Goal: Transaction & Acquisition: Purchase product/service

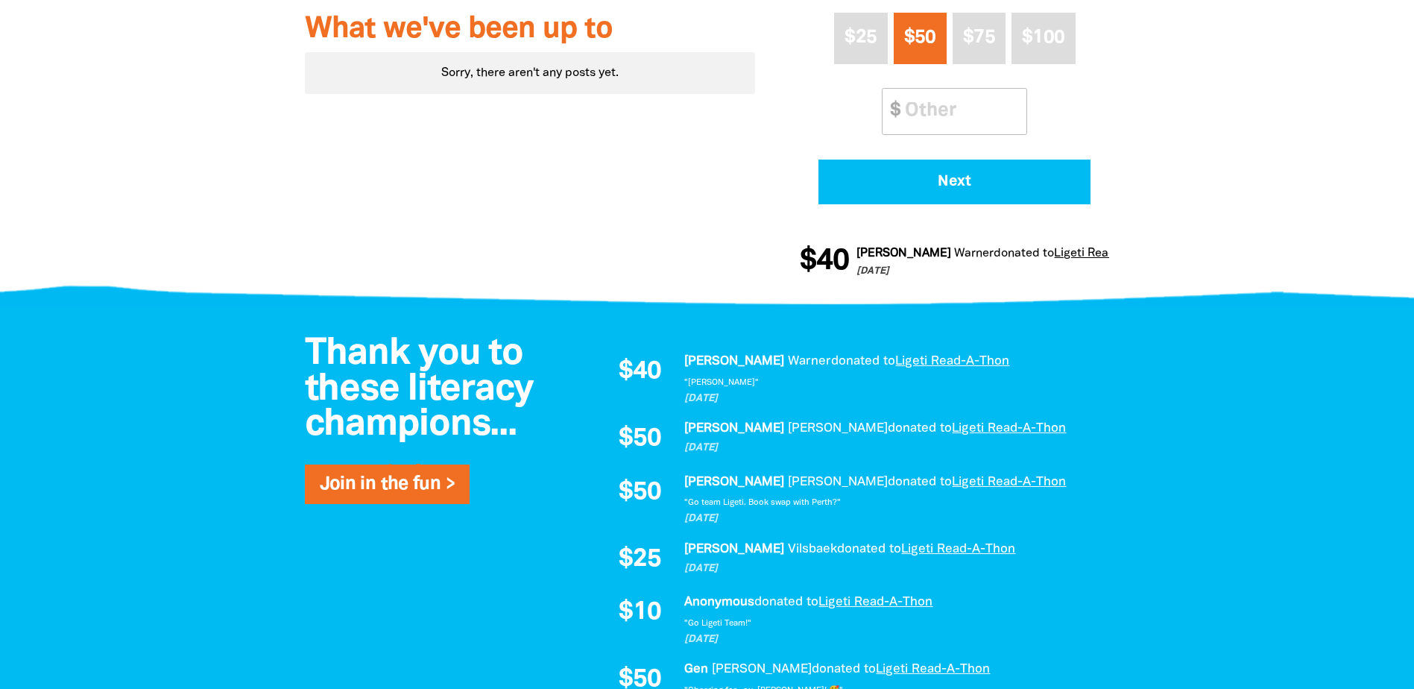
scroll to position [671, 0]
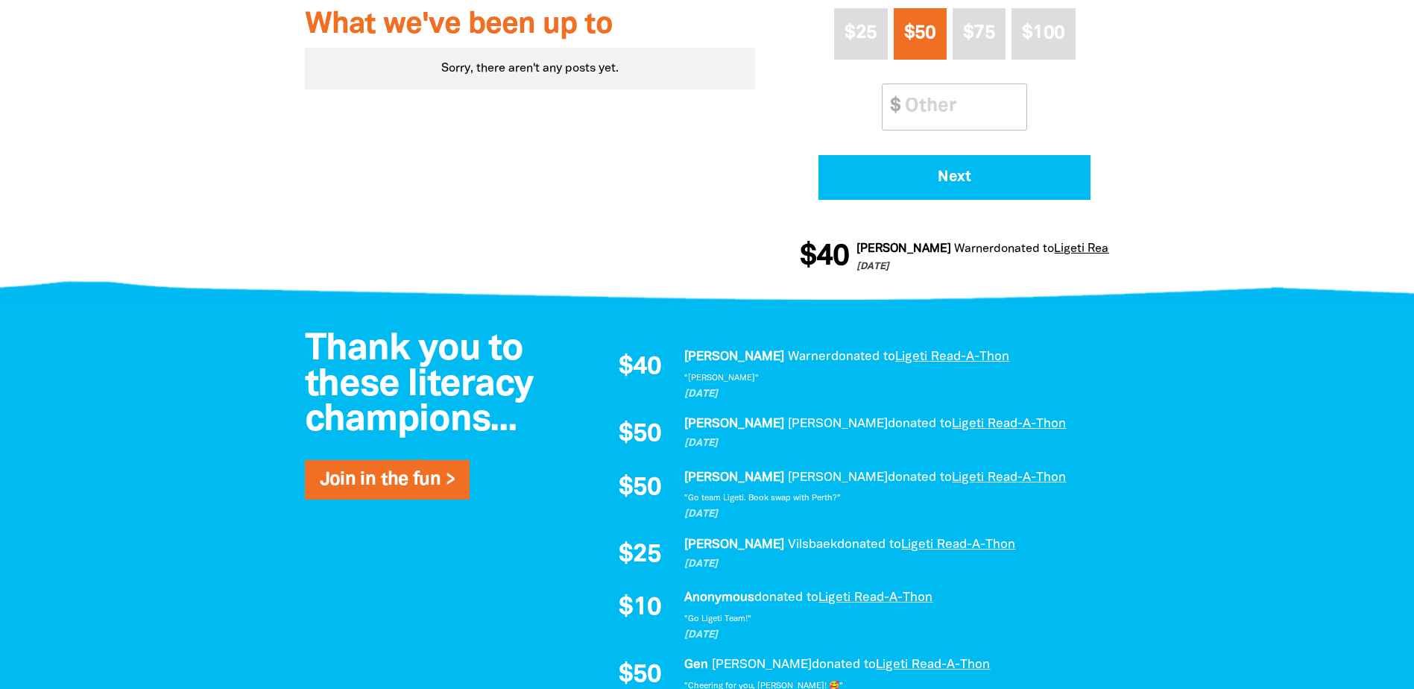
click at [187, 304] on div at bounding box center [707, 569] width 1414 height 533
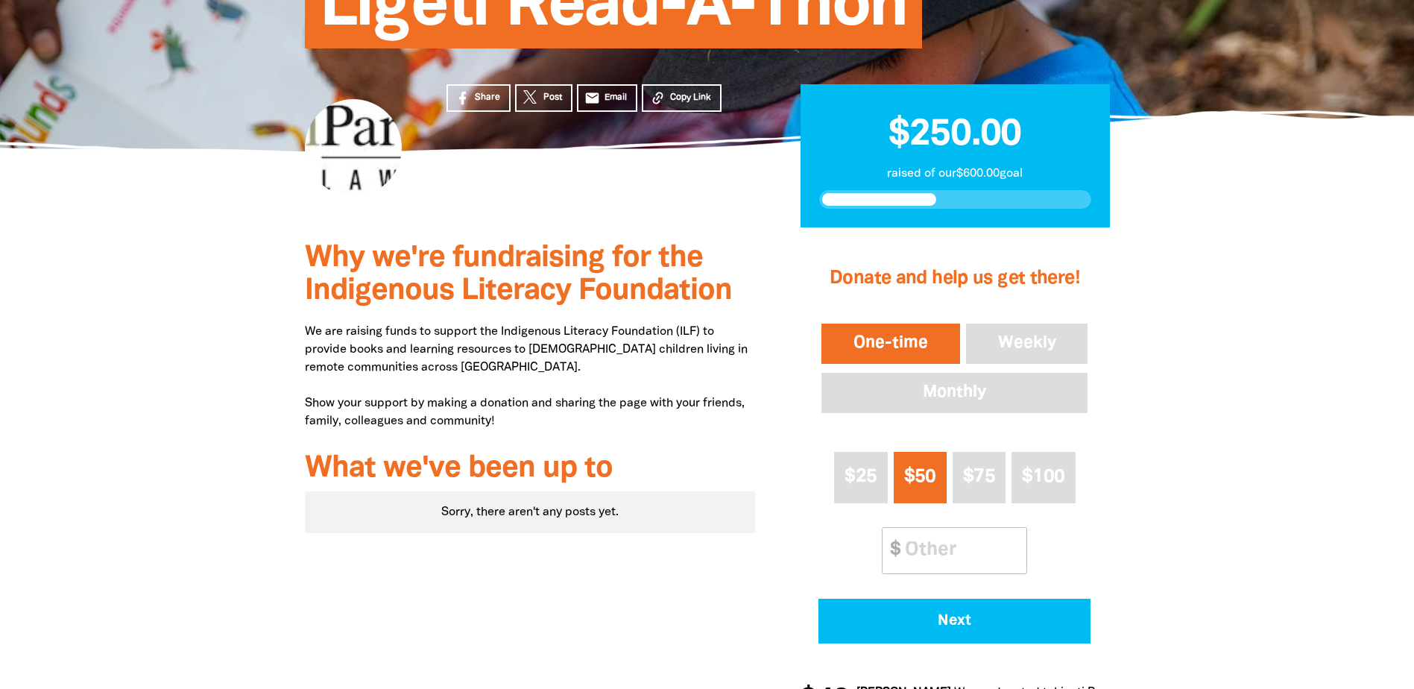
scroll to position [0, 0]
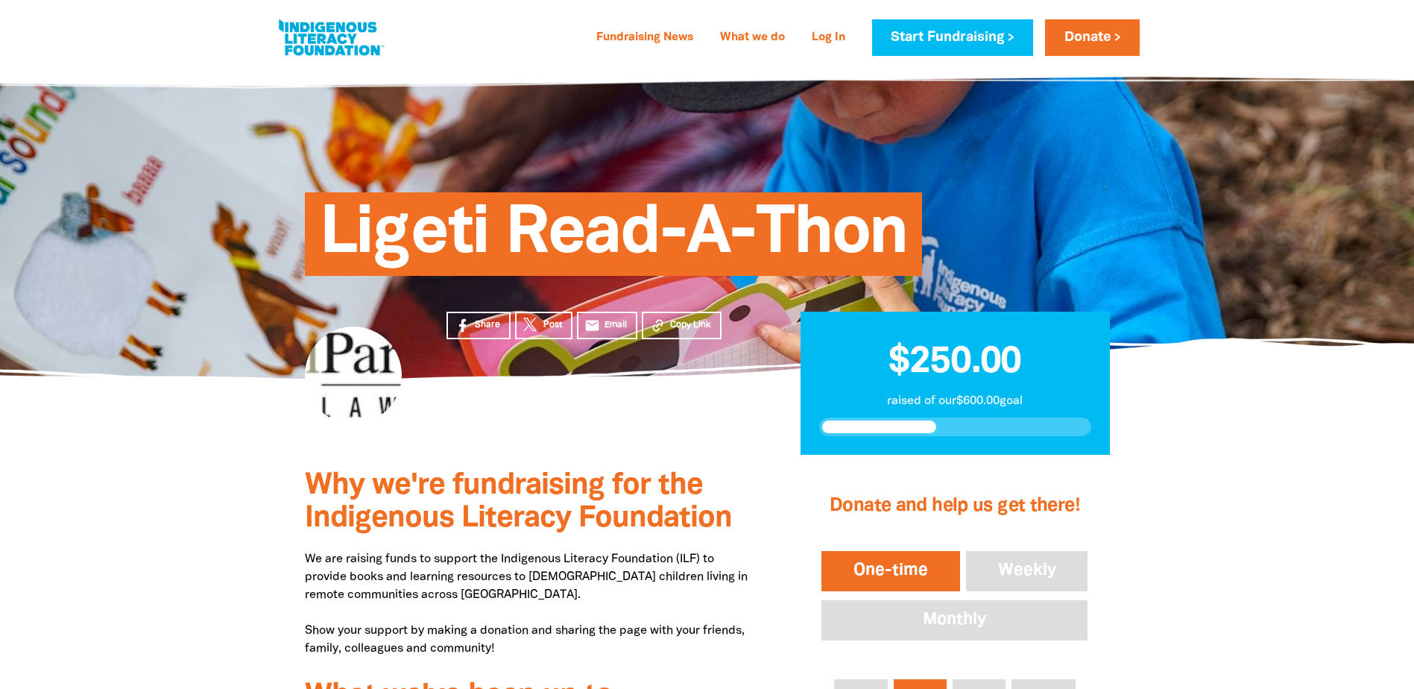
drag, startPoint x: 239, startPoint y: 389, endPoint x: 222, endPoint y: 407, distance: 24.3
click at [222, 407] on section "Share Post email Email Copy Link $250.00 raised of our $600.00 goal" at bounding box center [707, 417] width 1414 height 77
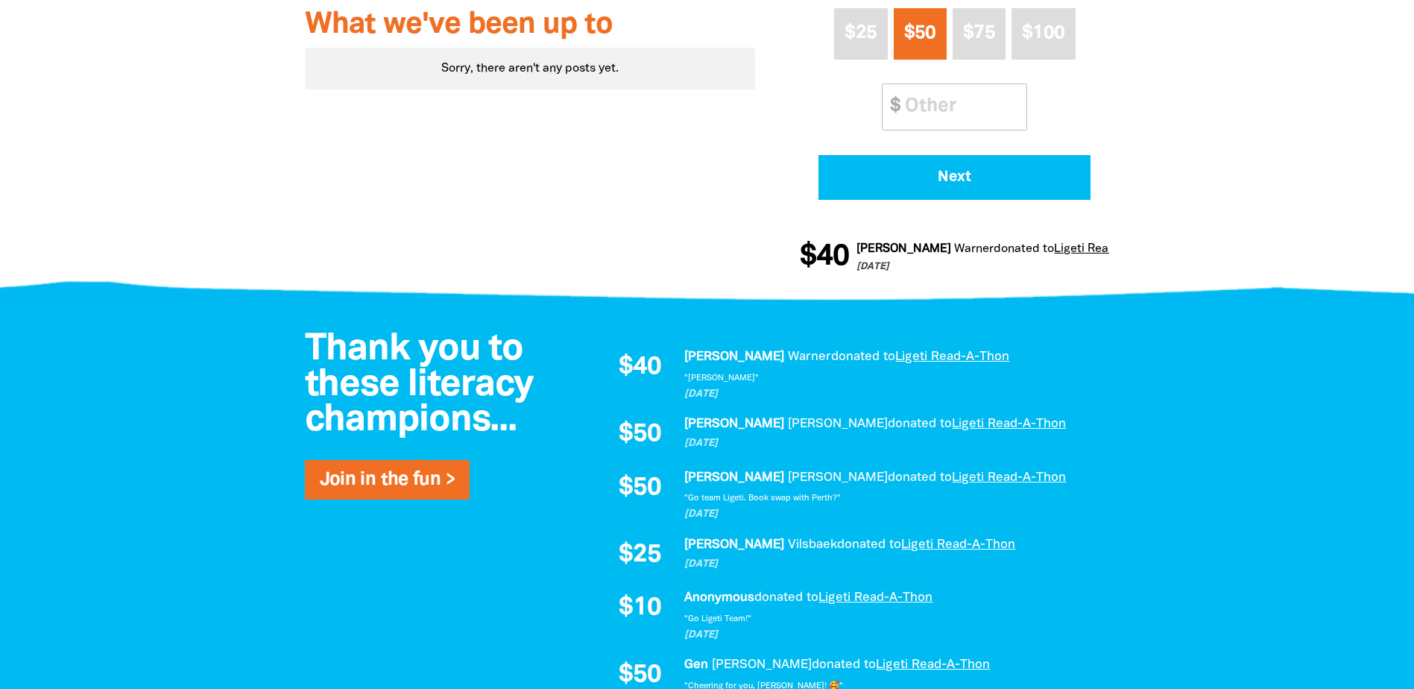
click at [174, 313] on div at bounding box center [707, 569] width 1414 height 533
click at [215, 268] on div at bounding box center [707, 277] width 1414 height 57
click at [196, 247] on div at bounding box center [707, 39] width 1414 height 511
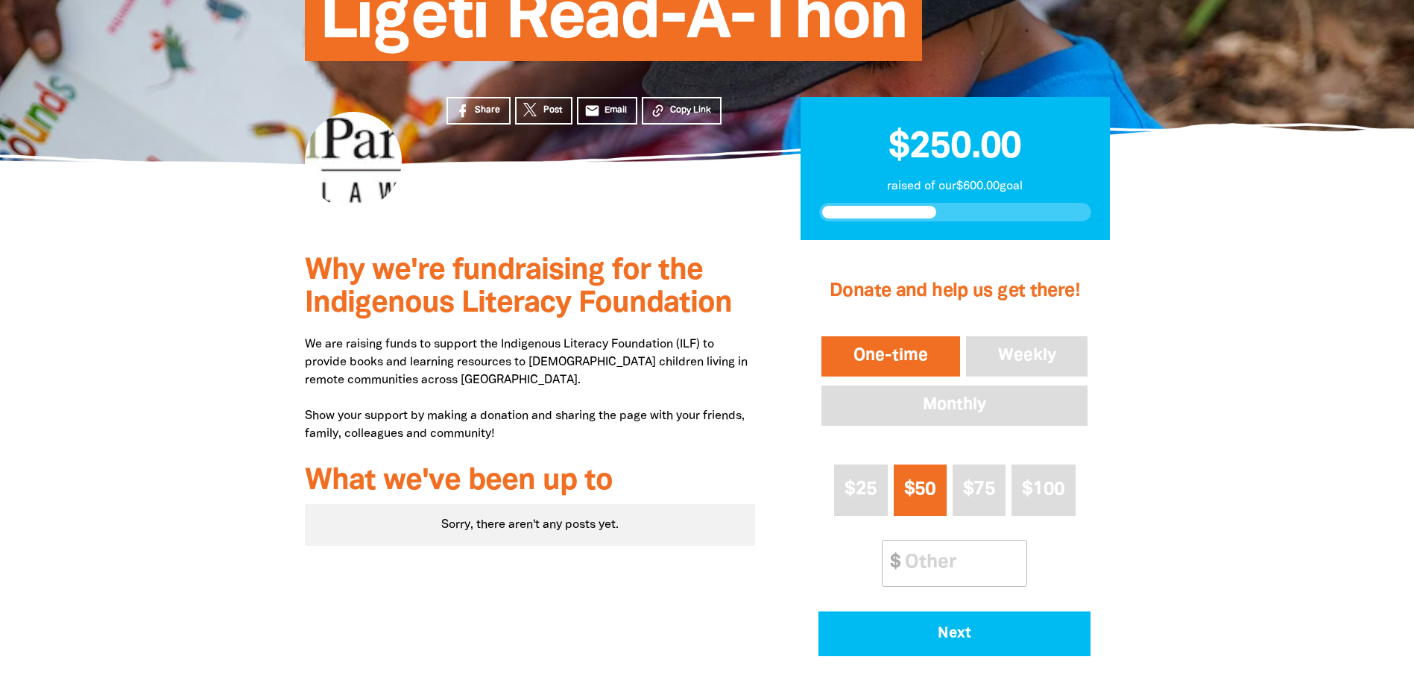
scroll to position [224, 0]
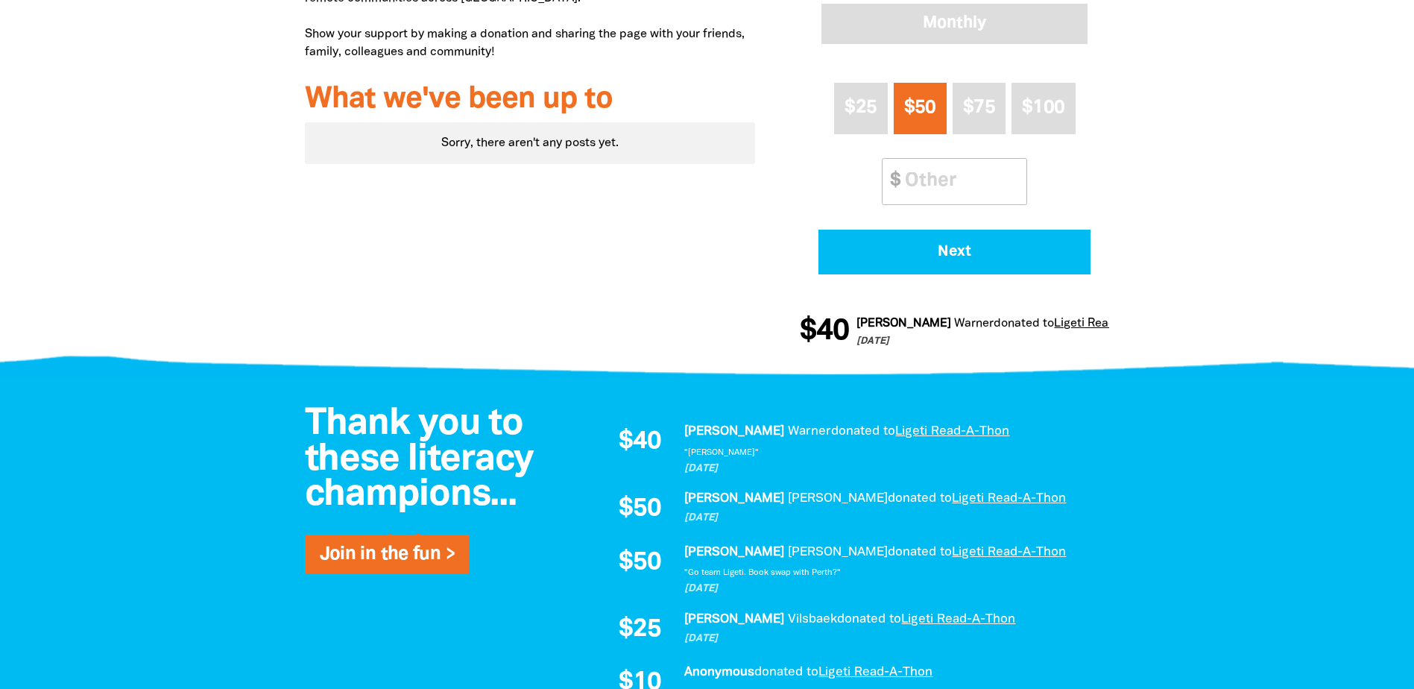
click at [134, 267] on div at bounding box center [707, 113] width 1414 height 511
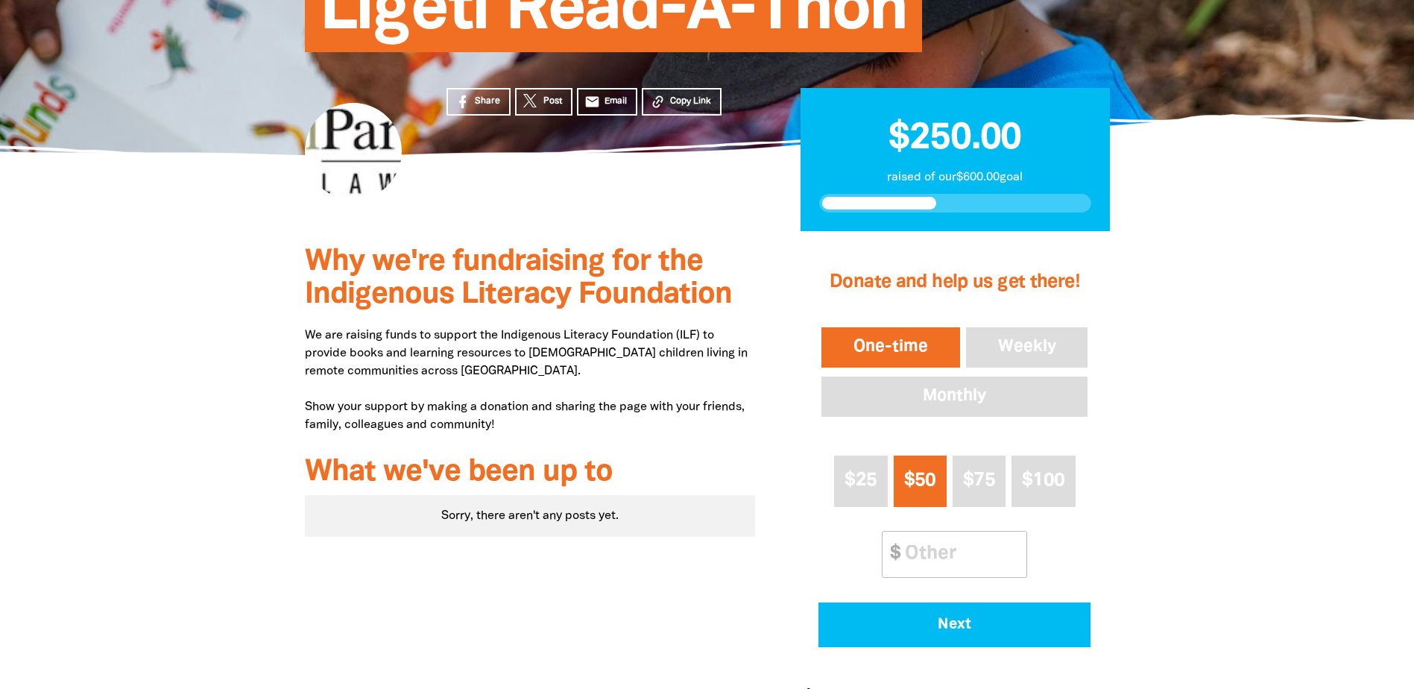
scroll to position [820, 0]
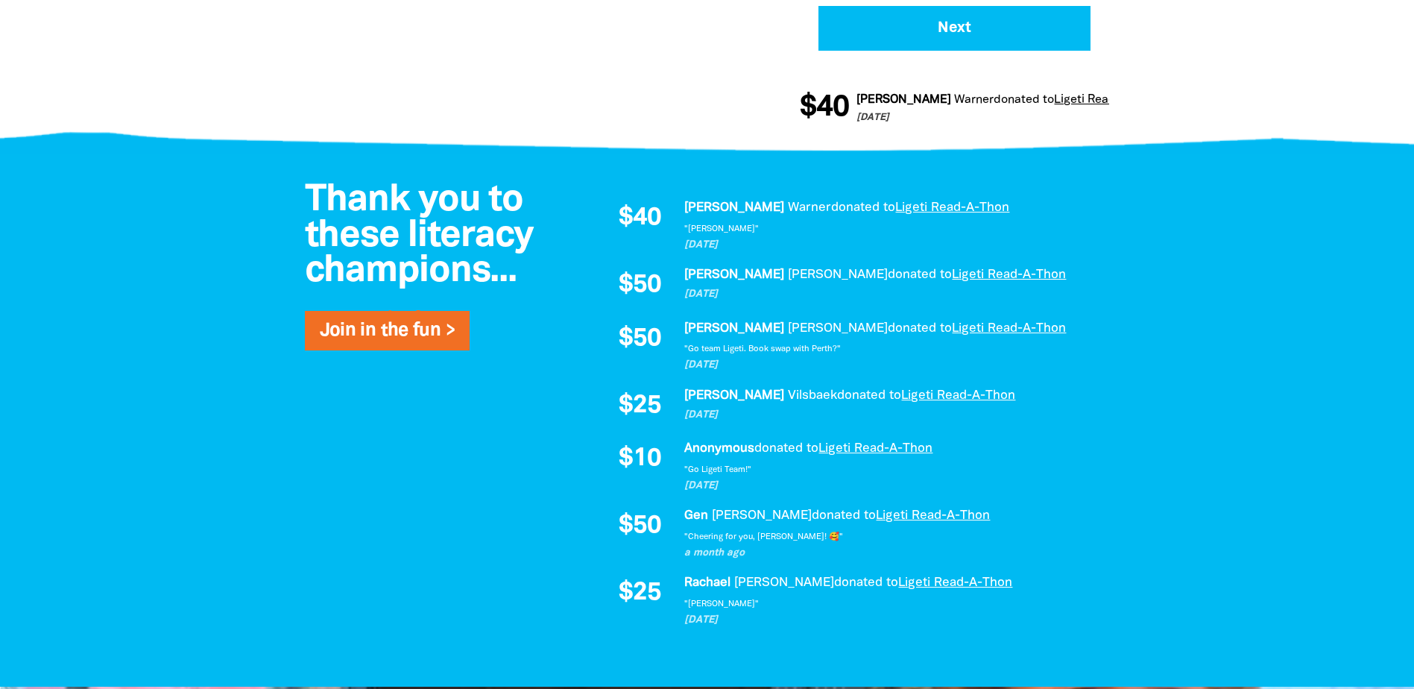
click at [149, 250] on div at bounding box center [707, 420] width 1414 height 533
click at [180, 269] on div at bounding box center [707, 420] width 1414 height 533
click at [289, 494] on div "Thank you to these literacy champions... Join in the fun > $40 Paul Warner dona…" at bounding box center [707, 420] width 894 height 533
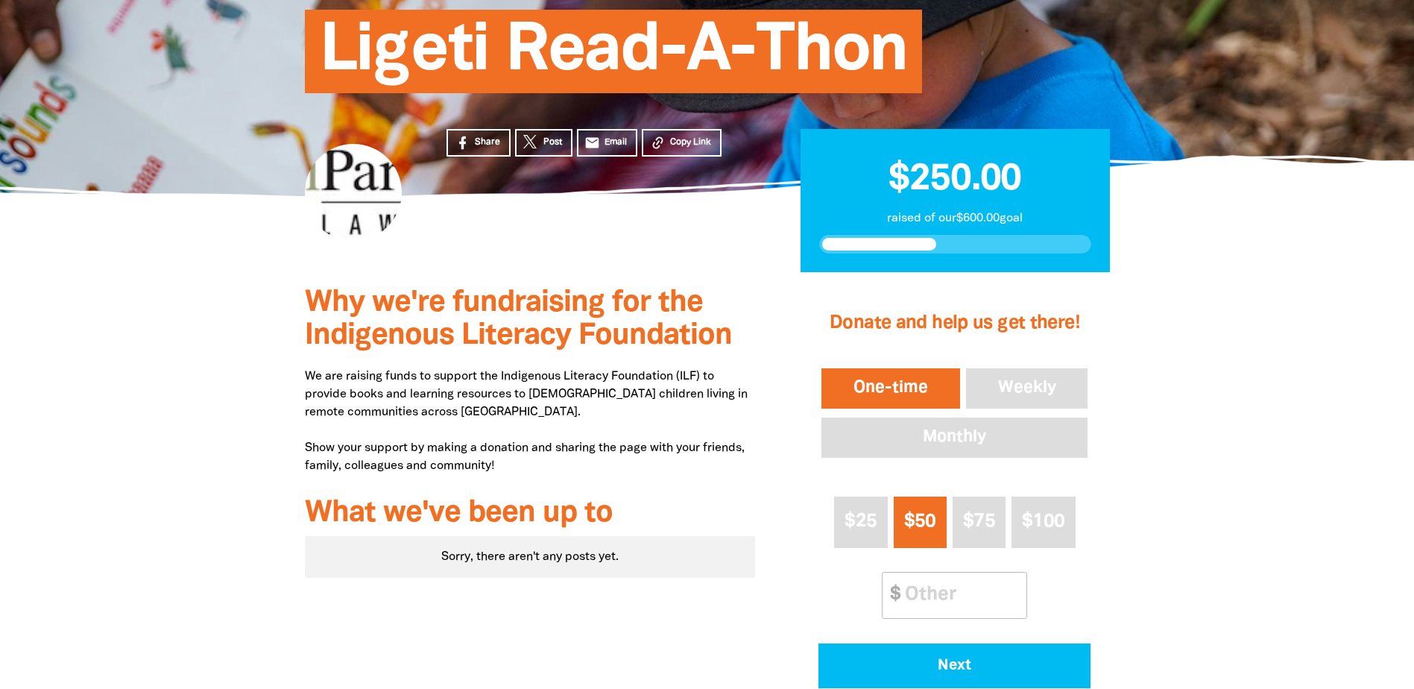
scroll to position [224, 0]
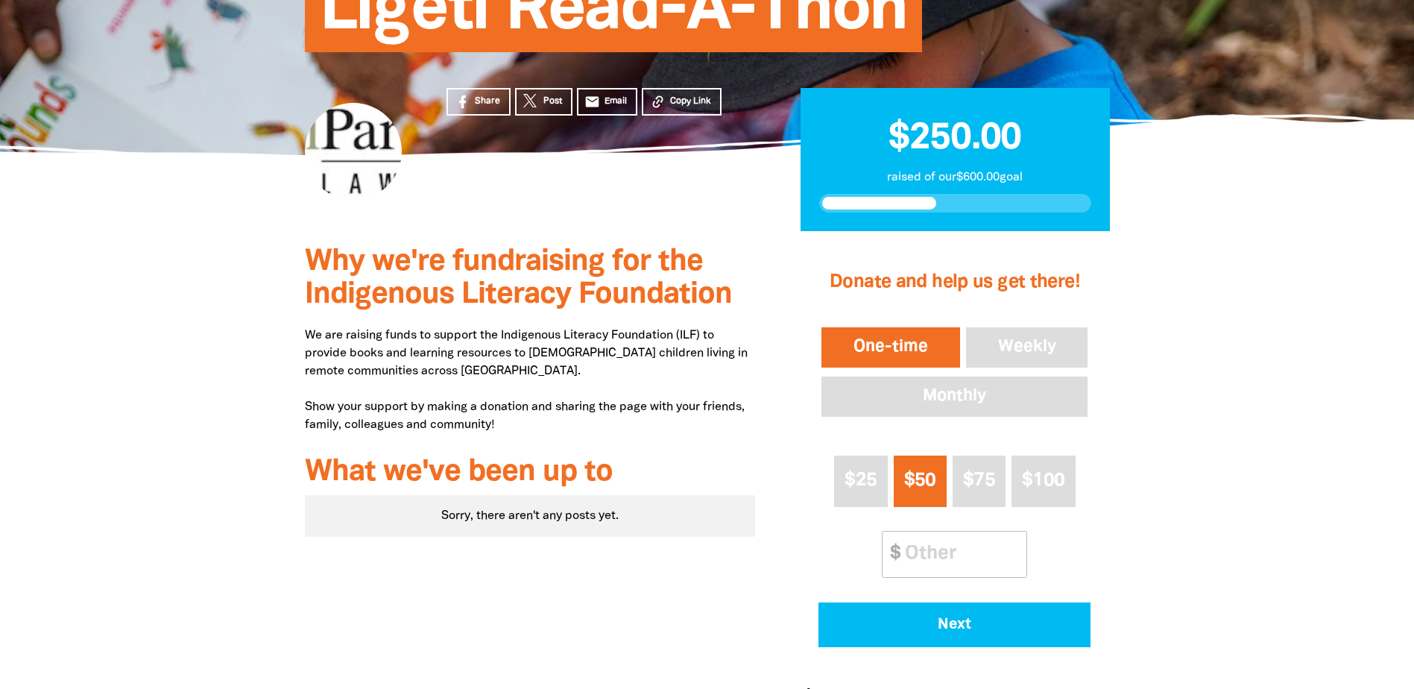
click at [119, 338] on div at bounding box center [707, 486] width 1414 height 511
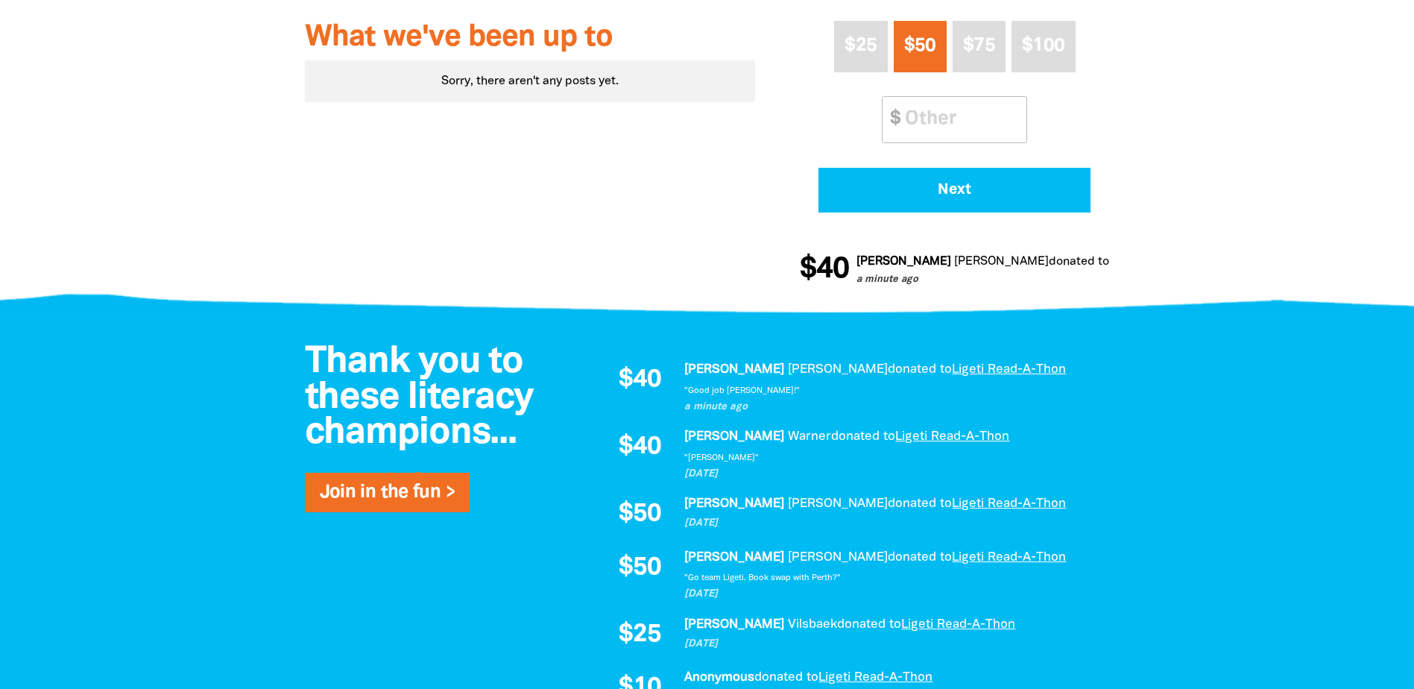
scroll to position [671, 0]
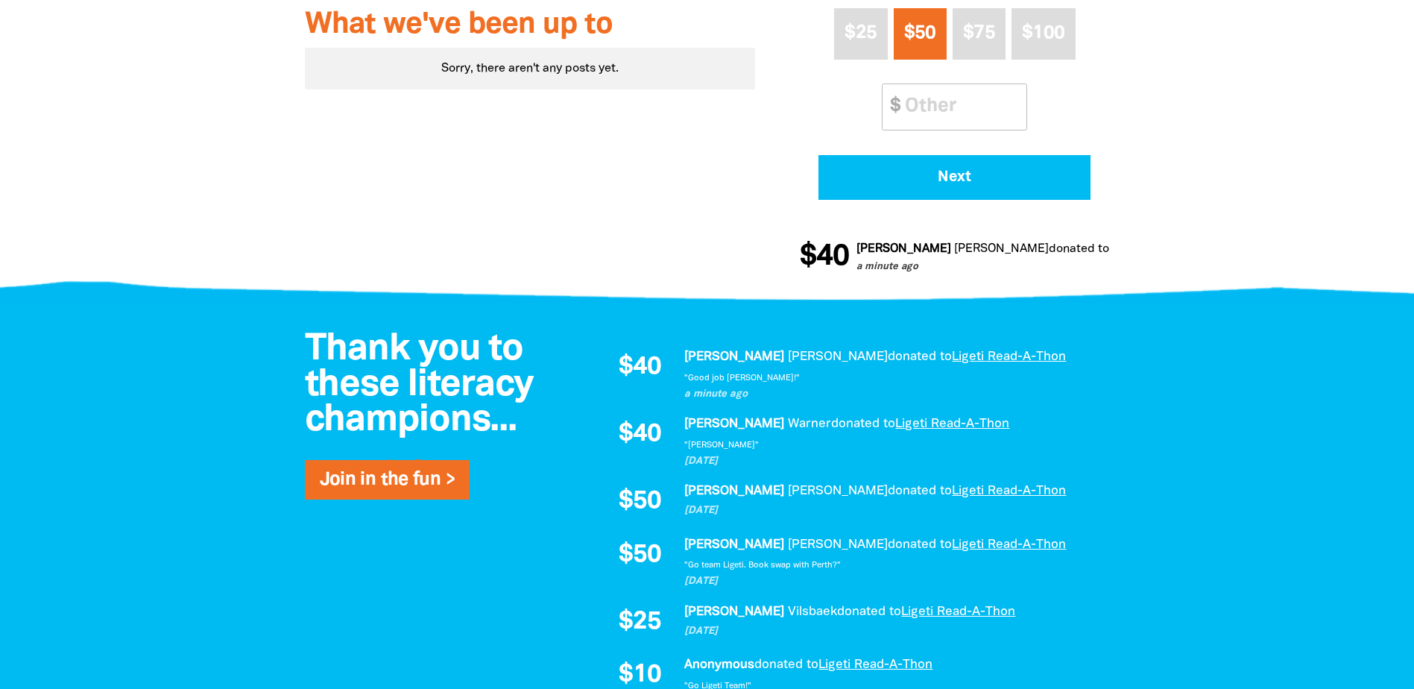
click at [180, 382] on div at bounding box center [707, 603] width 1414 height 600
click at [215, 214] on div at bounding box center [707, 39] width 1414 height 511
click at [246, 237] on div at bounding box center [707, 39] width 1414 height 511
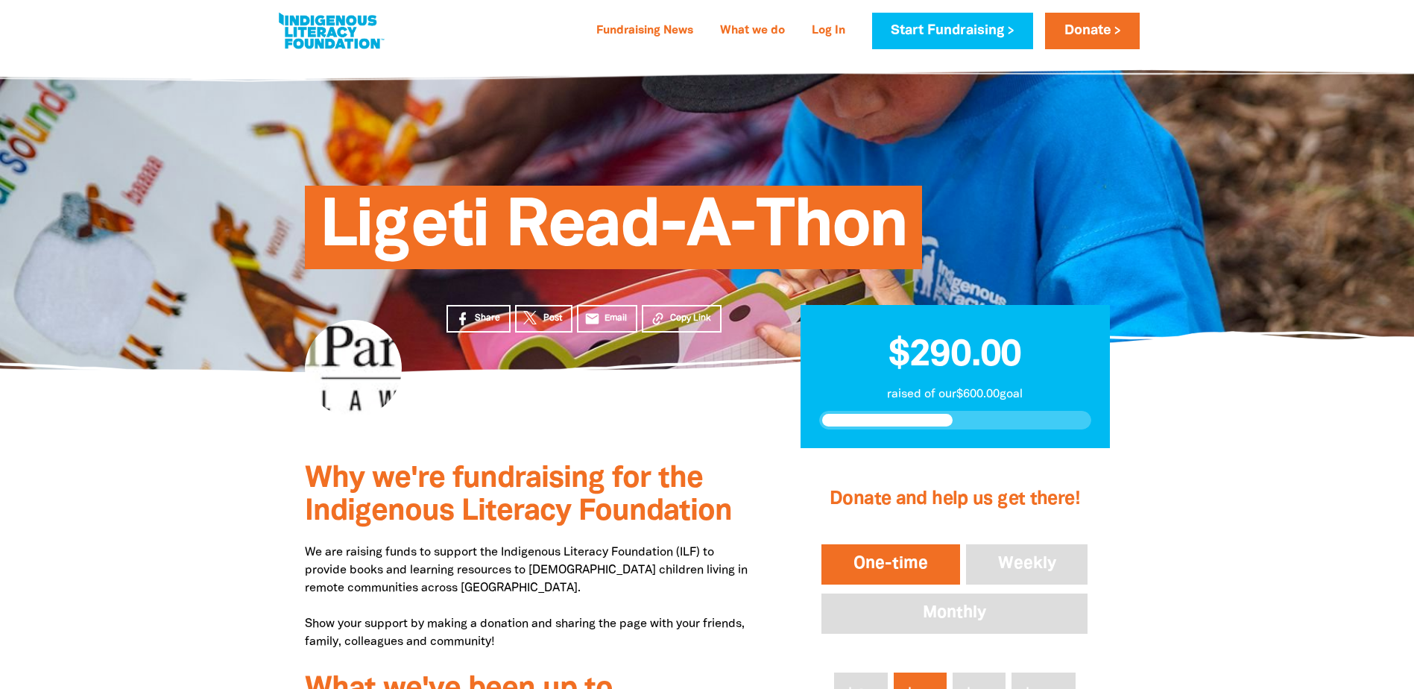
scroll to position [0, 0]
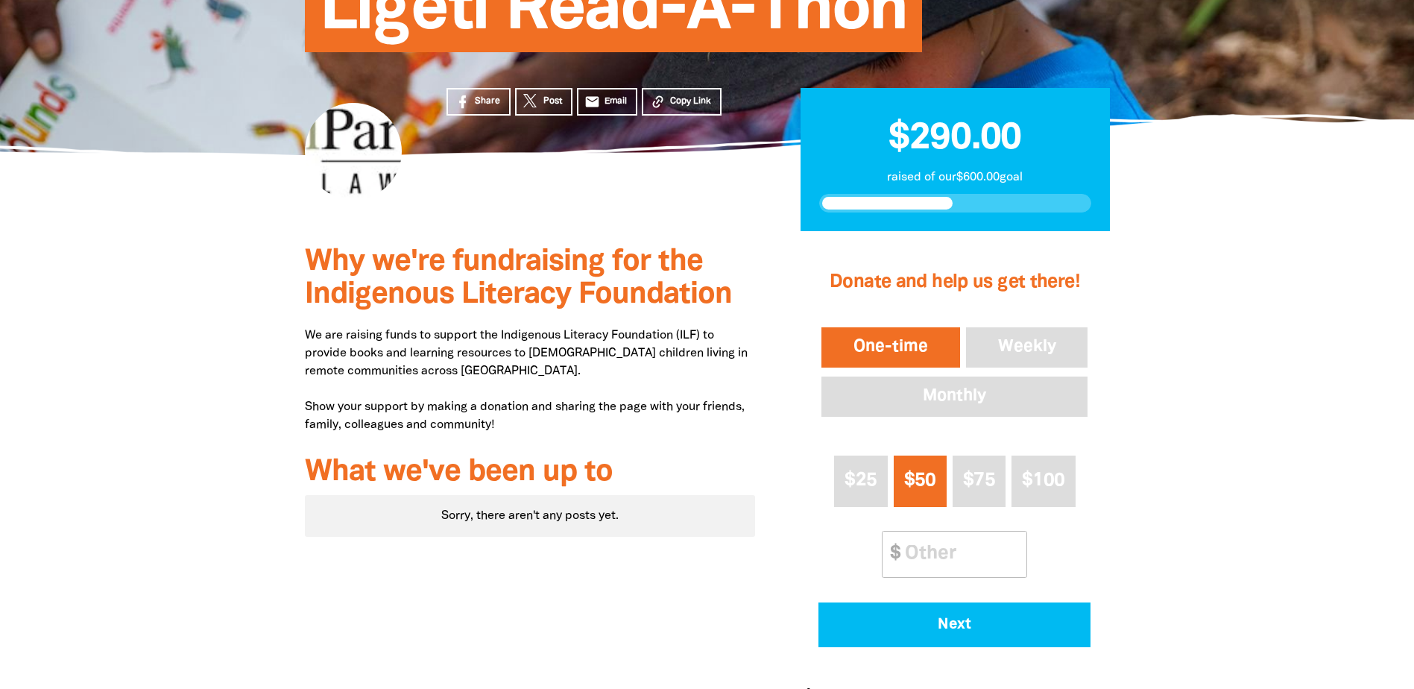
click at [149, 338] on div at bounding box center [707, 486] width 1414 height 511
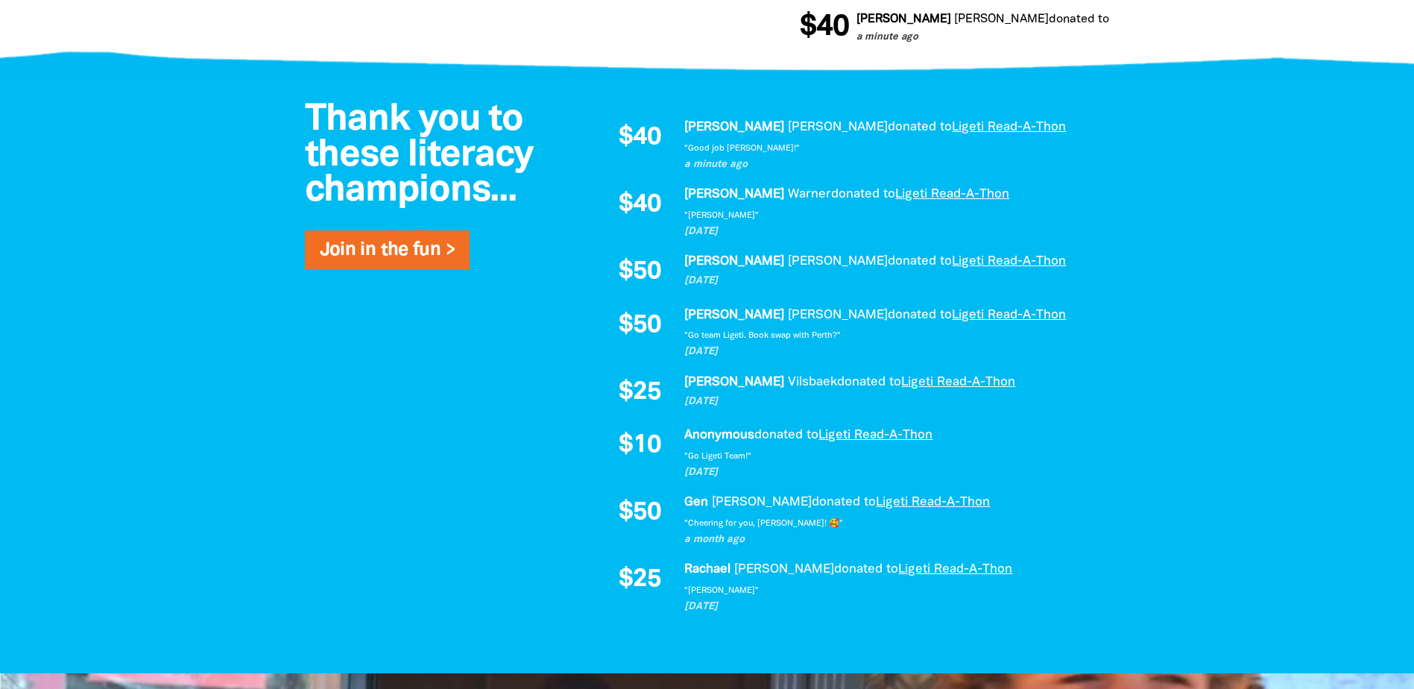
scroll to position [894, 0]
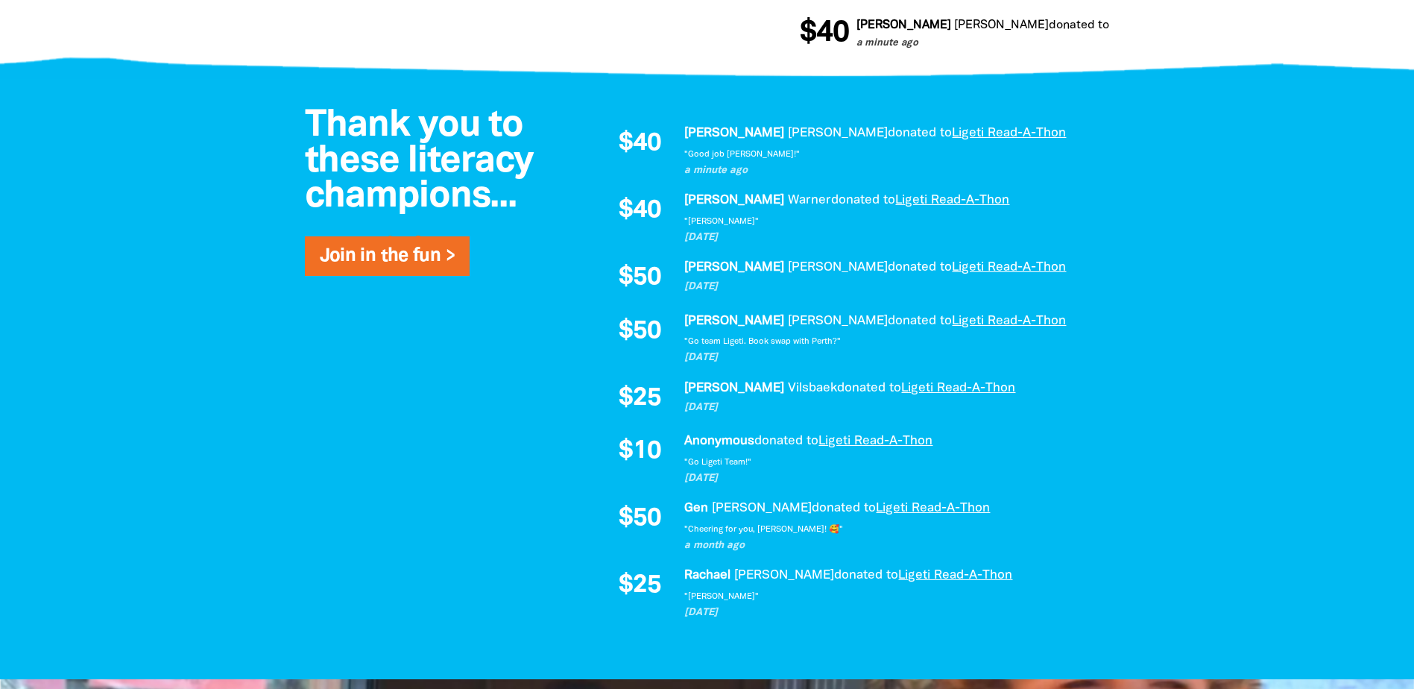
click at [151, 325] on div at bounding box center [707, 379] width 1414 height 600
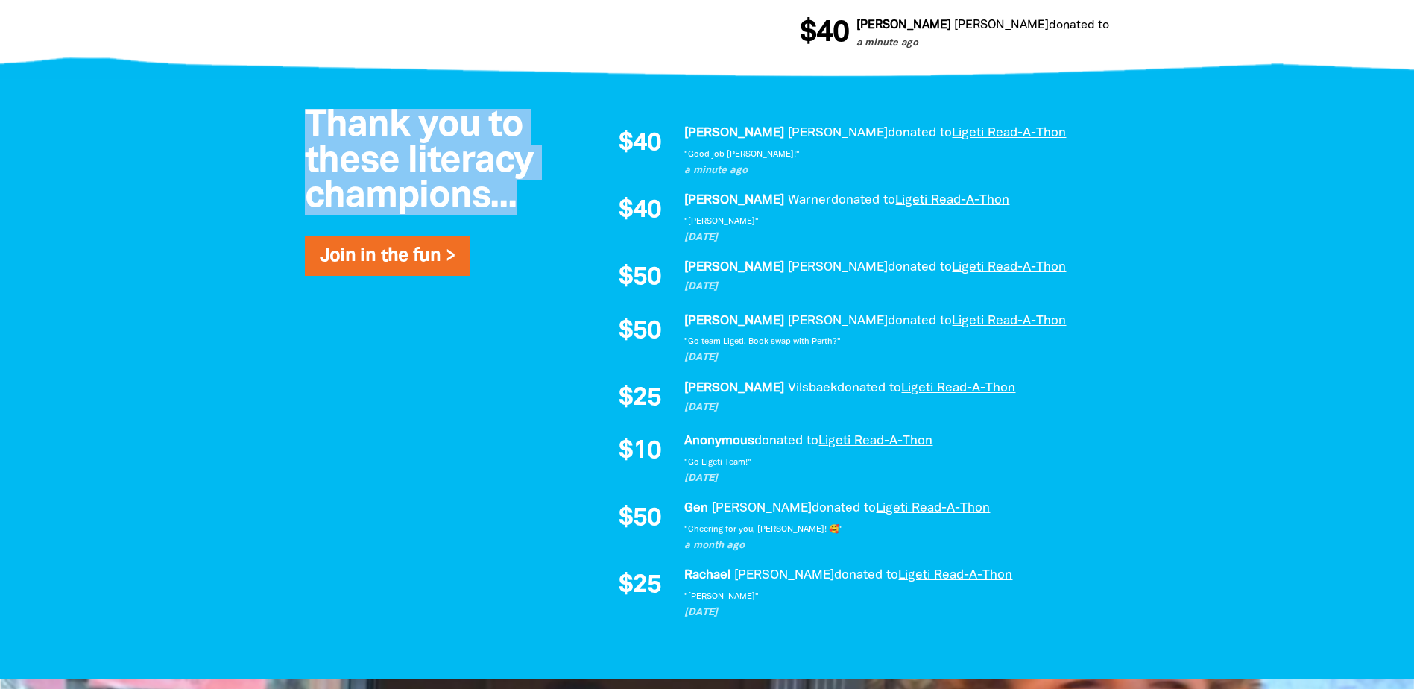
drag, startPoint x: 313, startPoint y: 121, endPoint x: 513, endPoint y: 210, distance: 218.9
click at [513, 210] on span "Thank you to these literacy champions..." at bounding box center [419, 161] width 229 height 105
drag, startPoint x: 515, startPoint y: 209, endPoint x: 312, endPoint y: 131, distance: 217.7
click at [312, 131] on span "Thank you to these literacy champions..." at bounding box center [419, 161] width 229 height 105
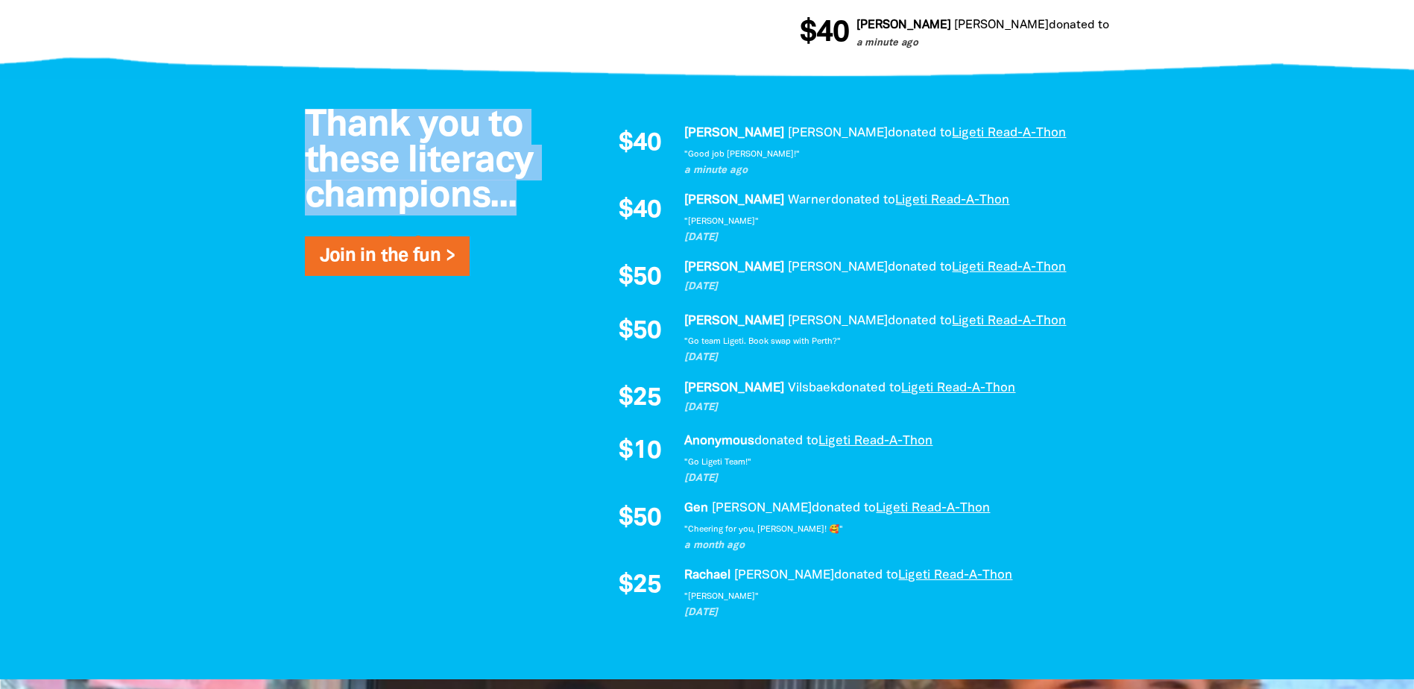
click at [312, 131] on span "Thank you to these literacy champions..." at bounding box center [419, 161] width 229 height 105
drag, startPoint x: 308, startPoint y: 122, endPoint x: 521, endPoint y: 209, distance: 230.3
click at [521, 209] on h2 "Thank you to these literacy champions..." at bounding box center [424, 162] width 239 height 107
drag, startPoint x: 514, startPoint y: 203, endPoint x: 292, endPoint y: 124, distance: 235.0
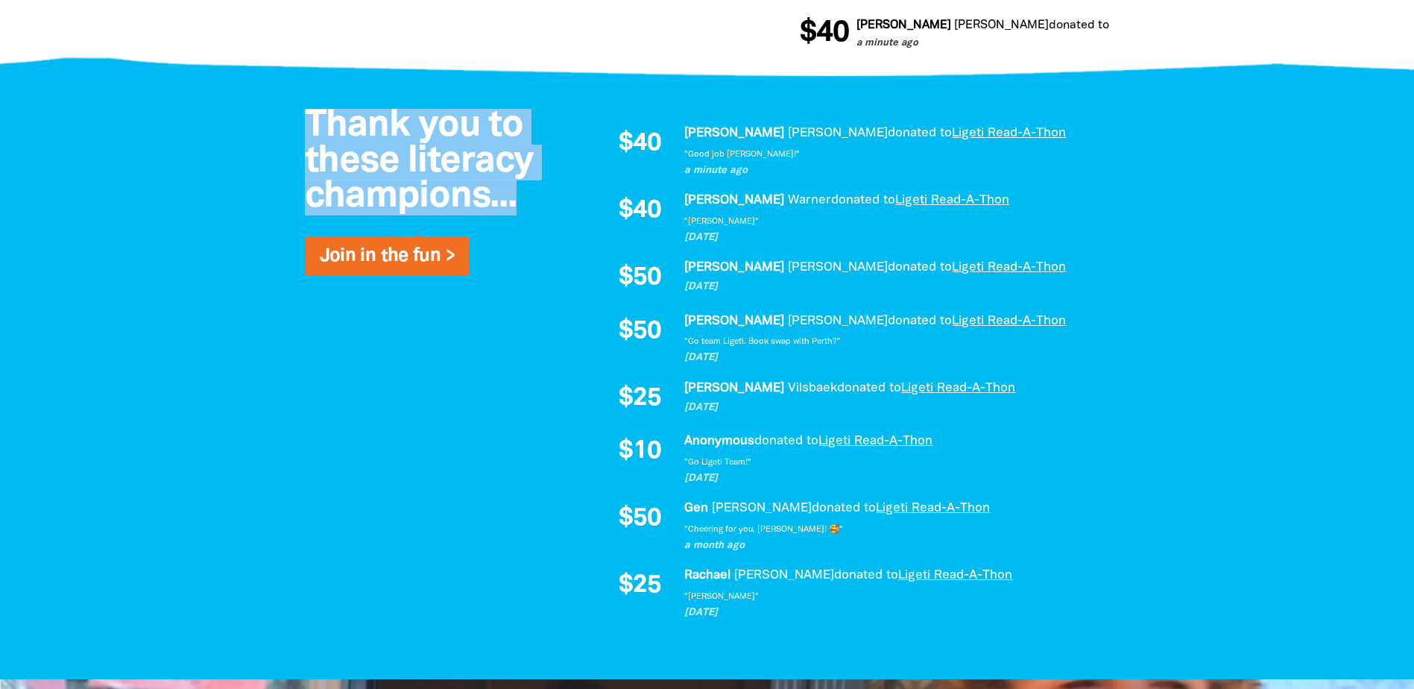
click at [292, 124] on div "Thank you to these literacy champions... Join in the fun >" at bounding box center [423, 196] width 283 height 174
drag, startPoint x: 304, startPoint y: 115, endPoint x: 528, endPoint y: 208, distance: 242.2
click at [528, 208] on h2 "Thank you to these literacy champions..." at bounding box center [424, 162] width 239 height 107
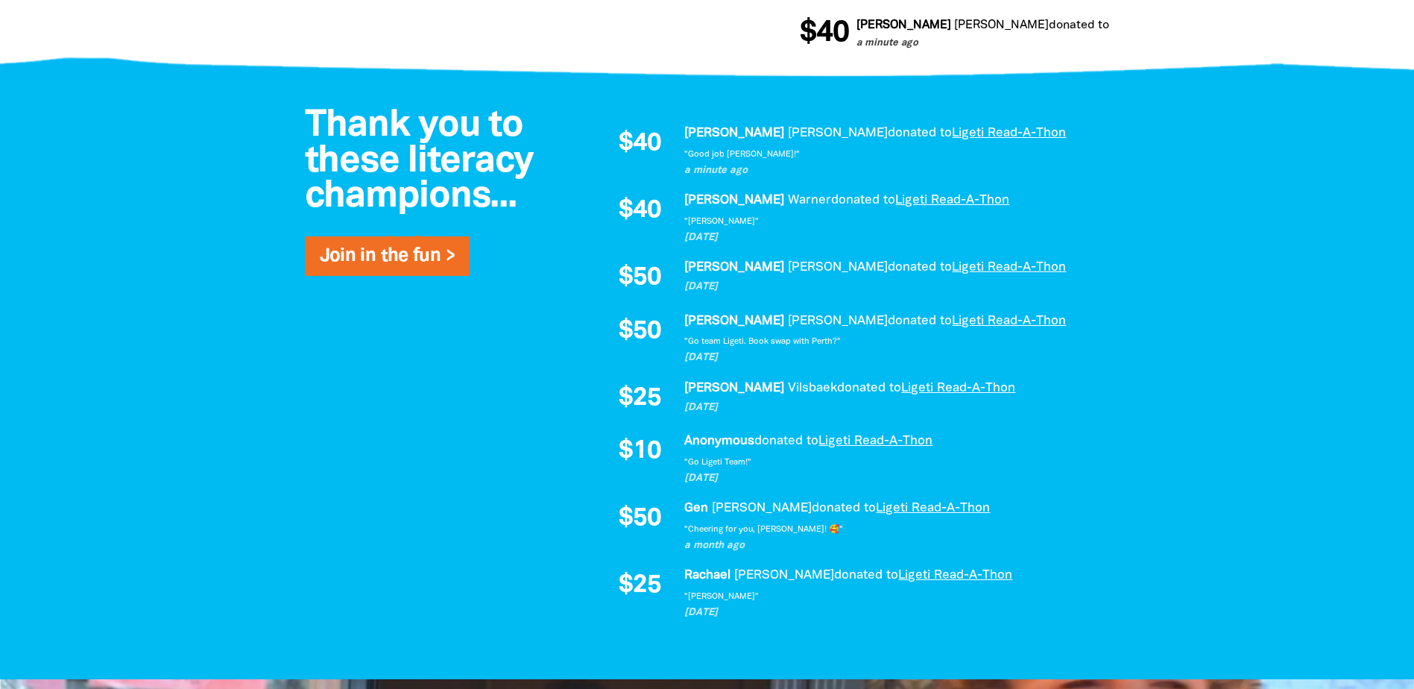
click at [149, 195] on div at bounding box center [707, 379] width 1414 height 600
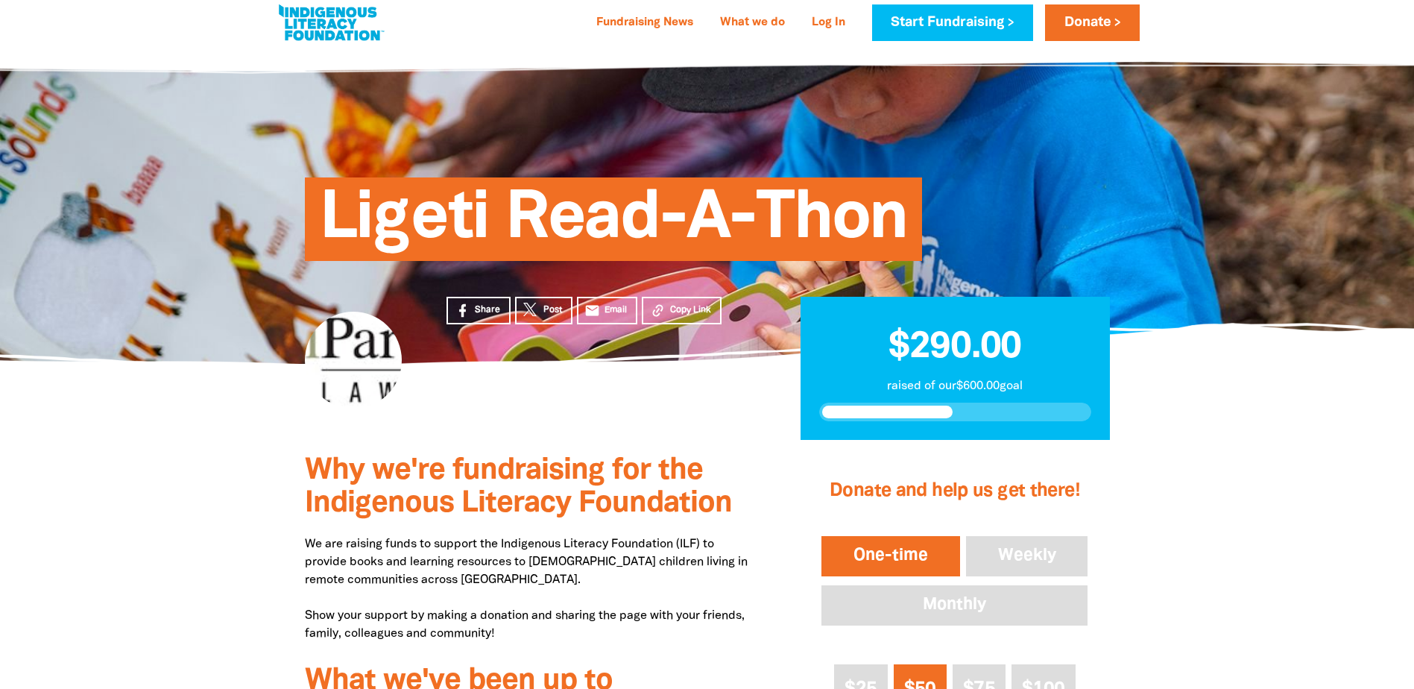
scroll to position [0, 0]
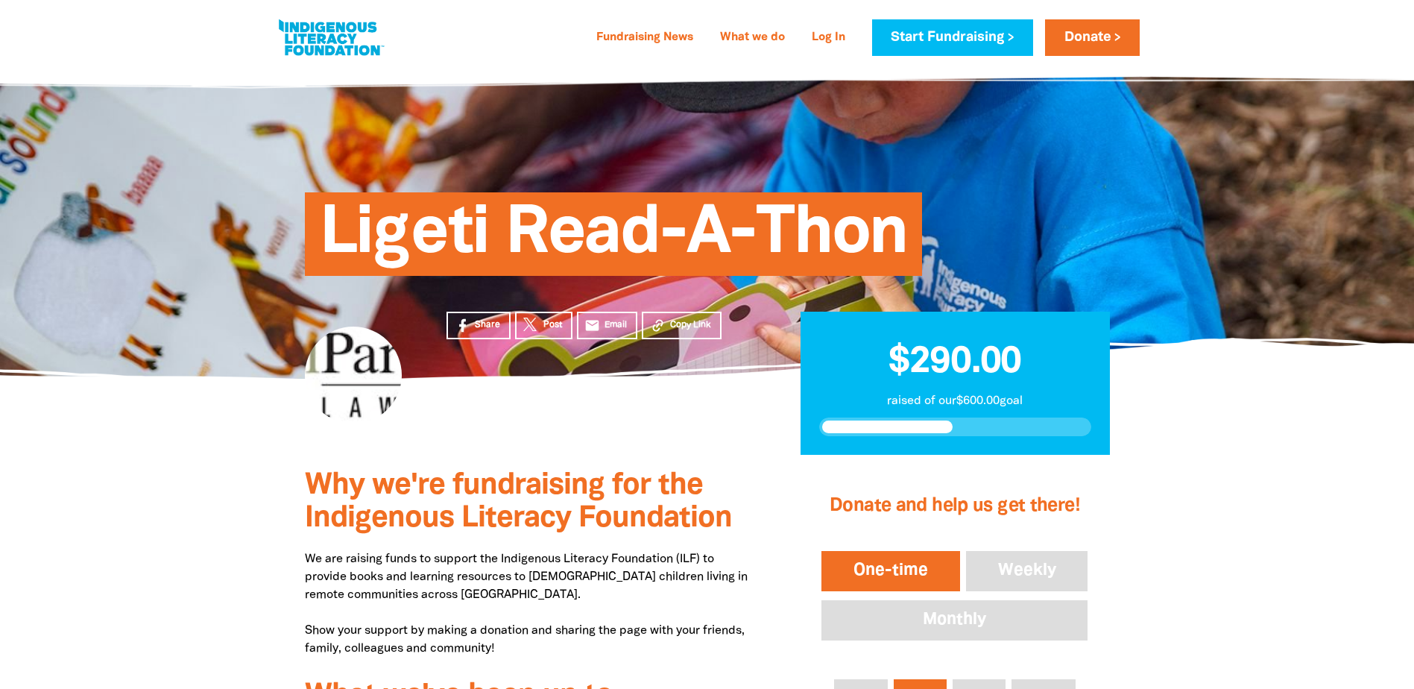
click at [212, 365] on div at bounding box center [707, 359] width 1414 height 51
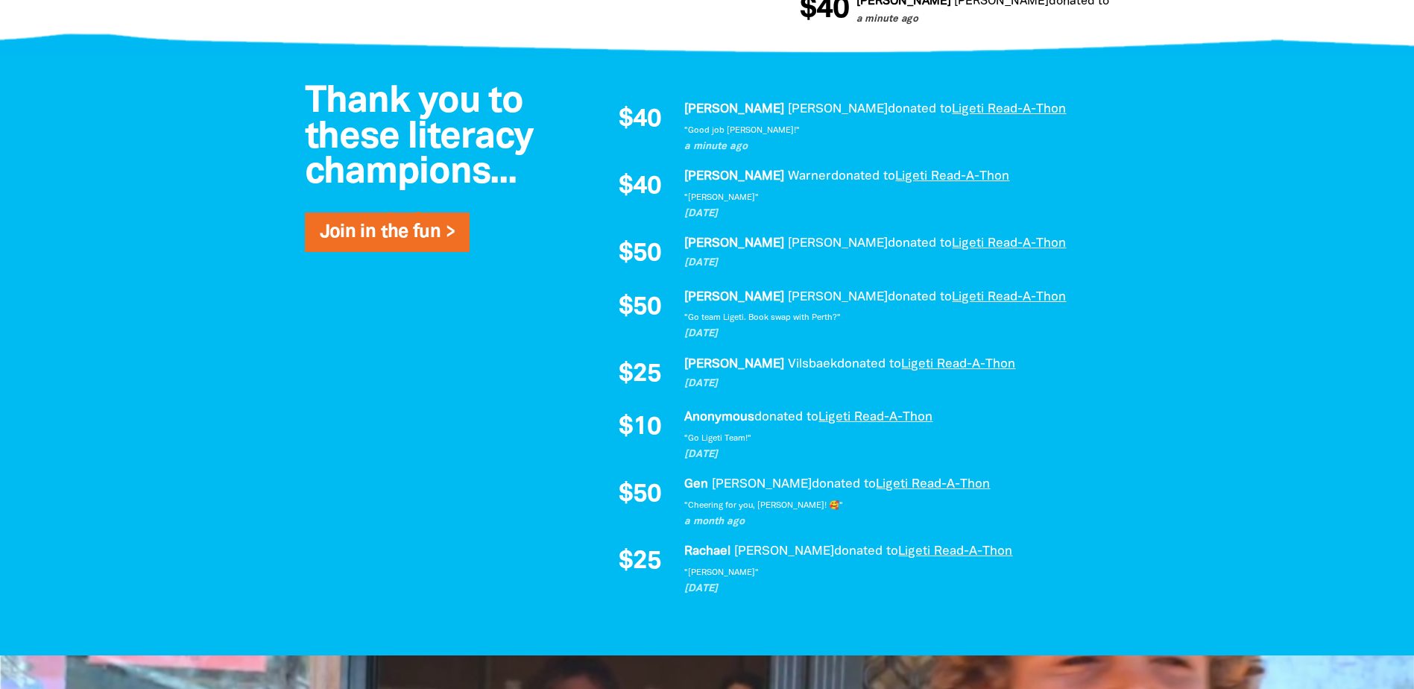
scroll to position [894, 0]
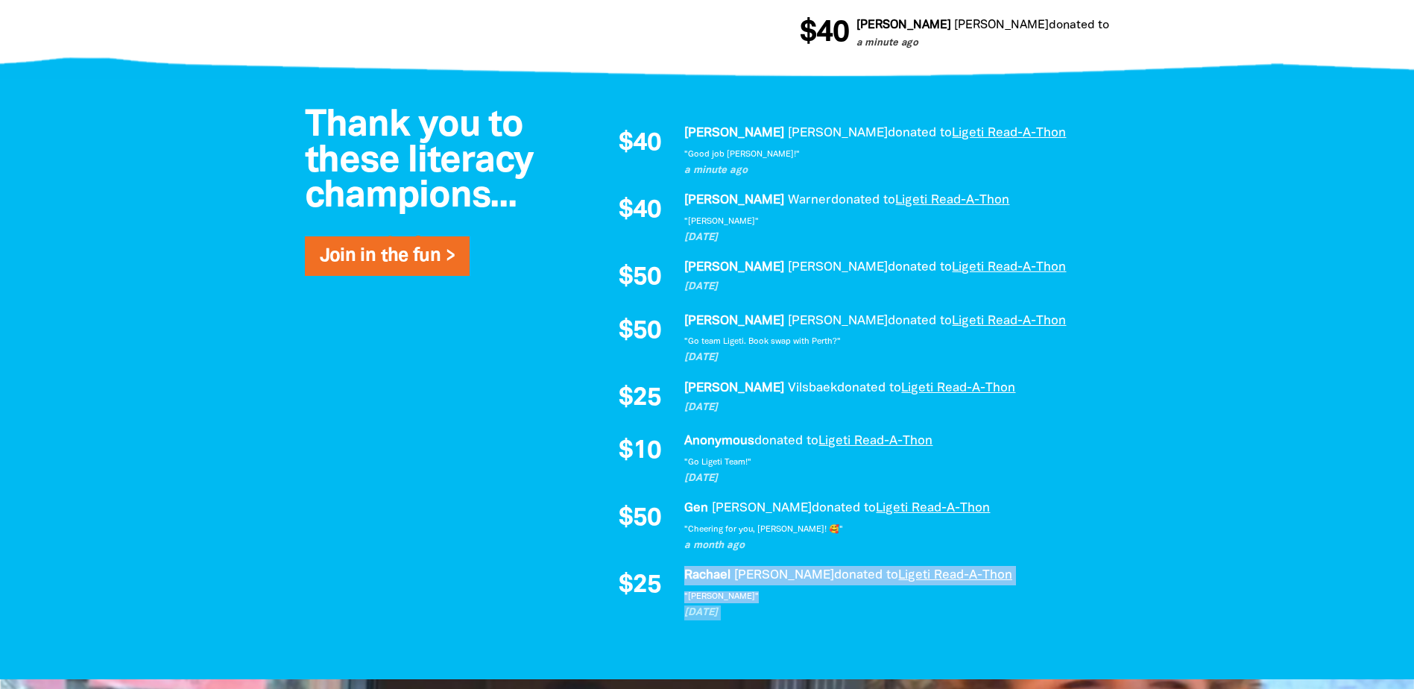
drag, startPoint x: 758, startPoint y: 598, endPoint x: 672, endPoint y: 591, distance: 86.0
click at [672, 591] on div "$25 Rachael O'Rafferty donated to Ligeti Read-A-Thon 2 months ago "Manon Johnso…" at bounding box center [848, 593] width 492 height 54
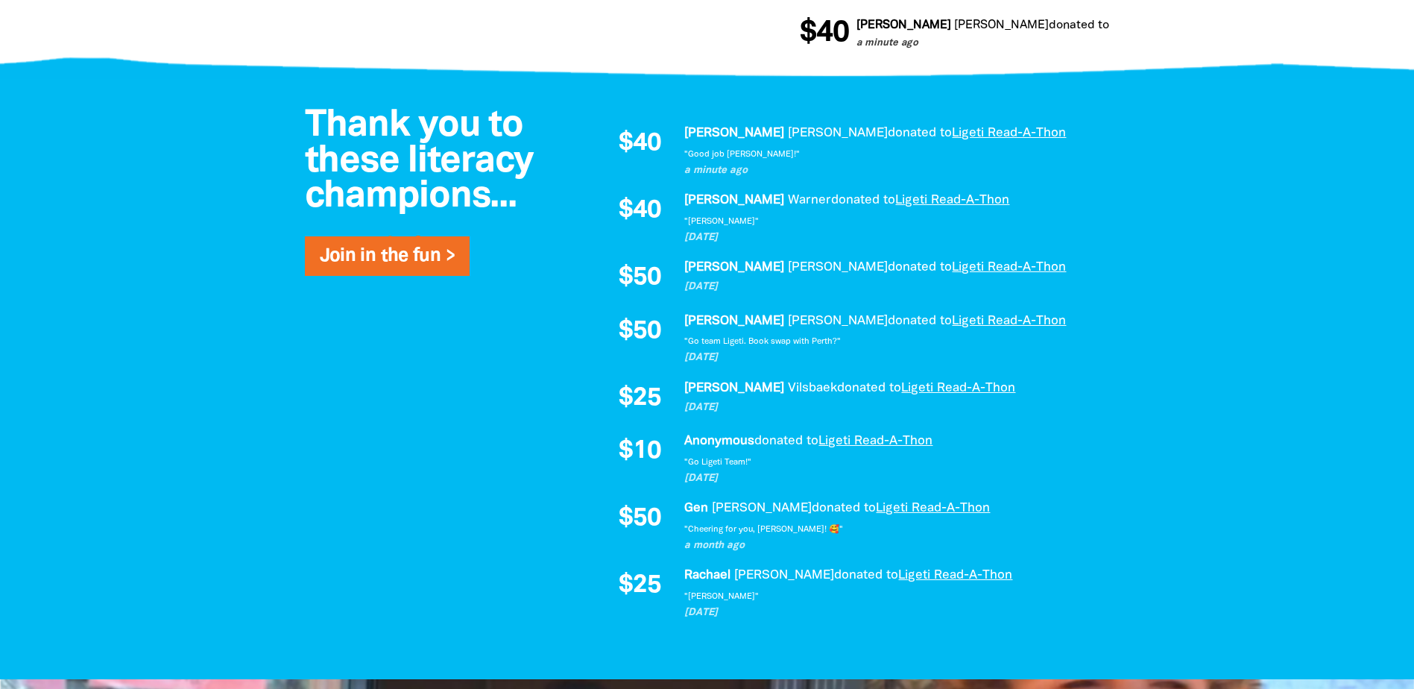
click at [451, 548] on div "Thank you to these literacy champions... Join in the fun > $40 Alexander Hamilt…" at bounding box center [707, 379] width 894 height 600
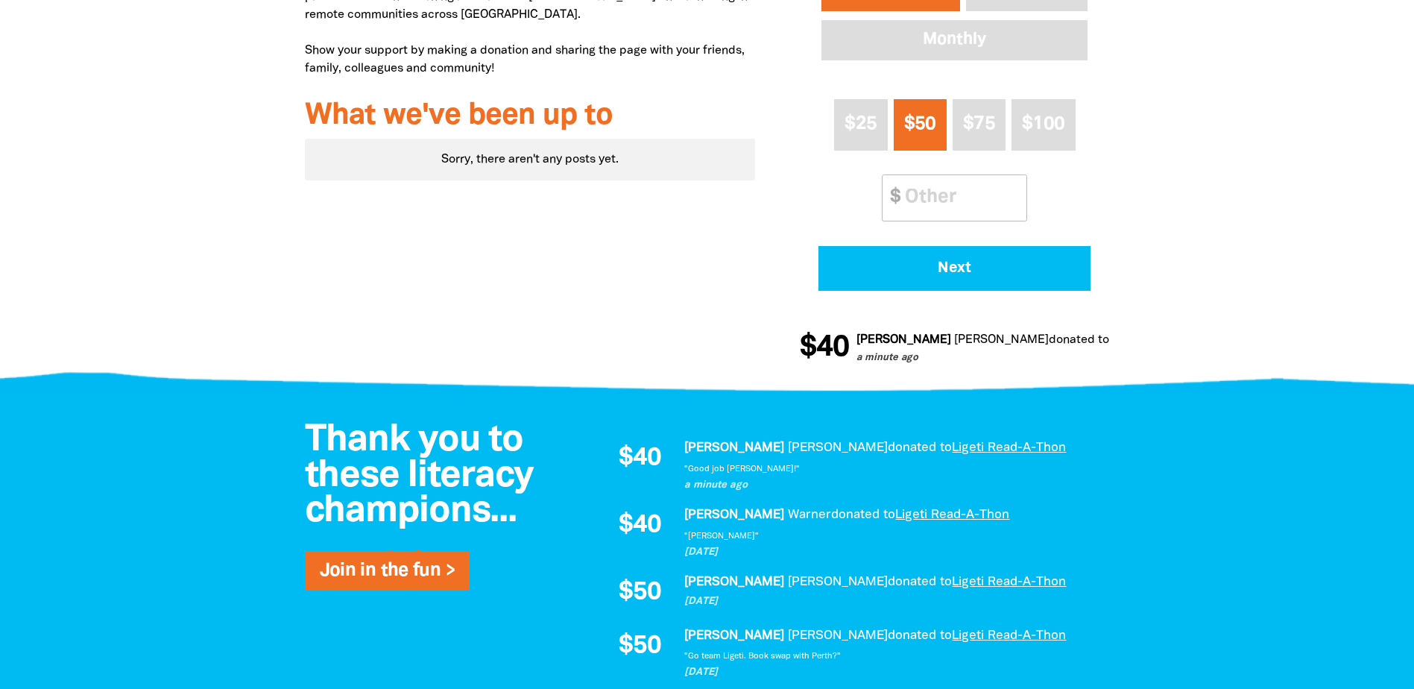
scroll to position [0, 0]
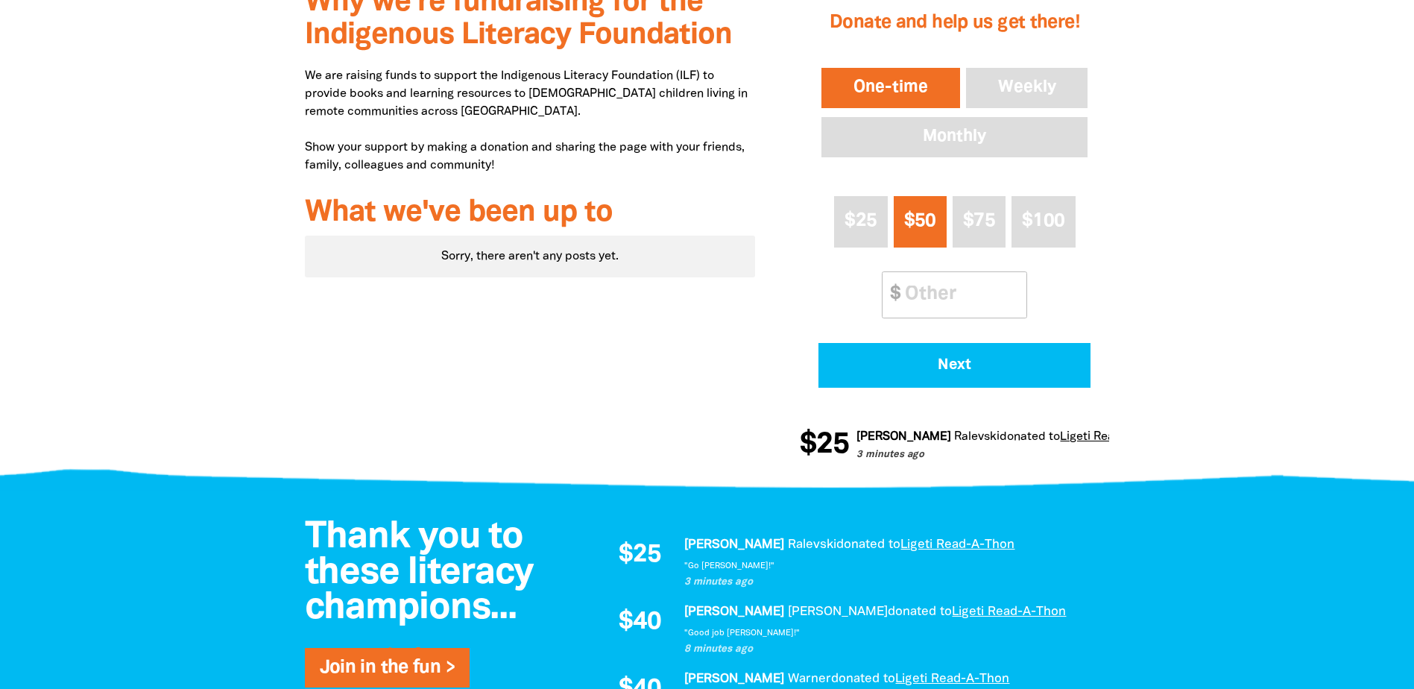
scroll to position [745, 0]
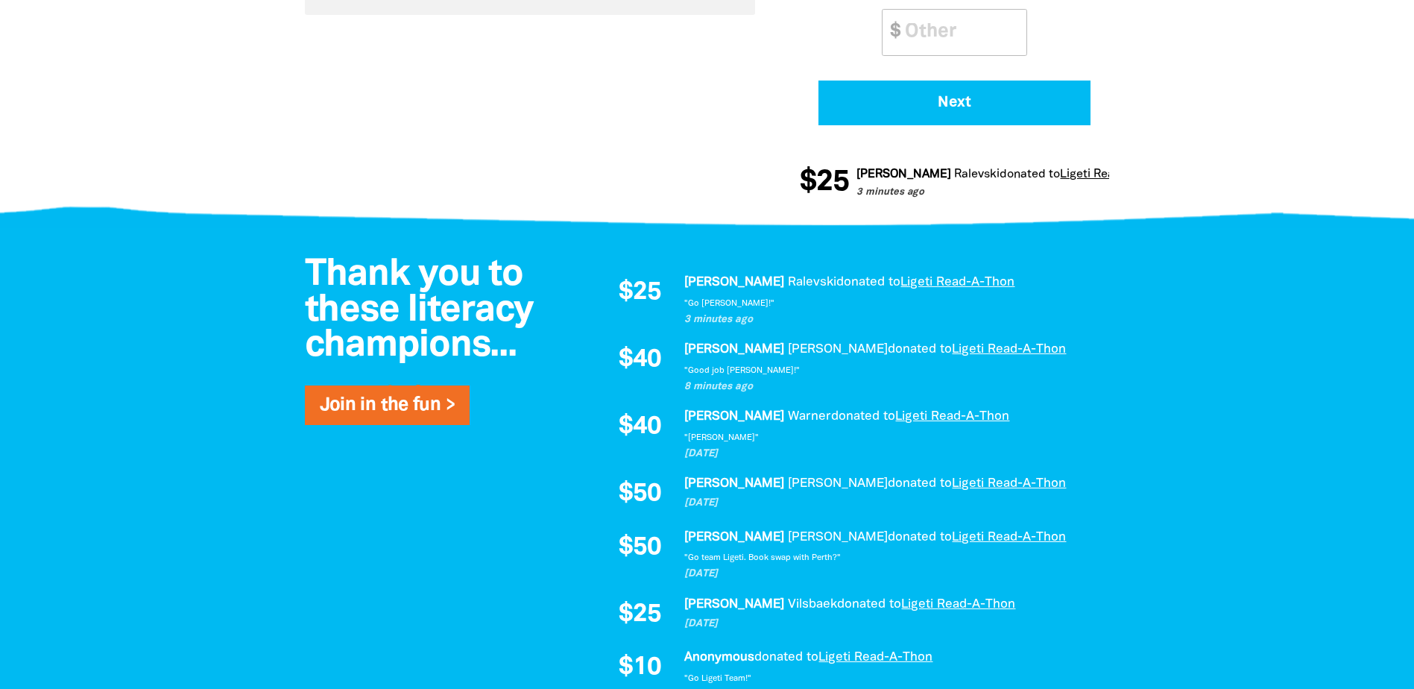
click at [180, 289] on div at bounding box center [707, 561] width 1414 height 667
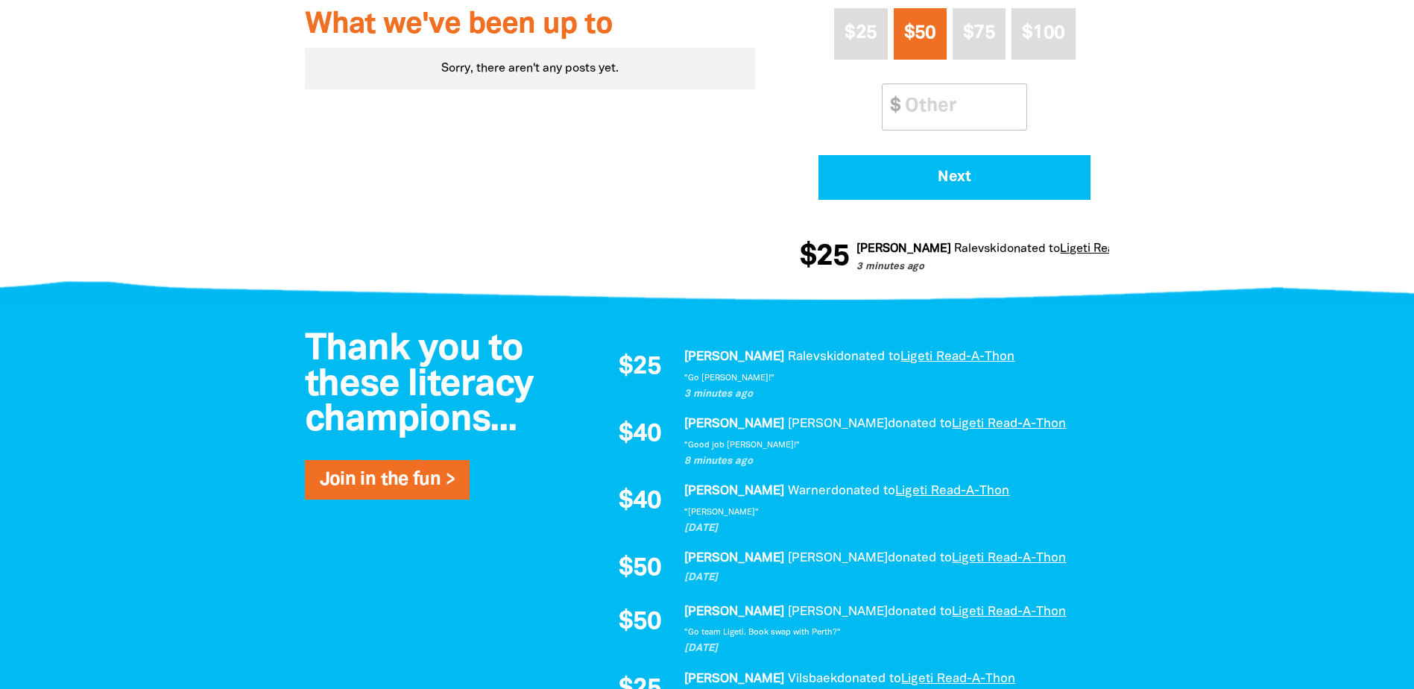
click at [149, 246] on div at bounding box center [707, 39] width 1414 height 511
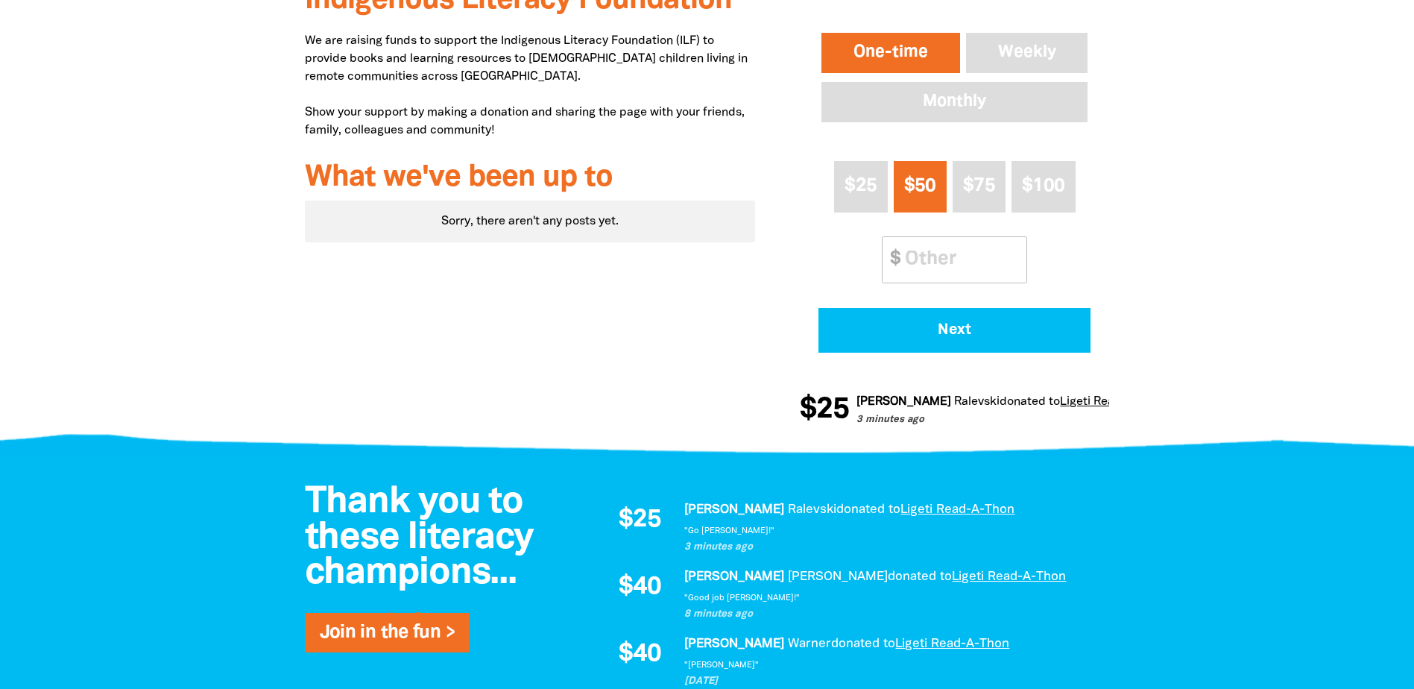
scroll to position [224, 0]
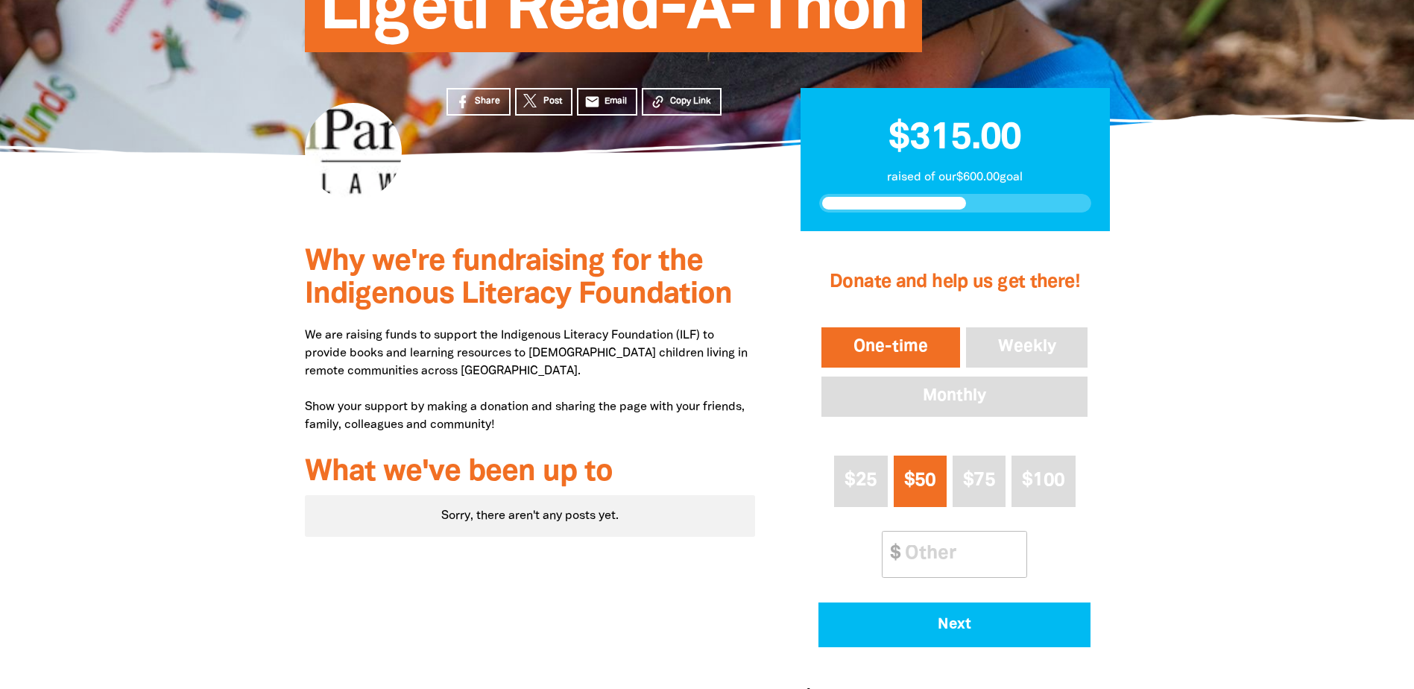
click at [48, 421] on div at bounding box center [707, 486] width 1414 height 511
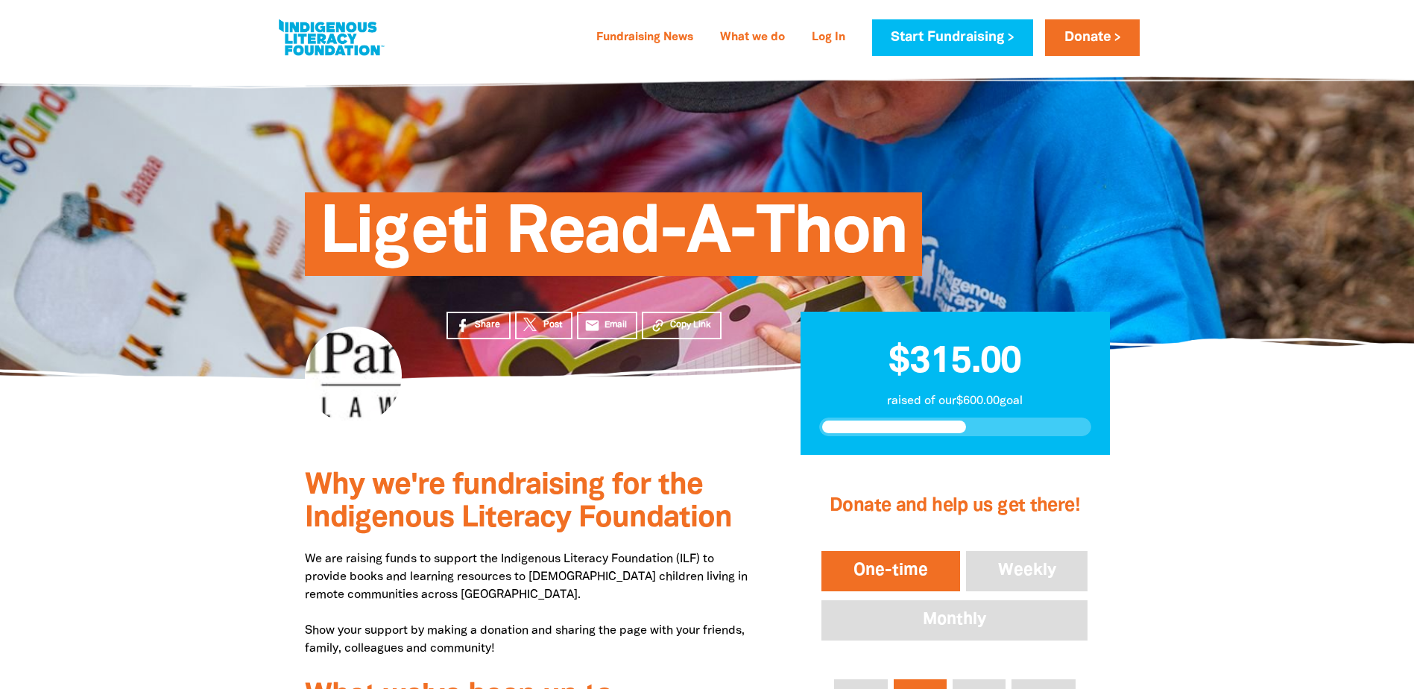
click at [178, 417] on section "Share Post email Email Copy Link $315.00 raised of our $600.00 goal" at bounding box center [707, 417] width 1414 height 77
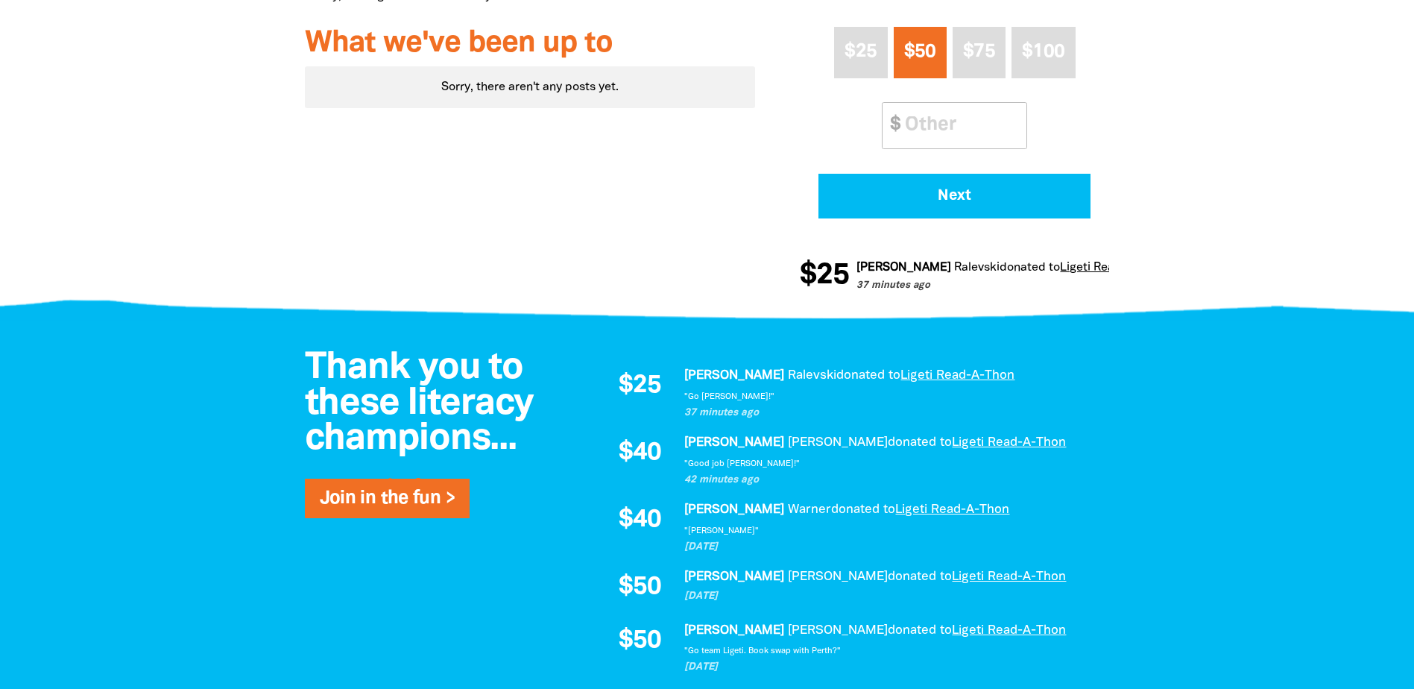
scroll to position [745, 0]
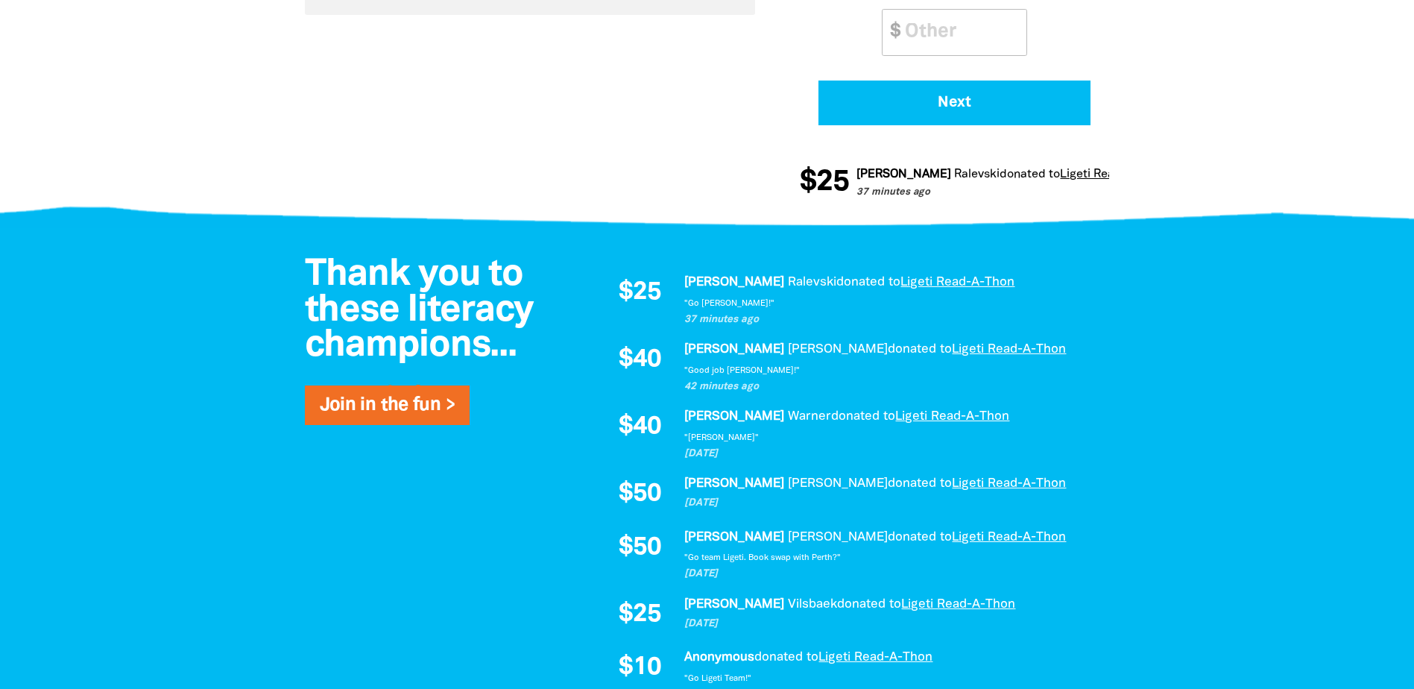
click at [149, 380] on div at bounding box center [707, 561] width 1414 height 667
click at [285, 246] on div "Thank you to these literacy champions... Join in the fun > $25 Rachel Ralevski …" at bounding box center [707, 561] width 894 height 667
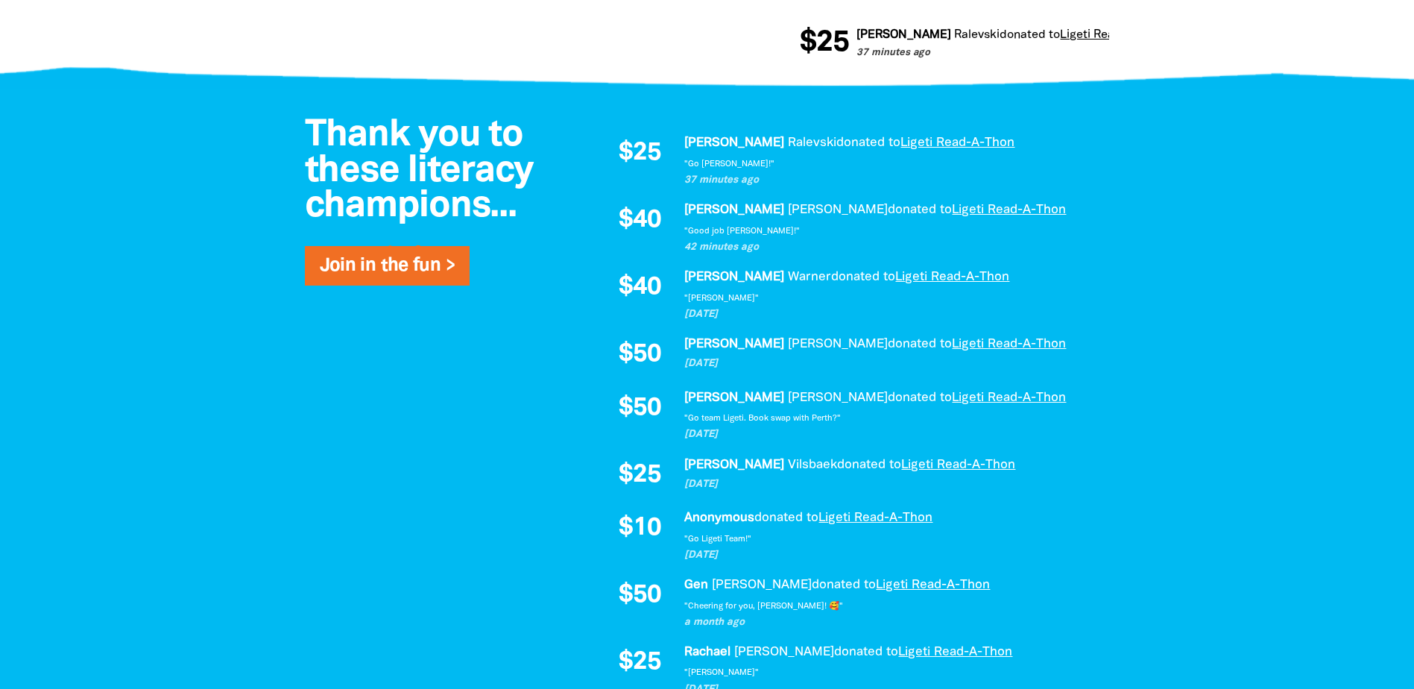
scroll to position [894, 0]
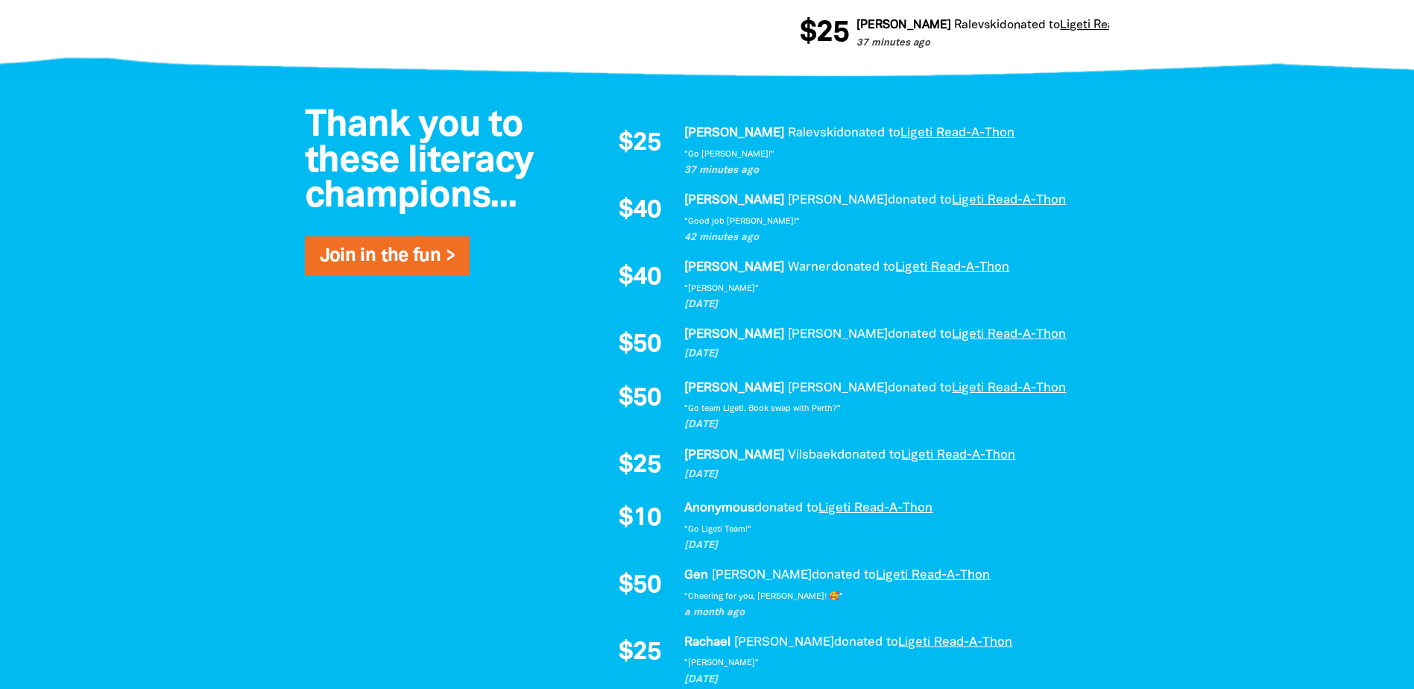
click at [186, 273] on div at bounding box center [707, 412] width 1414 height 667
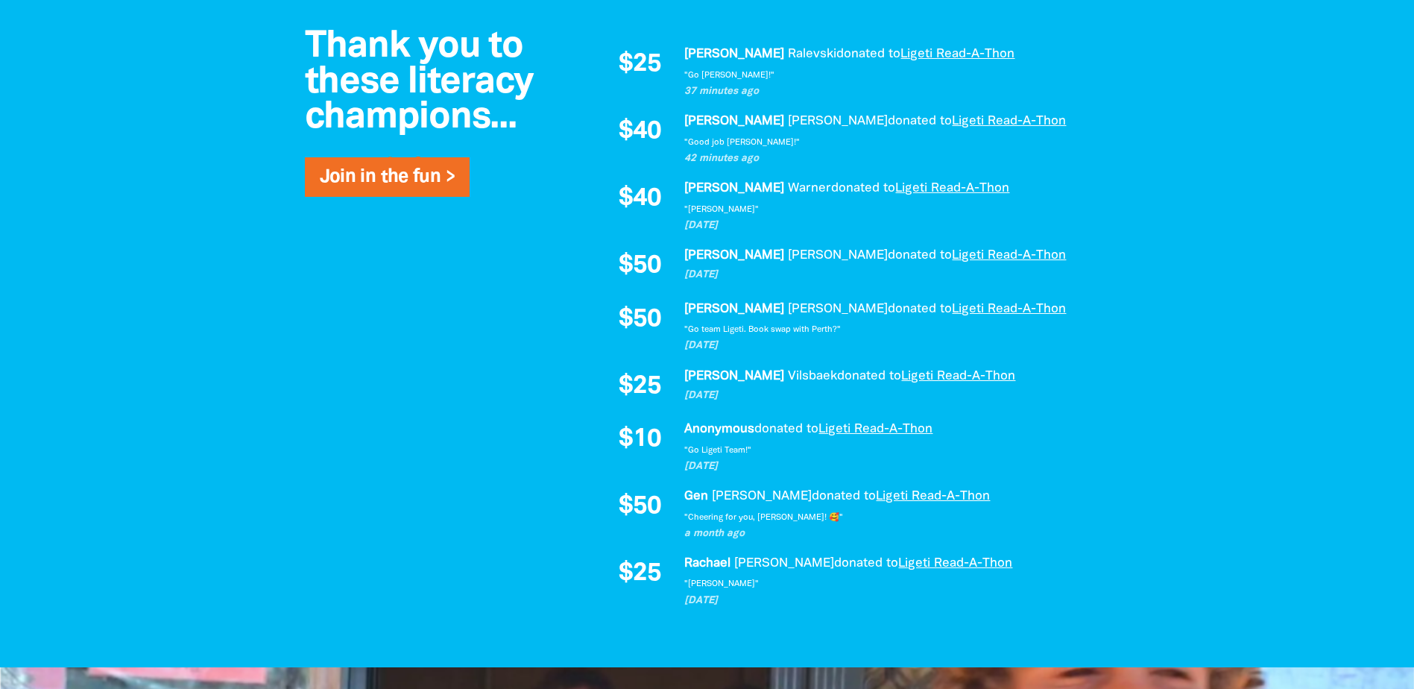
scroll to position [969, 0]
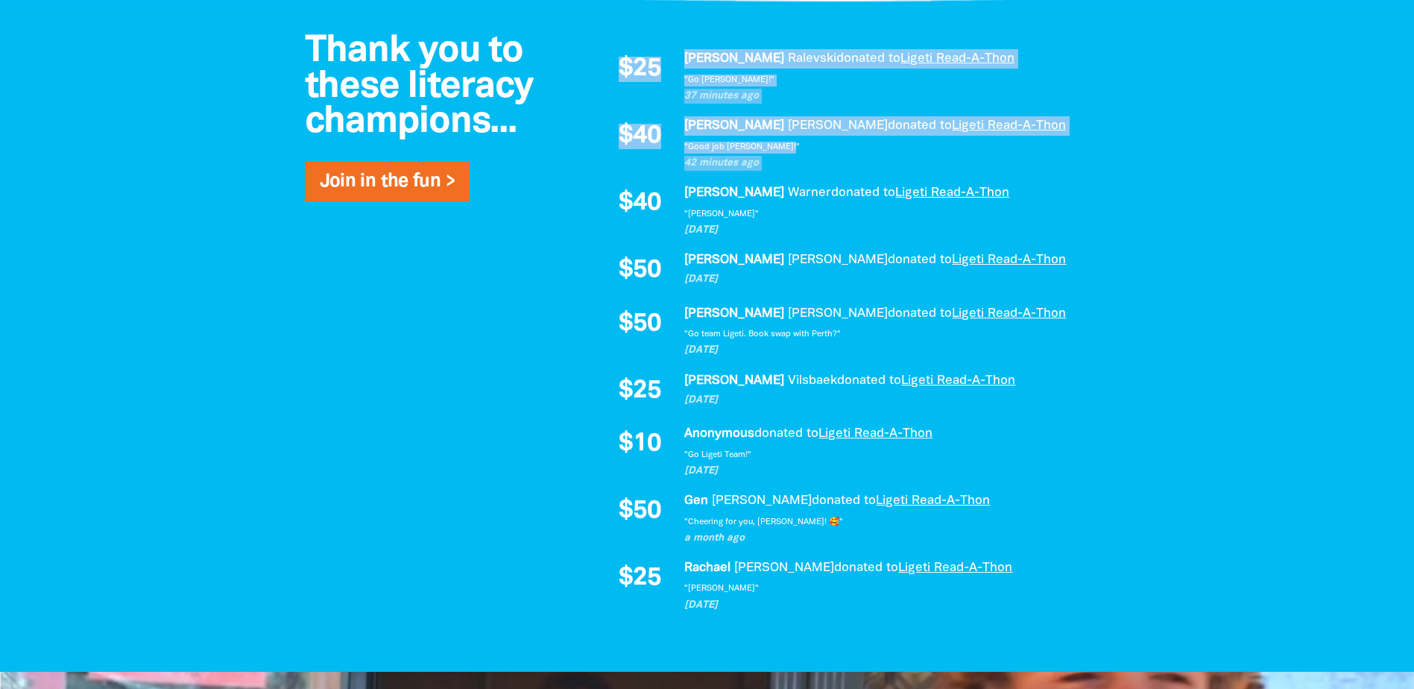
drag, startPoint x: 806, startPoint y: 148, endPoint x: 613, endPoint y: 66, distance: 209.7
click at [613, 66] on div "$25 Rachel Ralevski donated to Ligeti Read-A-Thon 37 minutes ago "Go Rob!" $40 …" at bounding box center [848, 330] width 492 height 563
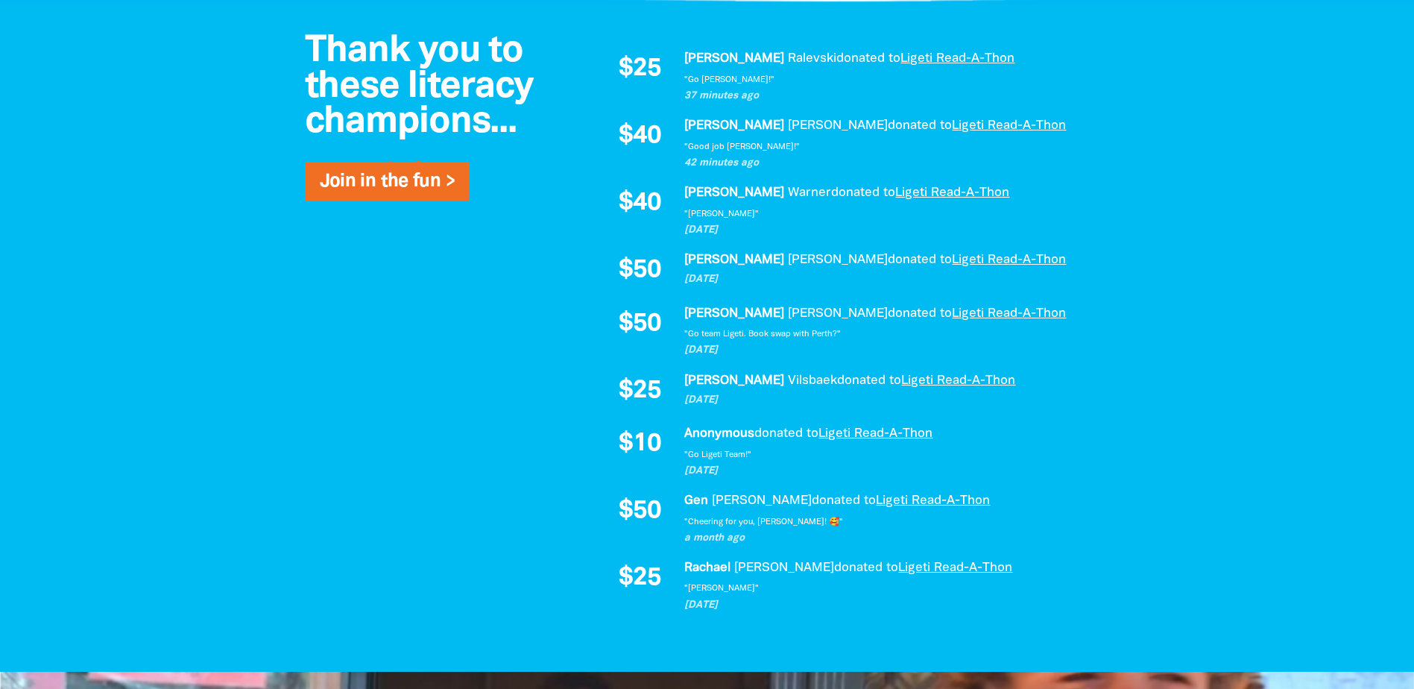
click at [613, 66] on div "$25" at bounding box center [639, 76] width 75 height 54
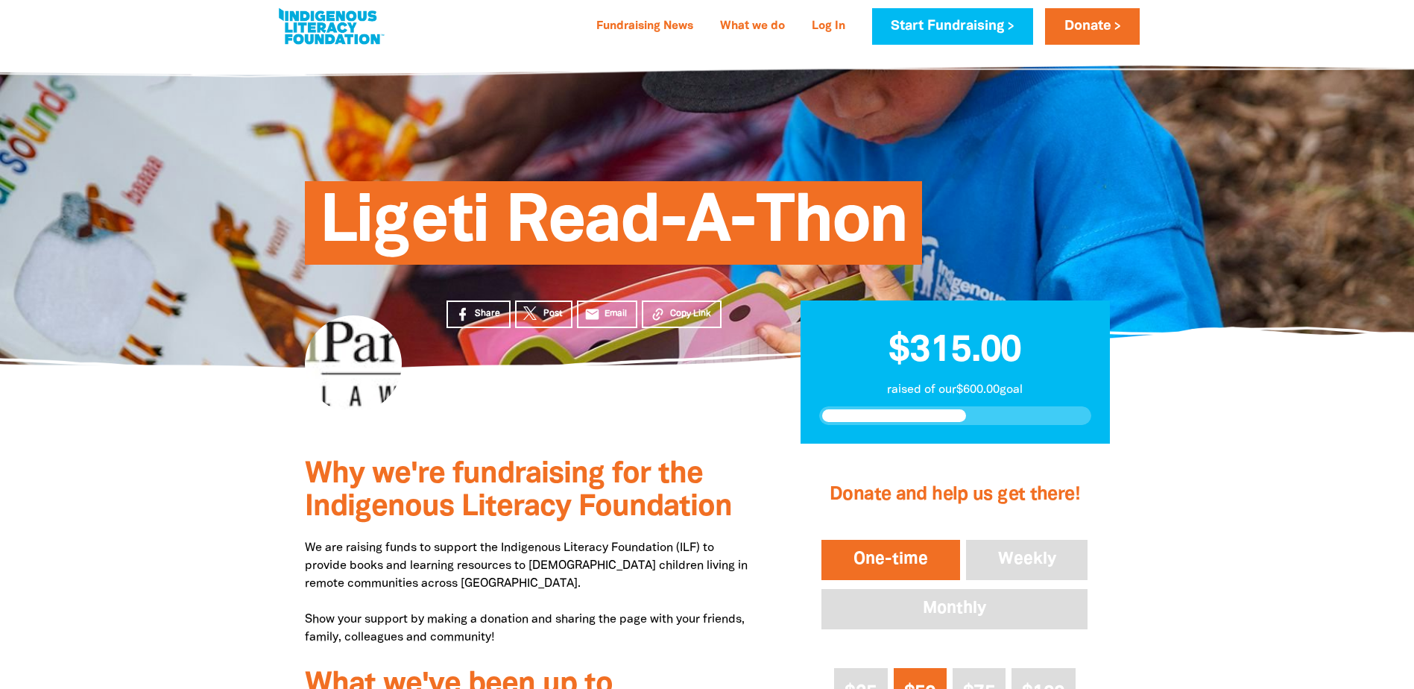
scroll to position [0, 0]
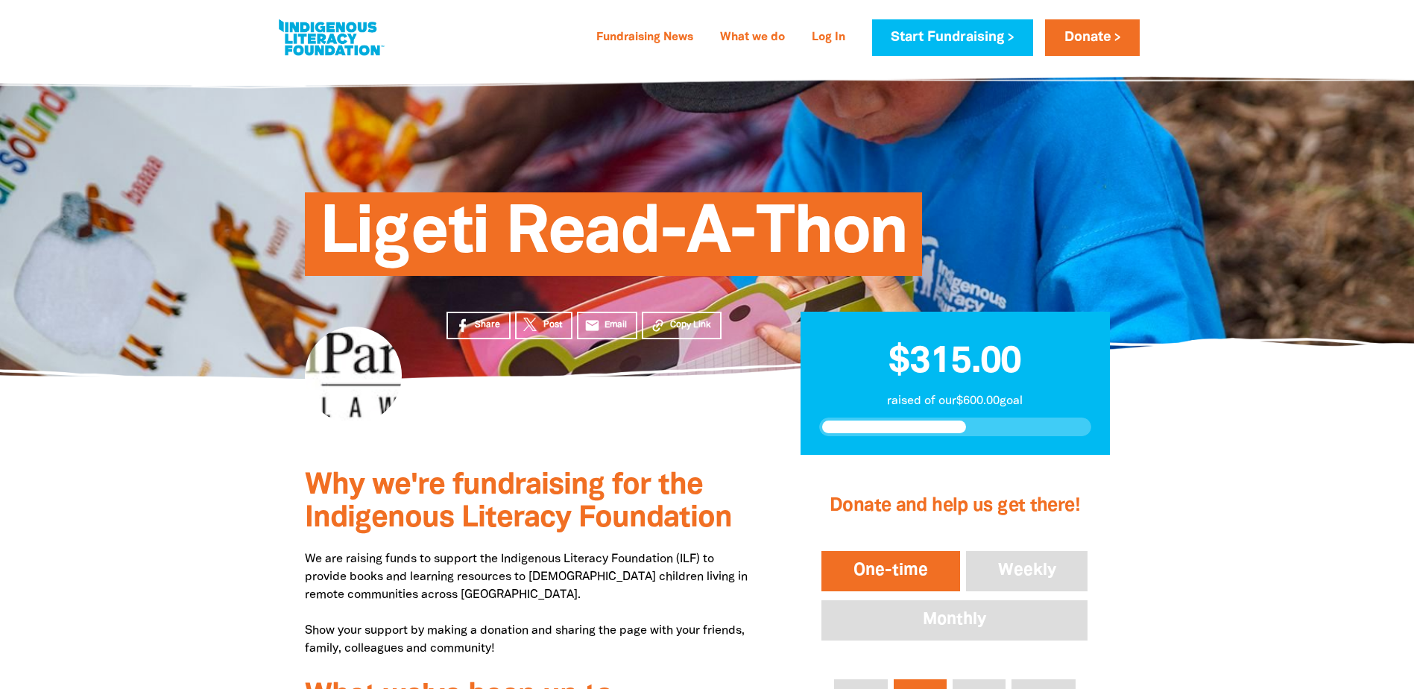
click at [123, 434] on section "Share Post email Email Copy Link $315.00 raised of our $600.00 goal" at bounding box center [707, 417] width 1414 height 77
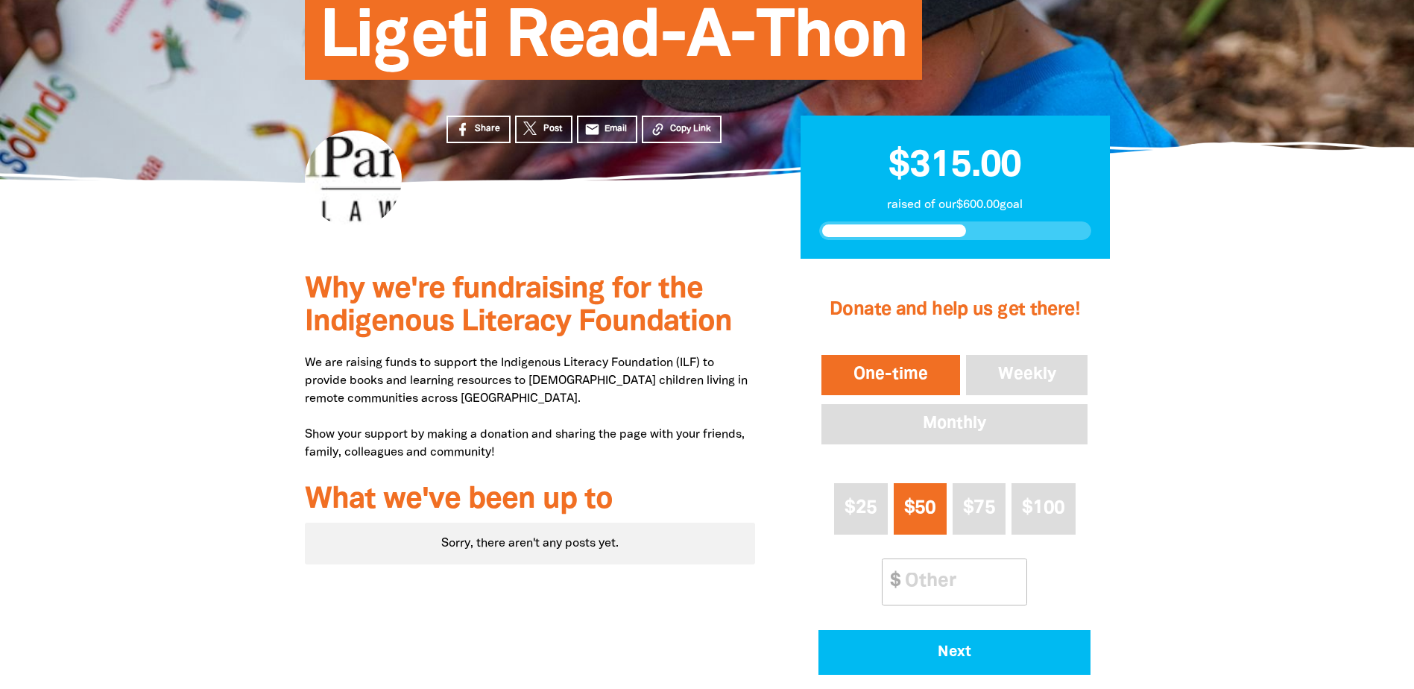
scroll to position [75, 0]
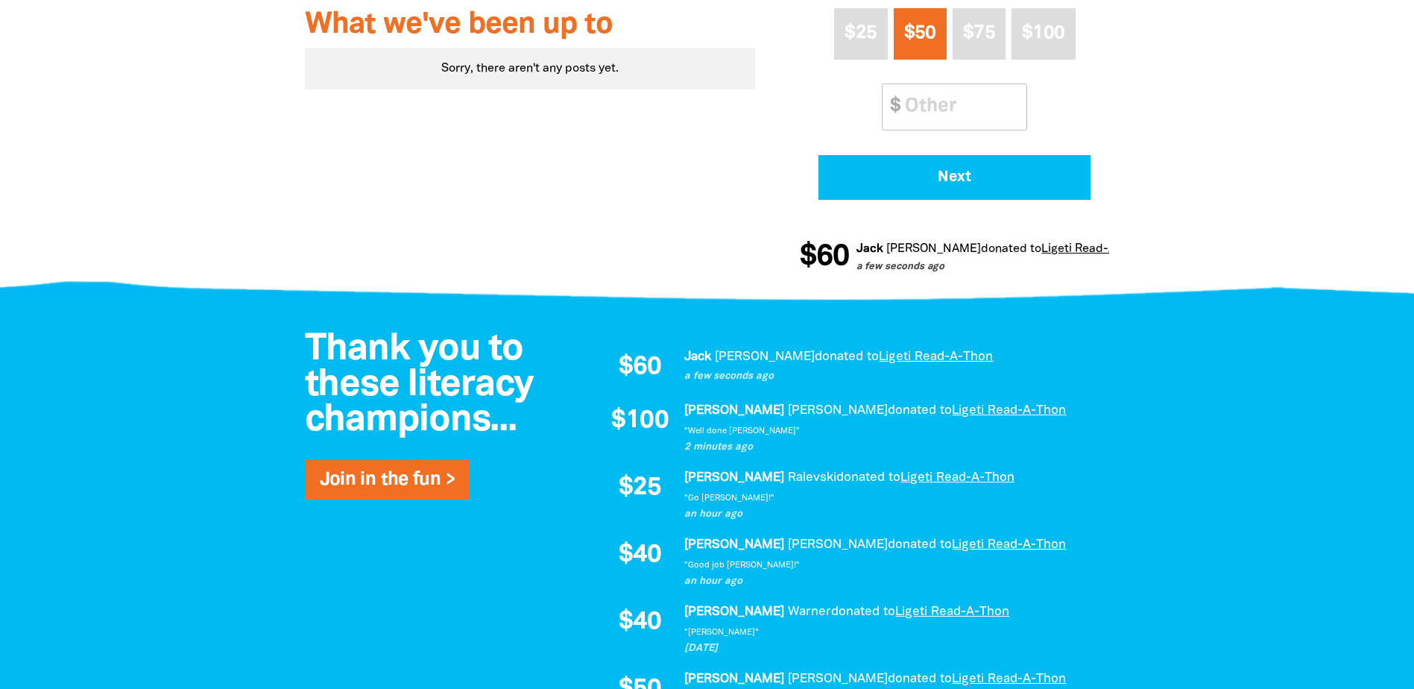
click at [111, 227] on div at bounding box center [707, 39] width 1414 height 511
click at [210, 195] on div at bounding box center [707, 39] width 1414 height 511
click at [184, 255] on div at bounding box center [707, 277] width 1414 height 57
click at [154, 271] on div at bounding box center [707, 277] width 1414 height 57
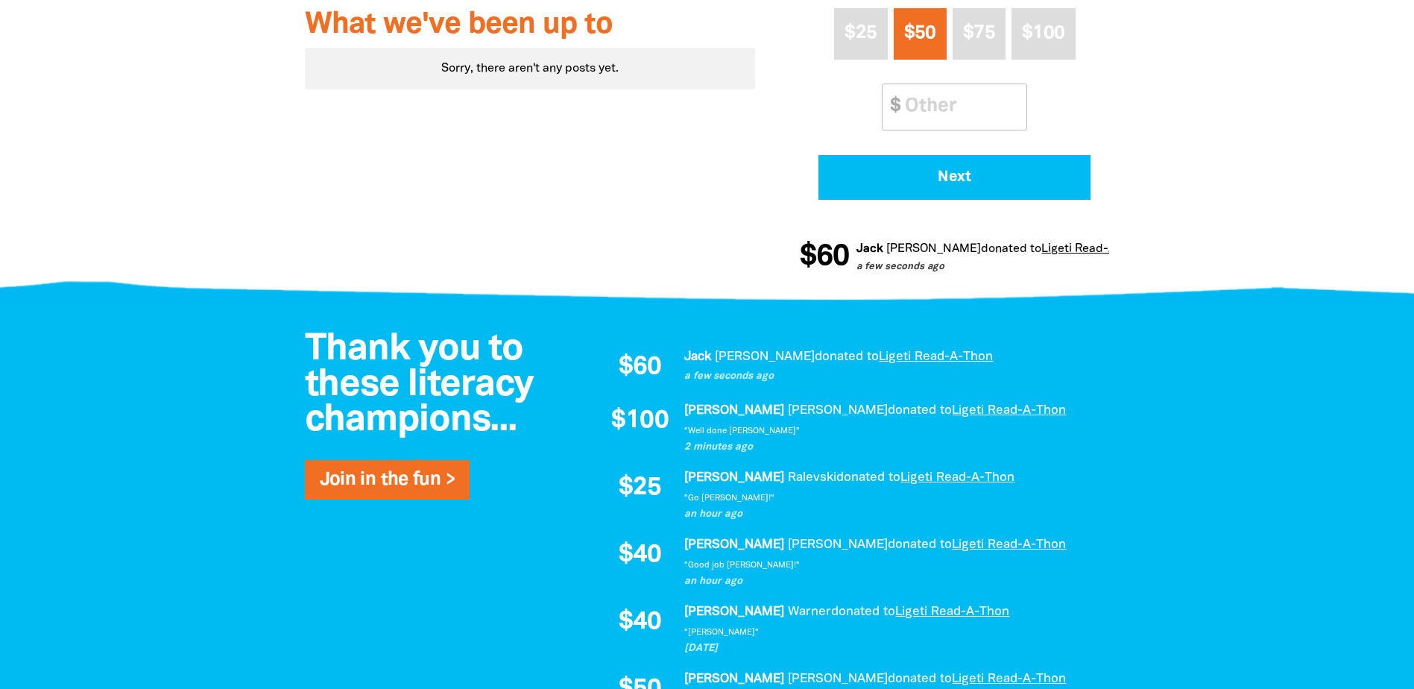
click at [156, 228] on div at bounding box center [707, 39] width 1414 height 511
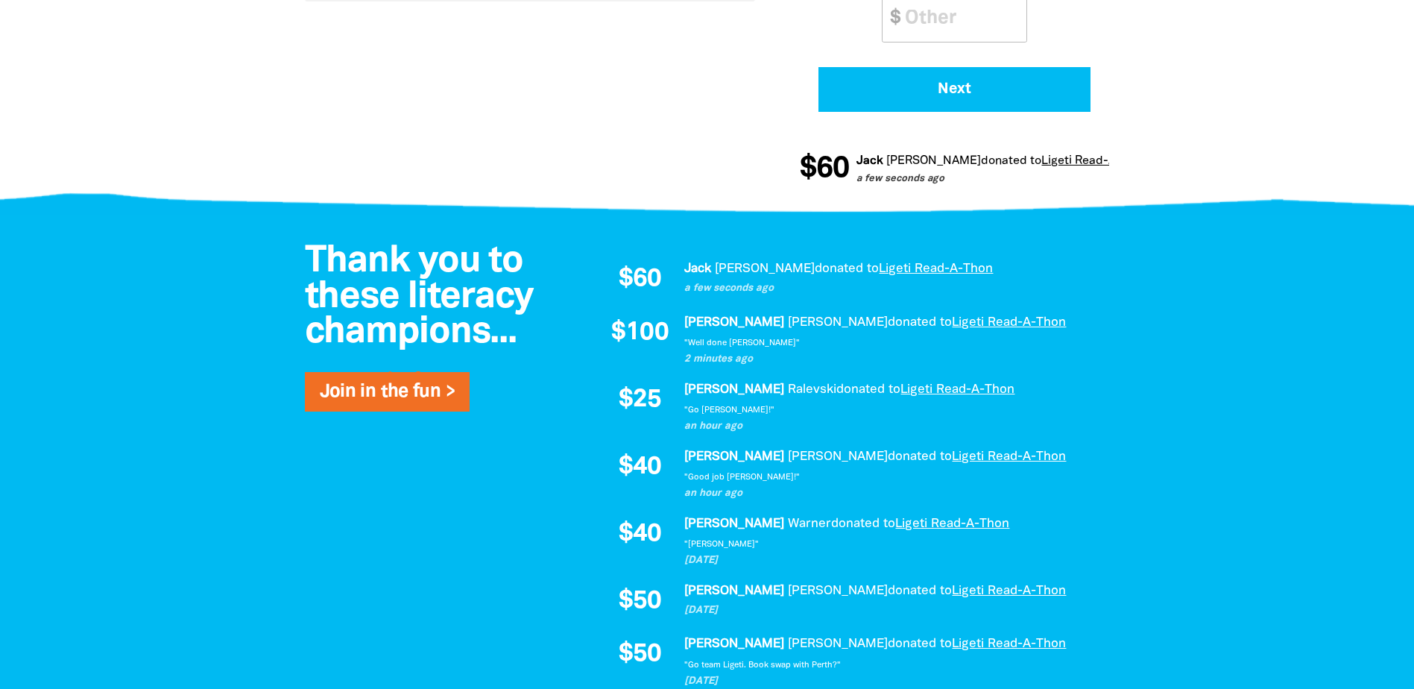
scroll to position [894, 0]
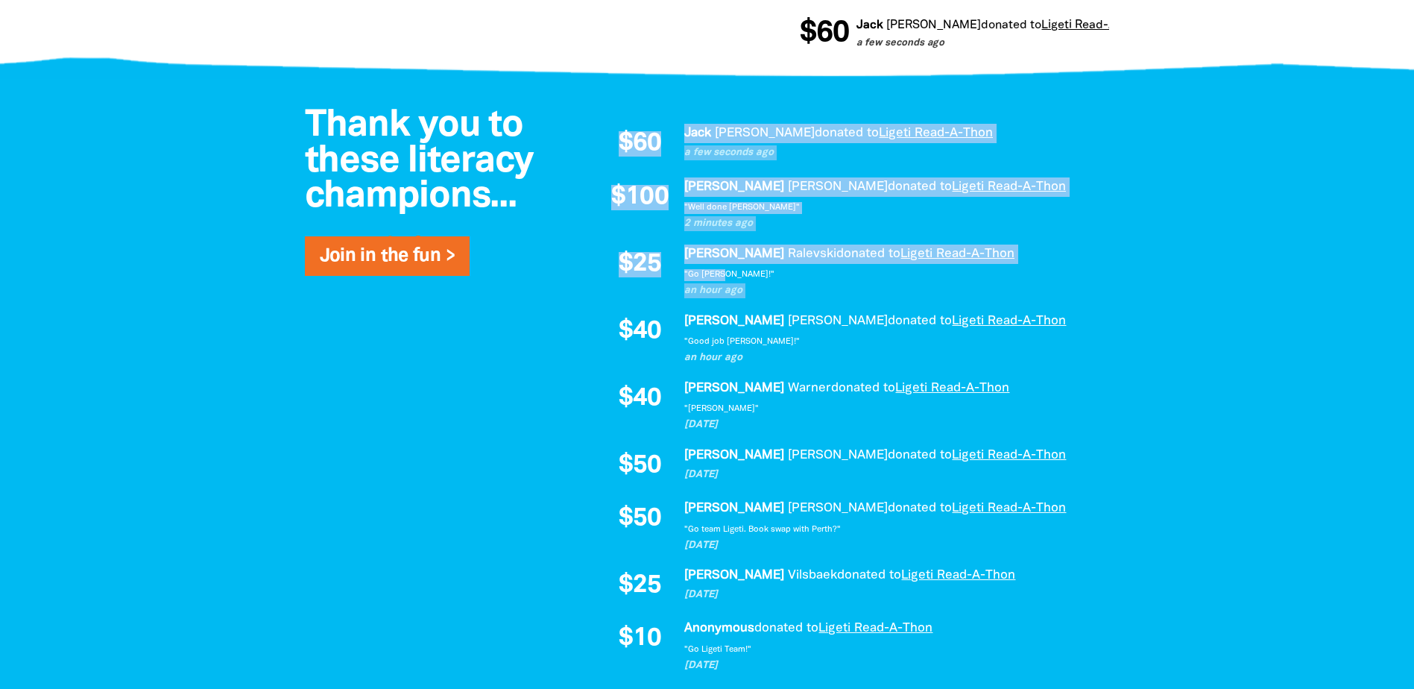
drag, startPoint x: 621, startPoint y: 140, endPoint x: 764, endPoint y: 280, distance: 200.3
click at [764, 280] on div "$60 Jack Jones donated to Ligeti Read-A-Thon a few seconds ago $100 Alison Hart…" at bounding box center [848, 444] width 492 height 640
click at [764, 280] on p ""Go [PERSON_NAME]!"" at bounding box center [889, 275] width 410 height 12
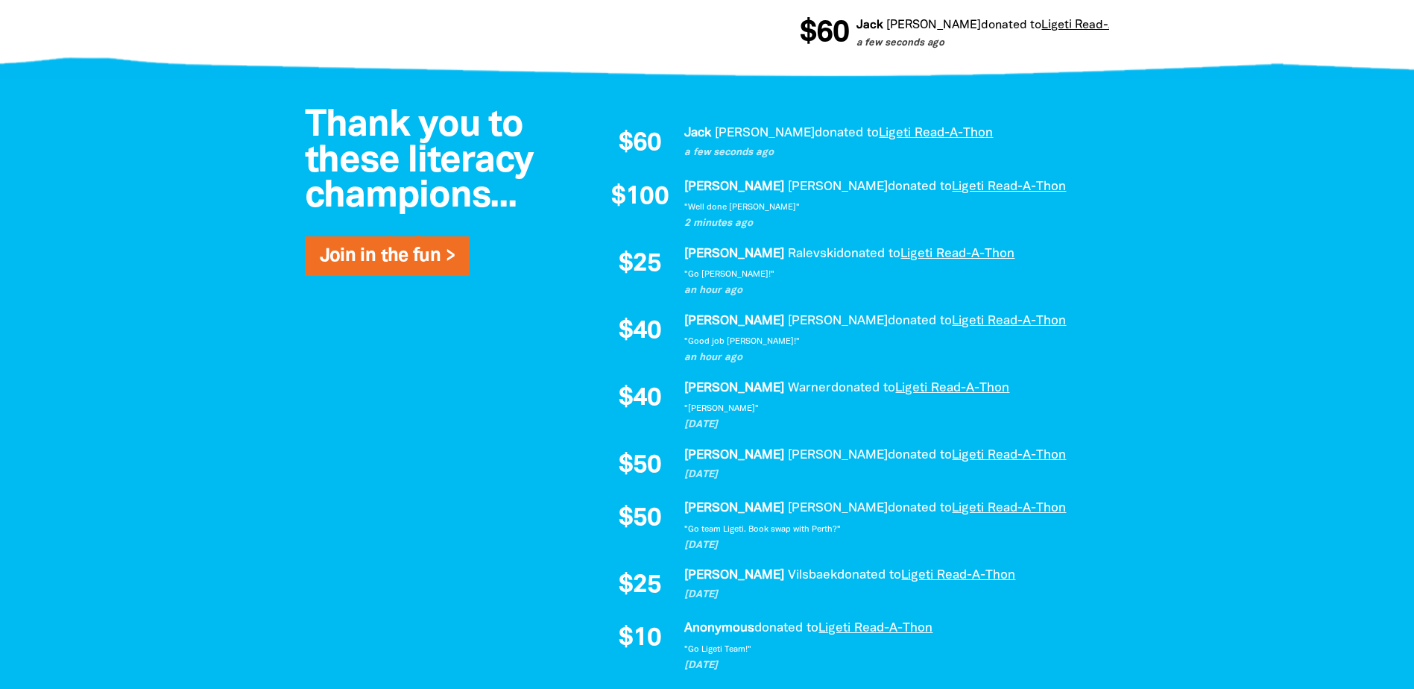
click at [191, 392] on div at bounding box center [707, 450] width 1414 height 743
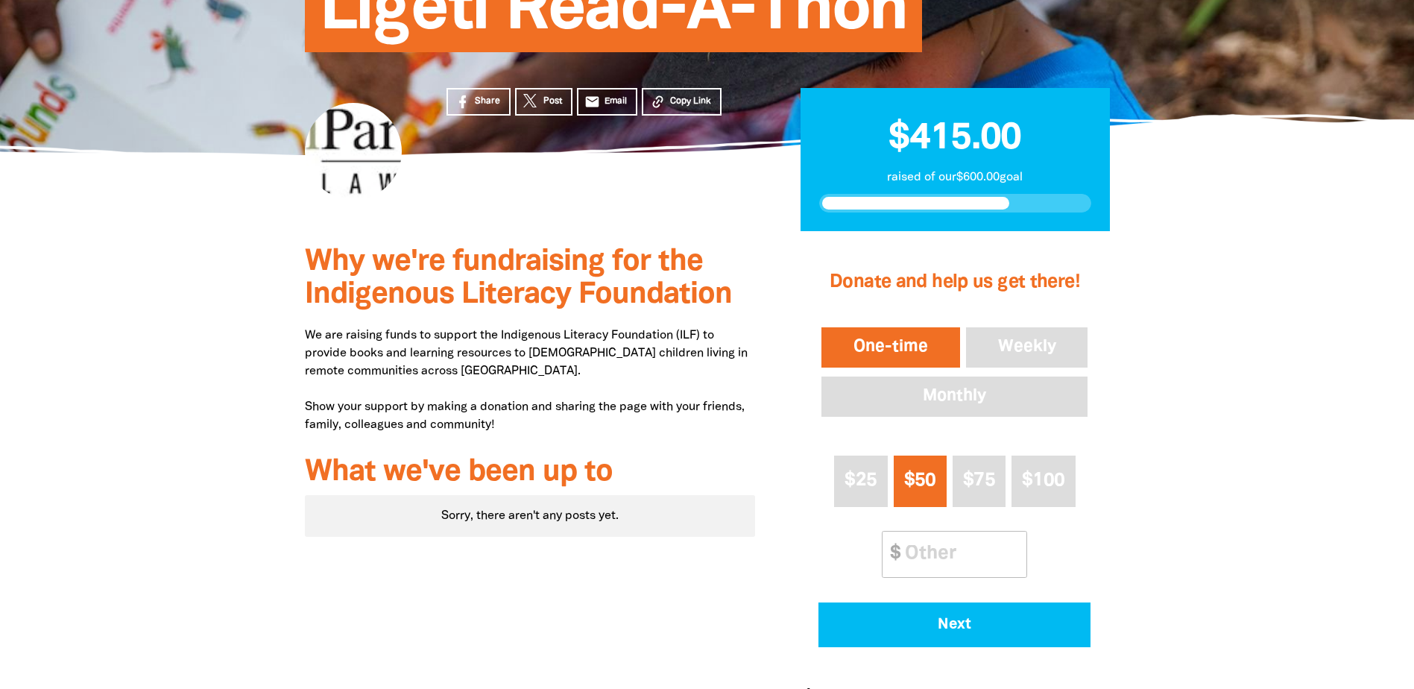
click at [129, 344] on div at bounding box center [707, 486] width 1414 height 511
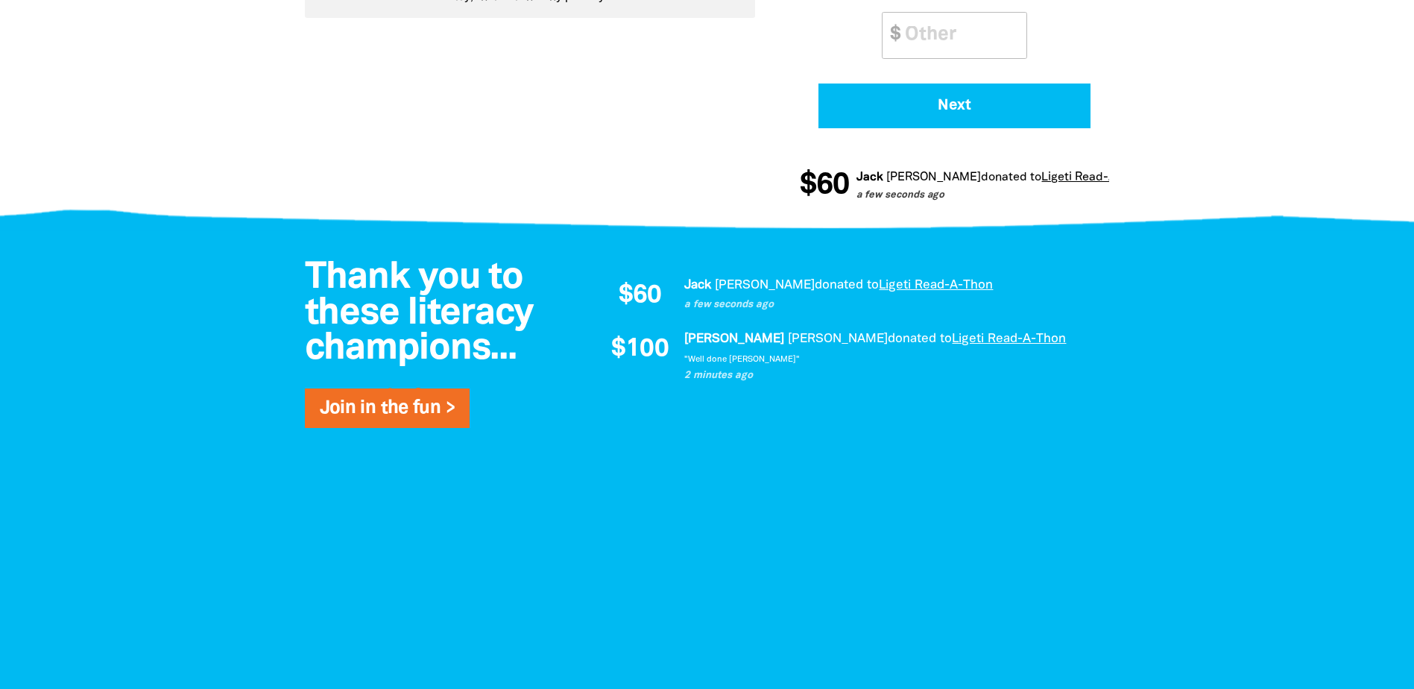
scroll to position [745, 0]
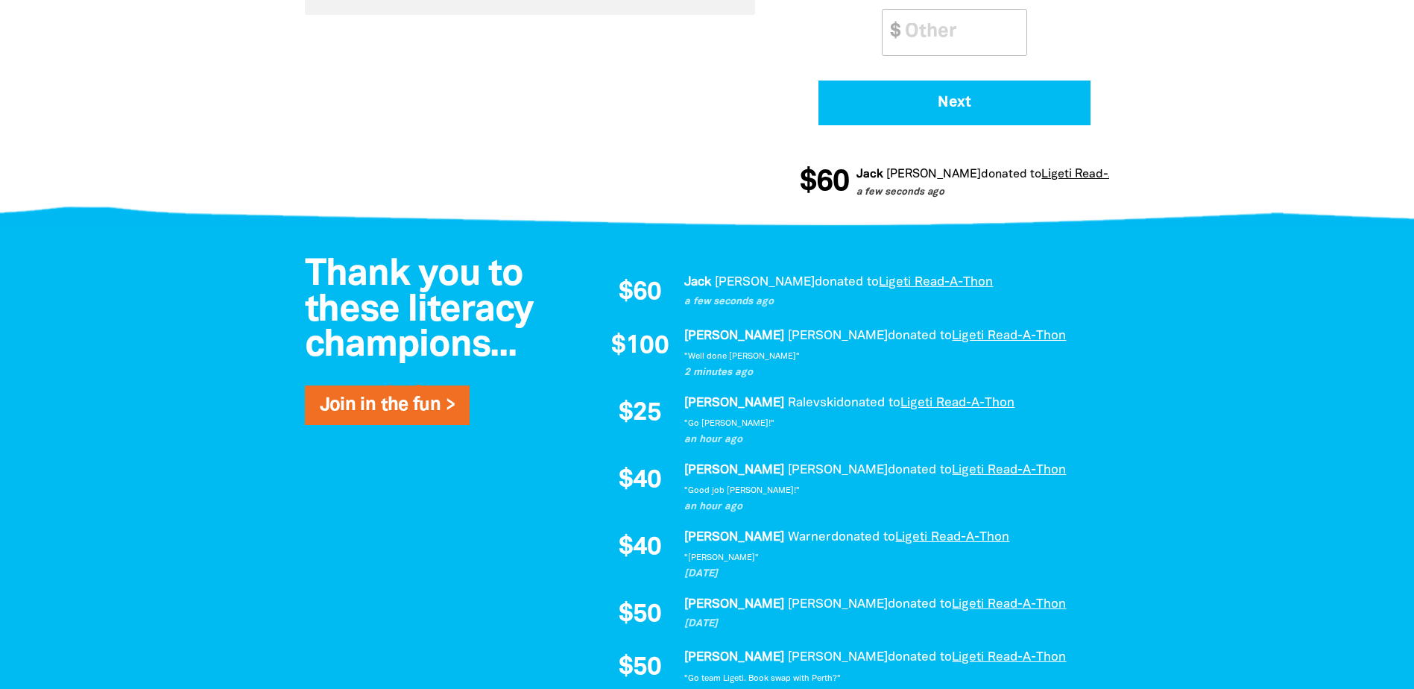
click at [121, 303] on div at bounding box center [707, 599] width 1414 height 743
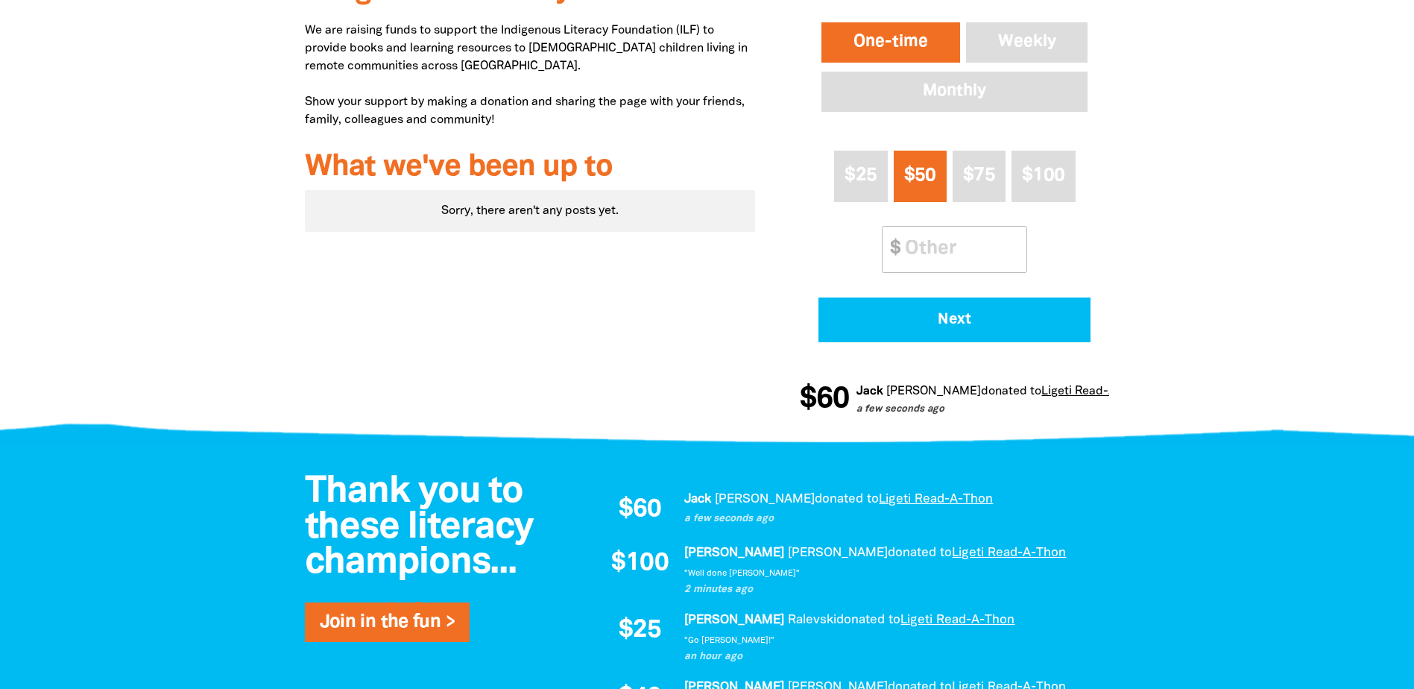
scroll to position [596, 0]
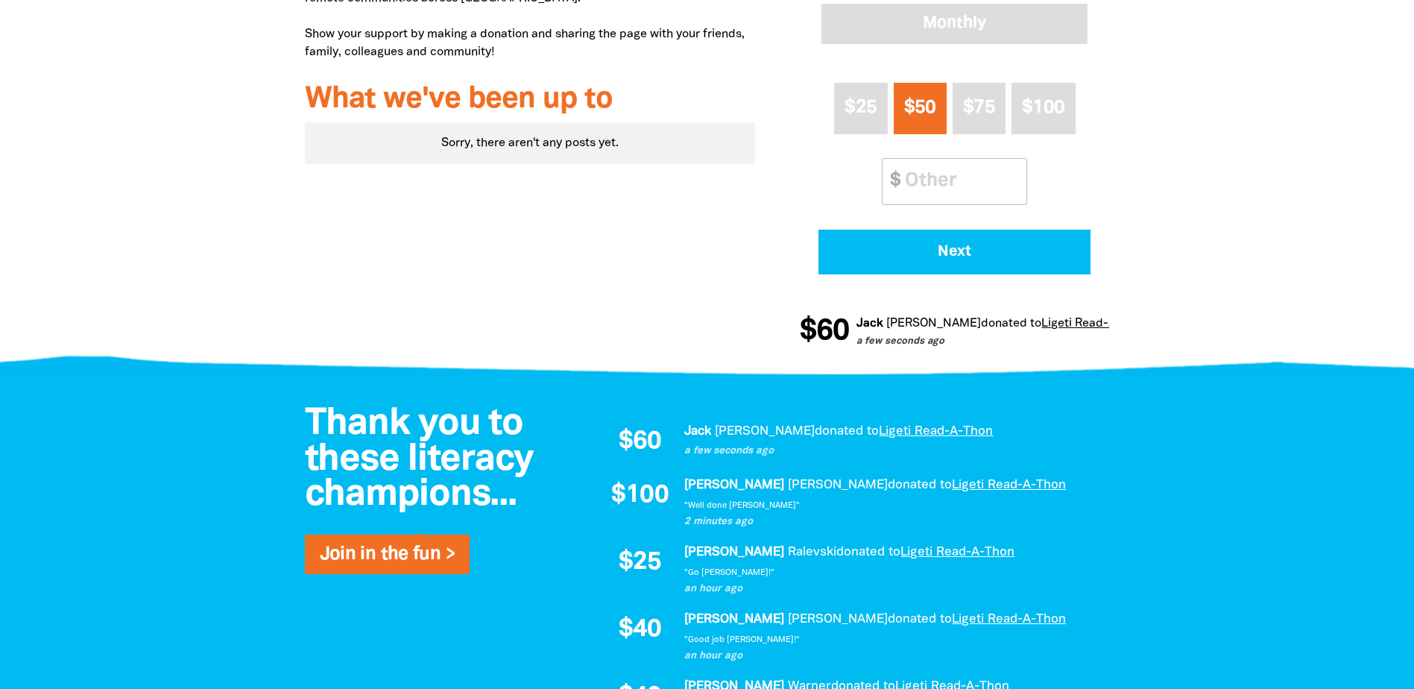
click at [162, 351] on div at bounding box center [707, 351] width 1414 height 57
click at [195, 300] on div at bounding box center [707, 113] width 1414 height 511
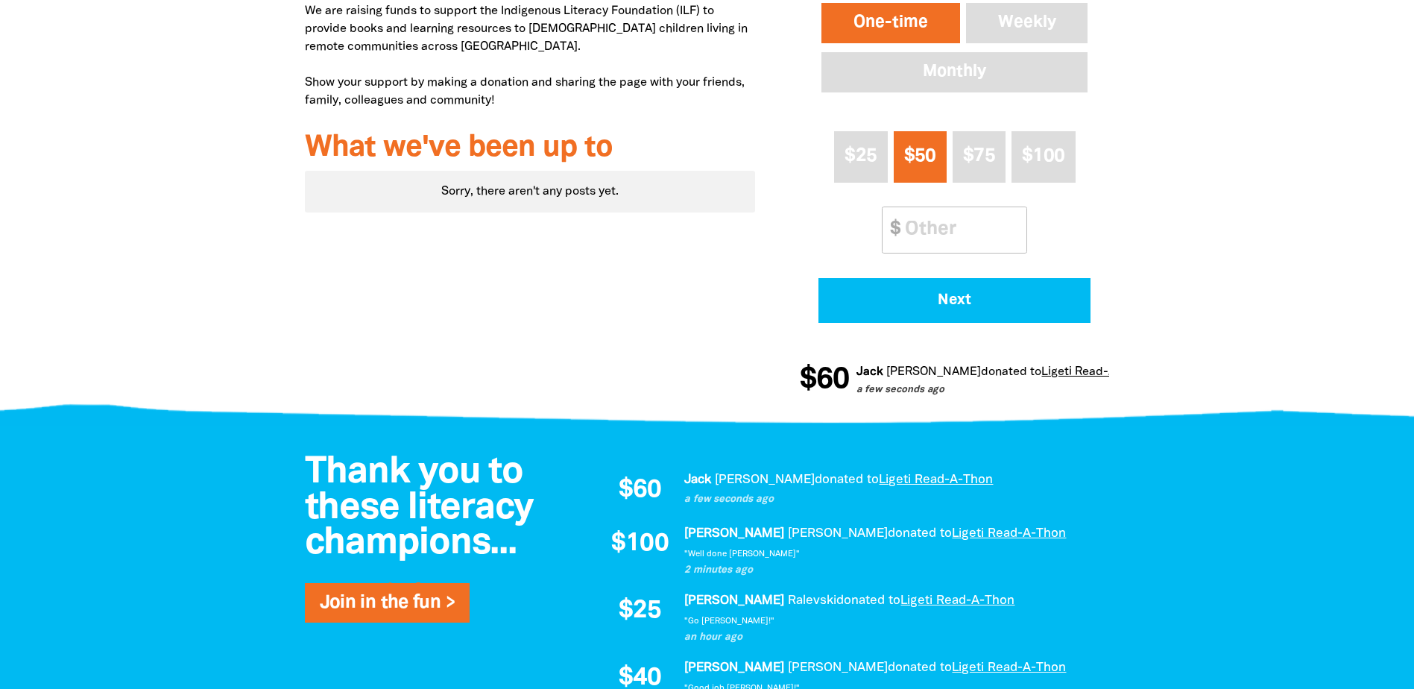
scroll to position [522, 0]
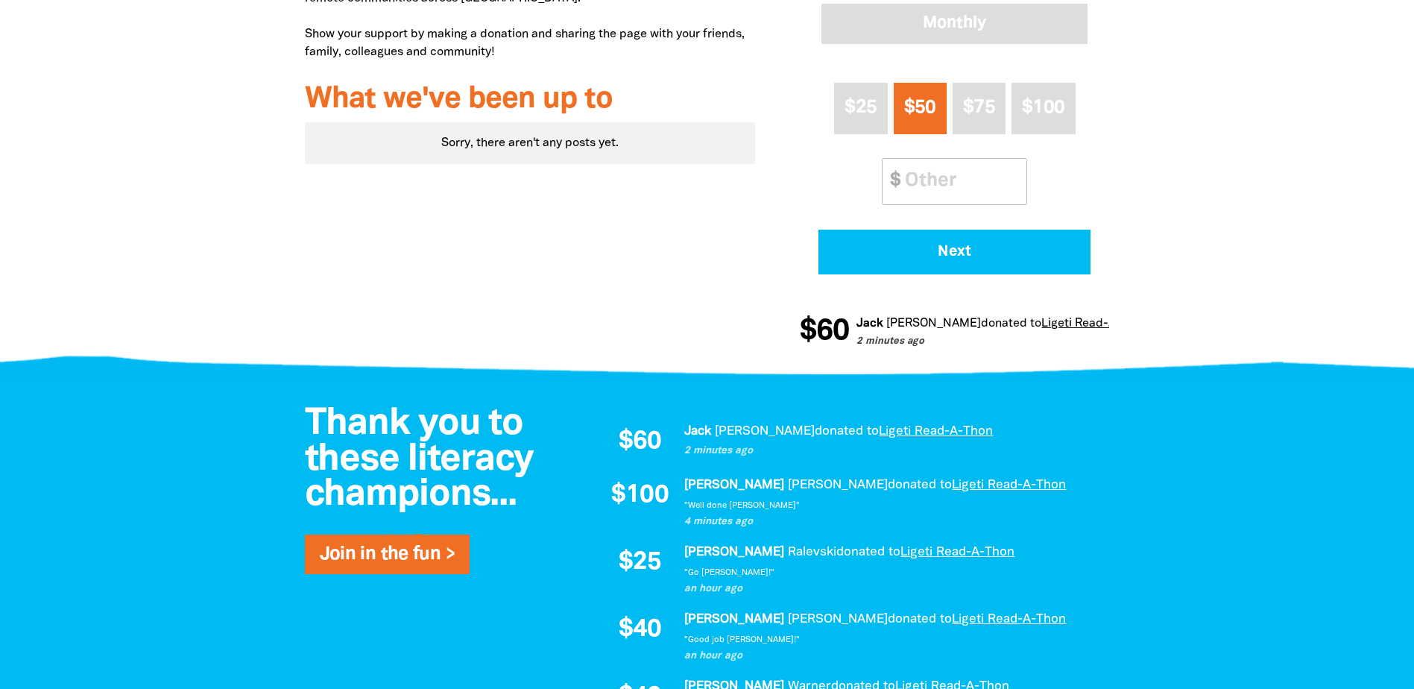
click at [260, 325] on div "Why we're fundraising for the Indigenous Literacy Foundation We are raising fun…" at bounding box center [707, 113] width 894 height 511
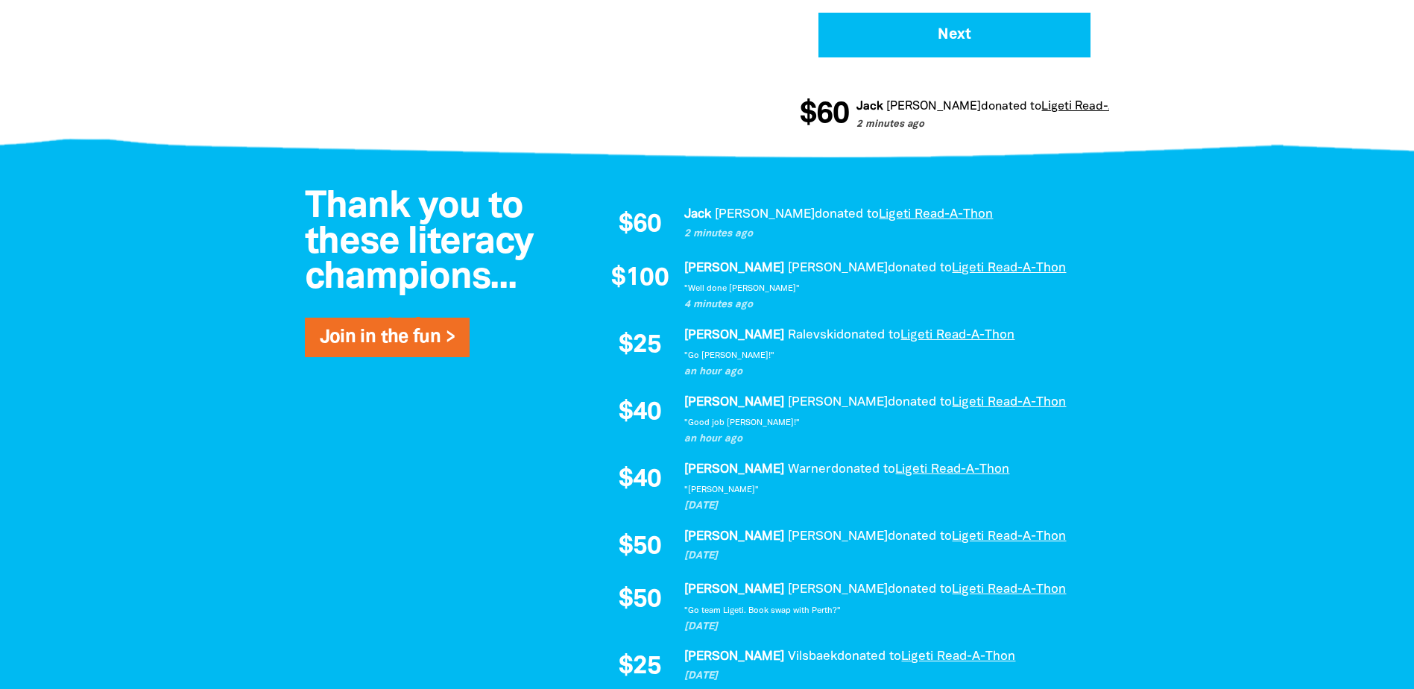
scroll to position [820, 0]
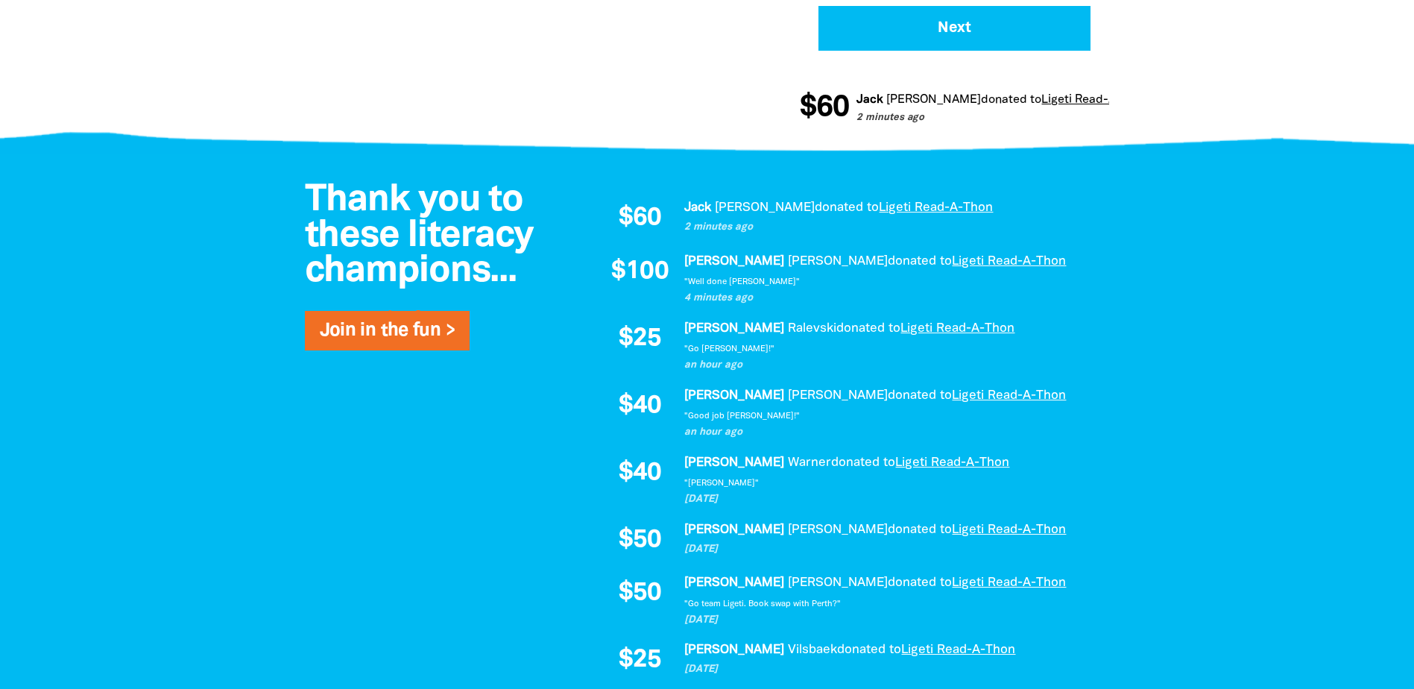
click at [224, 341] on div at bounding box center [707, 525] width 1414 height 743
click at [135, 324] on div at bounding box center [707, 525] width 1414 height 743
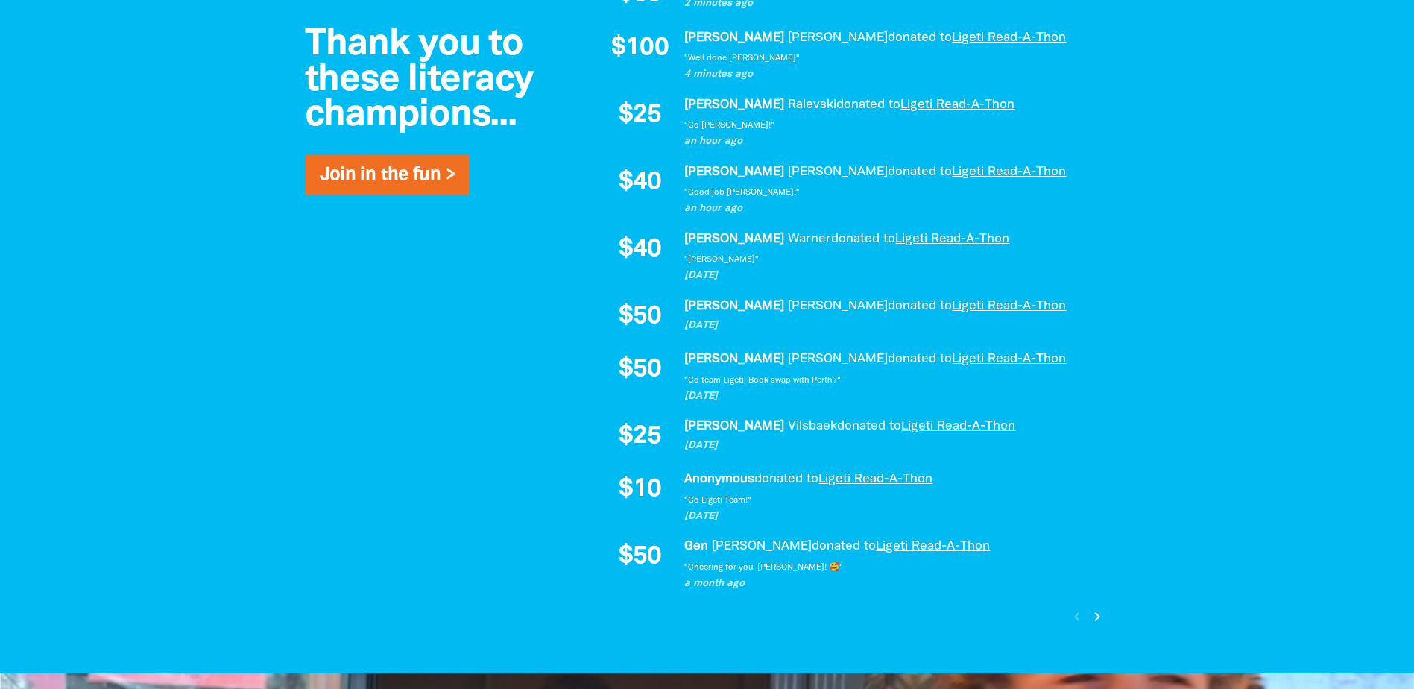
scroll to position [969, 0]
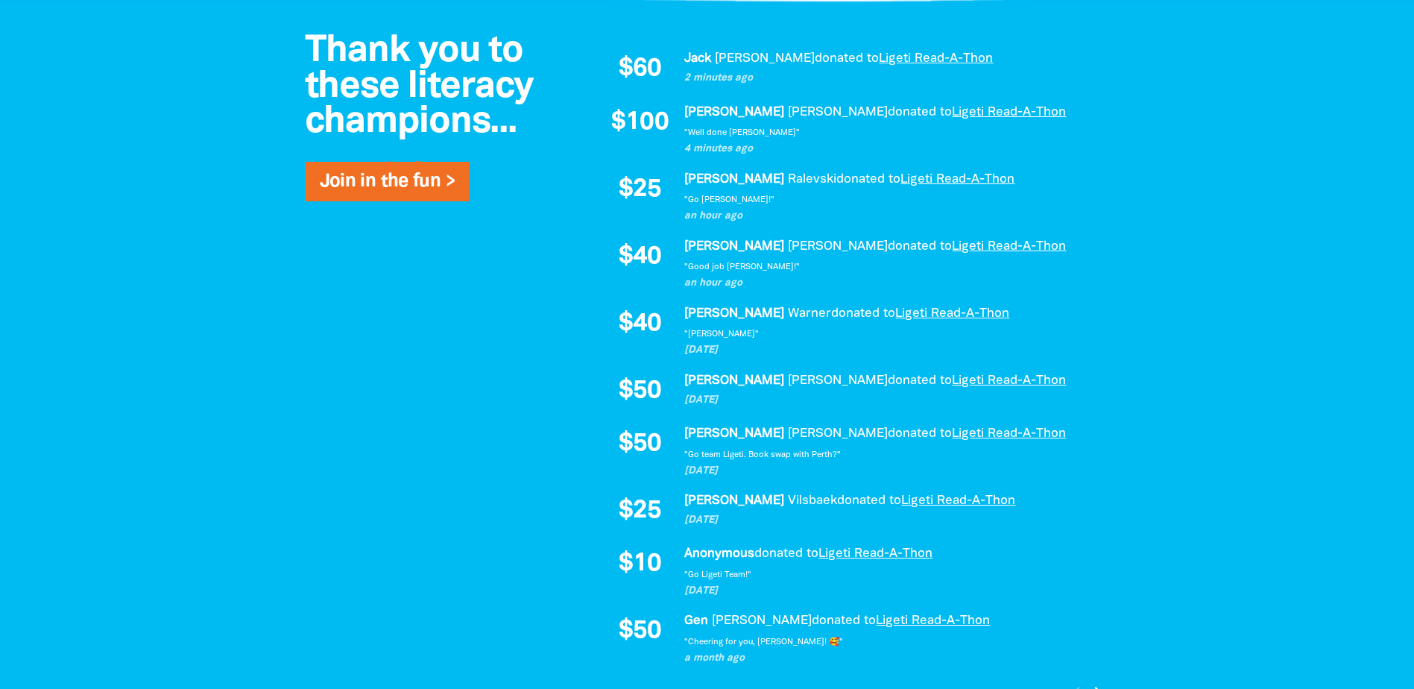
click at [181, 323] on div at bounding box center [707, 375] width 1414 height 743
click at [186, 254] on div at bounding box center [707, 375] width 1414 height 743
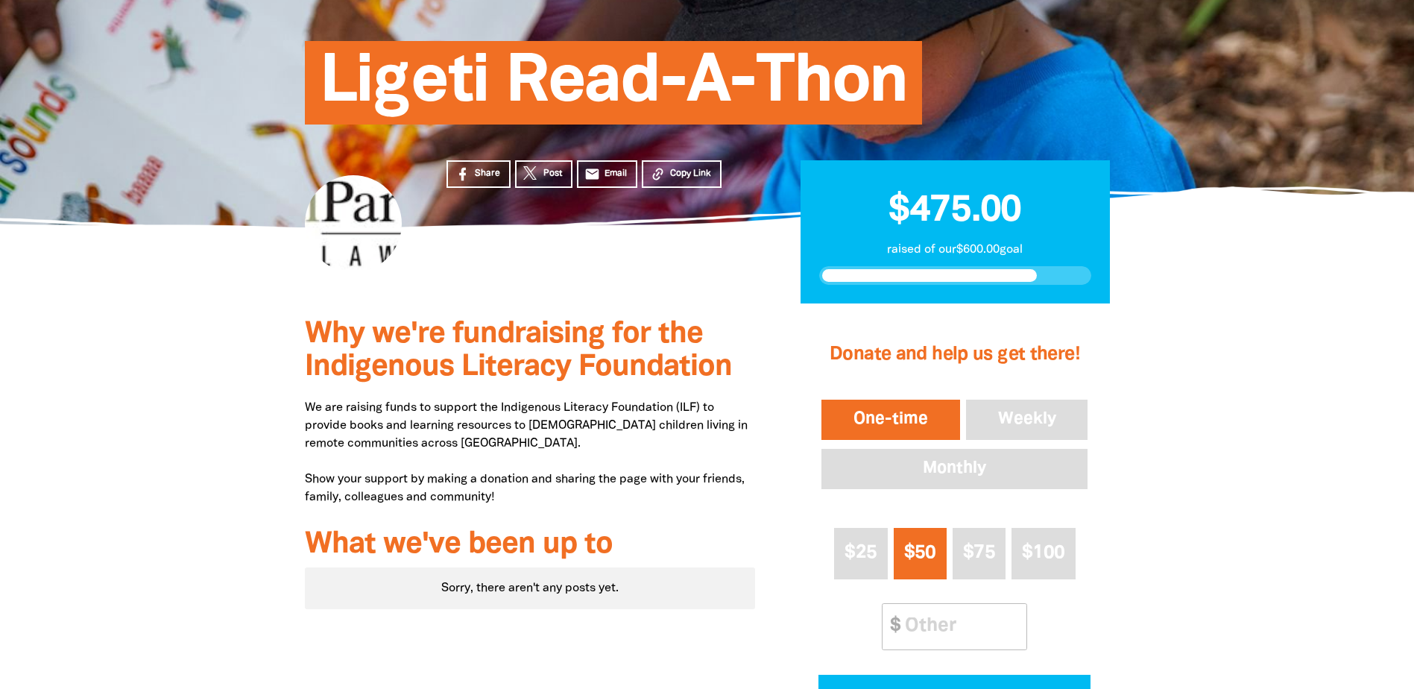
scroll to position [298, 0]
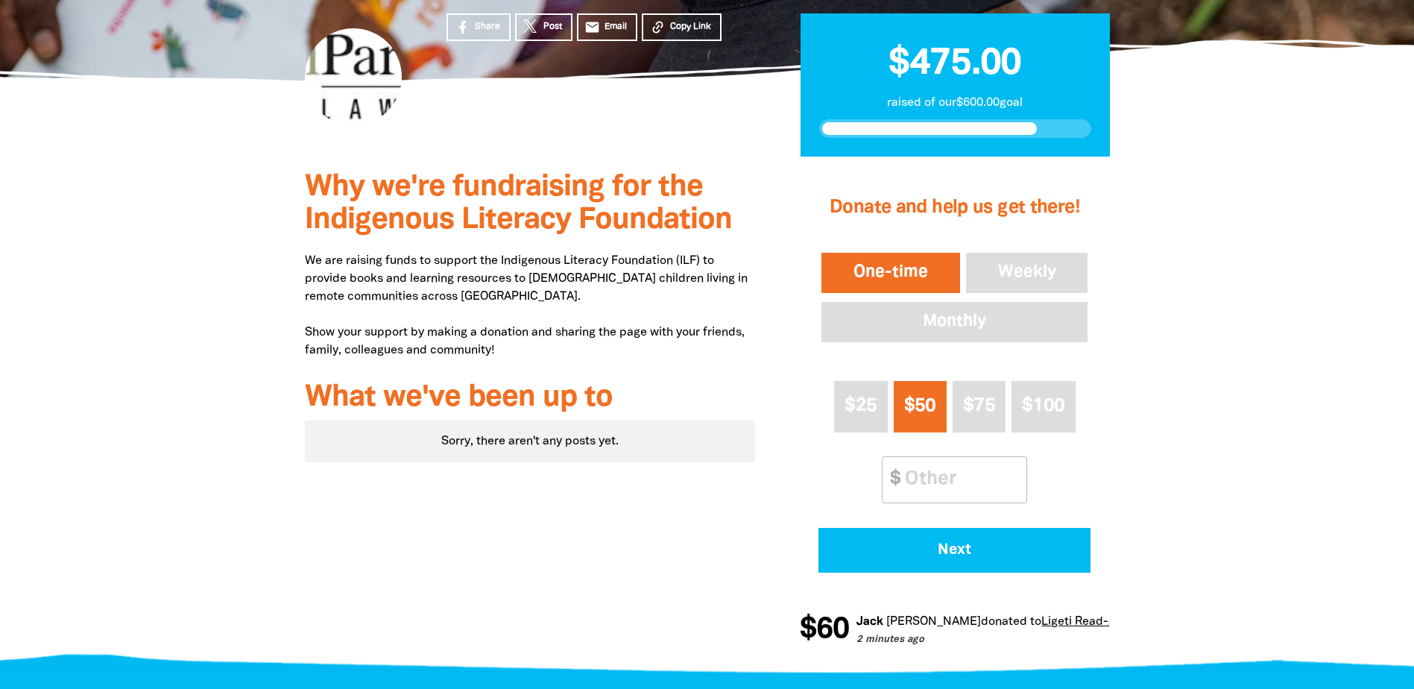
click at [224, 285] on div at bounding box center [707, 412] width 1414 height 511
click at [177, 305] on div at bounding box center [707, 412] width 1414 height 511
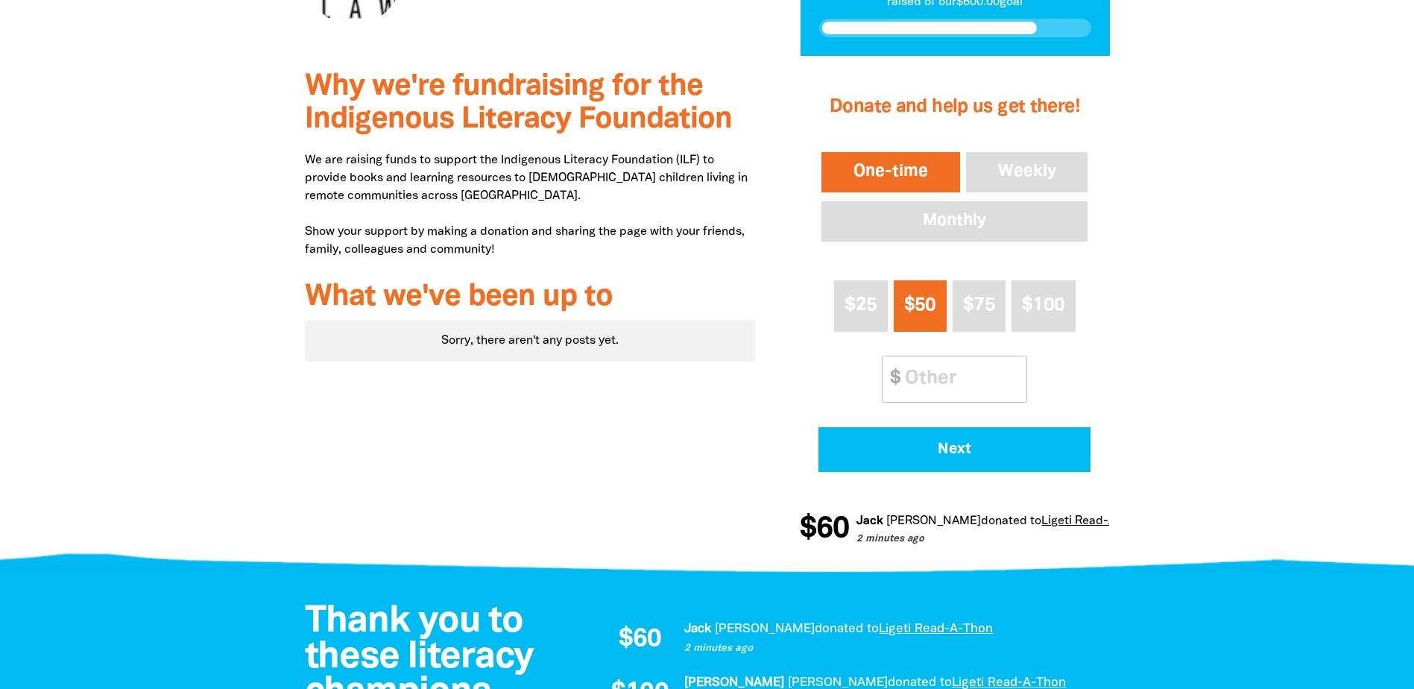
scroll to position [820, 0]
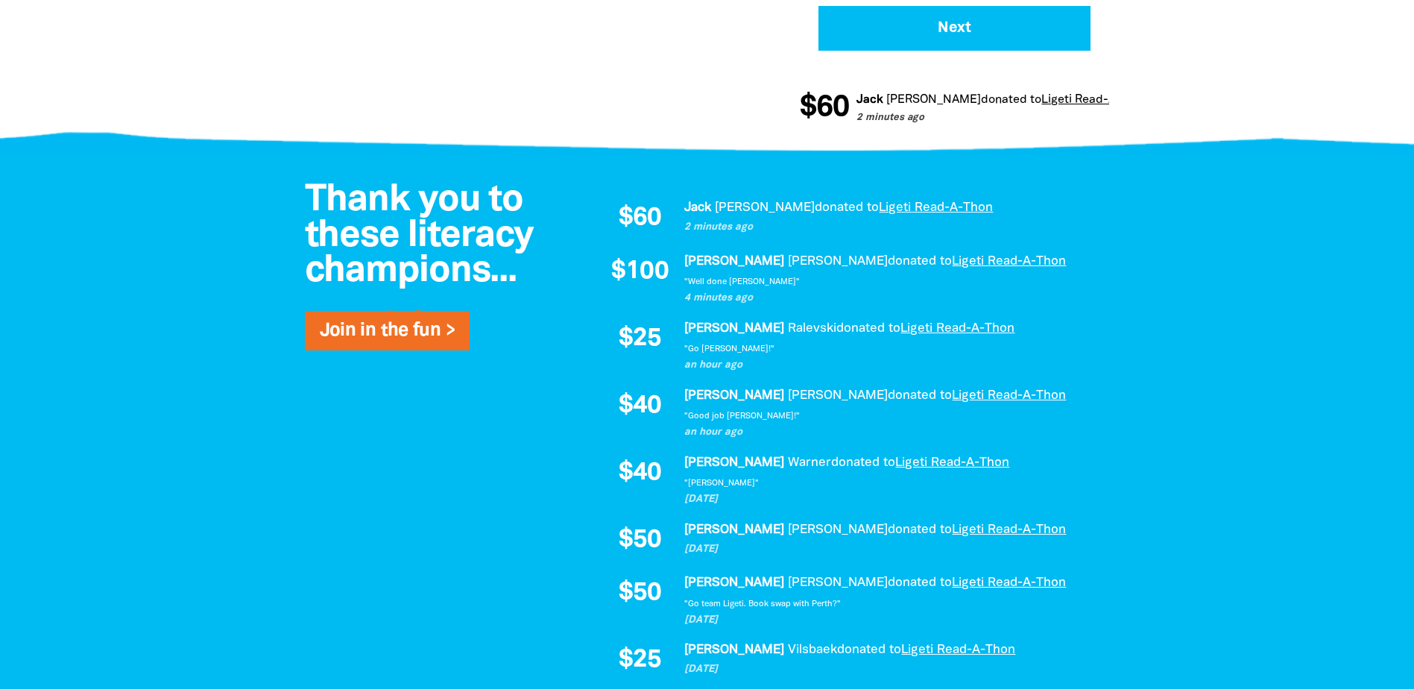
click at [152, 270] on div at bounding box center [707, 525] width 1414 height 743
click at [208, 252] on div at bounding box center [707, 525] width 1414 height 743
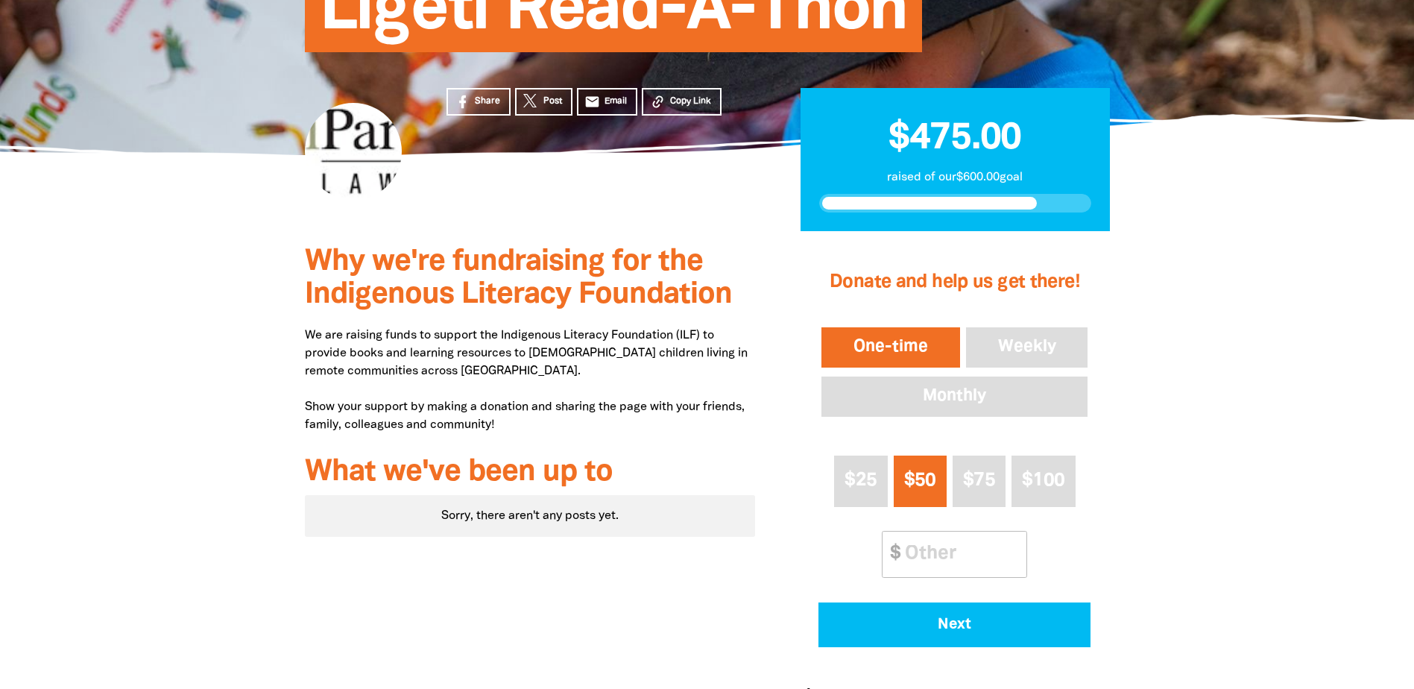
click at [139, 288] on div at bounding box center [707, 486] width 1414 height 511
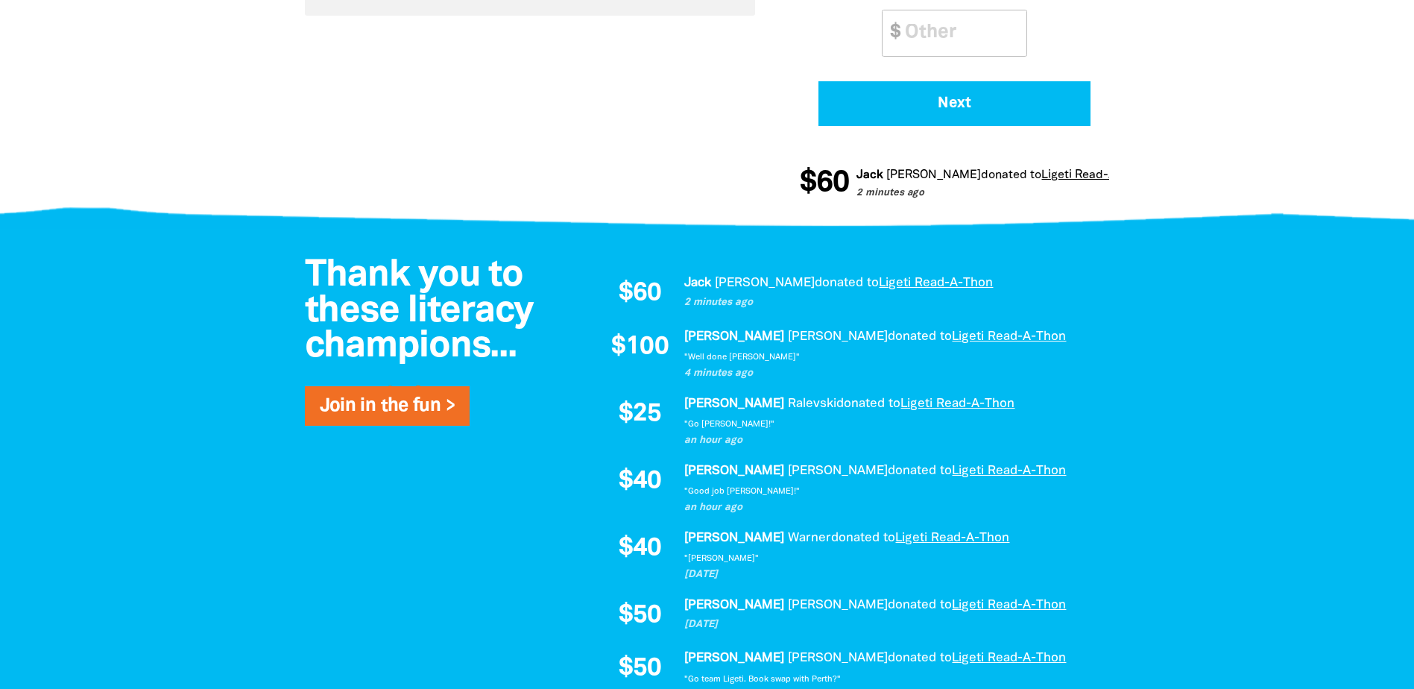
scroll to position [745, 0]
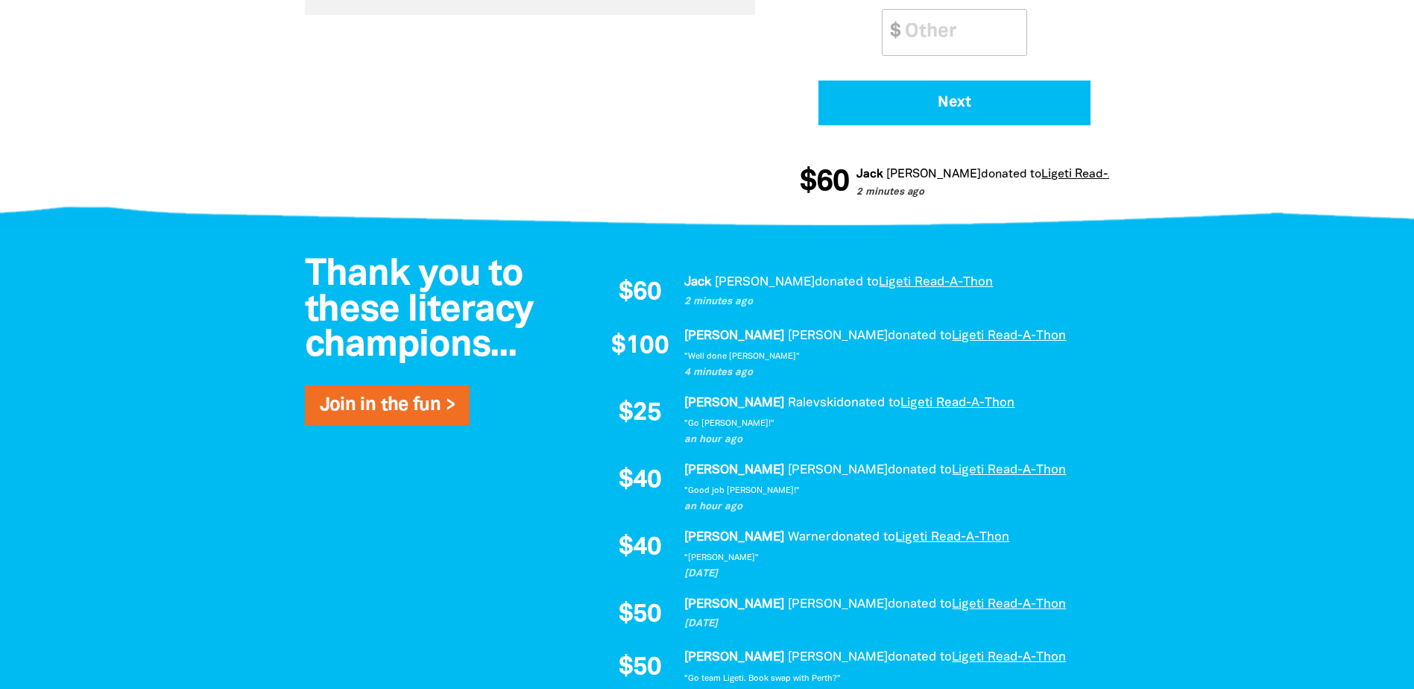
click at [170, 254] on div at bounding box center [707, 599] width 1414 height 743
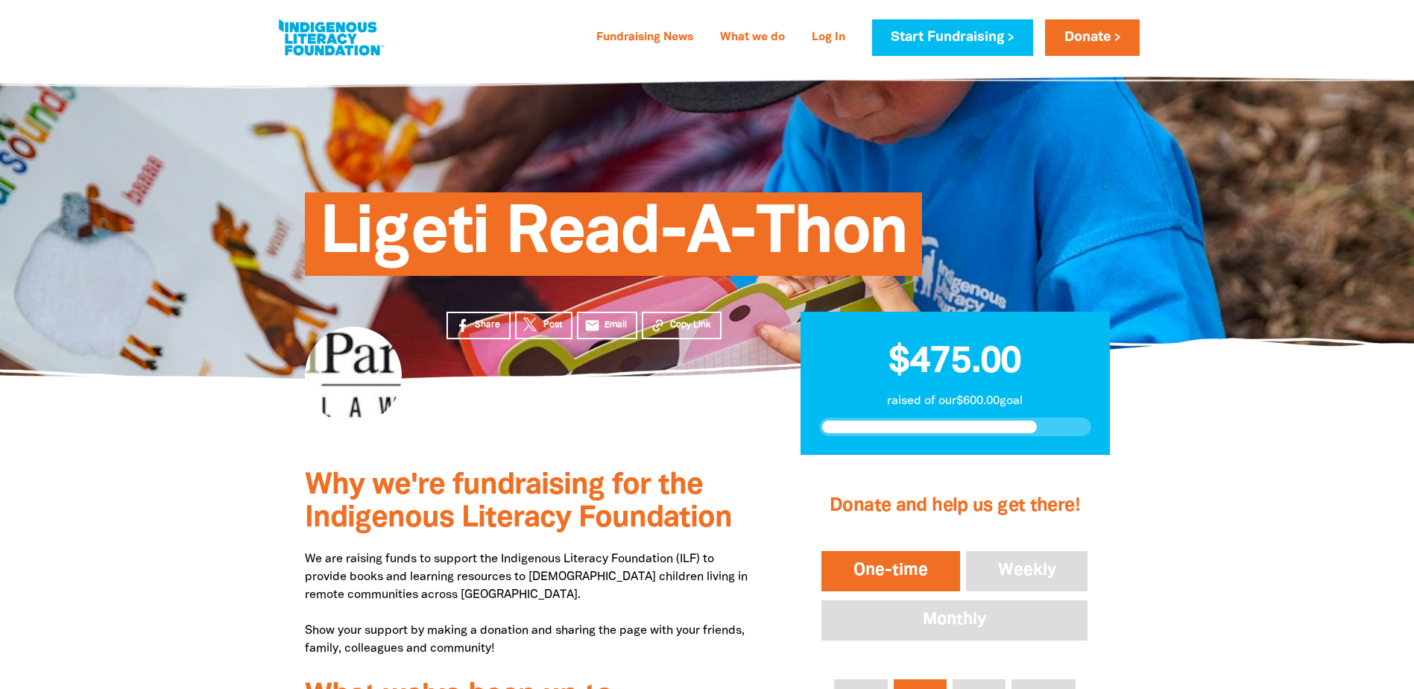
scroll to position [745, 0]
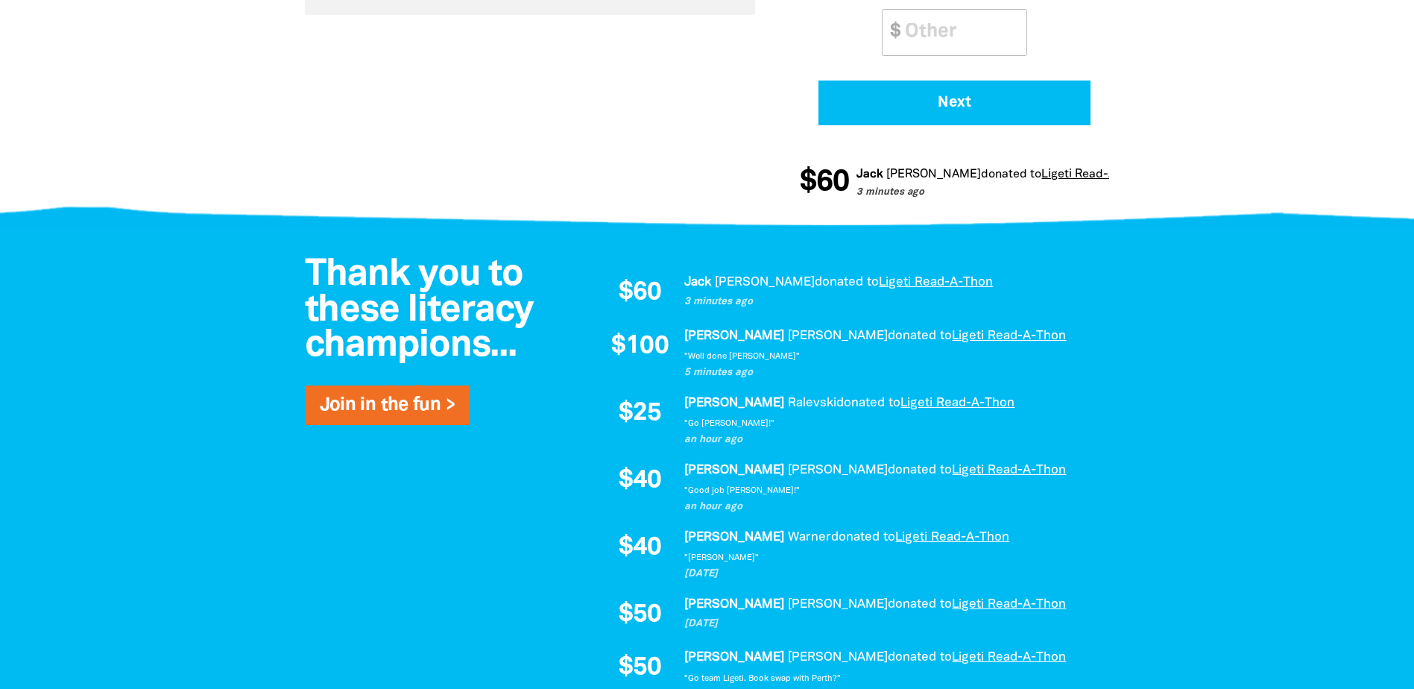
click at [87, 316] on div at bounding box center [707, 599] width 1414 height 743
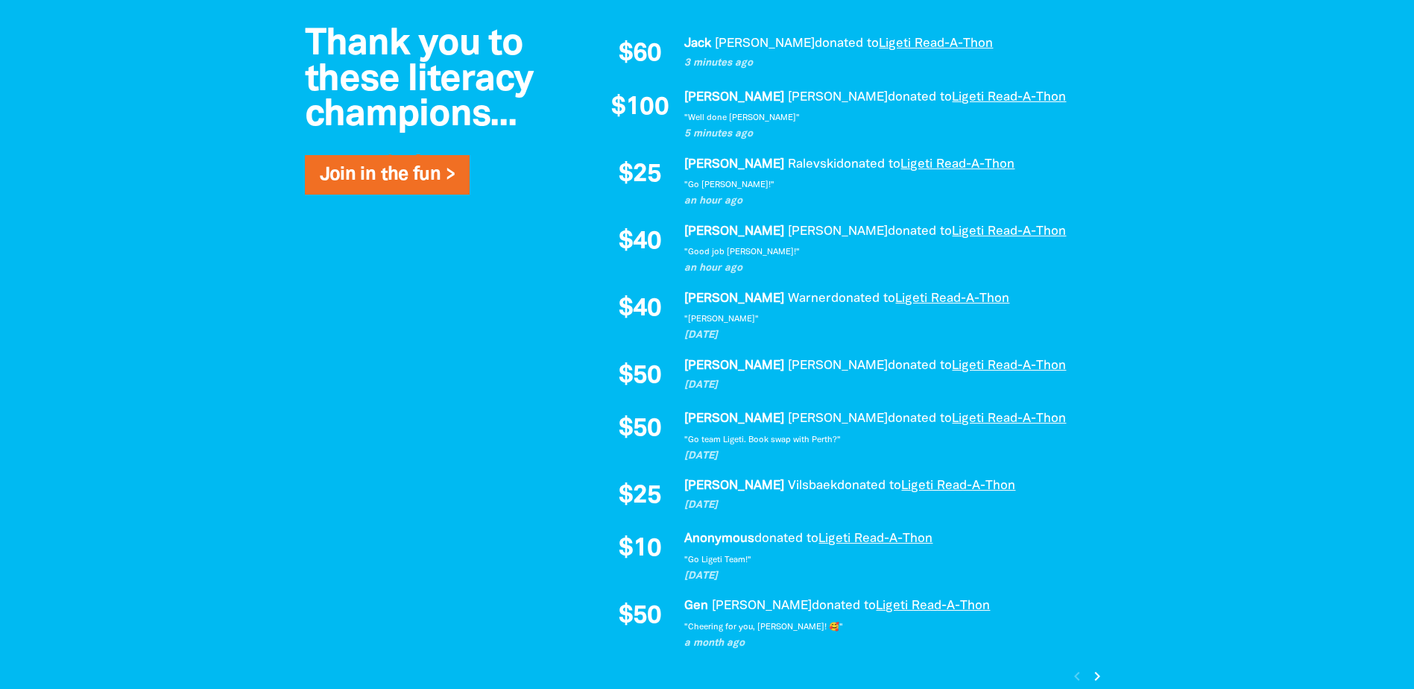
scroll to position [969, 0]
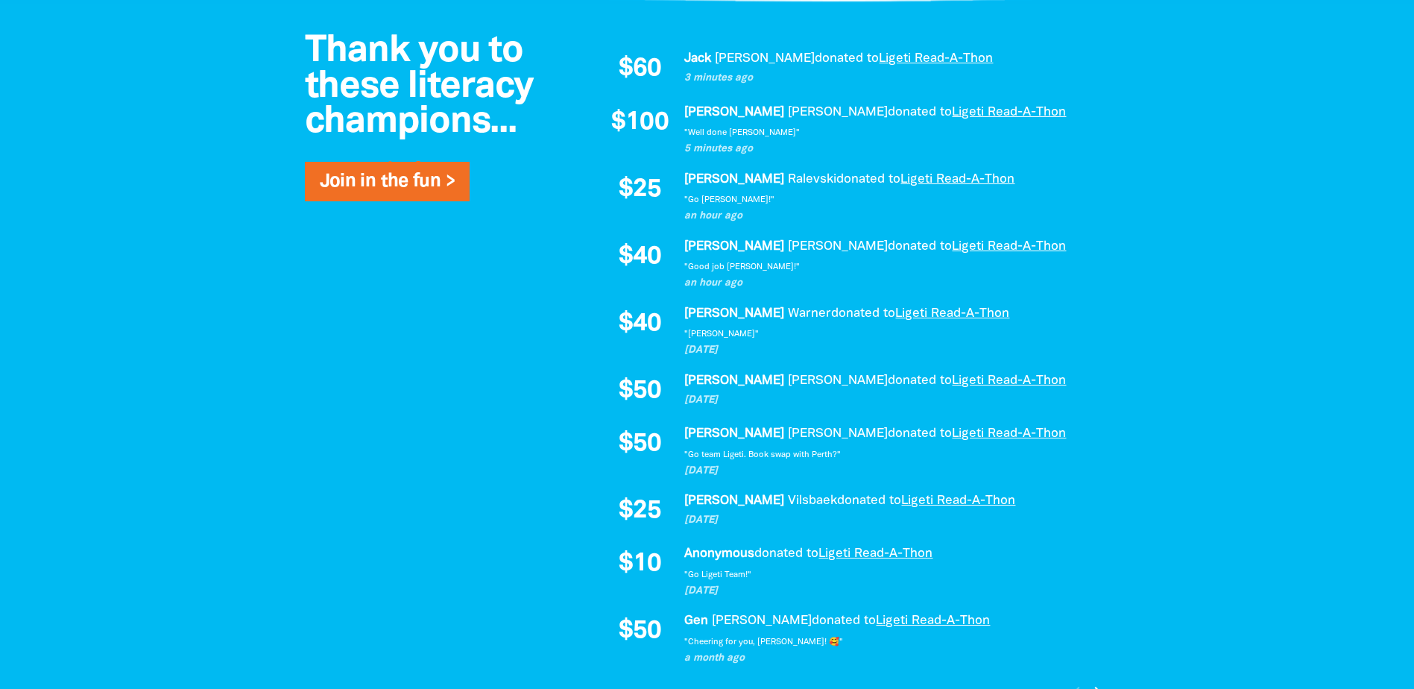
click at [423, 417] on div "Thank you to these literacy champions... Join in the fun > $60 Jack Jones donat…" at bounding box center [707, 375] width 894 height 743
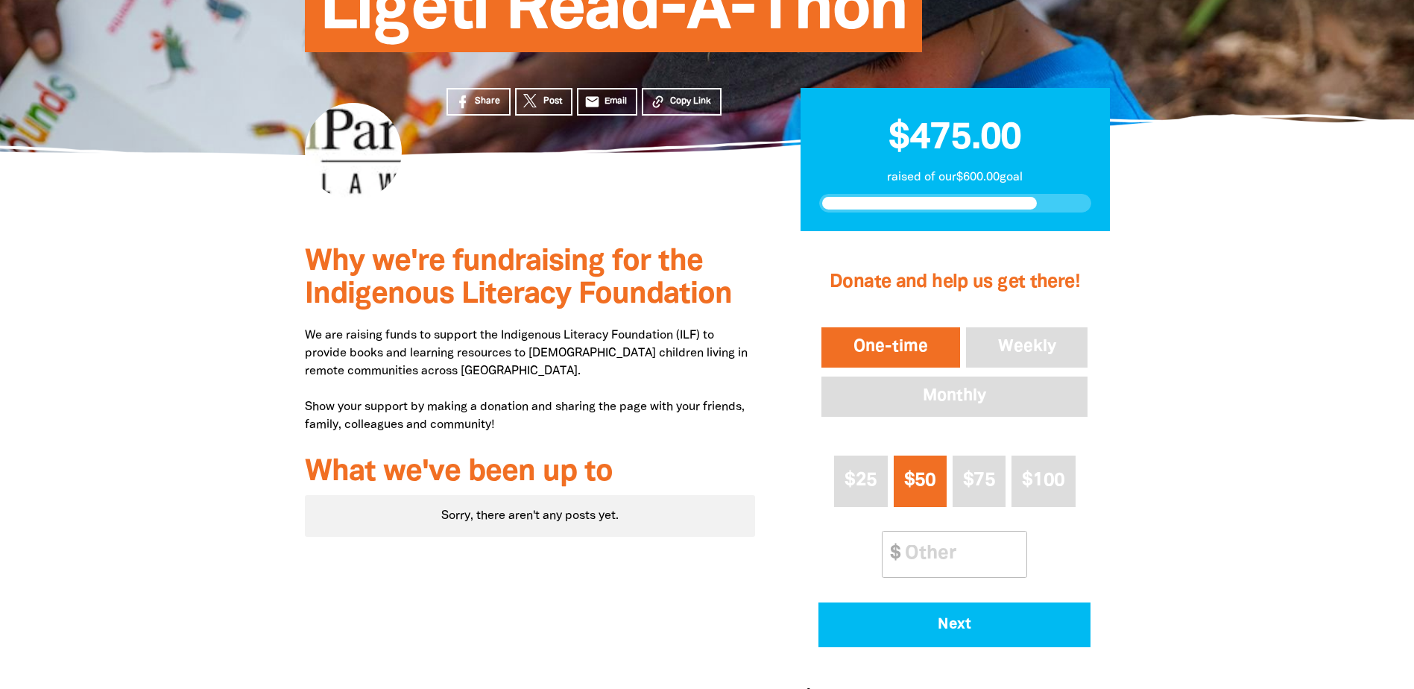
click at [162, 334] on div at bounding box center [707, 486] width 1414 height 511
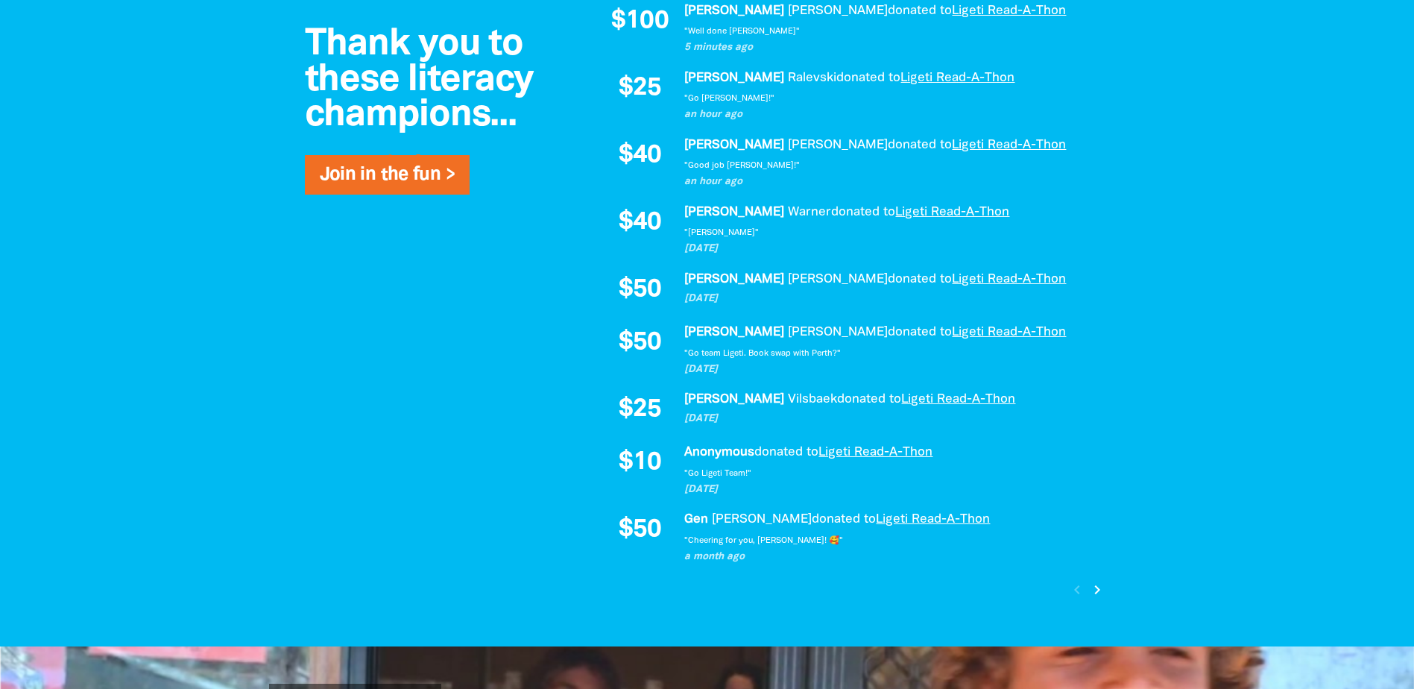
scroll to position [1043, 0]
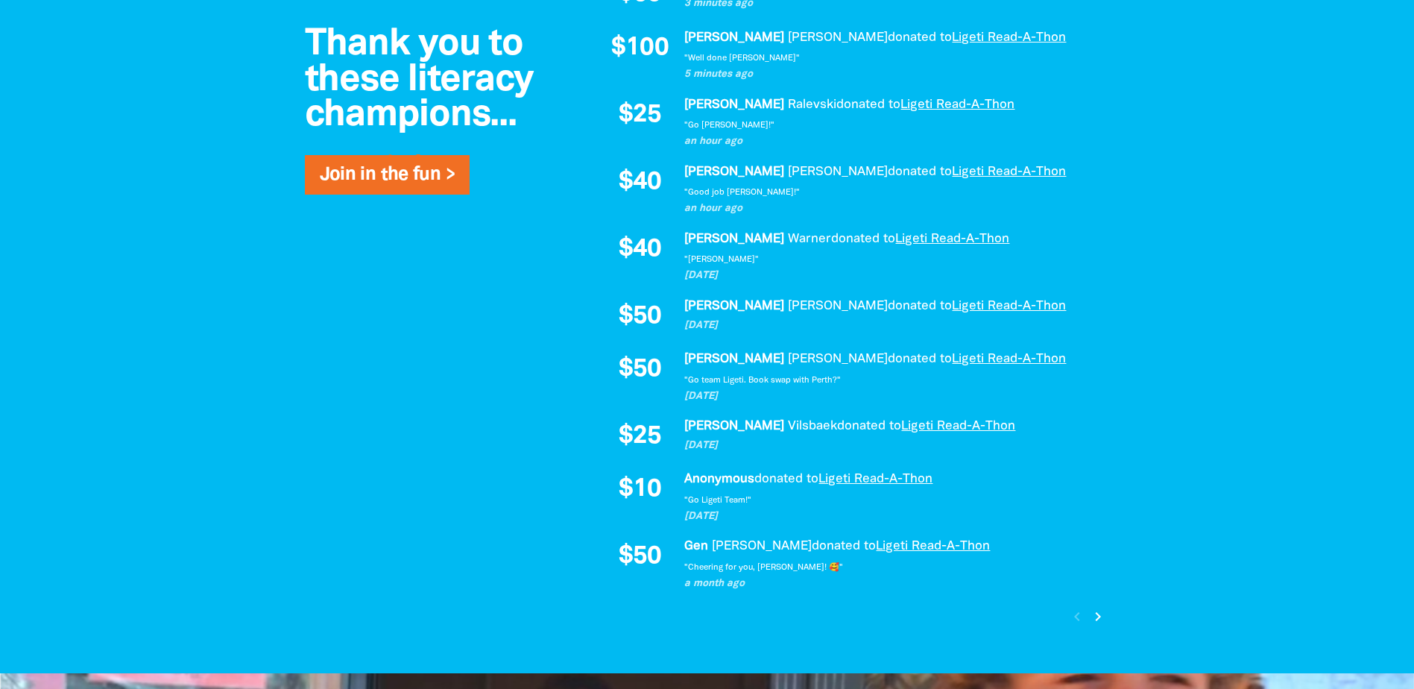
click at [1091, 615] on icon "chevron_right" at bounding box center [1098, 616] width 18 height 18
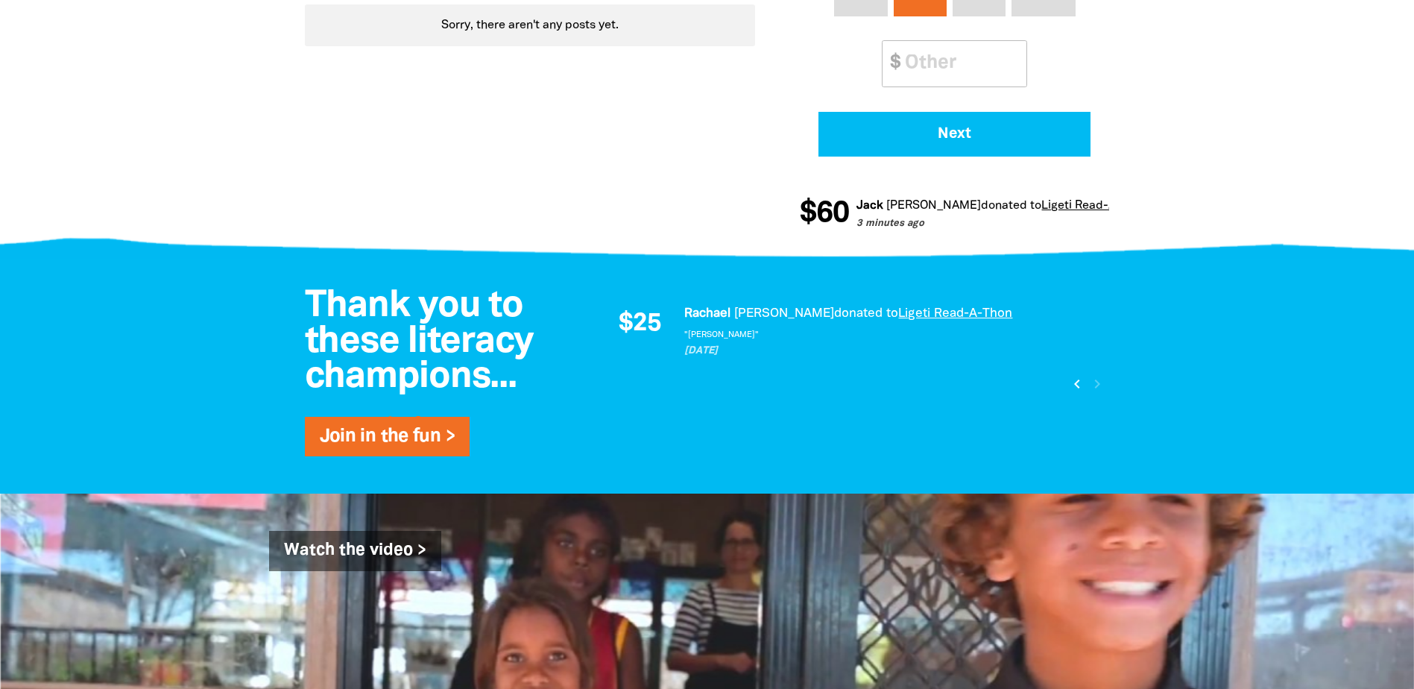
scroll to position [713, 0]
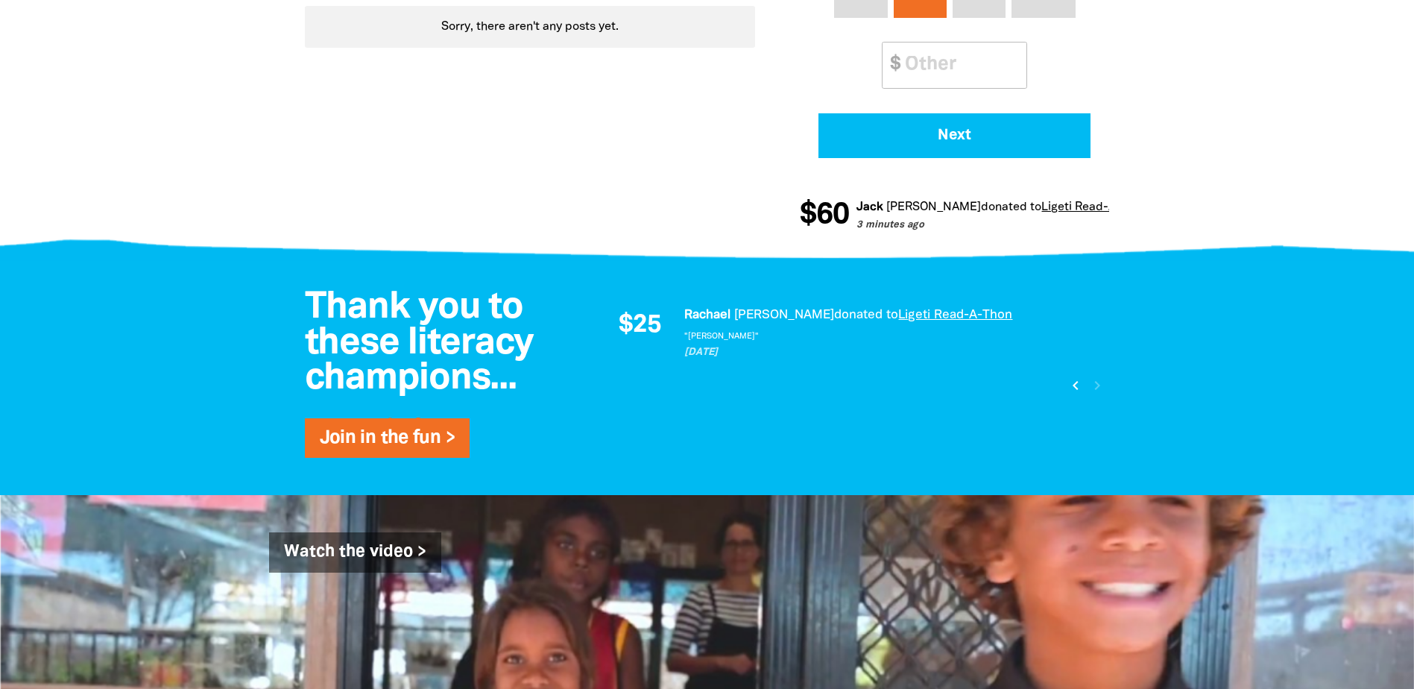
click at [1077, 389] on icon "chevron_left" at bounding box center [1076, 385] width 18 height 18
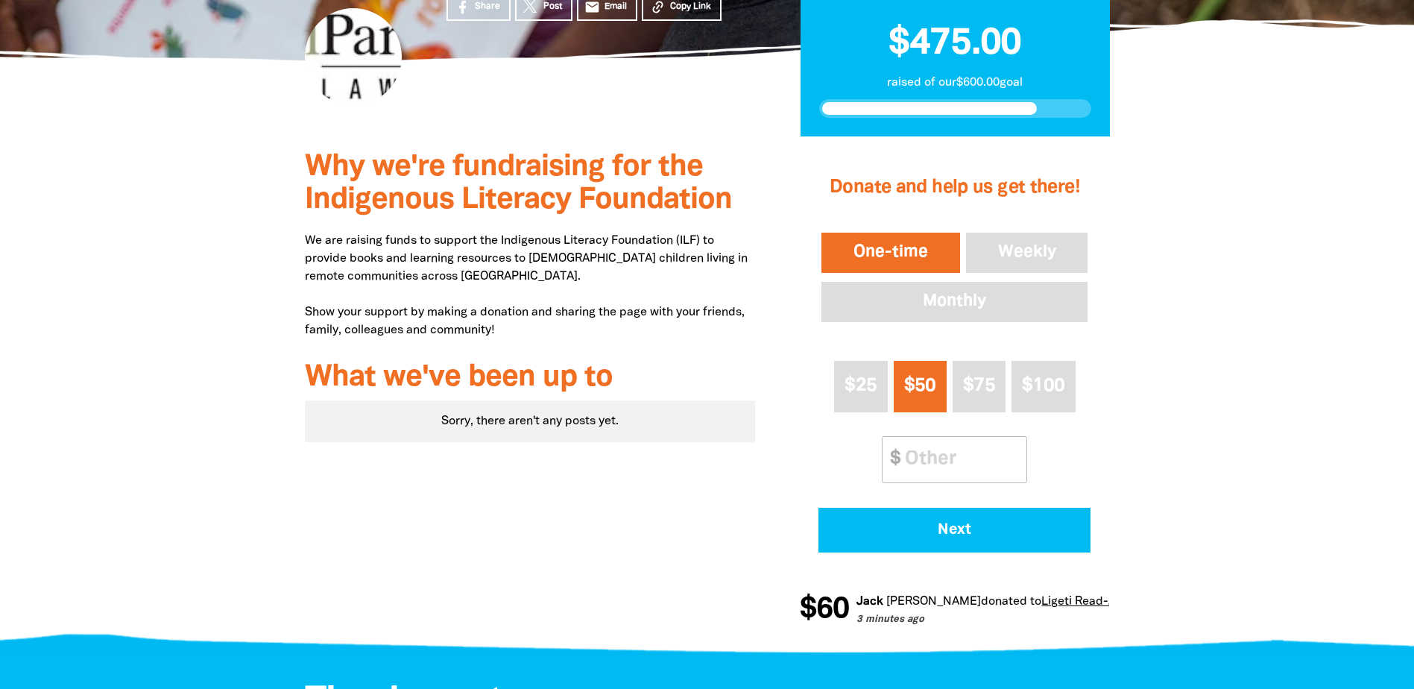
scroll to position [373, 0]
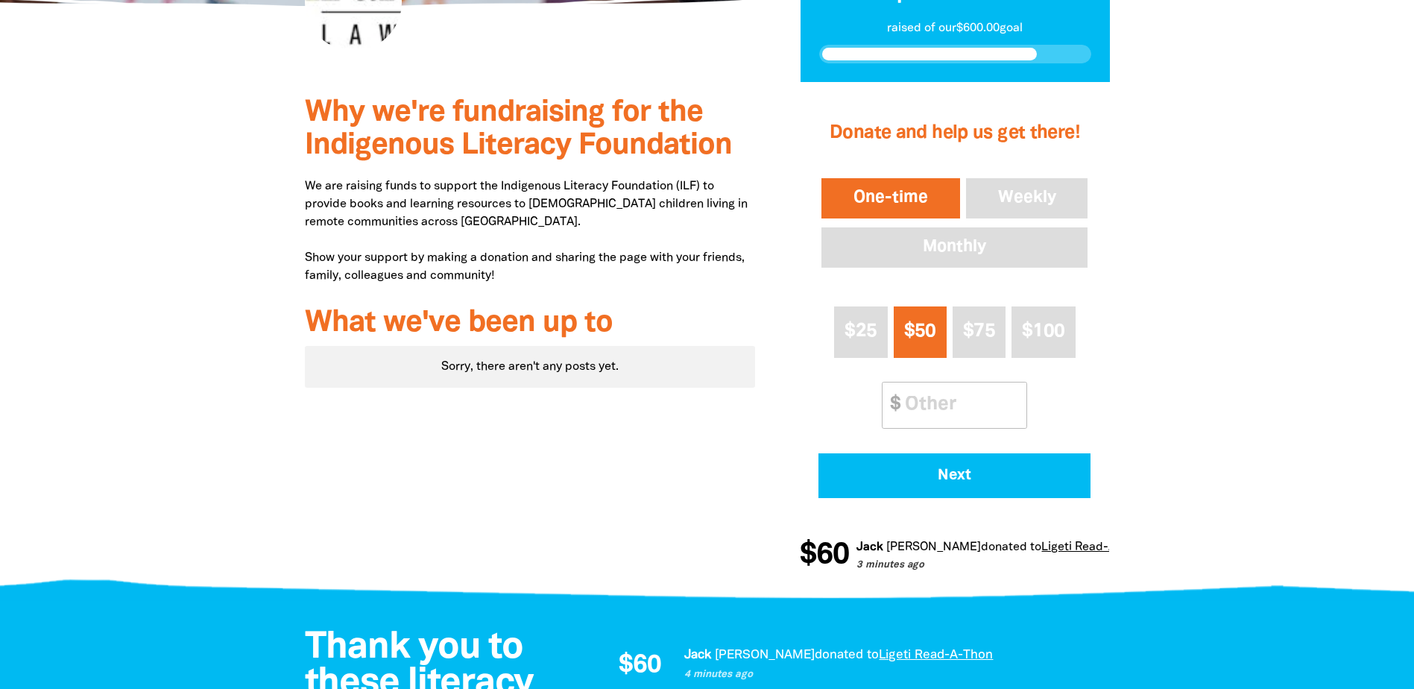
click at [42, 364] on div at bounding box center [707, 337] width 1414 height 511
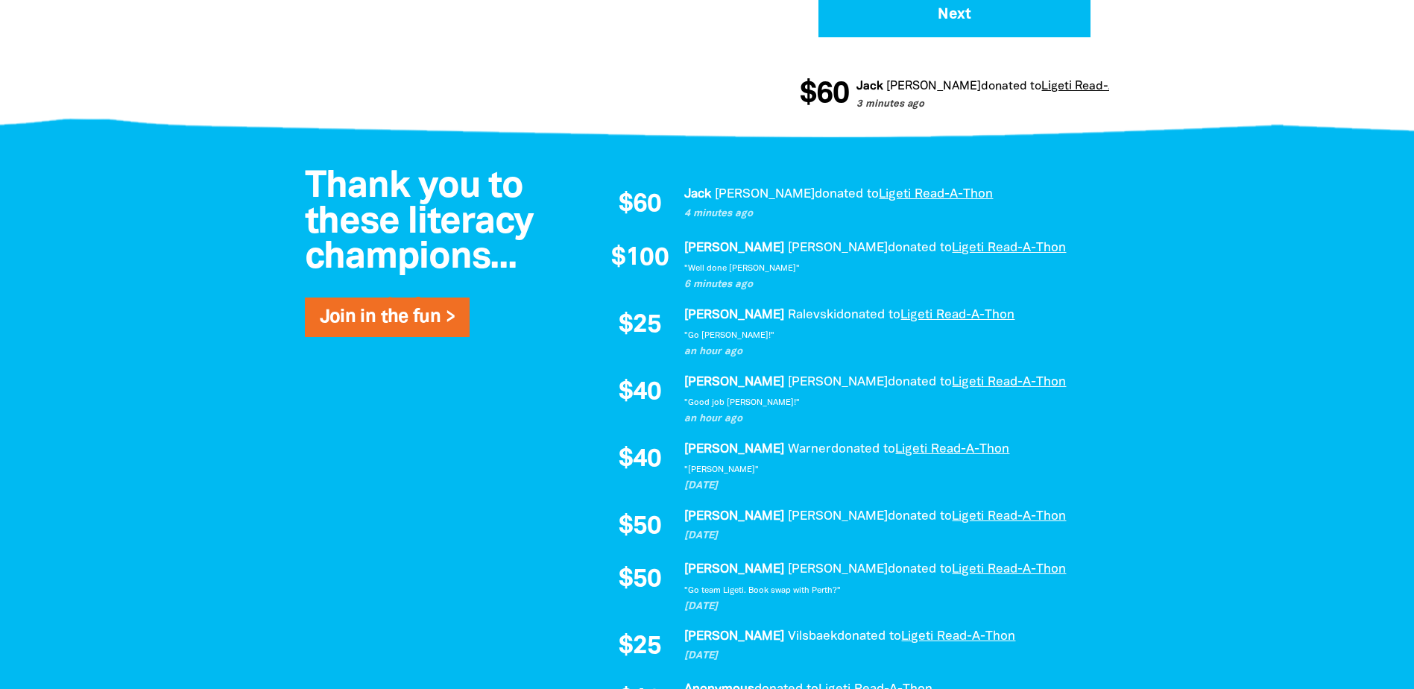
scroll to position [820, 0]
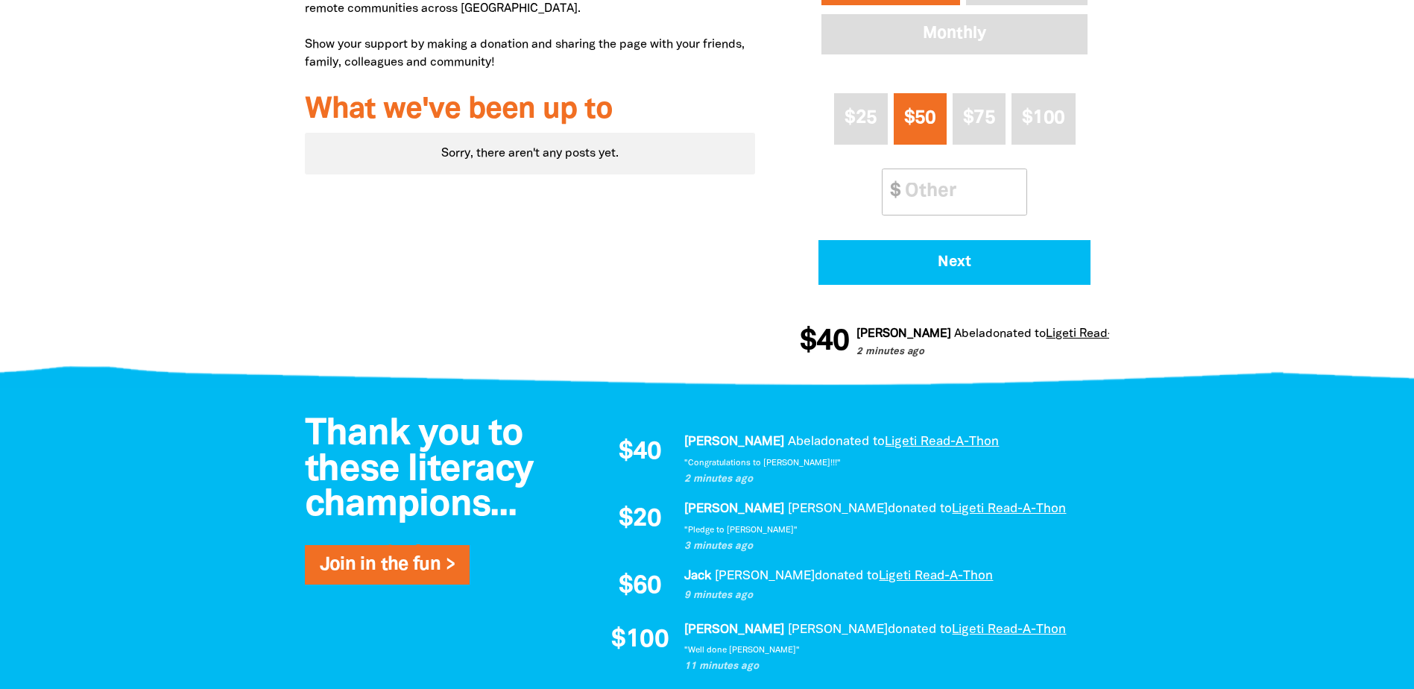
scroll to position [671, 0]
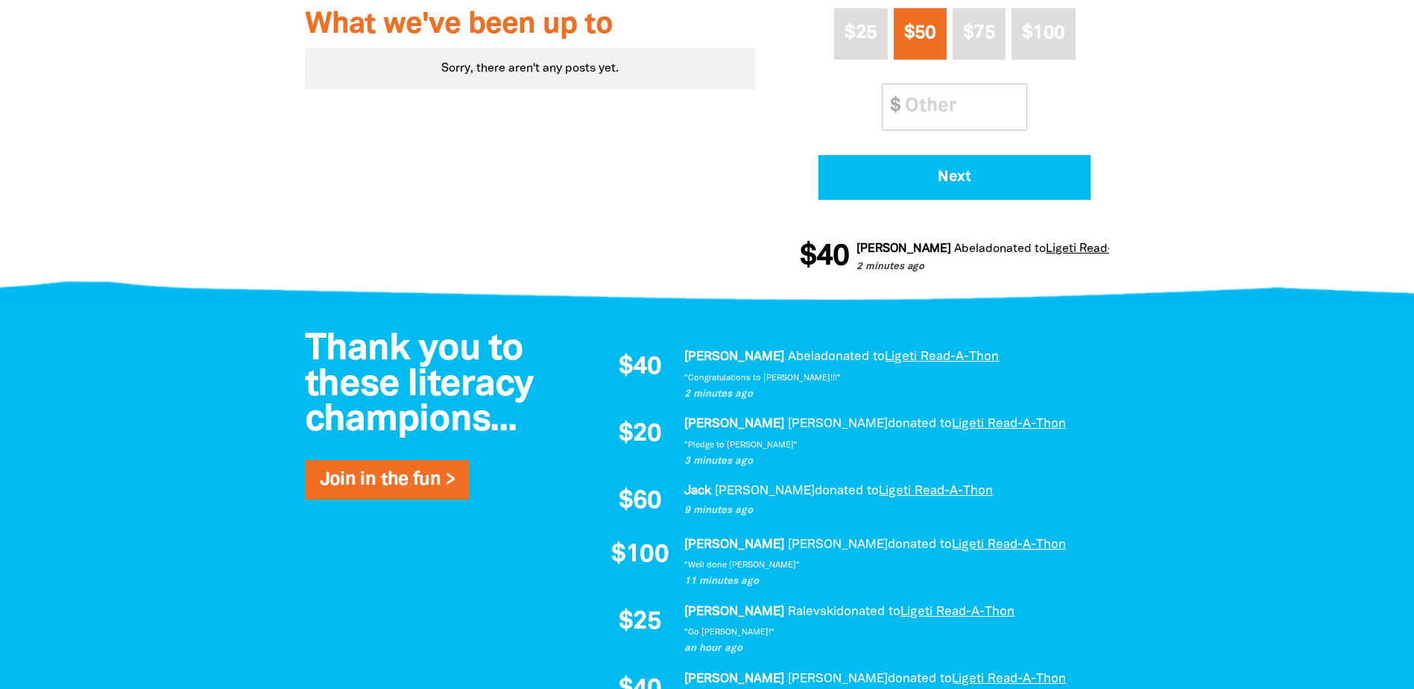
click at [139, 321] on div at bounding box center [707, 674] width 1414 height 743
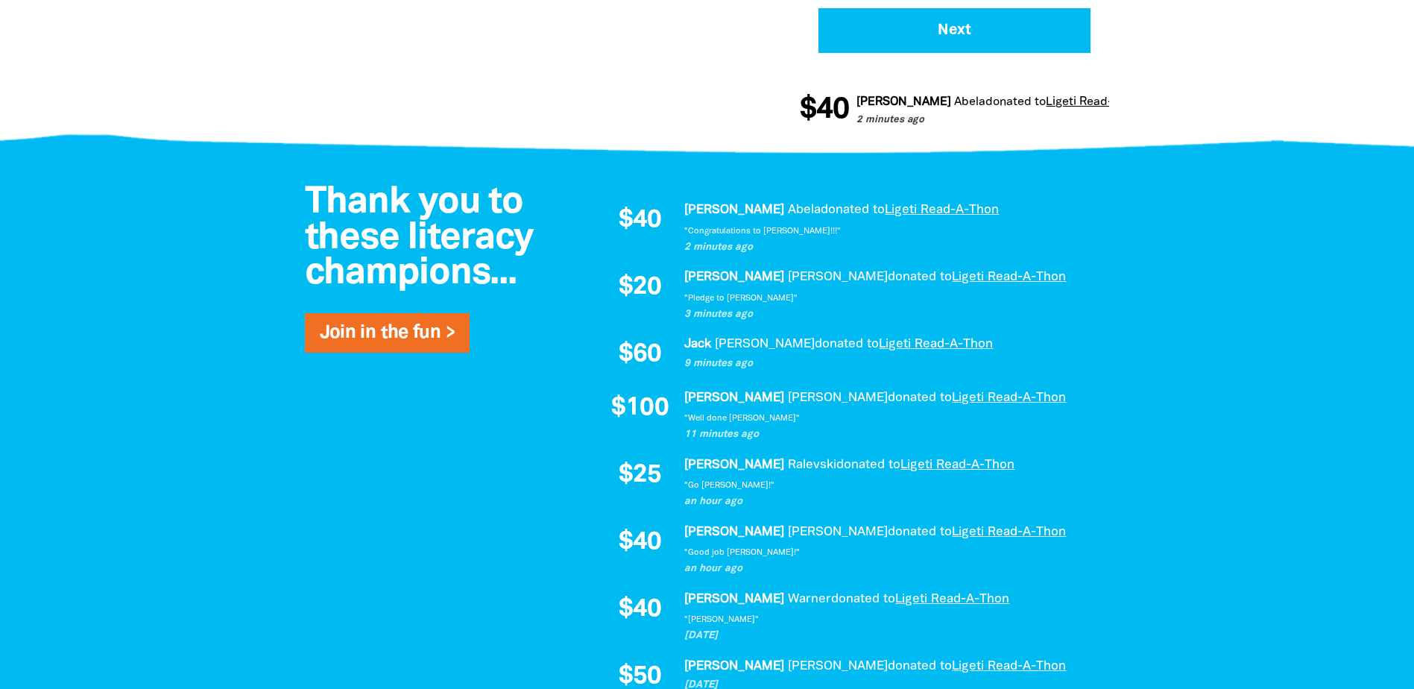
scroll to position [820, 0]
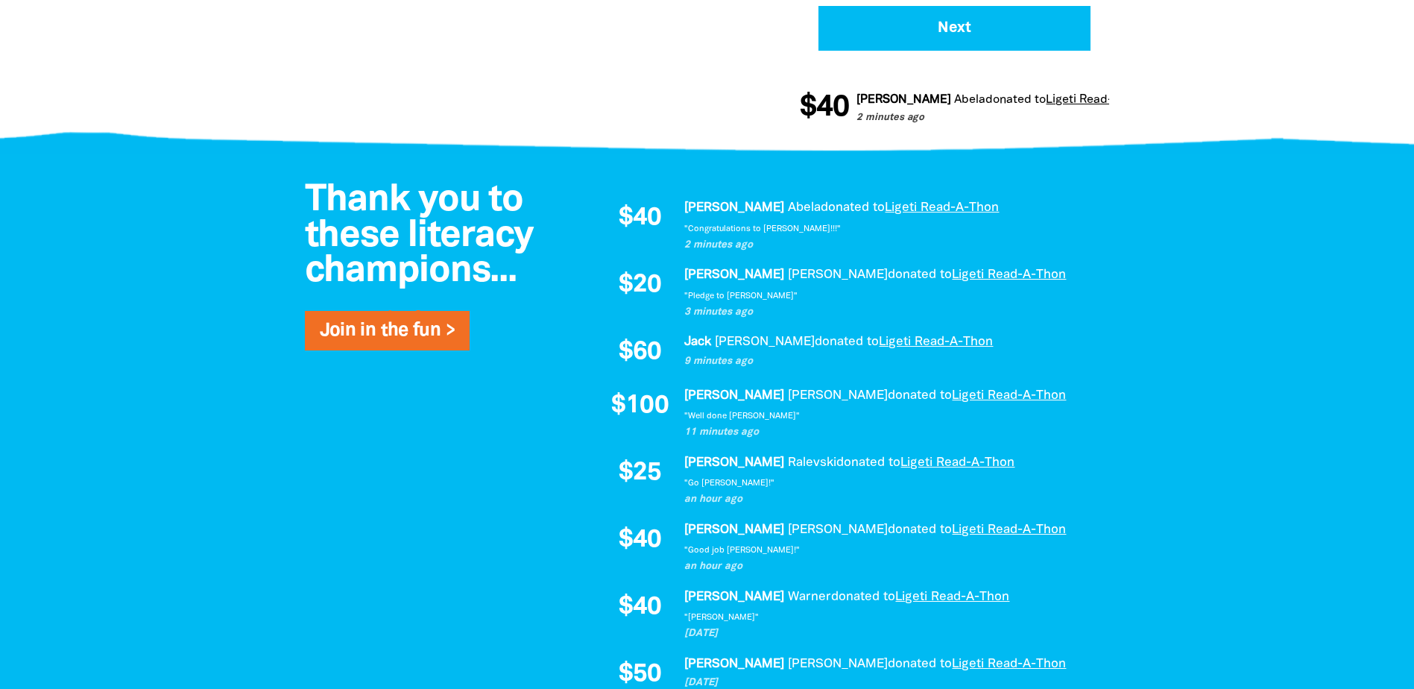
click at [132, 294] on div at bounding box center [707, 525] width 1414 height 743
click at [186, 248] on div at bounding box center [707, 525] width 1414 height 743
click at [155, 256] on div at bounding box center [707, 525] width 1414 height 743
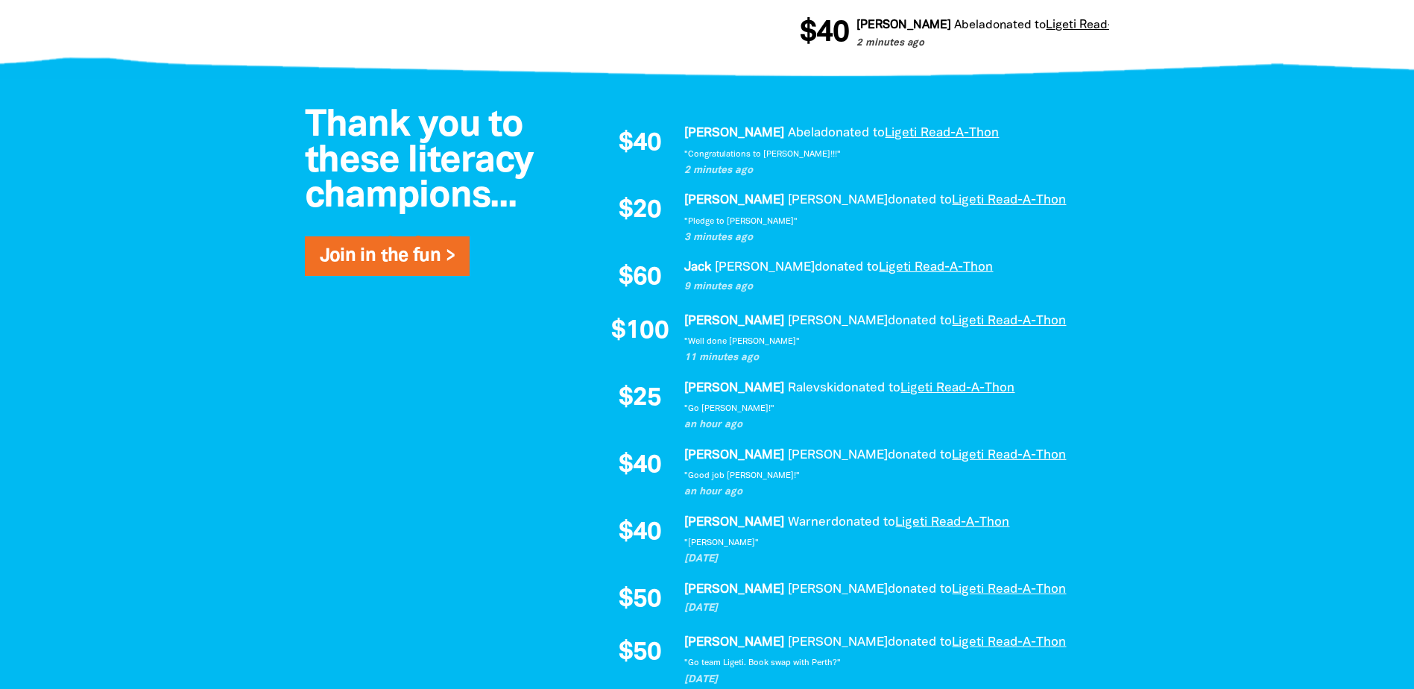
scroll to position [969, 0]
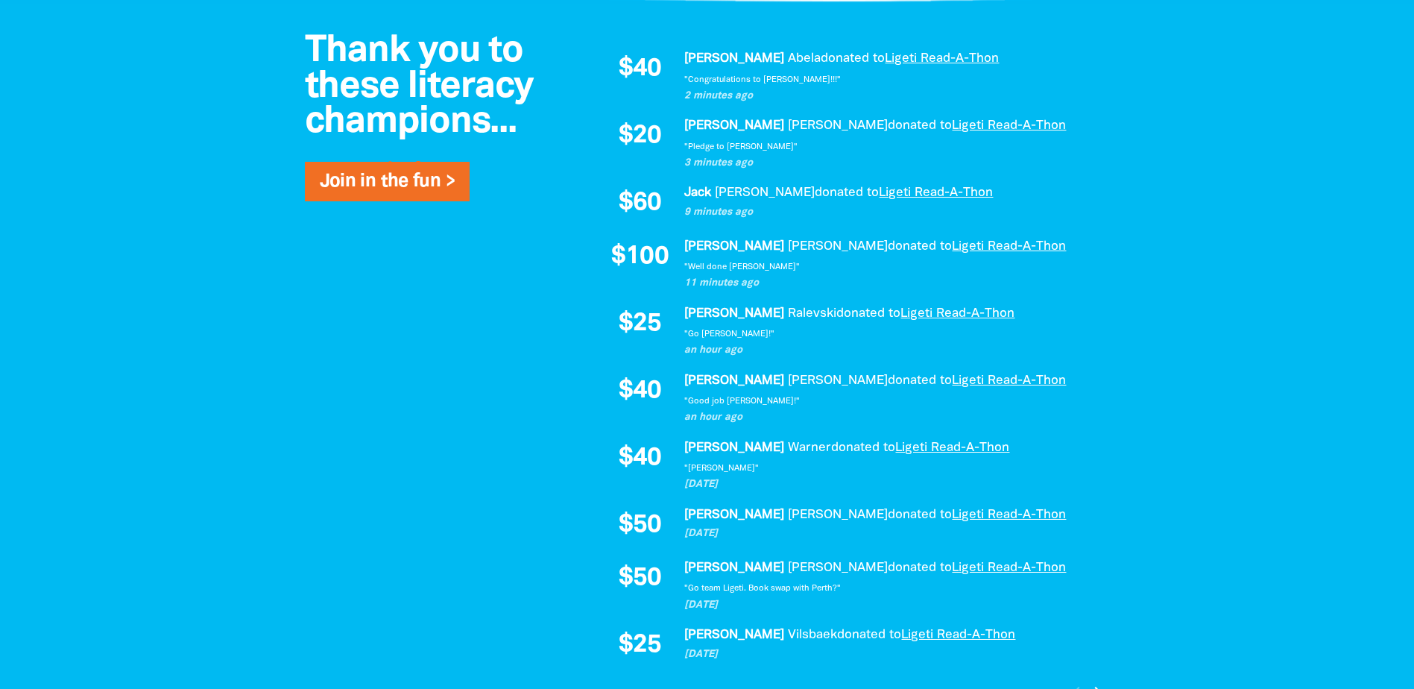
click at [449, 301] on div "Thank you to these literacy champions... Join in the fun > $40 [PERSON_NAME] do…" at bounding box center [707, 375] width 894 height 743
click at [189, 361] on div at bounding box center [707, 375] width 1414 height 743
click at [184, 330] on div at bounding box center [707, 375] width 1414 height 743
click at [181, 292] on div at bounding box center [707, 375] width 1414 height 743
click at [232, 282] on div at bounding box center [707, 375] width 1414 height 743
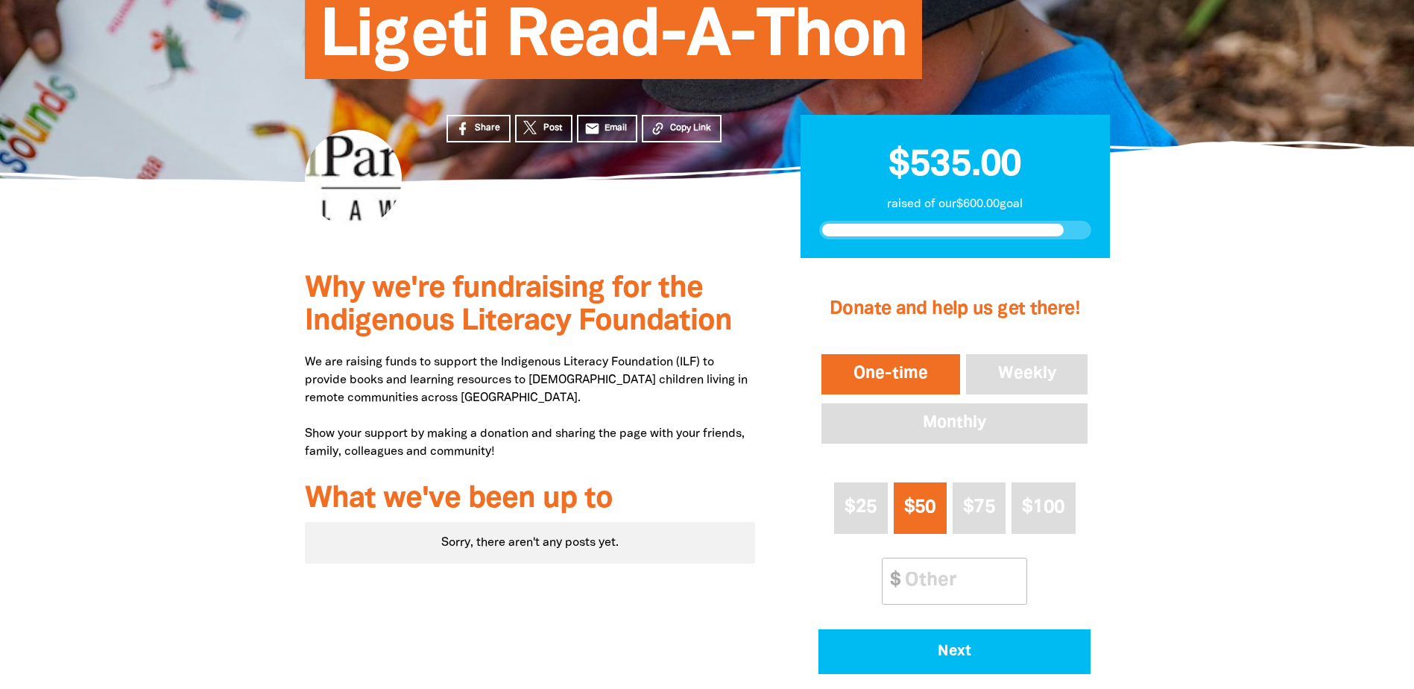
scroll to position [149, 0]
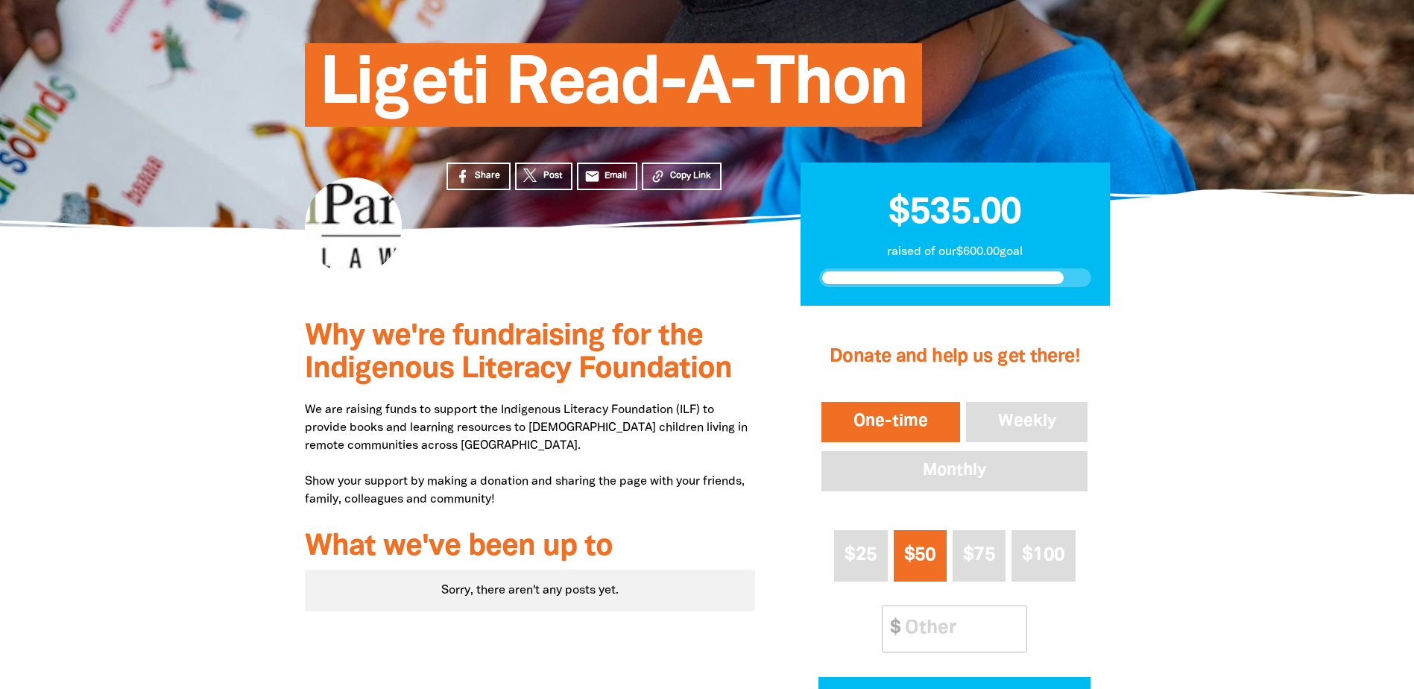
click at [193, 290] on section "Share Post email Email Copy Link $535.00 raised of our $600.00 goal" at bounding box center [707, 268] width 1414 height 77
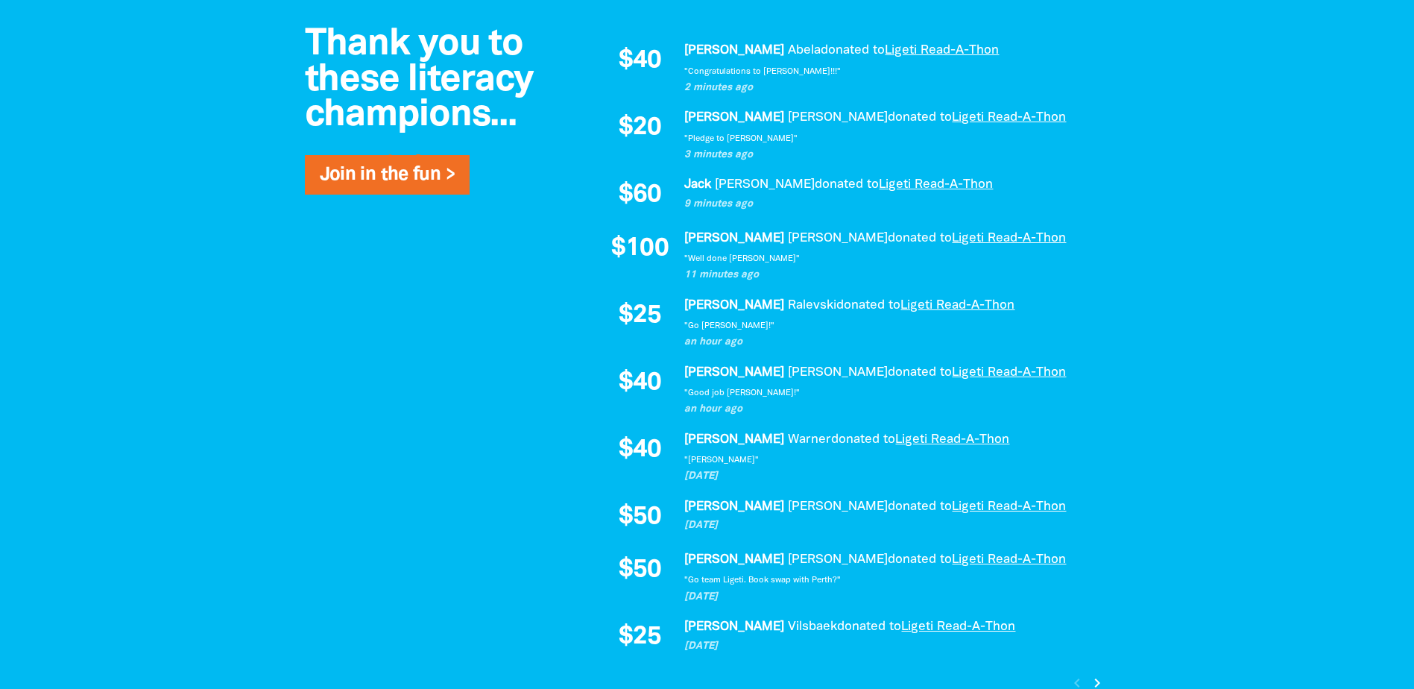
scroll to position [894, 0]
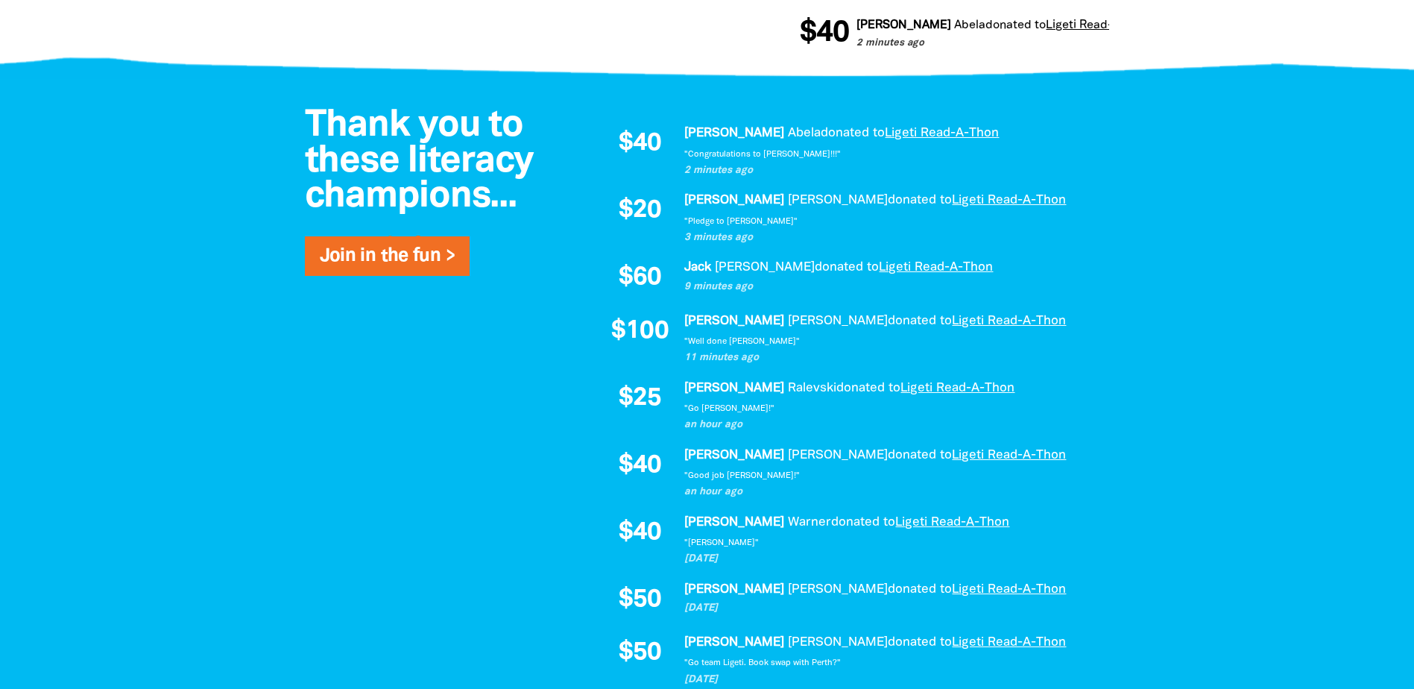
click at [149, 429] on div at bounding box center [707, 450] width 1414 height 743
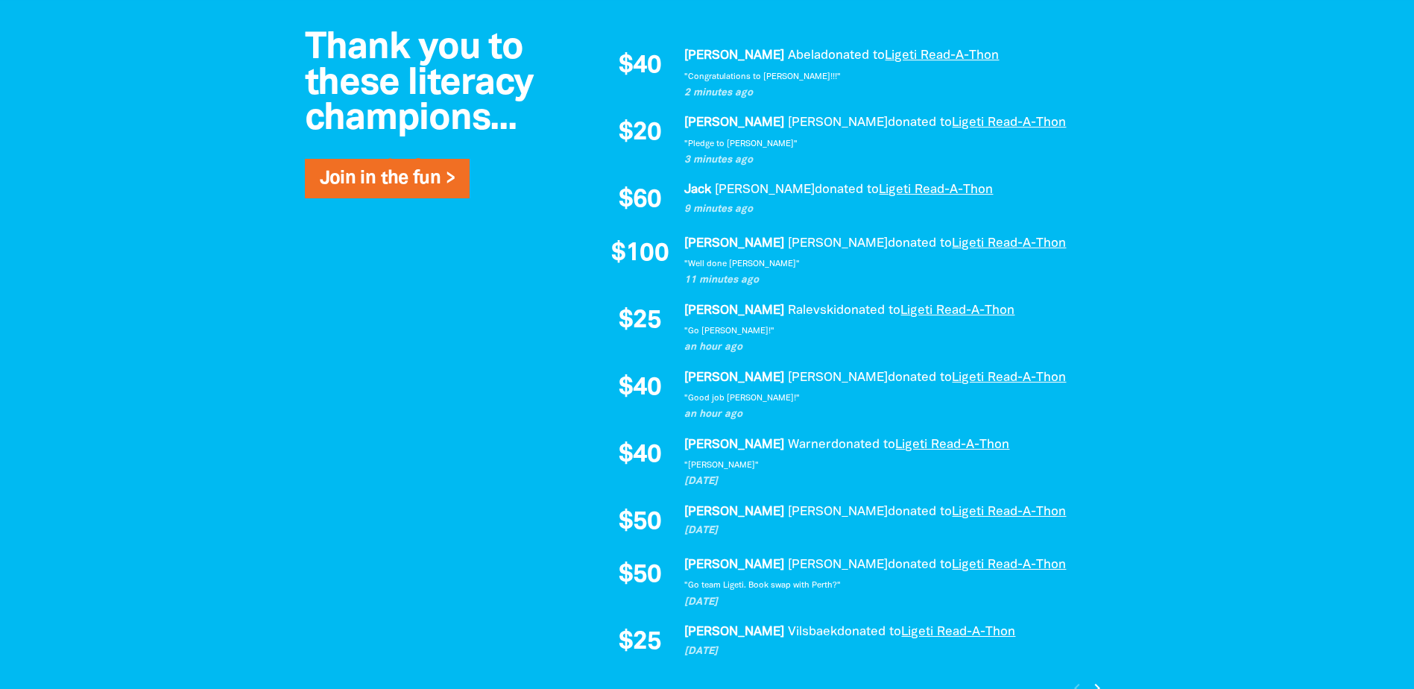
scroll to position [976, 0]
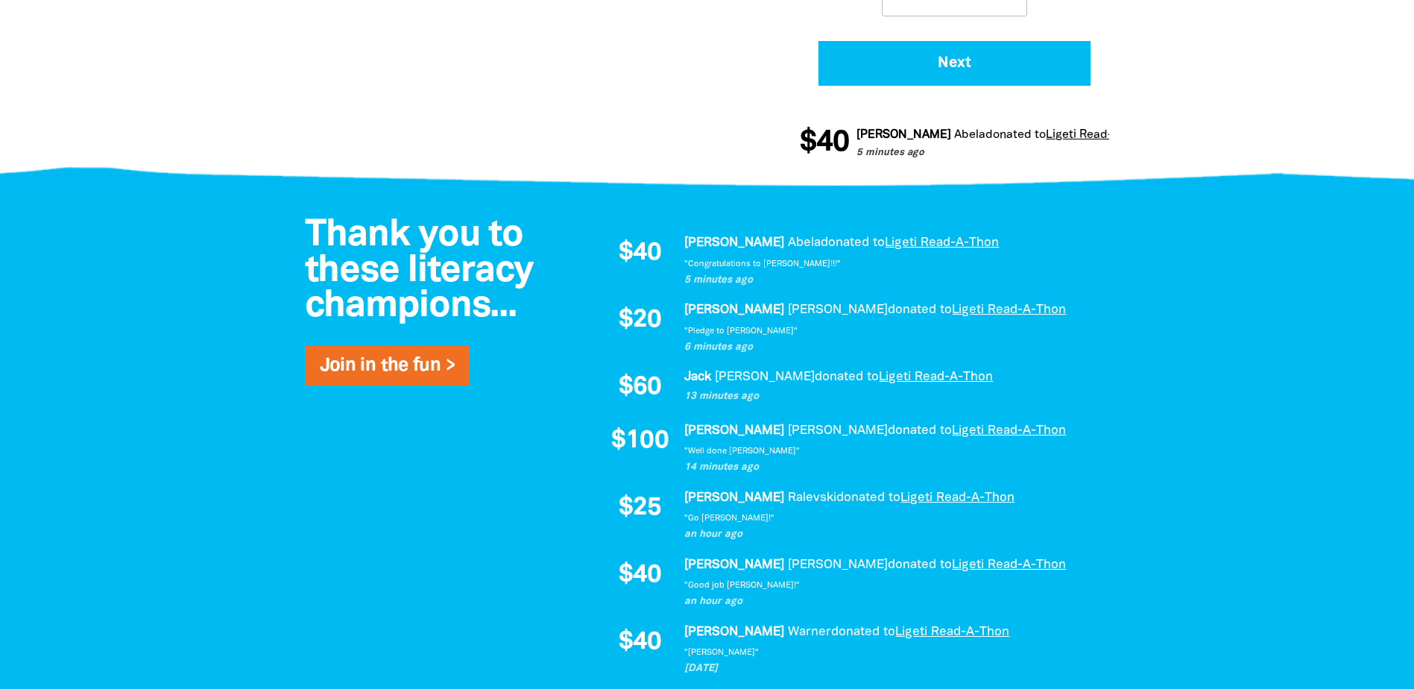
scroll to position [821, 0]
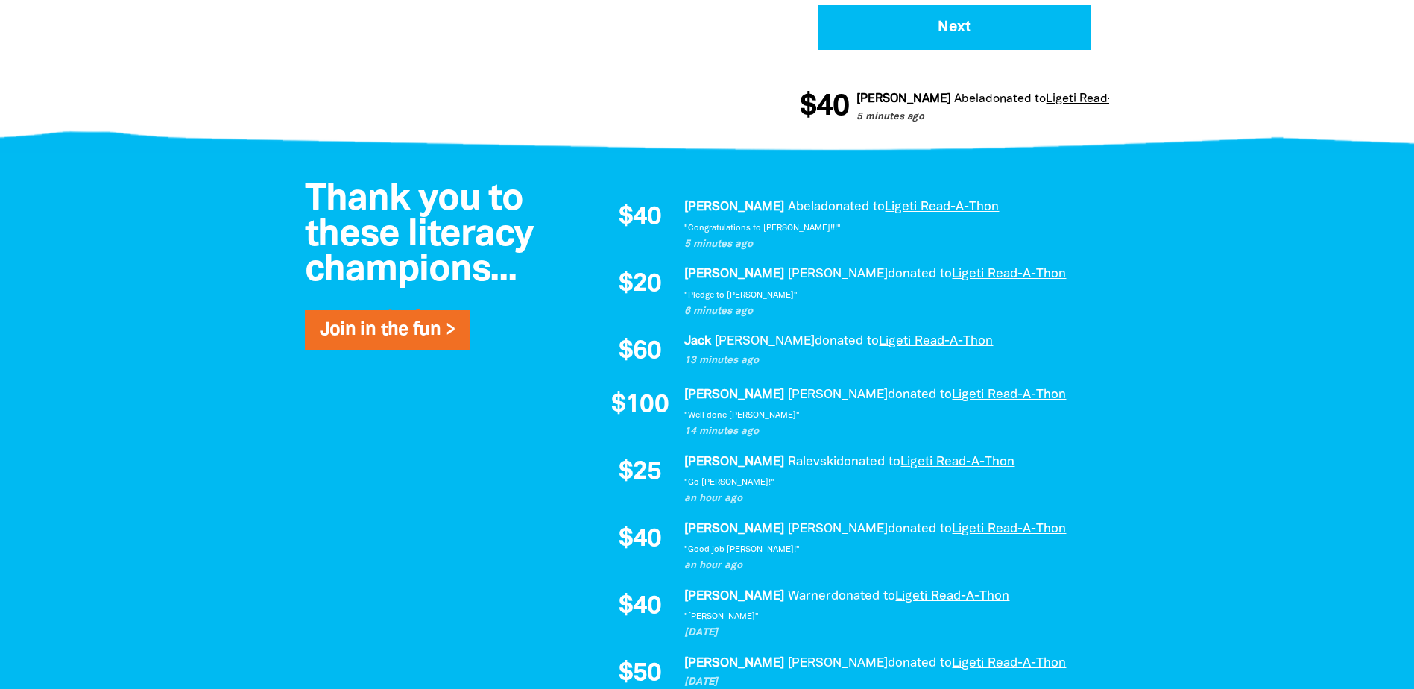
click at [223, 412] on div at bounding box center [707, 524] width 1414 height 743
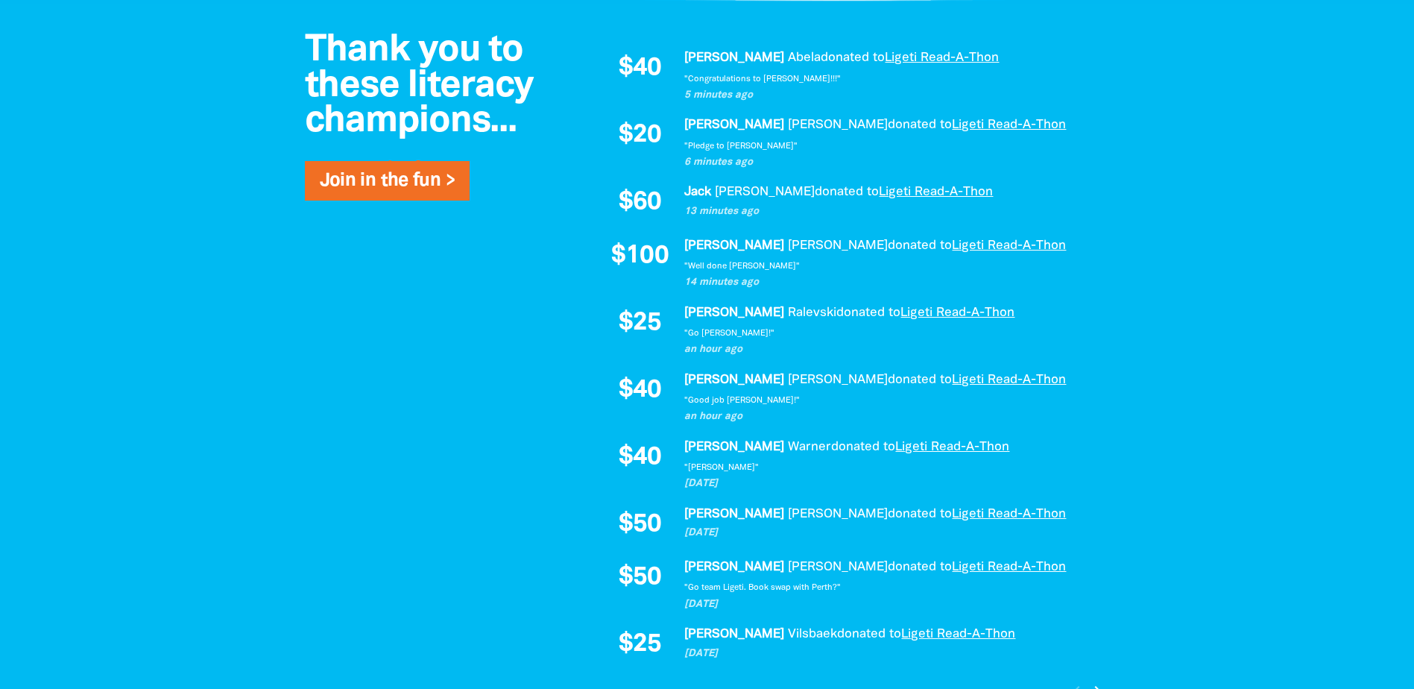
scroll to position [895, 0]
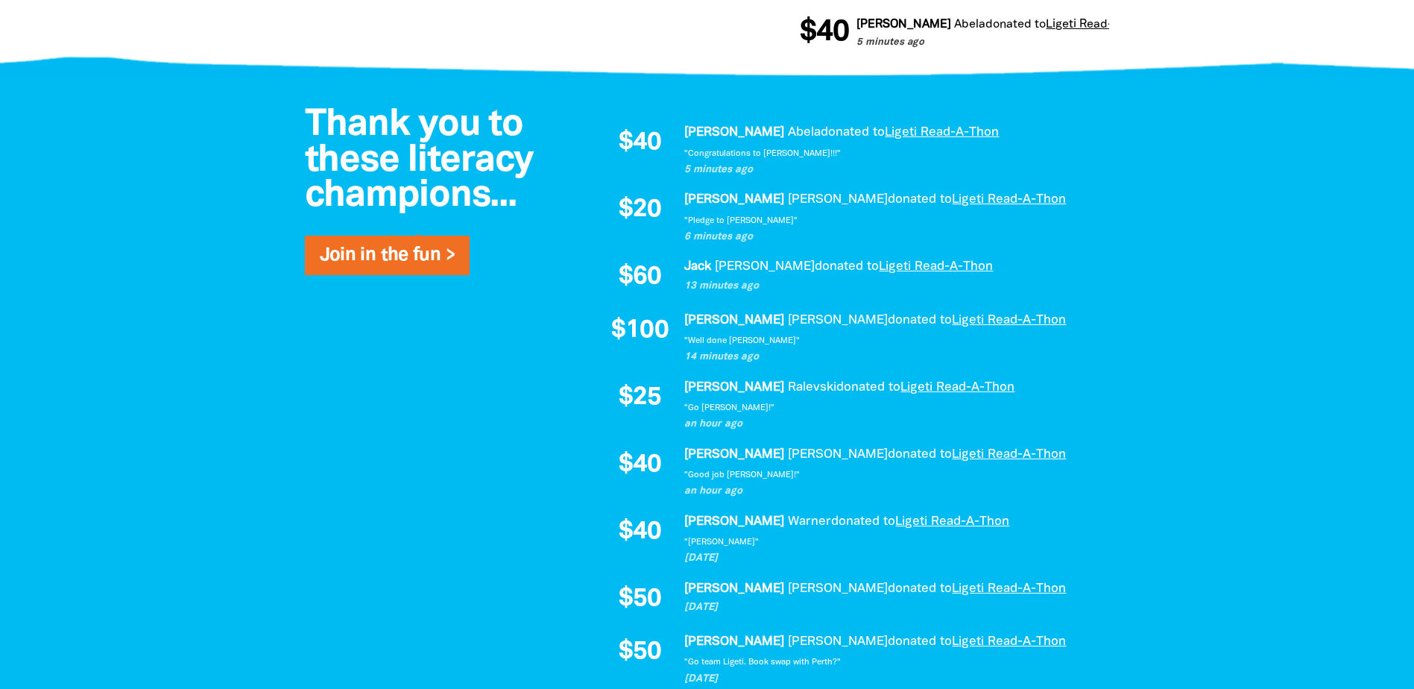
click at [711, 128] on em "[PERSON_NAME]" at bounding box center [734, 132] width 100 height 11
click at [290, 459] on div "Thank you to these literacy champions... Join in the fun > $40 Patrick Abela do…" at bounding box center [707, 449] width 894 height 743
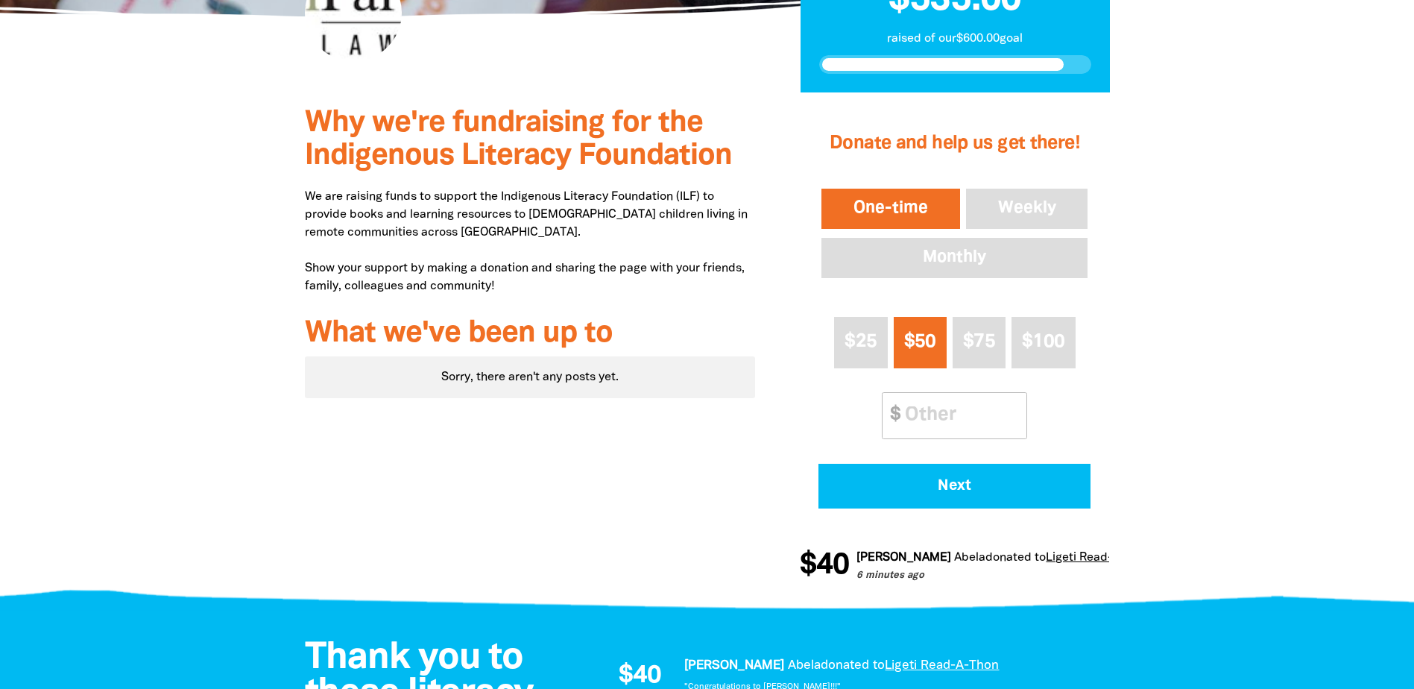
click at [165, 253] on div at bounding box center [707, 347] width 1414 height 511
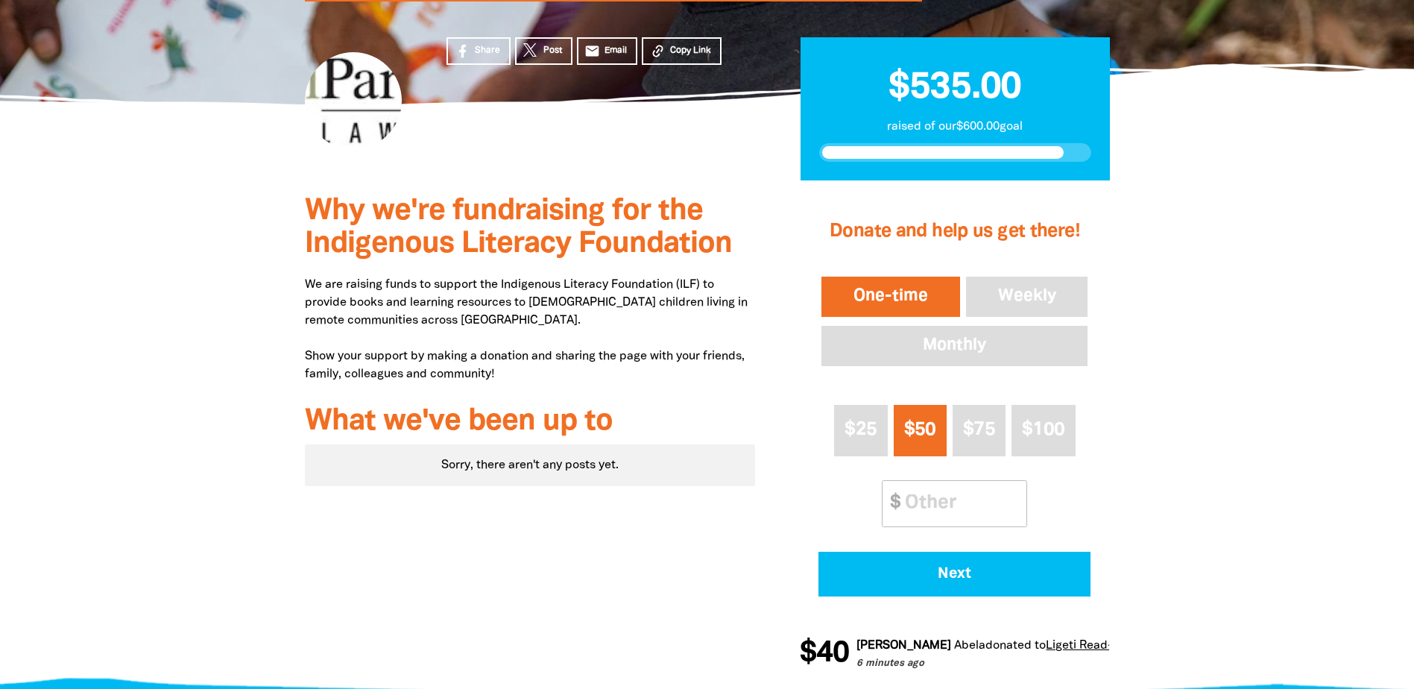
scroll to position [139, 0]
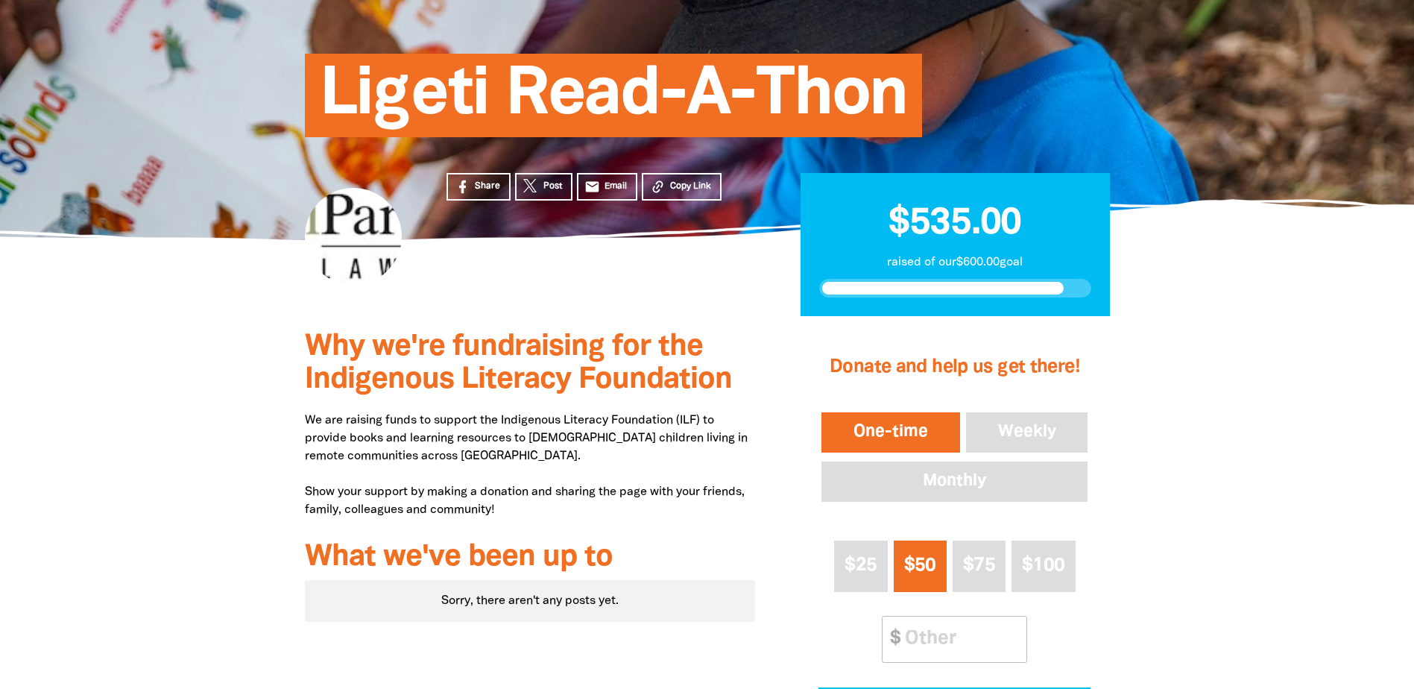
click at [147, 360] on div at bounding box center [707, 571] width 1414 height 511
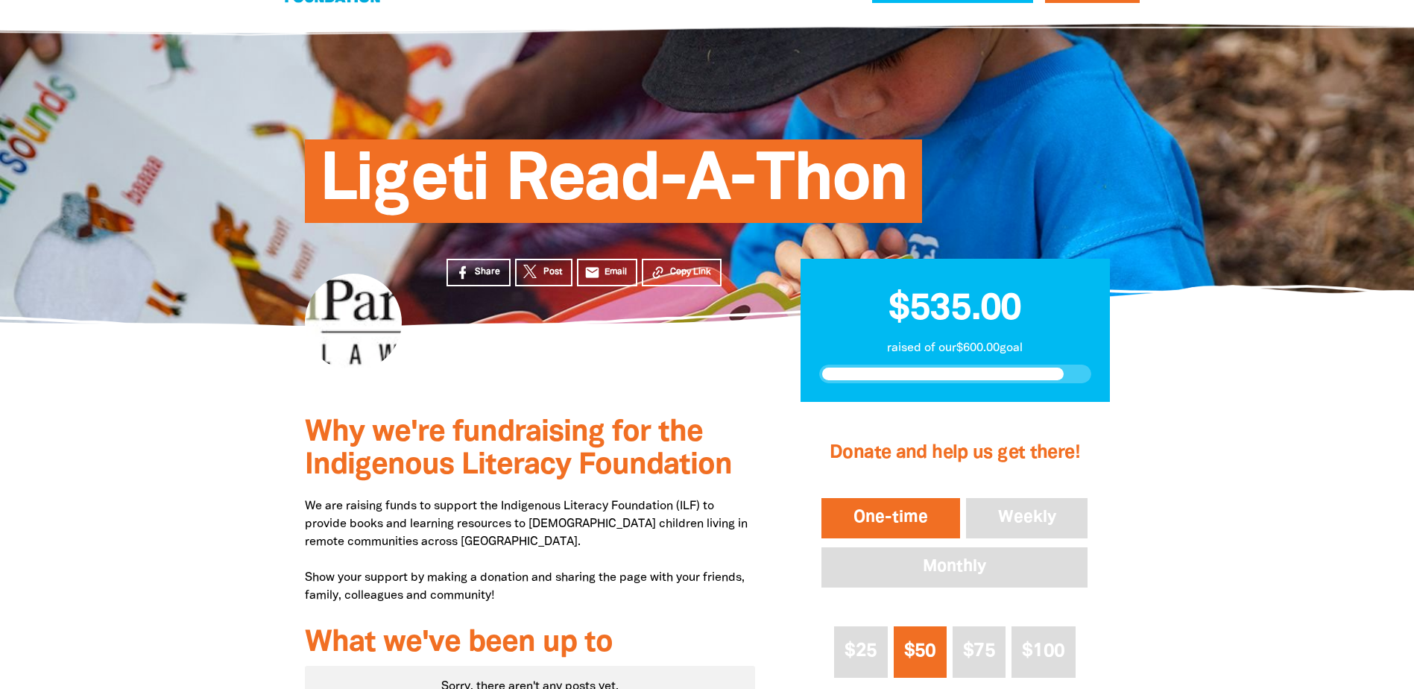
scroll to position [0, 0]
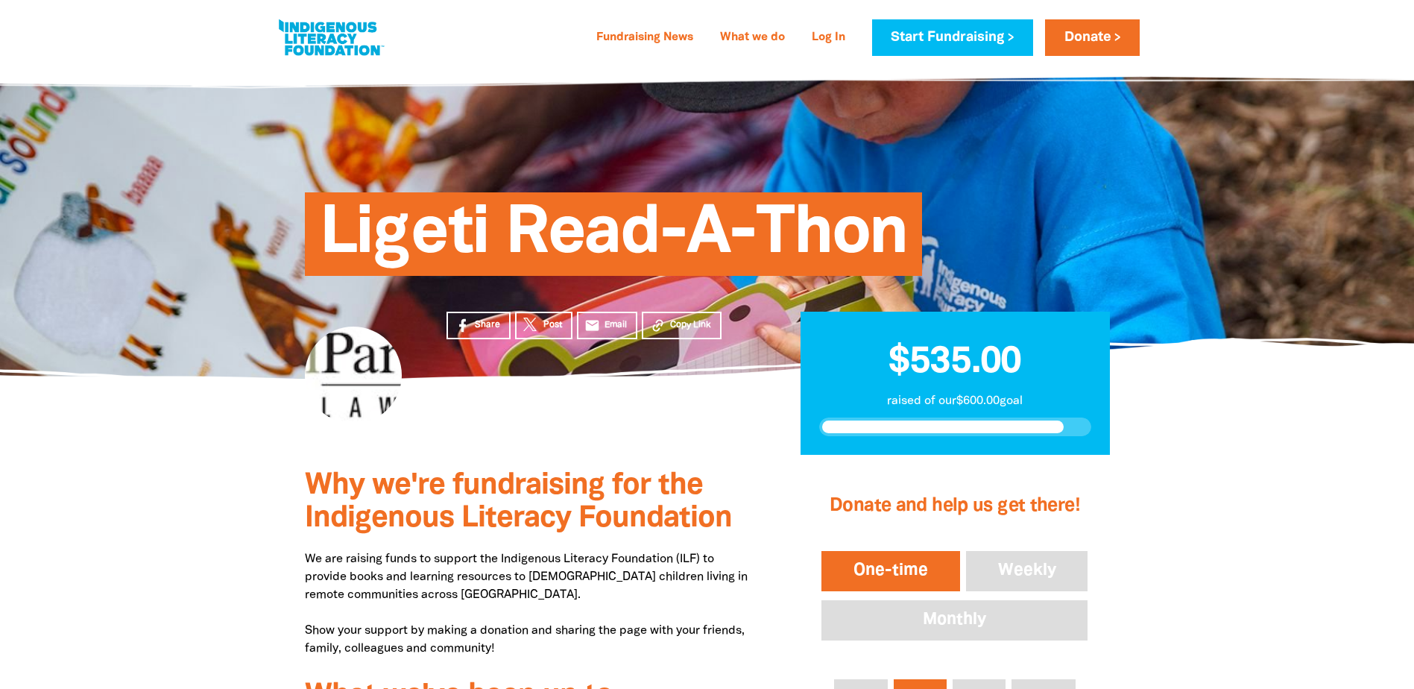
click at [219, 442] on section "Share Post email Email Copy Link $535.00 raised of our $600.00 goal" at bounding box center [707, 417] width 1414 height 77
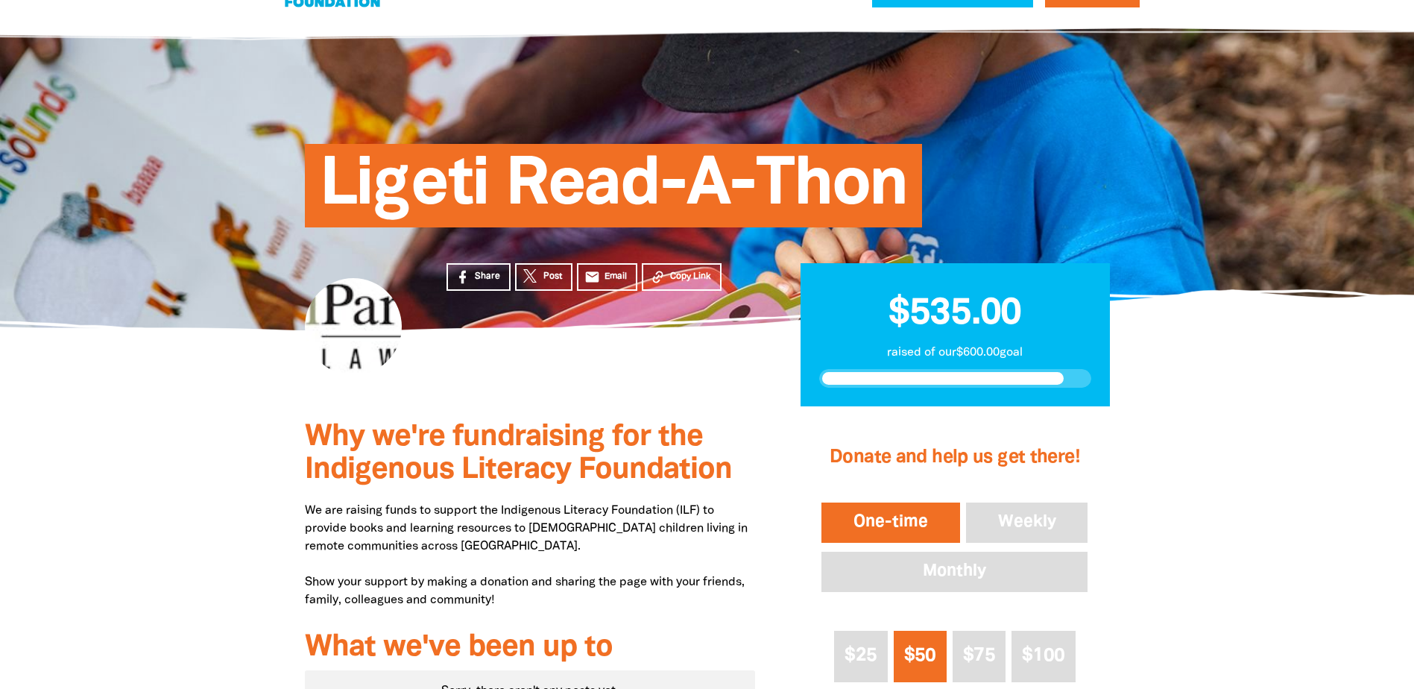
scroll to position [75, 0]
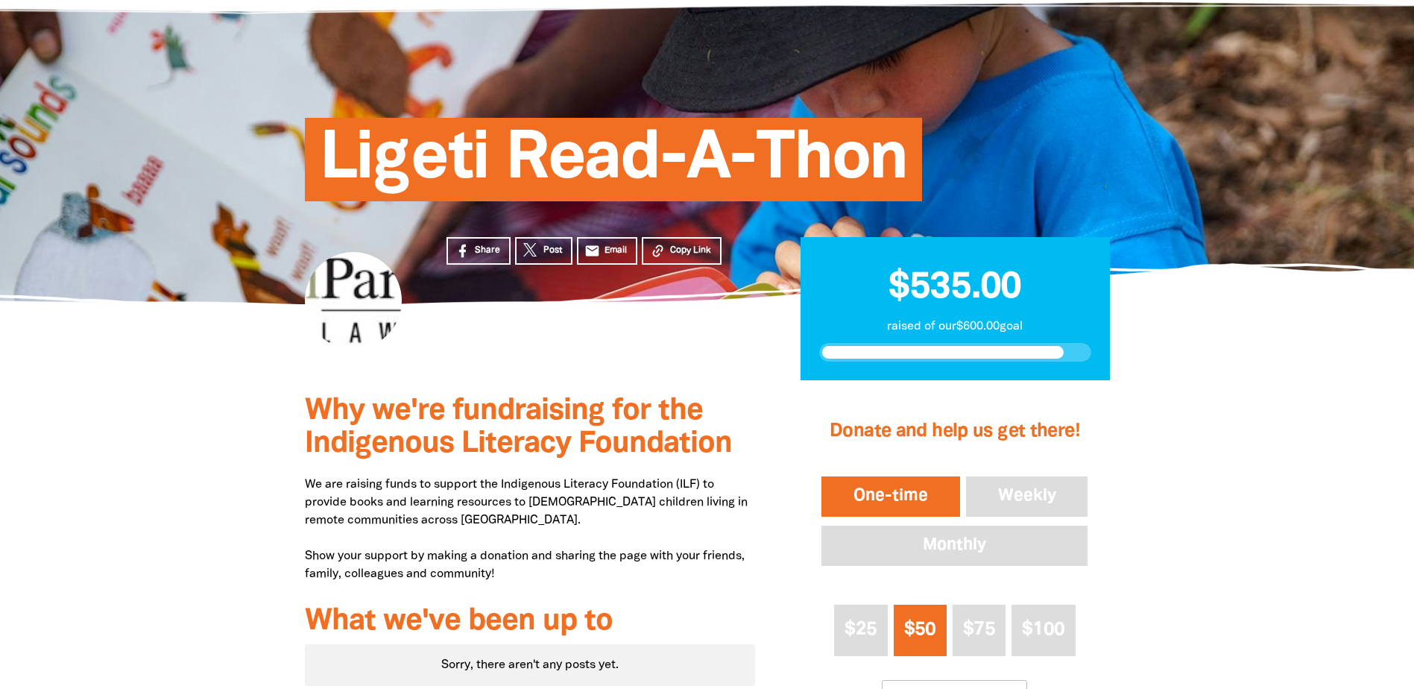
click at [198, 405] on div at bounding box center [707, 635] width 1414 height 511
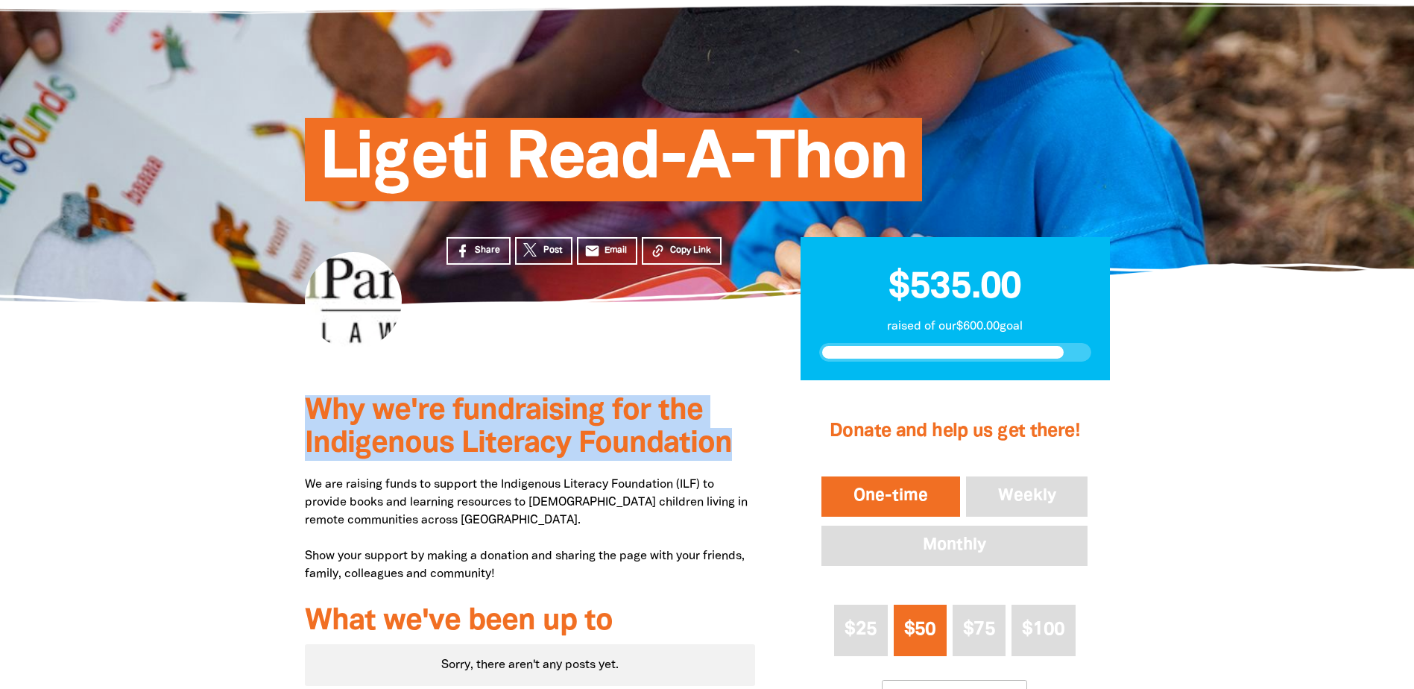
drag, startPoint x: 307, startPoint y: 408, endPoint x: 731, endPoint y: 443, distance: 425.5
click at [731, 443] on h3 "Why we're fundraising for the Indigenous Literacy Foundation" at bounding box center [530, 428] width 451 height 66
drag, startPoint x: 733, startPoint y: 444, endPoint x: 306, endPoint y: 414, distance: 428.9
click at [306, 414] on h3 "Why we're fundraising for the Indigenous Literacy Foundation" at bounding box center [530, 428] width 451 height 66
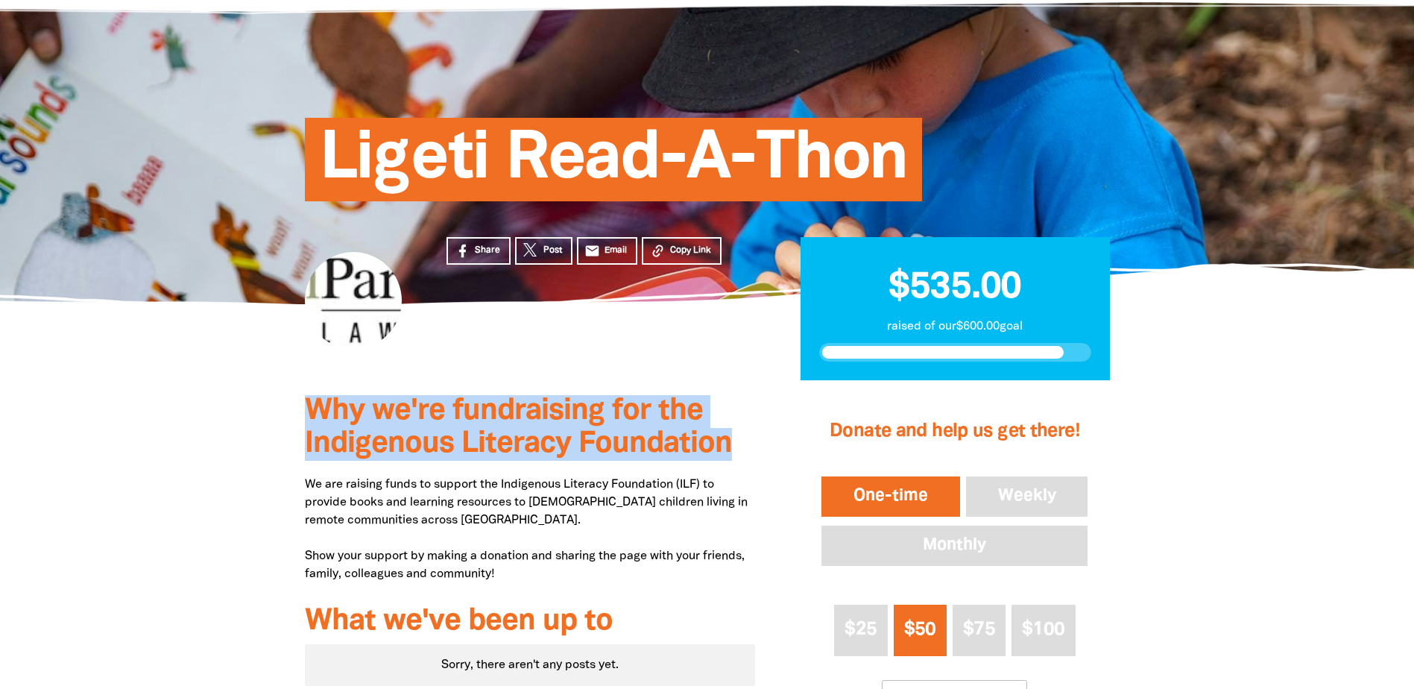
click at [306, 414] on span "Why we're fundraising for the Indigenous Literacy Foundation" at bounding box center [518, 427] width 427 height 60
drag, startPoint x: 292, startPoint y: 414, endPoint x: 735, endPoint y: 461, distance: 445.1
click at [735, 461] on div "Why we're fundraising for the Indigenous Literacy Foundation We are raising fun…" at bounding box center [530, 635] width 496 height 511
click at [735, 461] on h3 "Why we're fundraising for the Indigenous Literacy Foundation" at bounding box center [530, 428] width 451 height 66
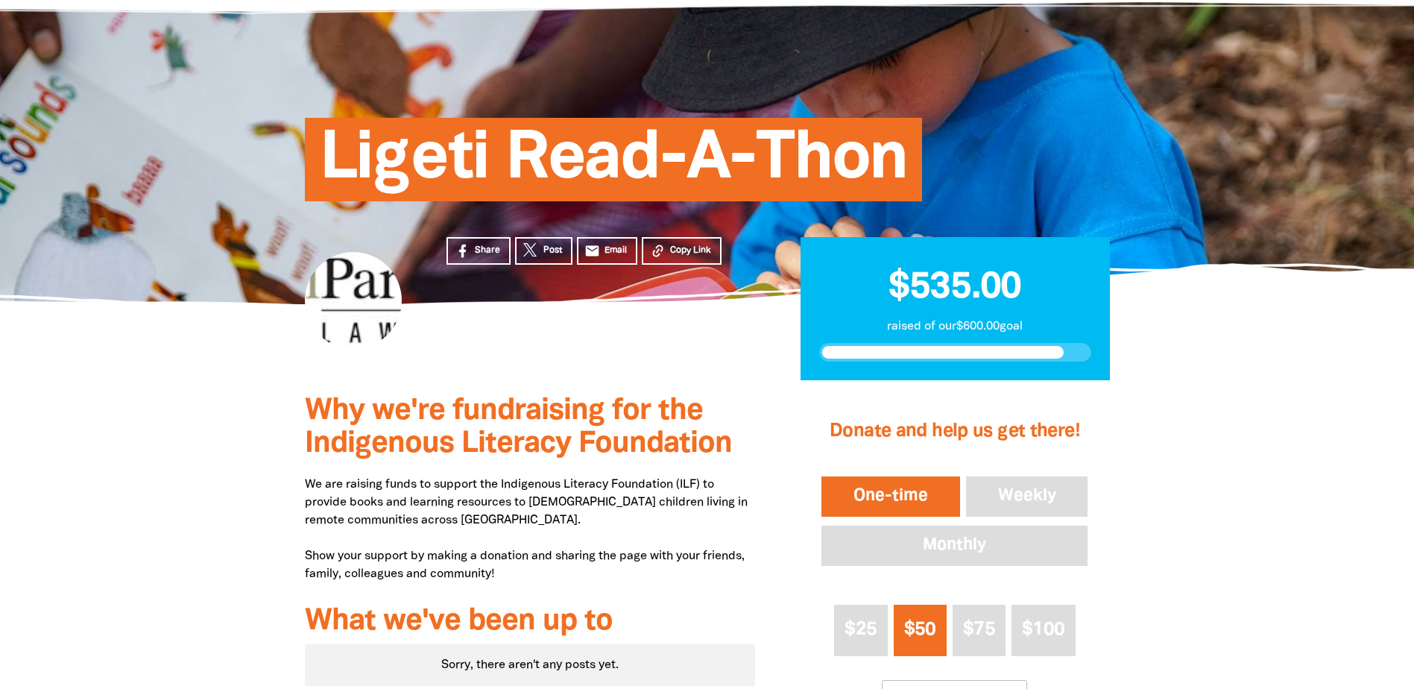
click at [193, 442] on div at bounding box center [707, 635] width 1414 height 511
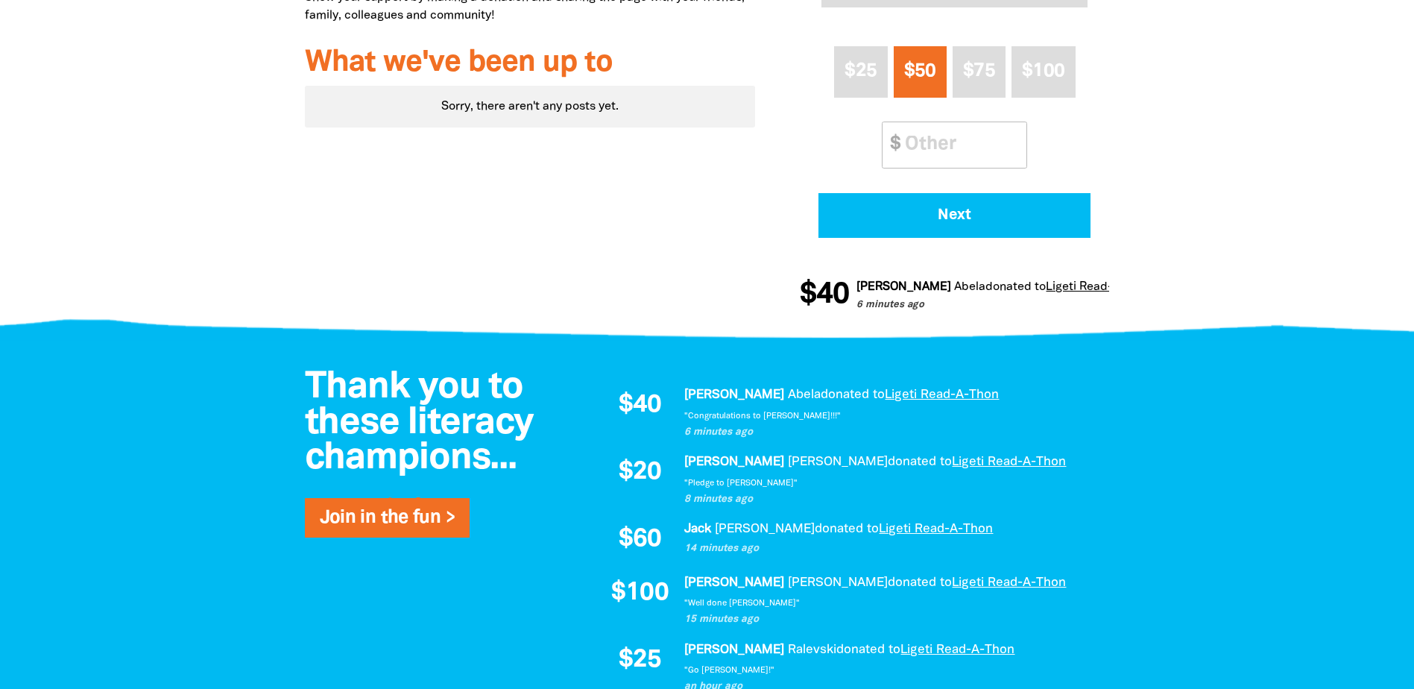
scroll to position [373, 0]
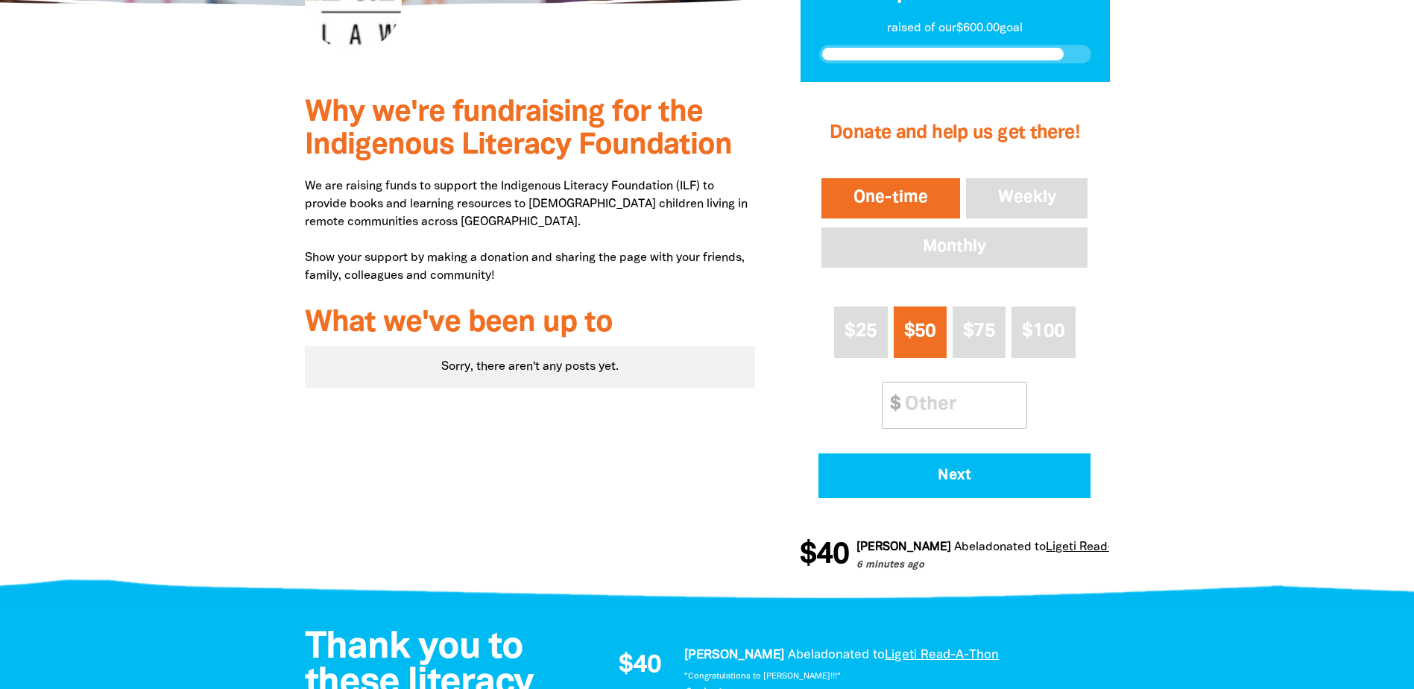
click at [212, 227] on div at bounding box center [707, 337] width 1414 height 511
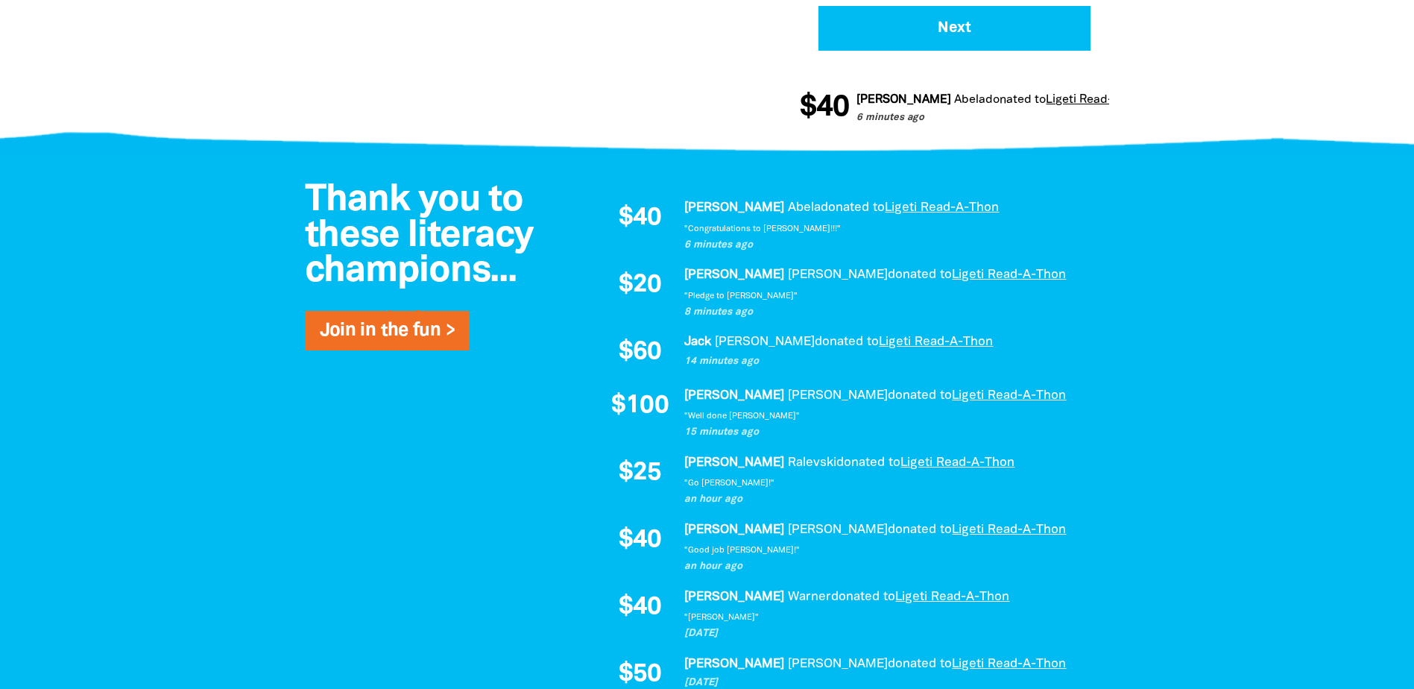
click at [210, 276] on div at bounding box center [707, 525] width 1414 height 743
click at [194, 271] on div at bounding box center [707, 525] width 1414 height 743
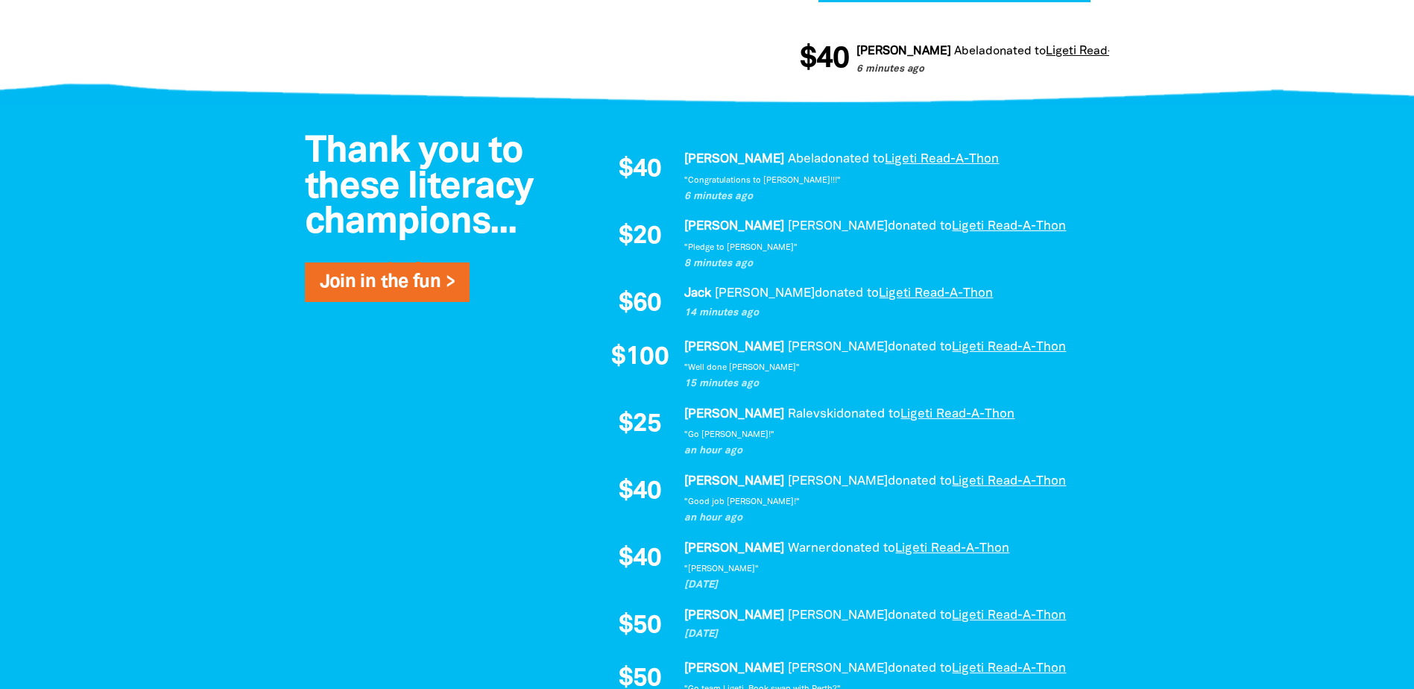
scroll to position [894, 0]
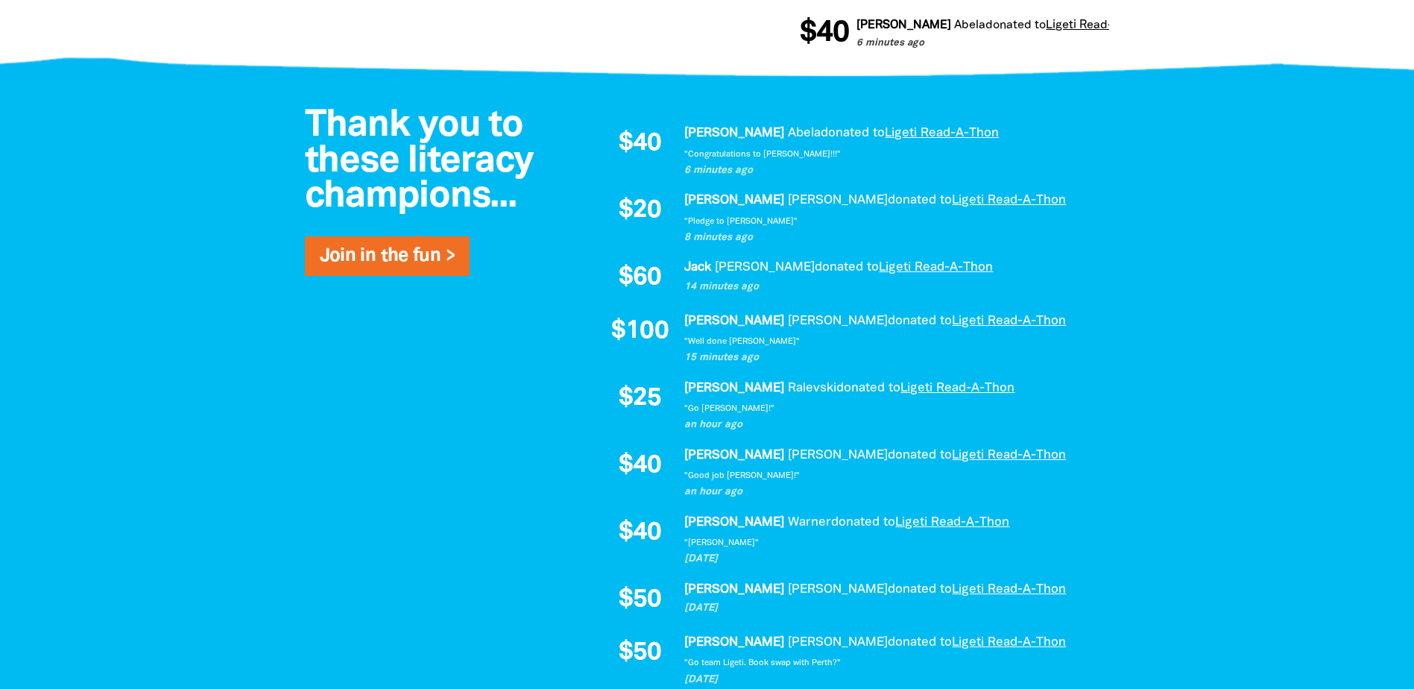
click at [189, 256] on div at bounding box center [707, 450] width 1414 height 743
click at [177, 209] on div at bounding box center [707, 450] width 1414 height 743
click at [149, 302] on div at bounding box center [707, 450] width 1414 height 743
click at [149, 300] on div at bounding box center [707, 450] width 1414 height 743
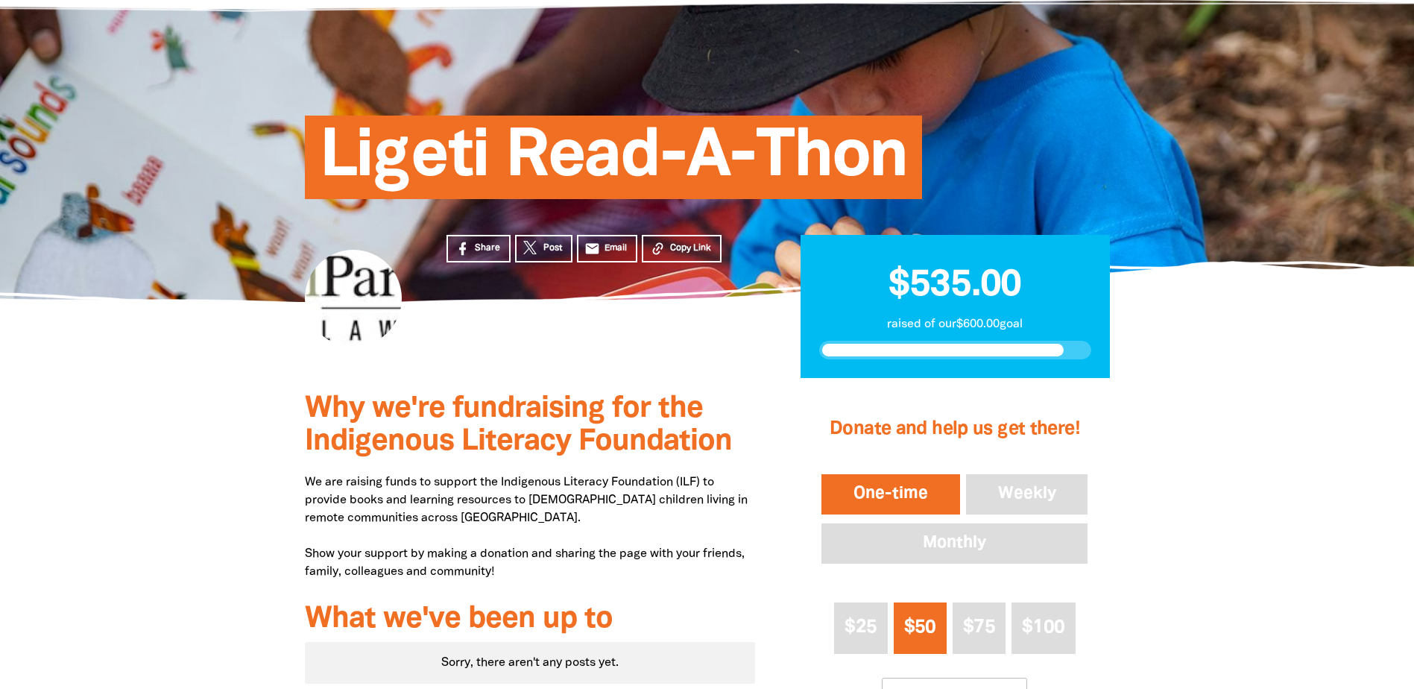
scroll to position [75, 0]
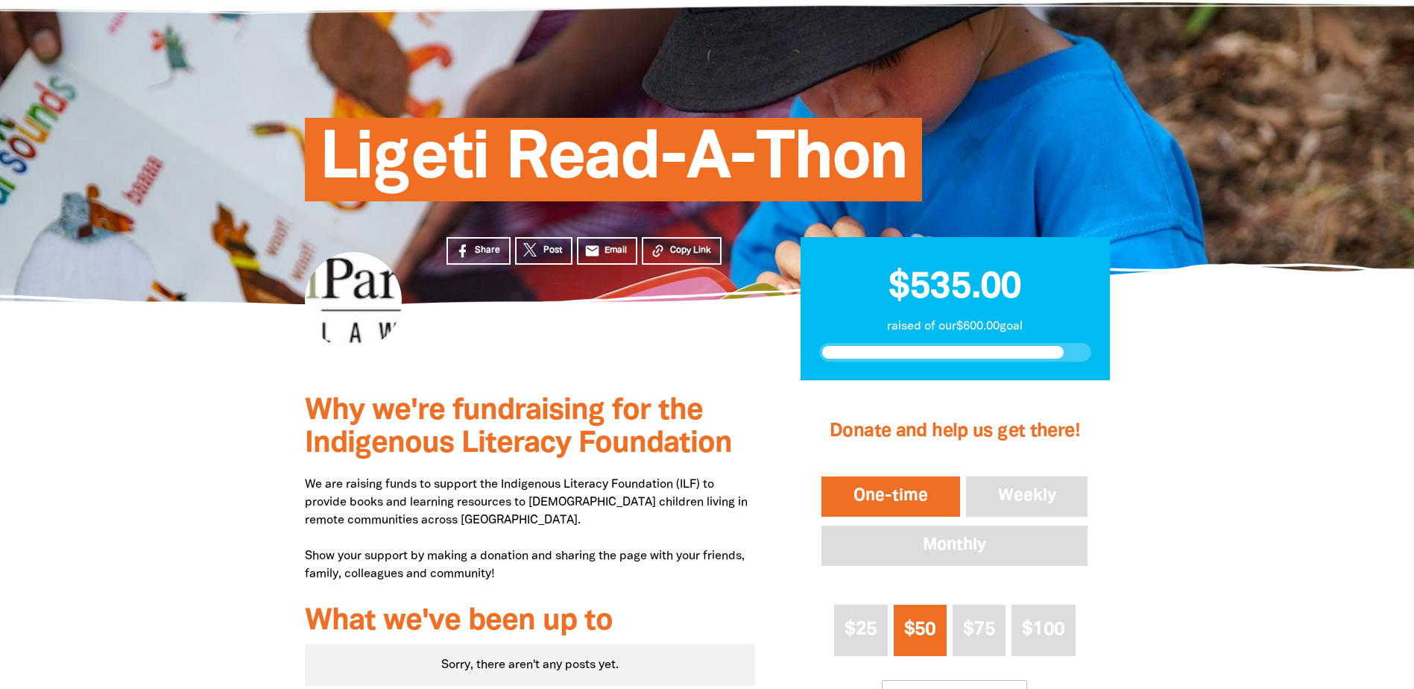
click at [142, 433] on div at bounding box center [707, 635] width 1414 height 511
click at [178, 315] on section "Share Post email Email Copy Link $535.00 raised of our $600.00 goal" at bounding box center [707, 342] width 1414 height 77
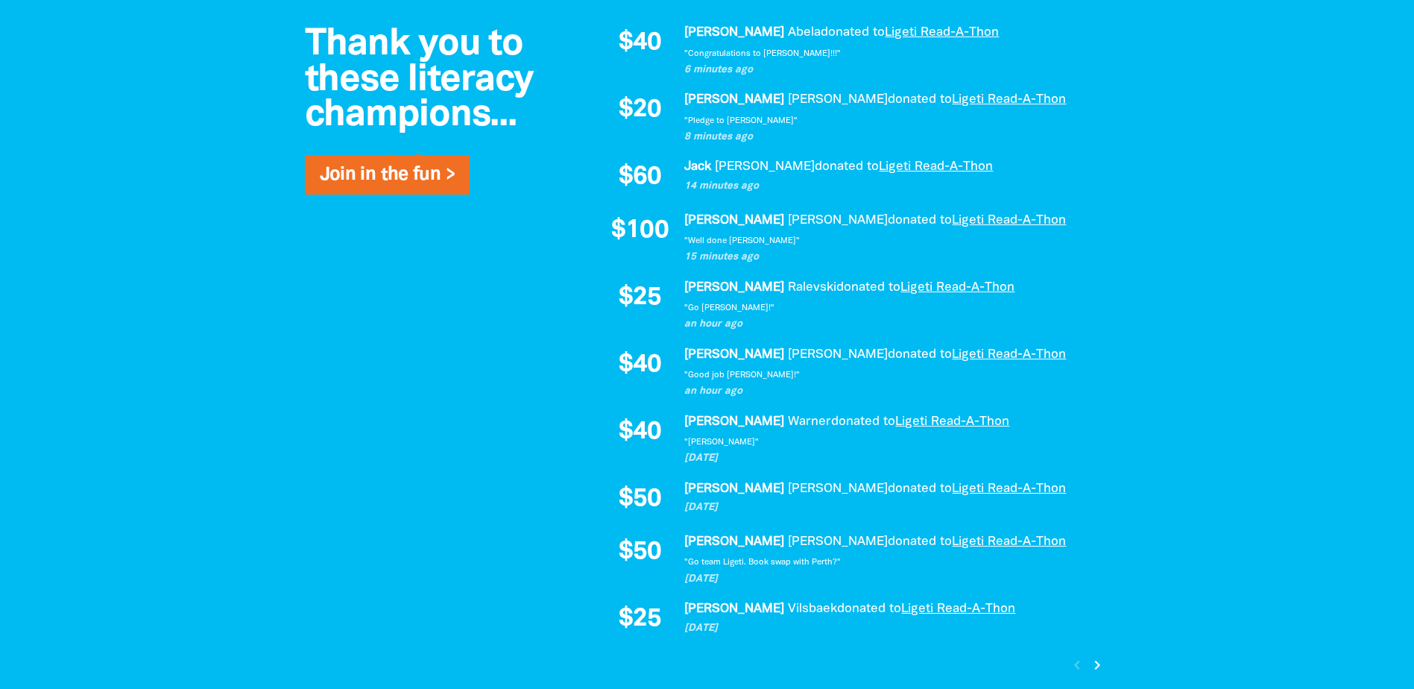
scroll to position [969, 0]
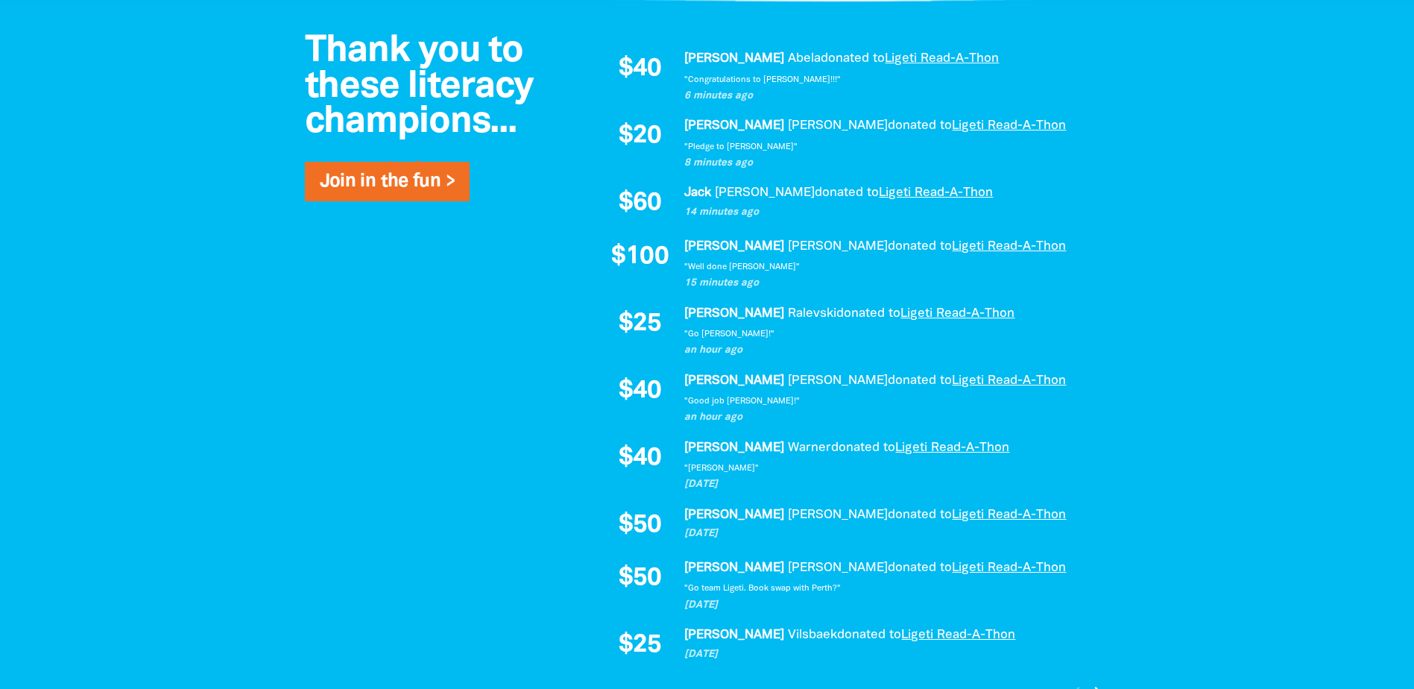
click at [177, 315] on div at bounding box center [707, 375] width 1414 height 743
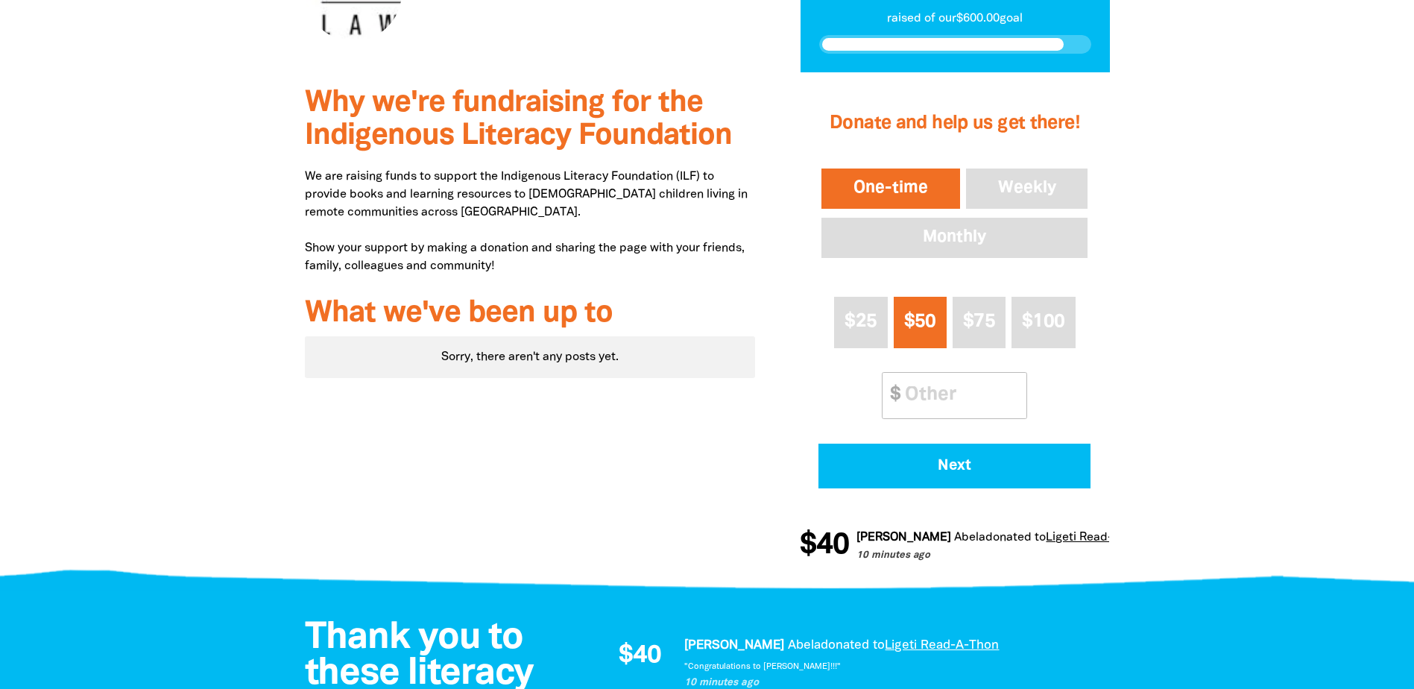
scroll to position [298, 0]
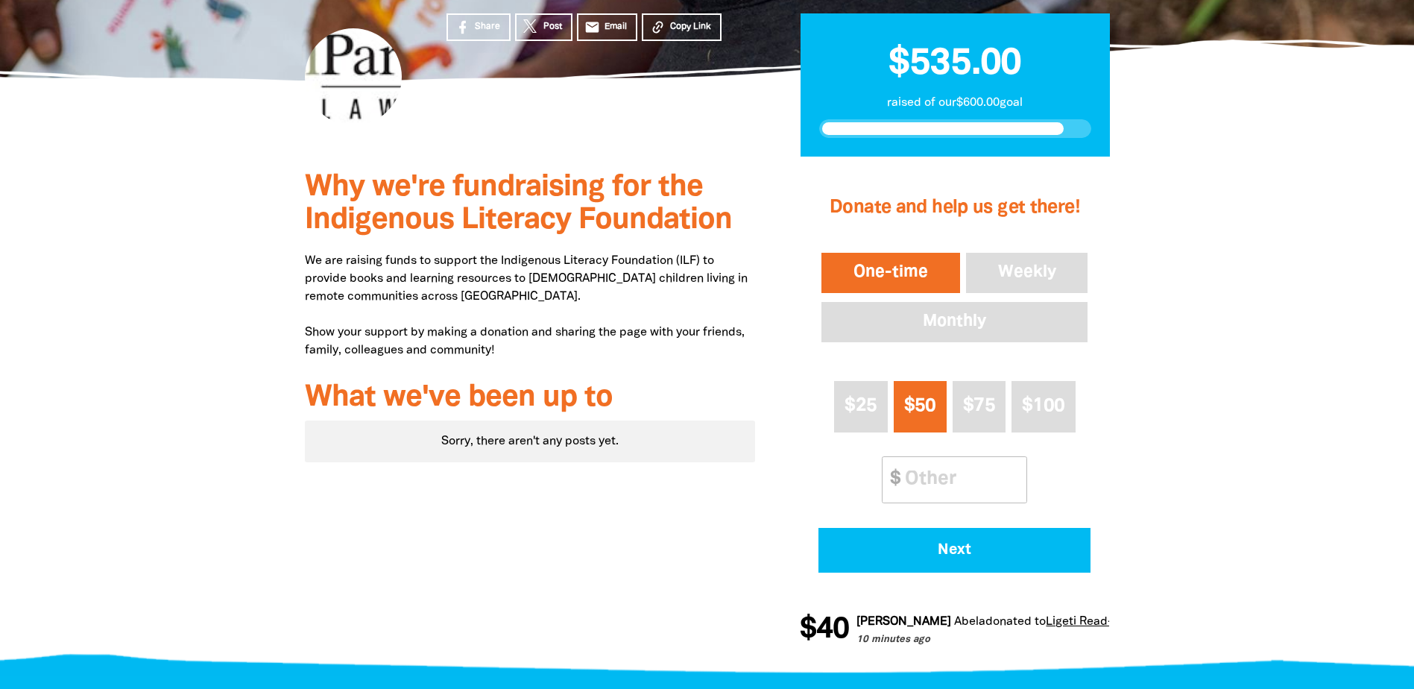
click at [222, 282] on div at bounding box center [707, 412] width 1414 height 511
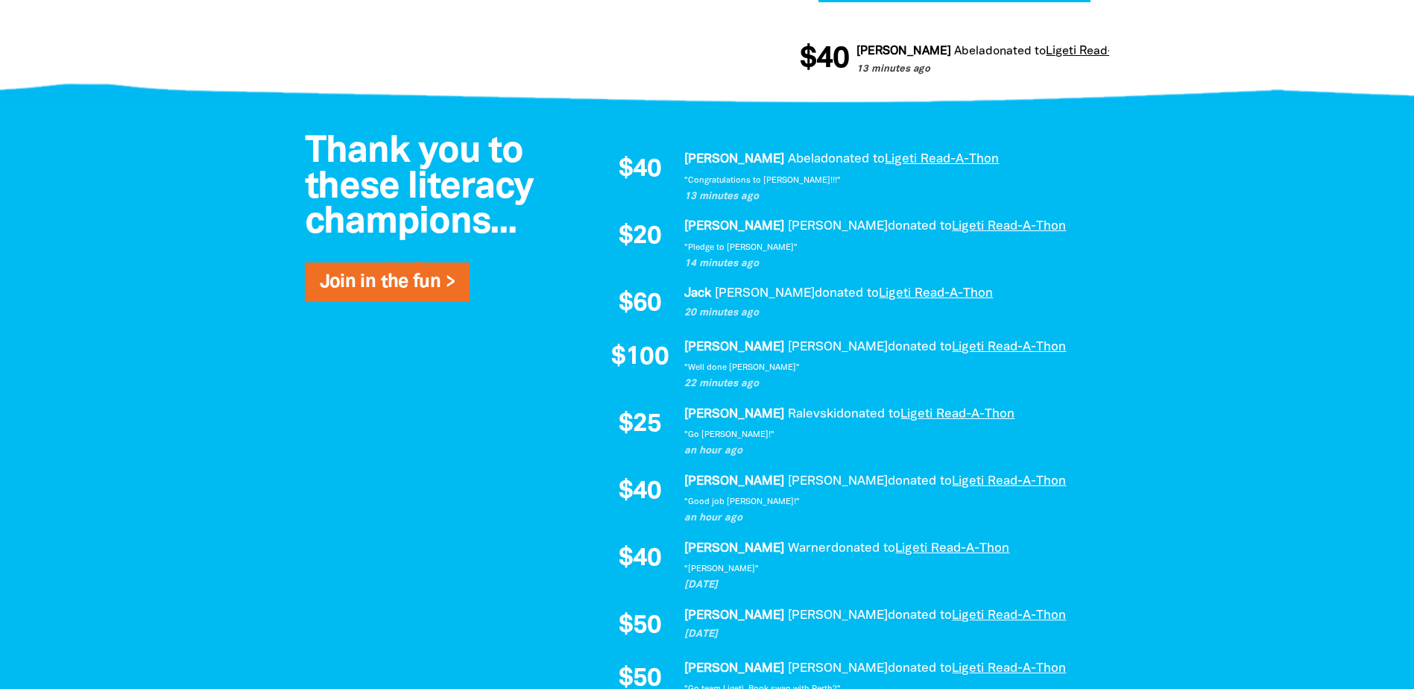
scroll to position [894, 0]
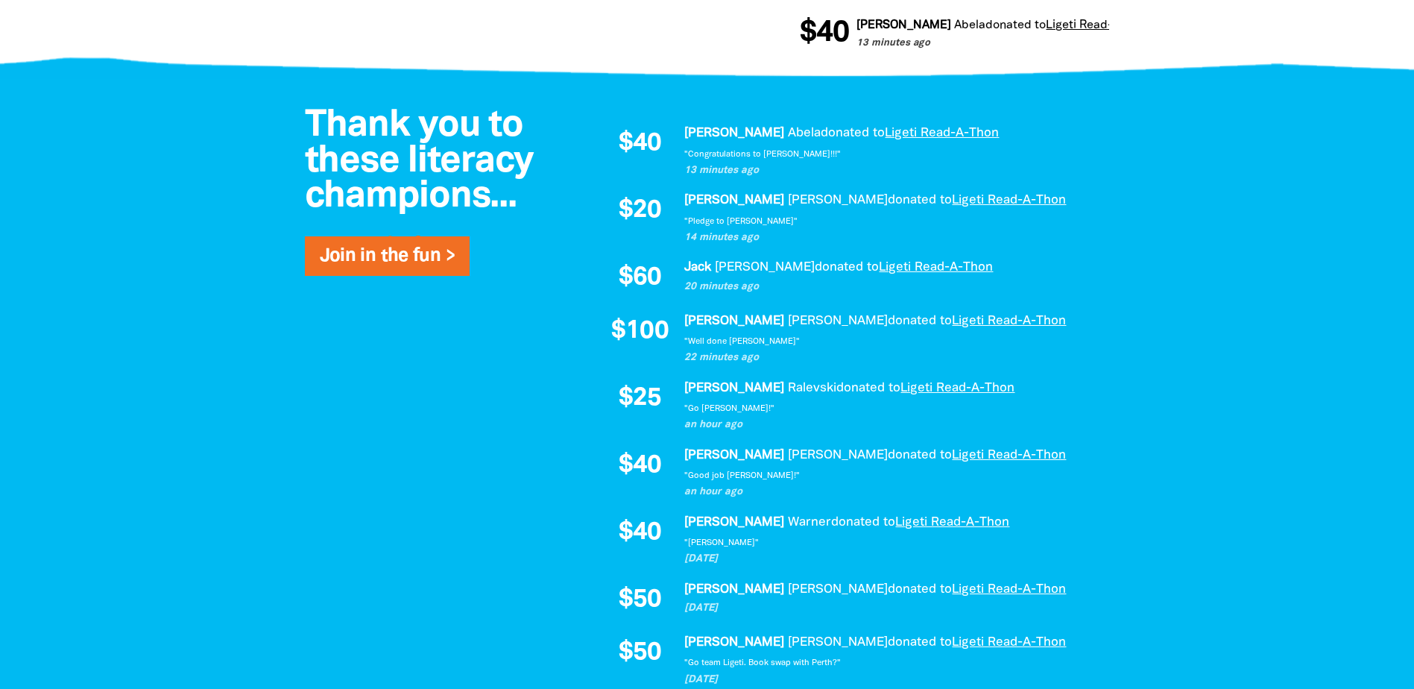
click at [210, 329] on div at bounding box center [707, 450] width 1414 height 743
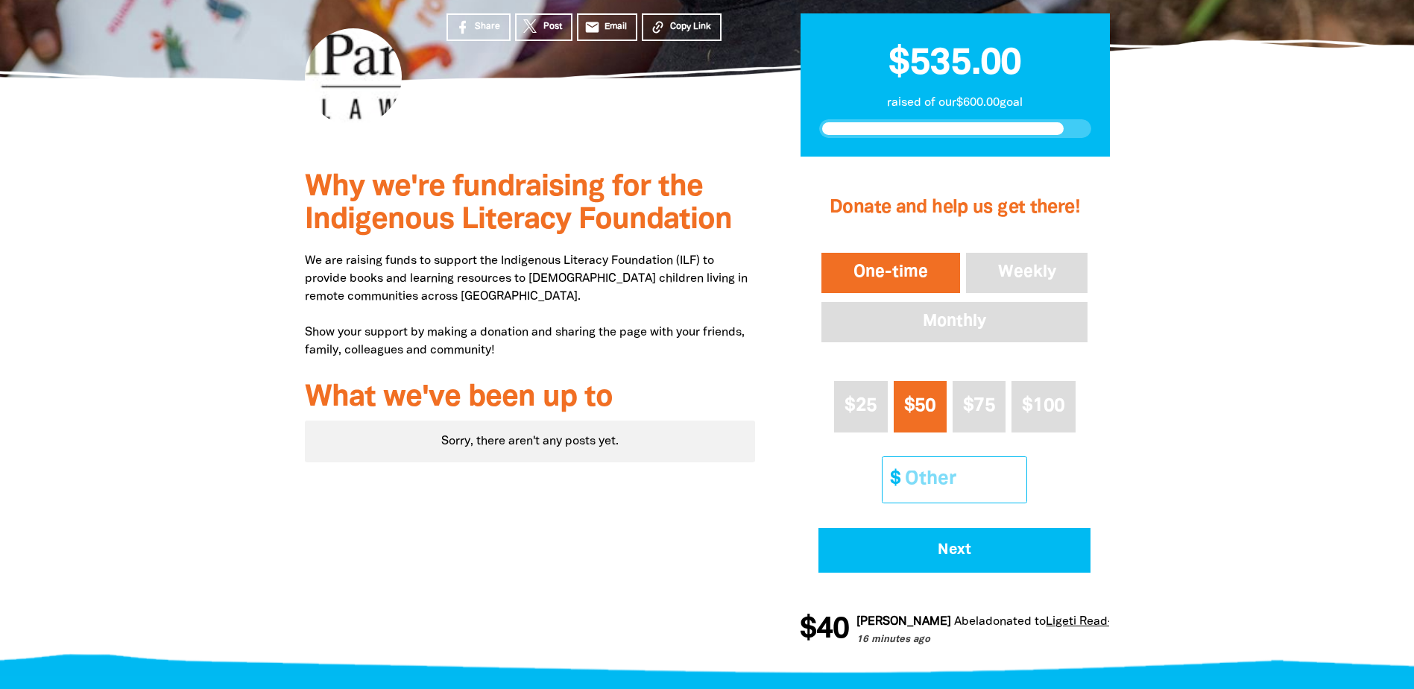
click at [954, 469] on input "Other Amount" at bounding box center [960, 479] width 132 height 45
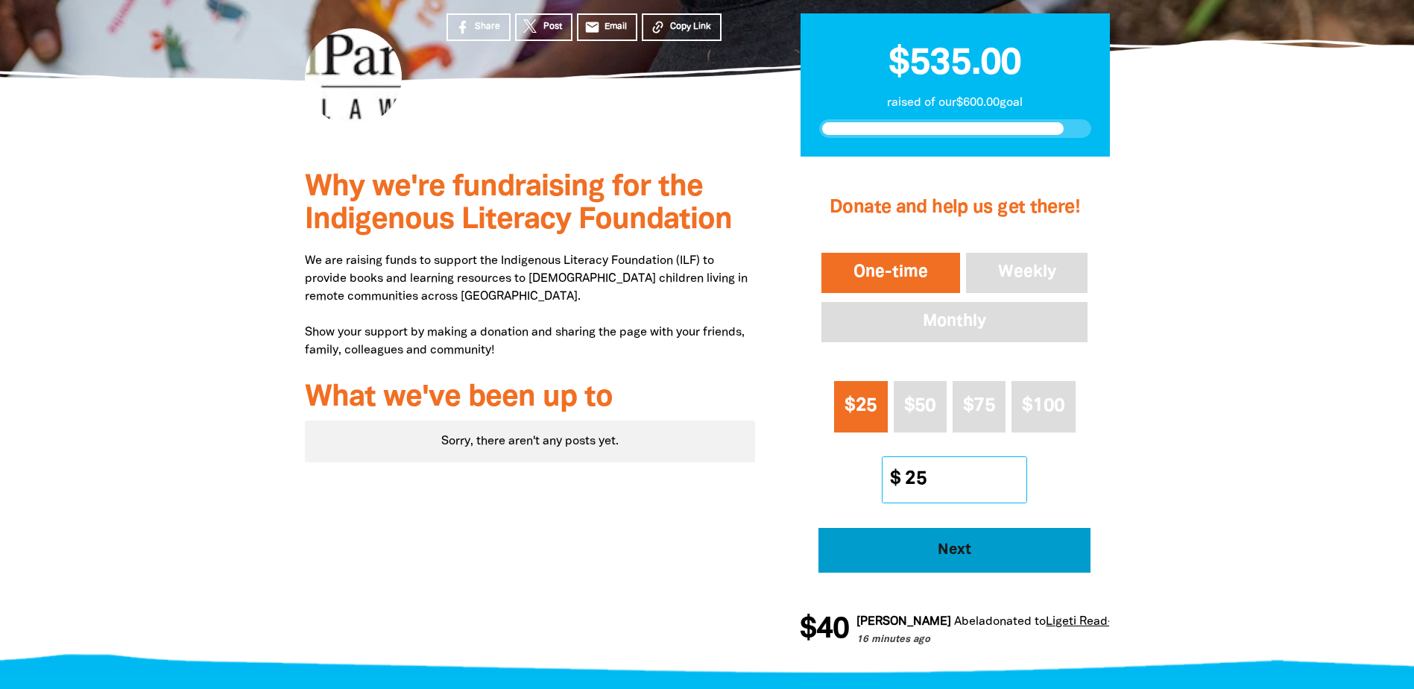
type input "25"
click at [948, 540] on button "Next" at bounding box center [954, 550] width 272 height 45
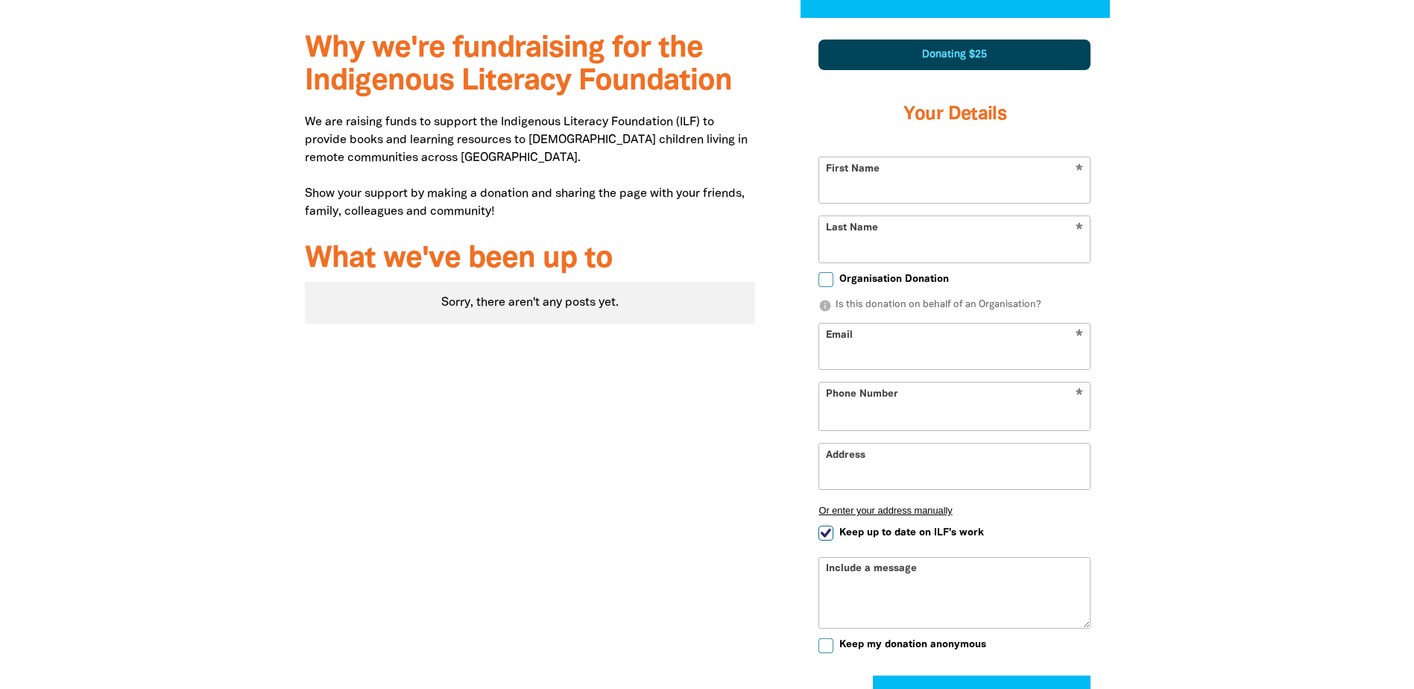
select select "AU"
click at [929, 592] on textarea "Include a message" at bounding box center [954, 603] width 271 height 48
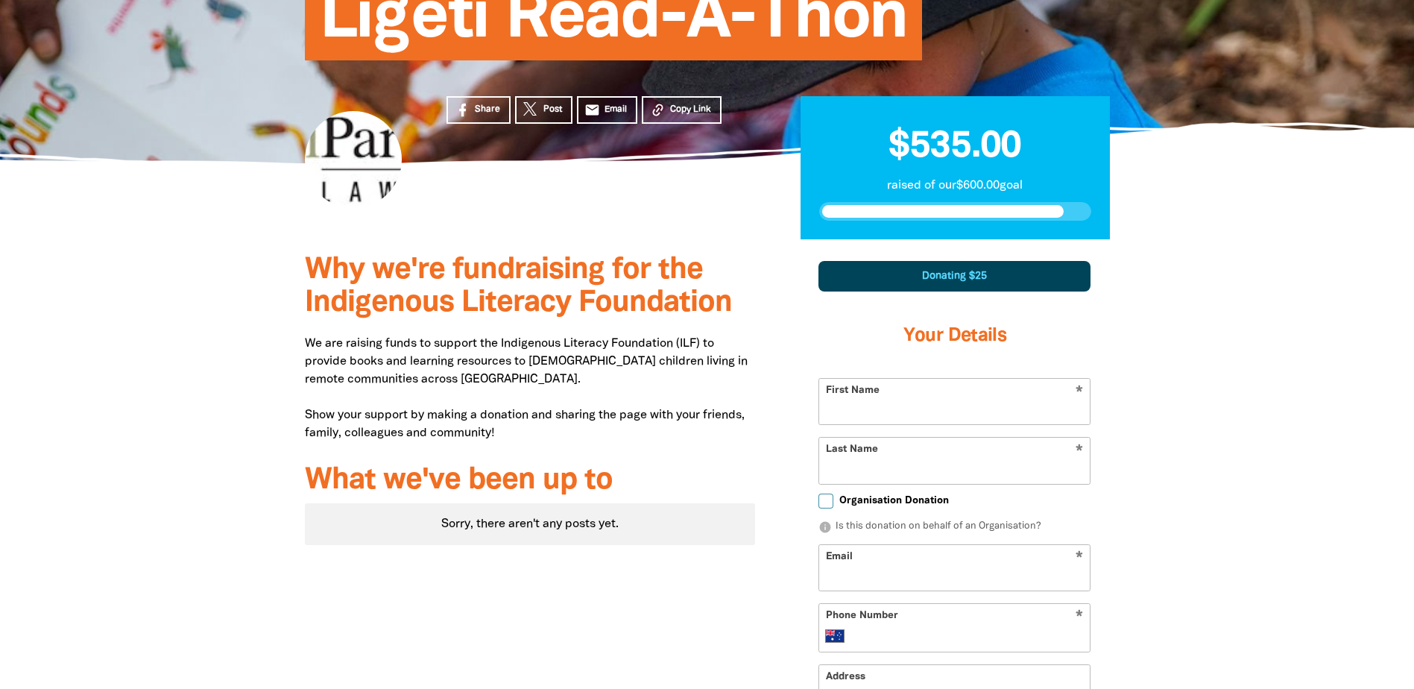
scroll to position [214, 0]
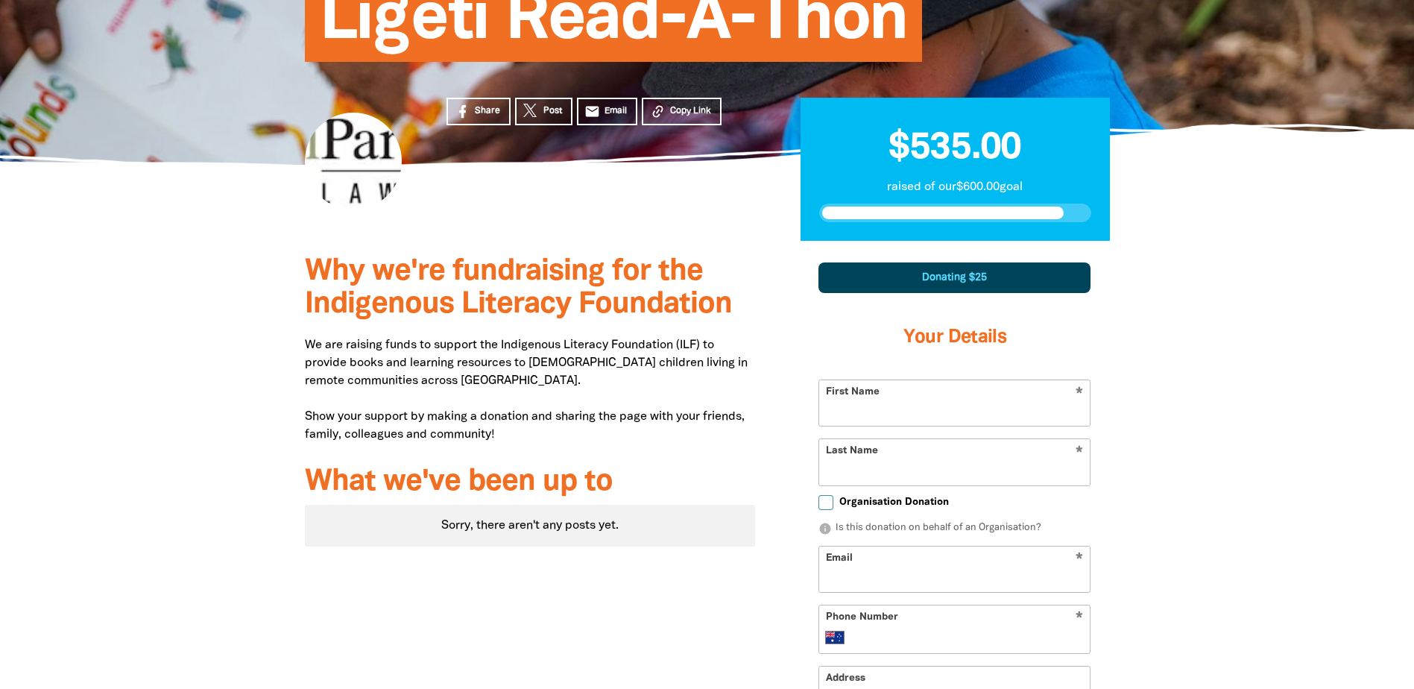
click at [215, 318] on div at bounding box center [707, 640] width 1414 height 798
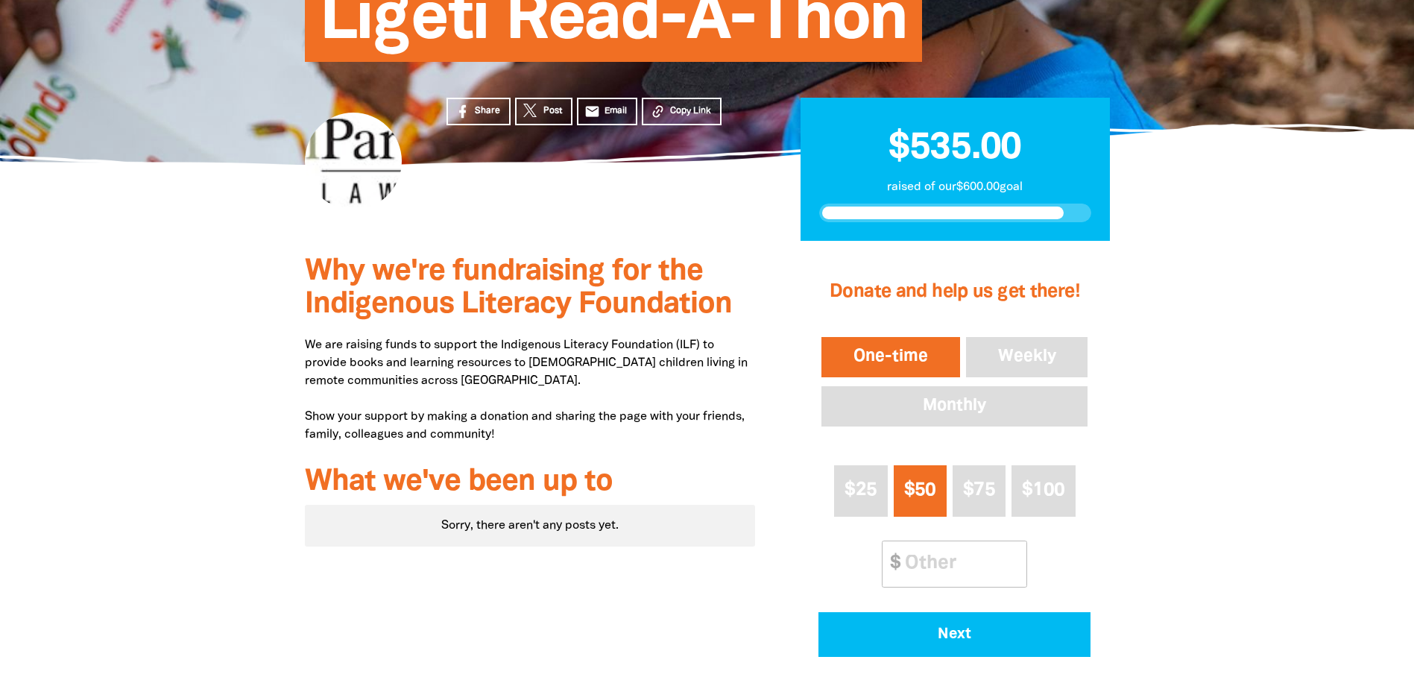
click at [215, 282] on div at bounding box center [707, 496] width 1414 height 511
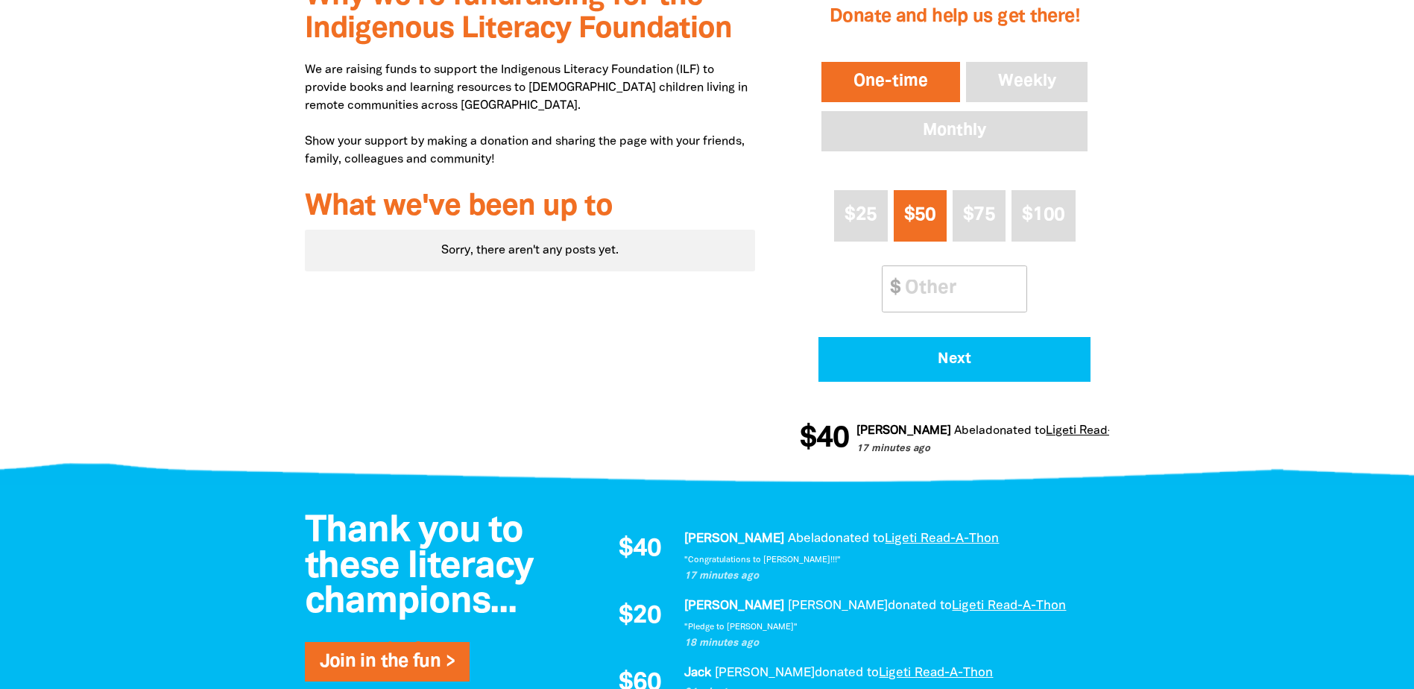
scroll to position [736, 0]
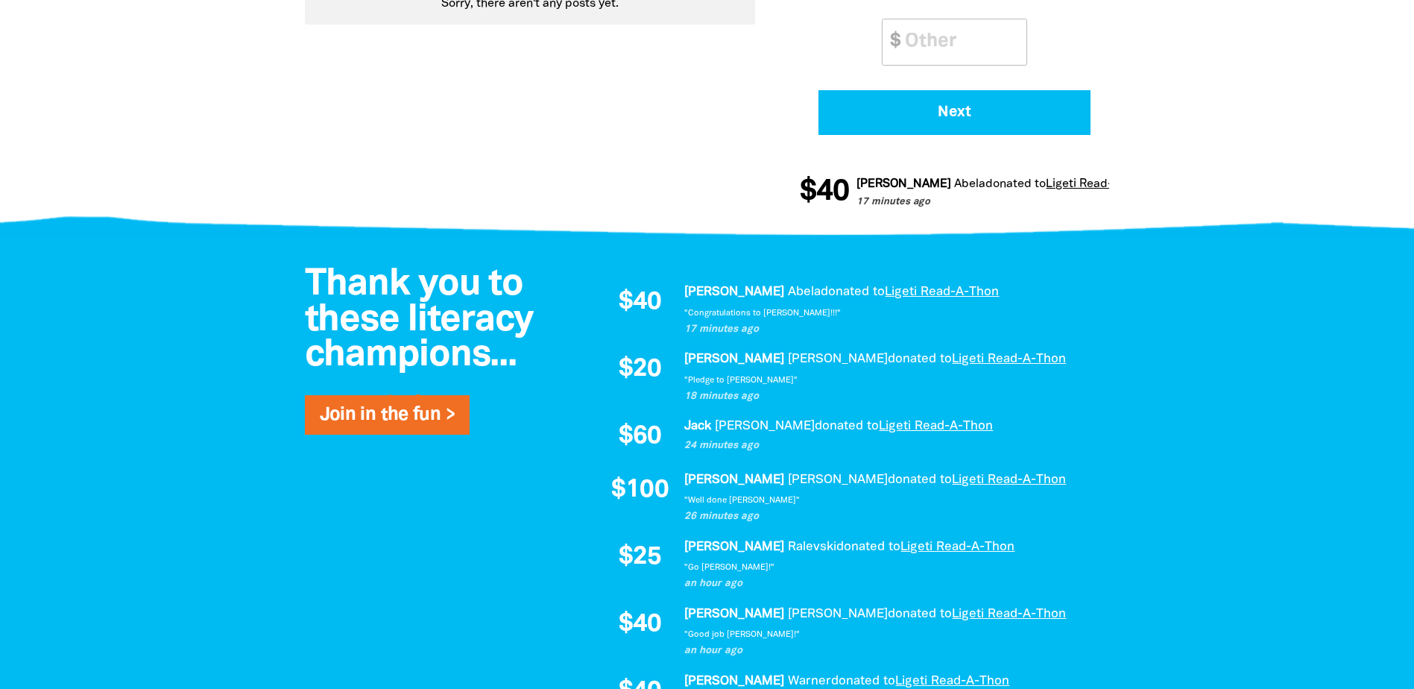
click at [149, 320] on div at bounding box center [707, 609] width 1414 height 743
click at [174, 323] on div at bounding box center [707, 609] width 1414 height 743
click at [173, 385] on div at bounding box center [707, 609] width 1414 height 743
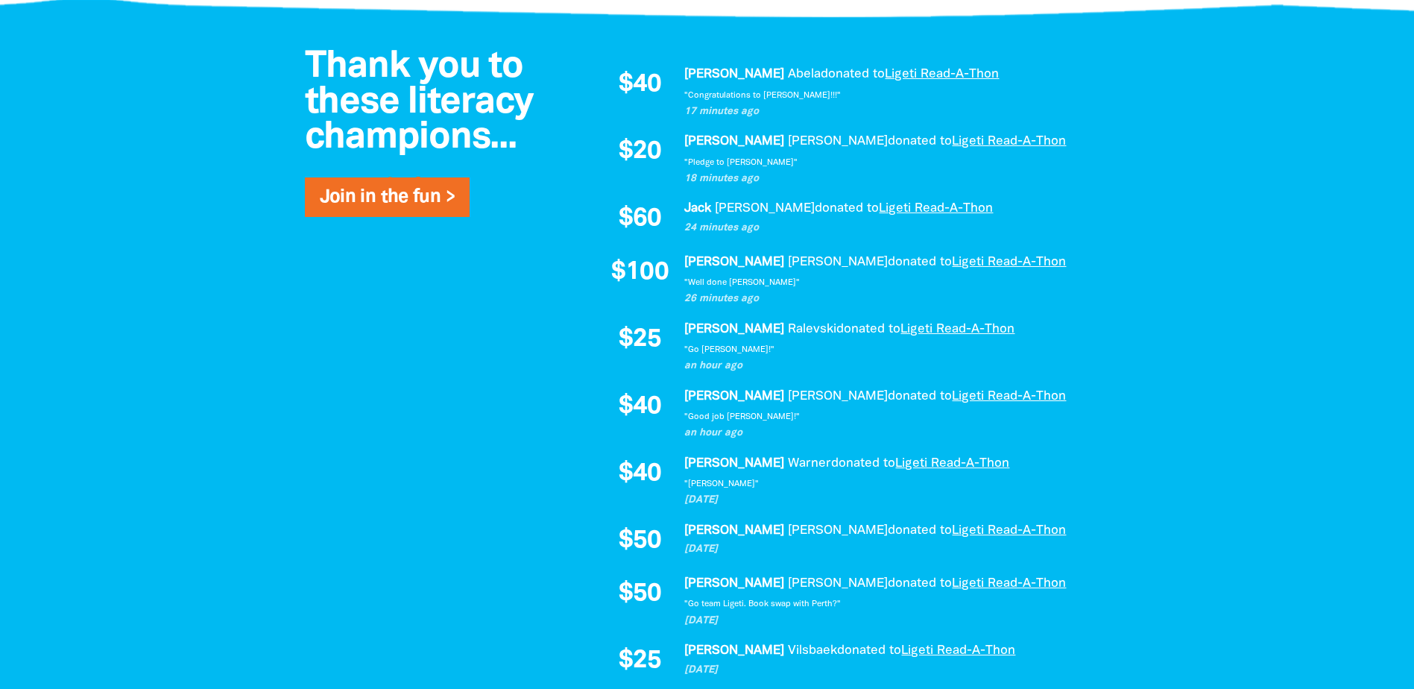
scroll to position [959, 0]
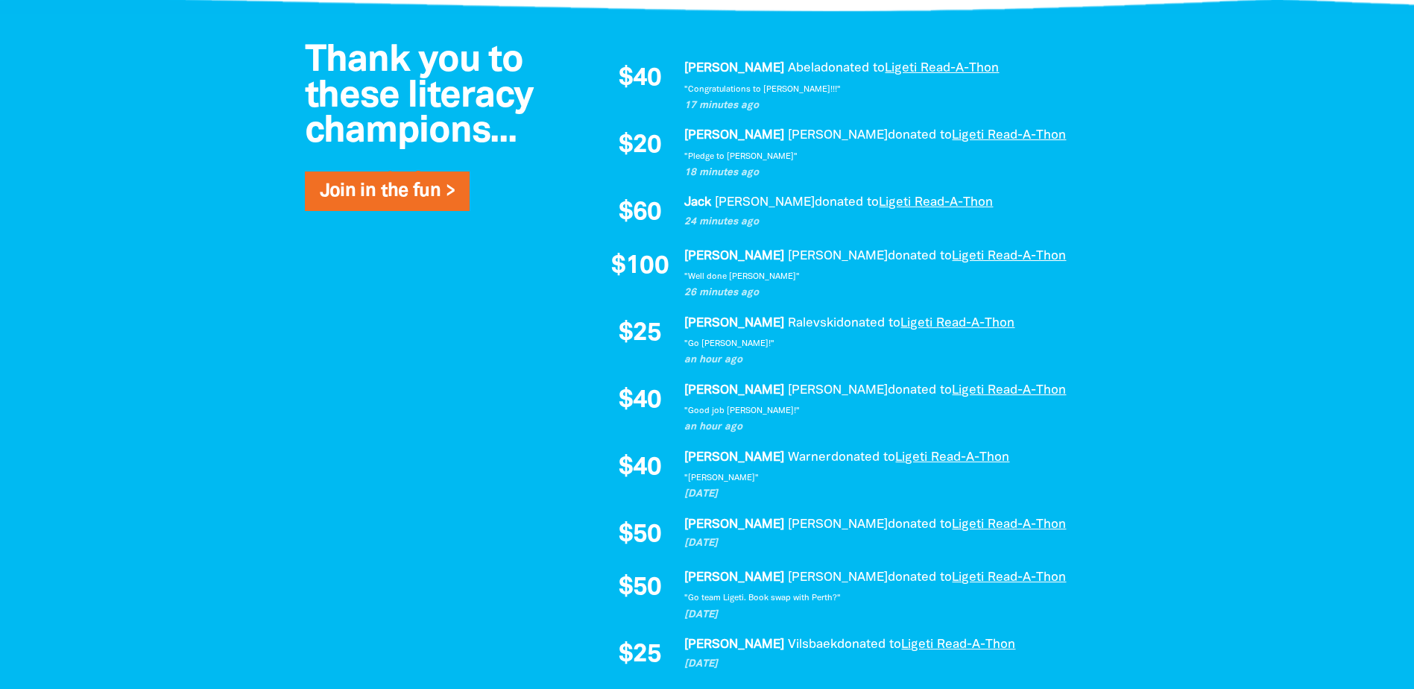
drag, startPoint x: 619, startPoint y: 75, endPoint x: 742, endPoint y: 500, distance: 442.5
click at [742, 500] on div "$40 [PERSON_NAME] donated to Ligeti Read-A-Thon 17 minutes ago "Congratulations…" at bounding box center [848, 379] width 492 height 640
click at [525, 465] on div "Thank you to these literacy champions... Join in the fun > $40 [PERSON_NAME] do…" at bounding box center [707, 385] width 894 height 743
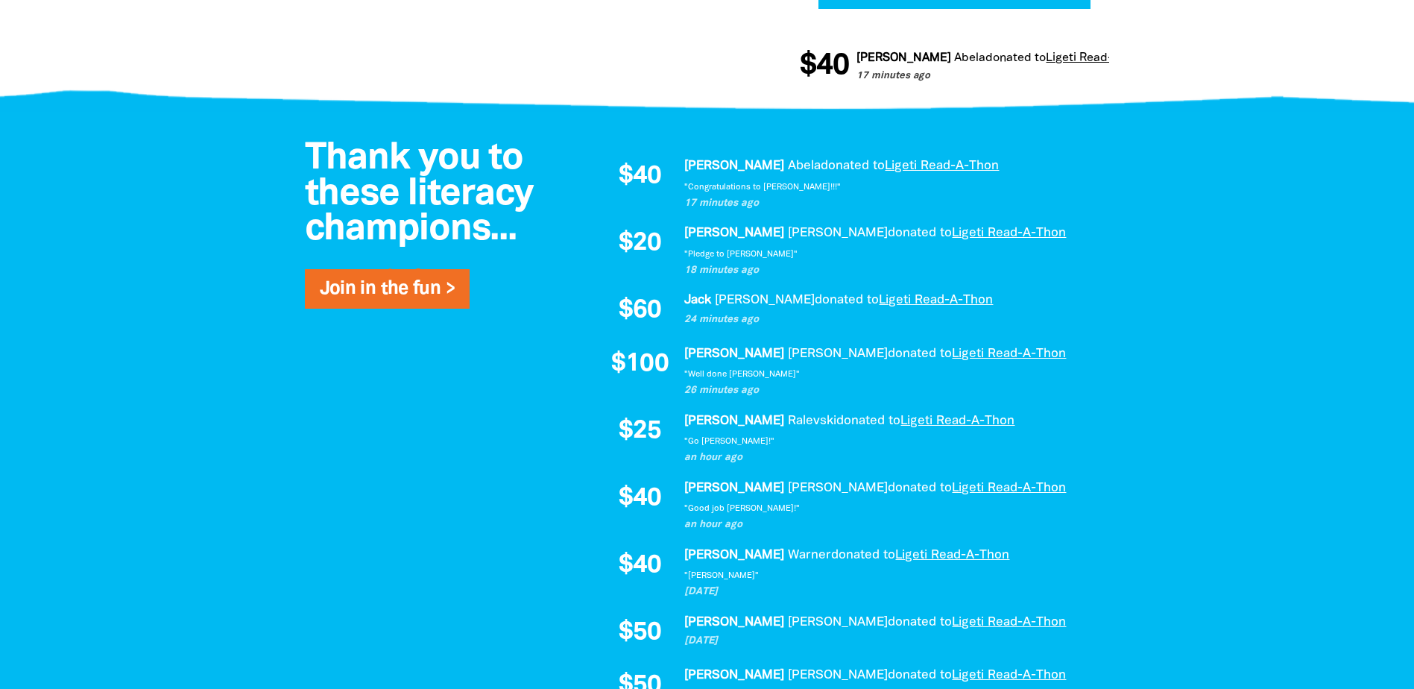
scroll to position [885, 0]
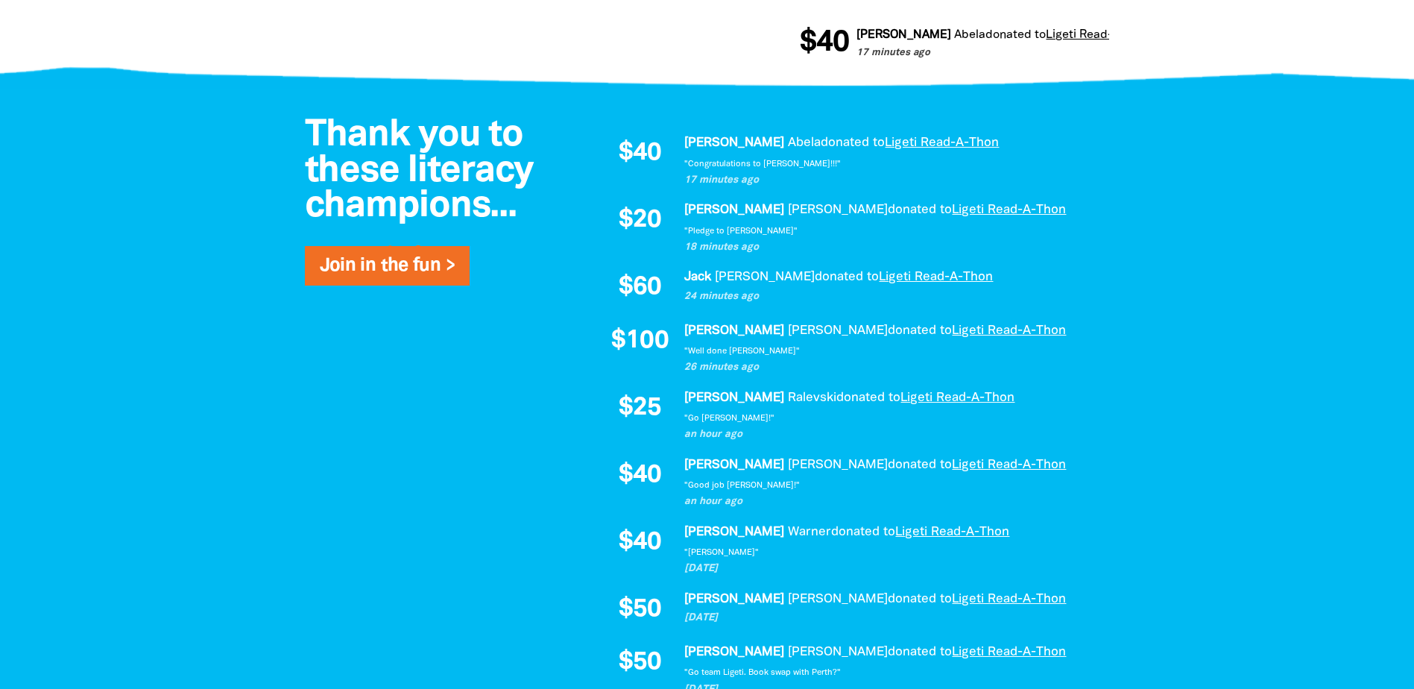
click at [152, 198] on div at bounding box center [707, 460] width 1414 height 743
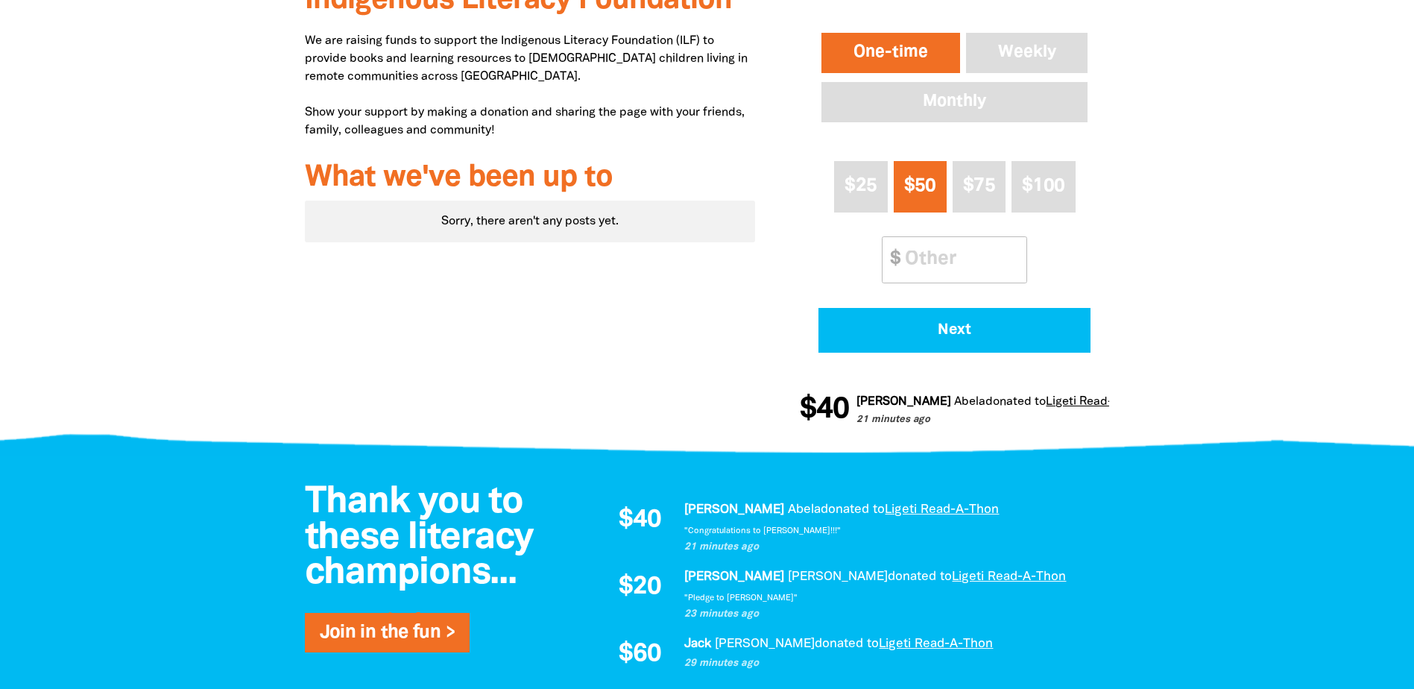
scroll to position [587, 0]
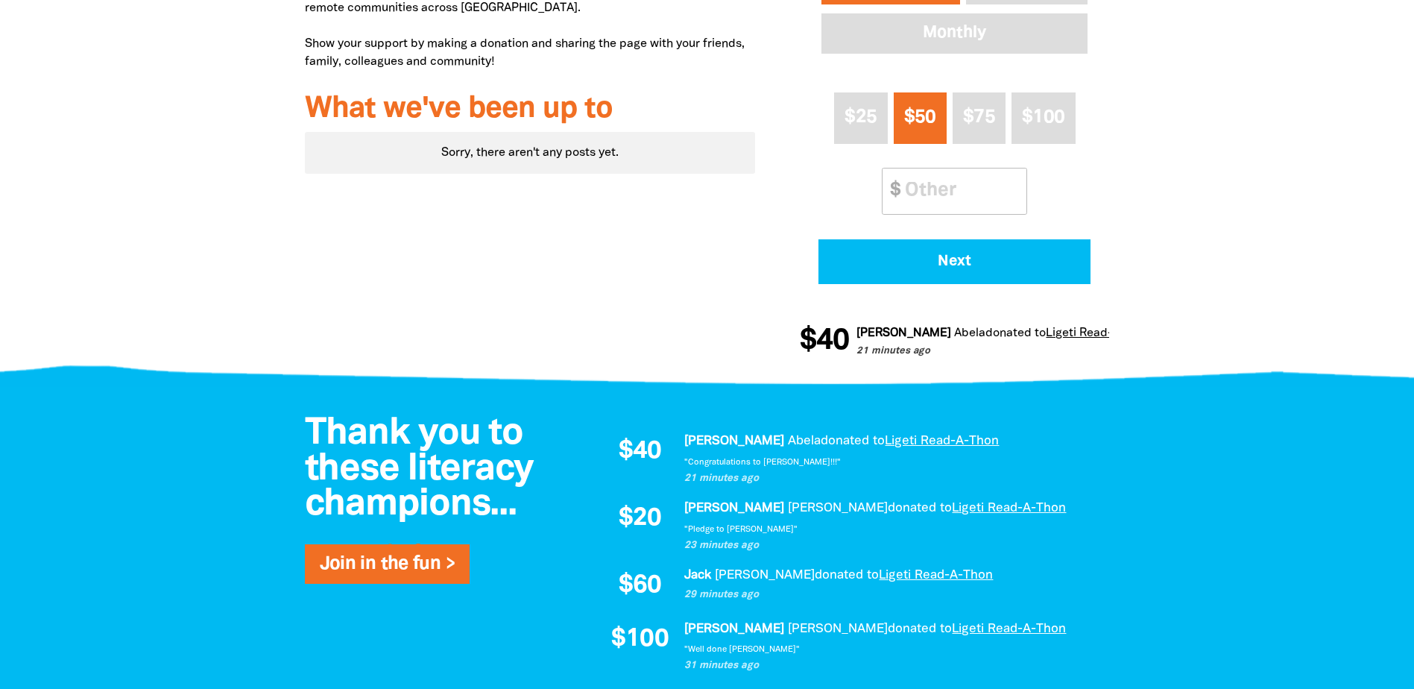
click at [215, 358] on div at bounding box center [707, 361] width 1414 height 57
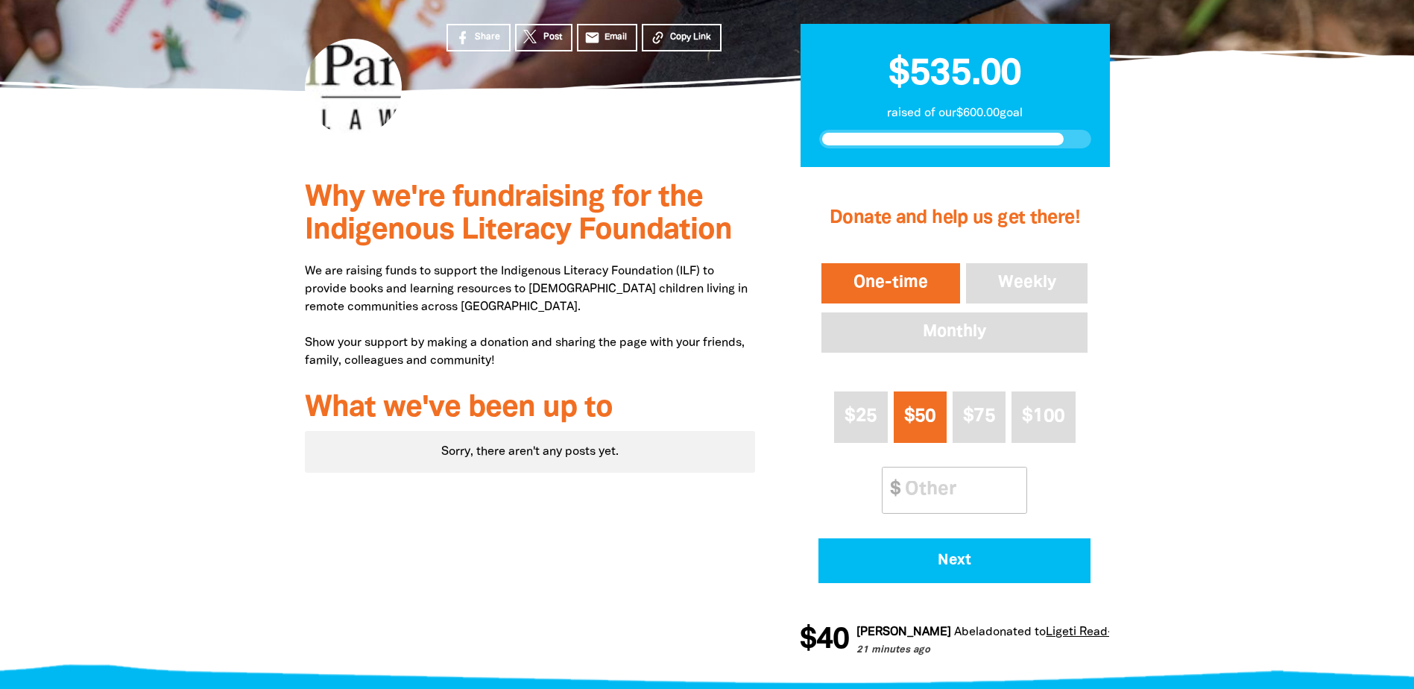
scroll to position [0, 0]
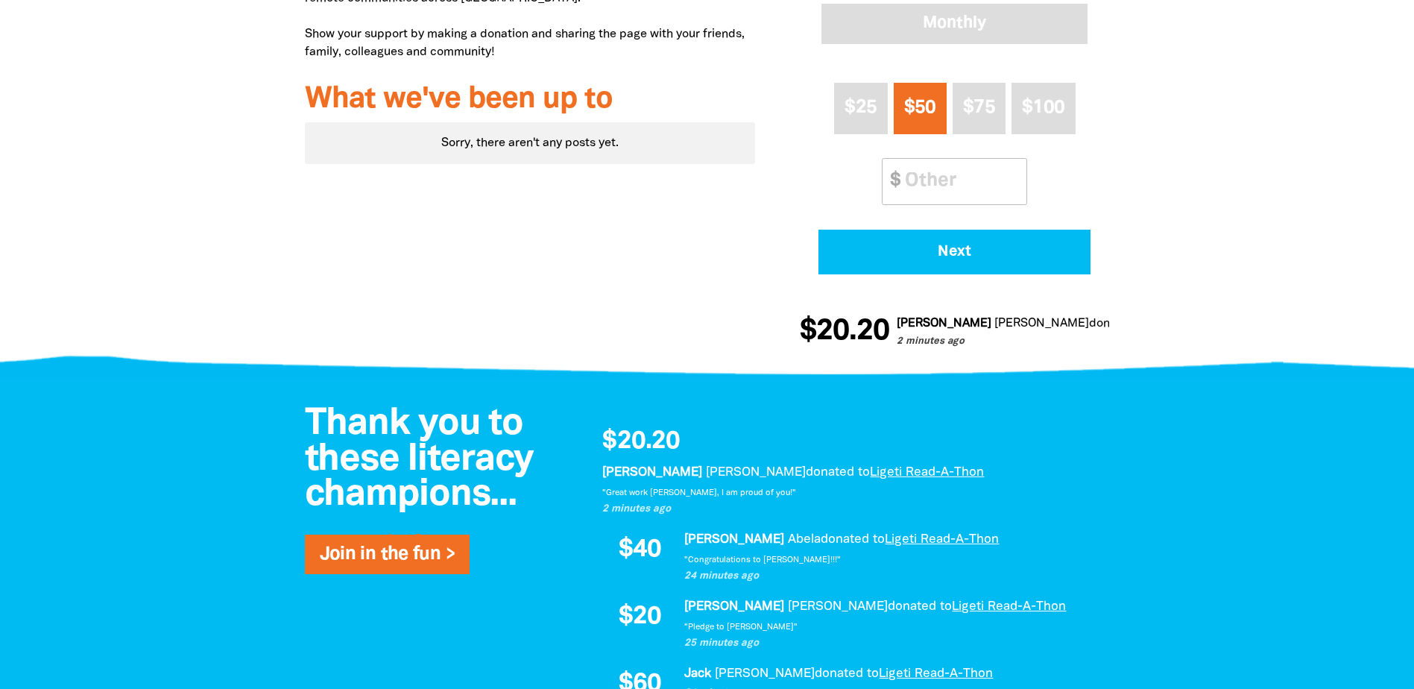
scroll to position [820, 0]
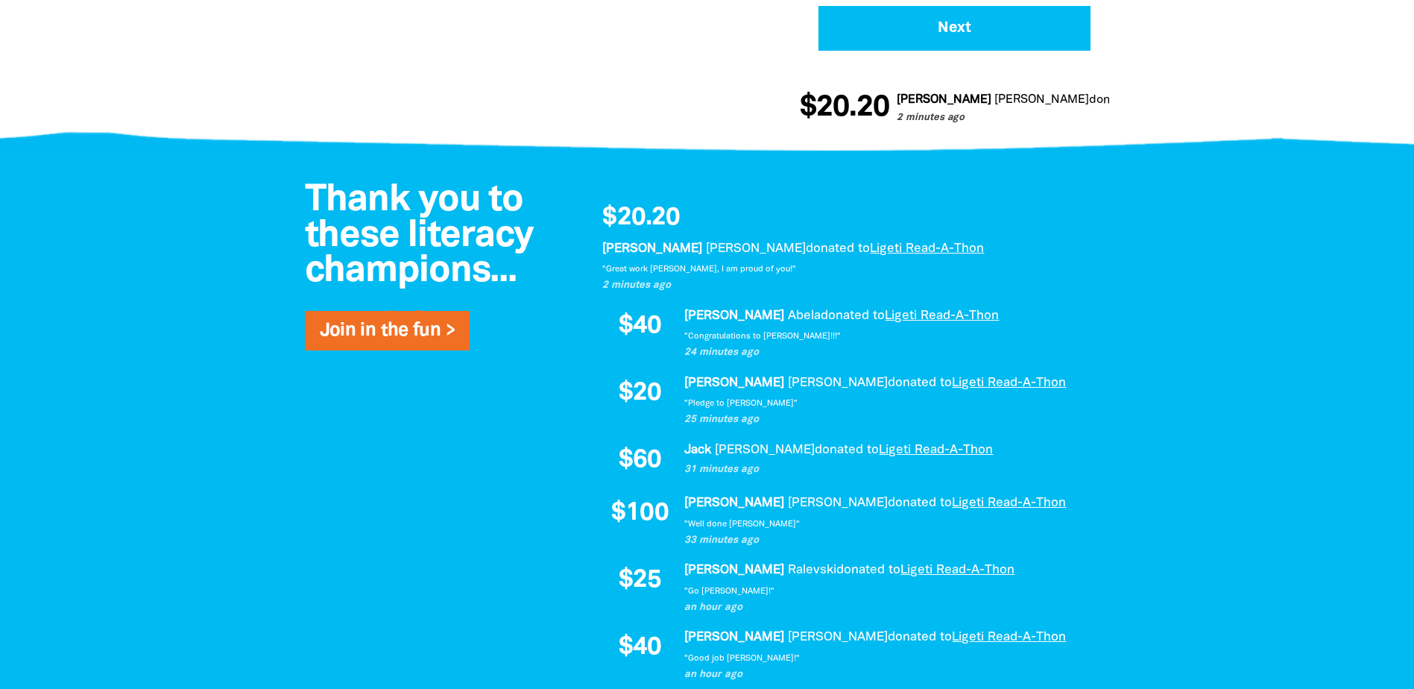
click at [128, 388] on div at bounding box center [707, 553] width 1414 height 798
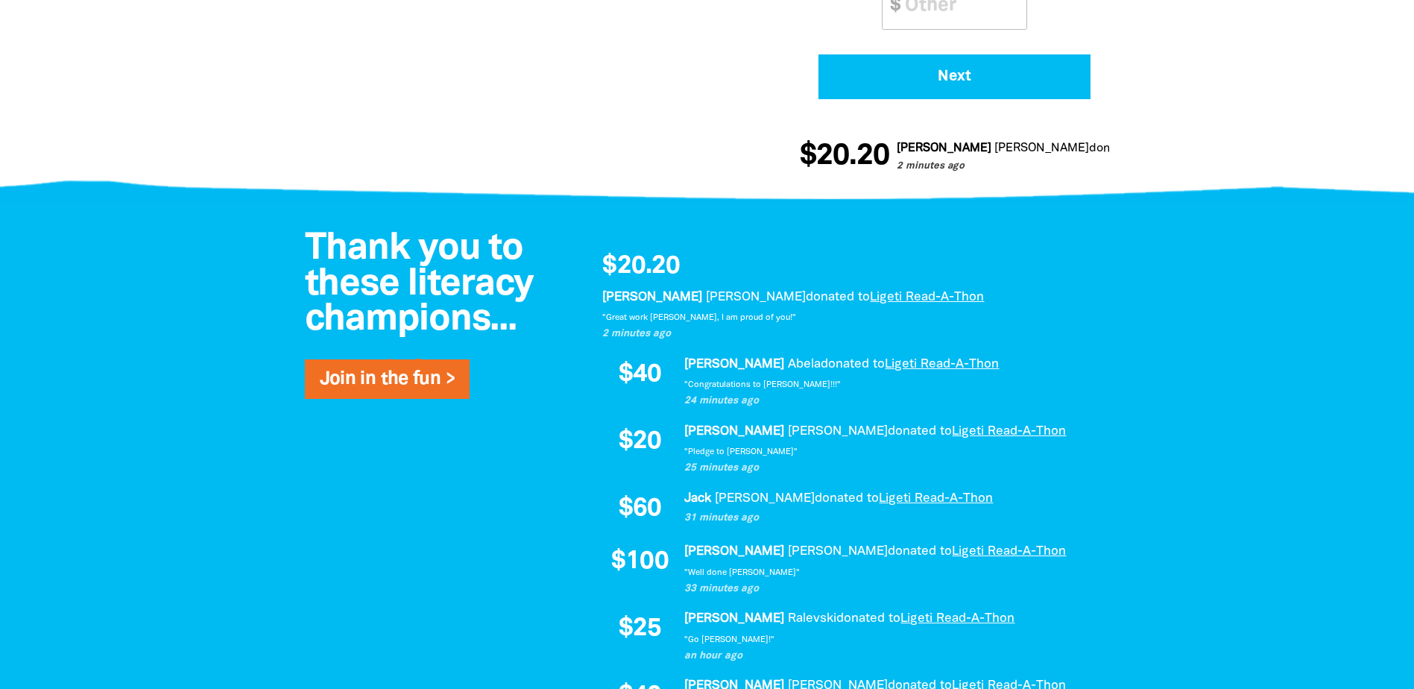
scroll to position [745, 0]
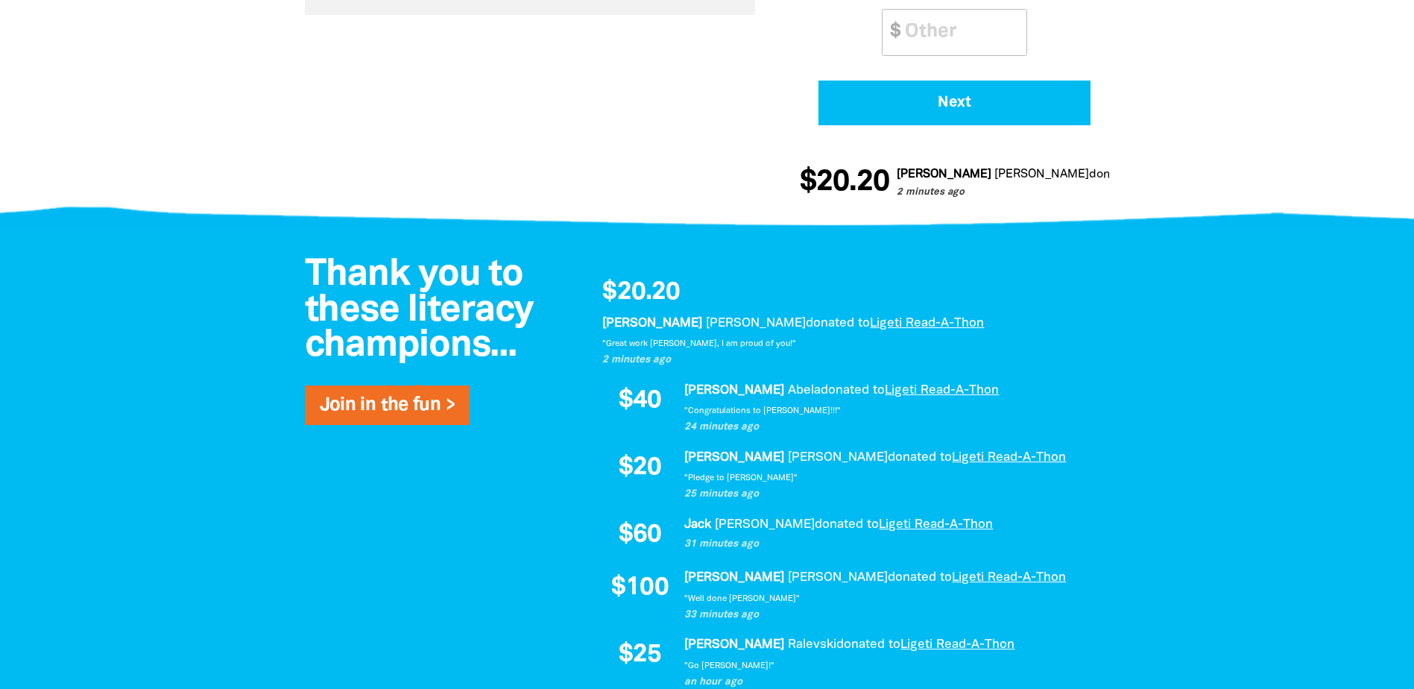
click at [135, 392] on div at bounding box center [707, 627] width 1414 height 798
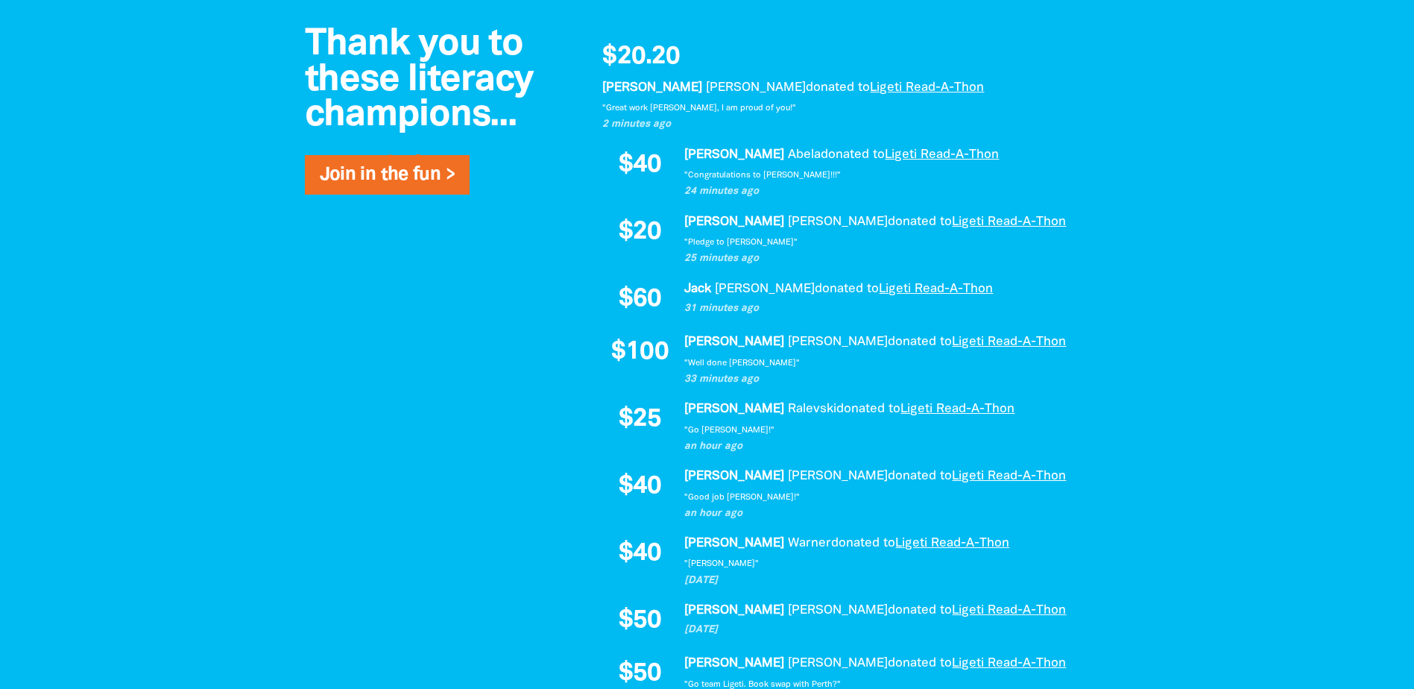
scroll to position [894, 0]
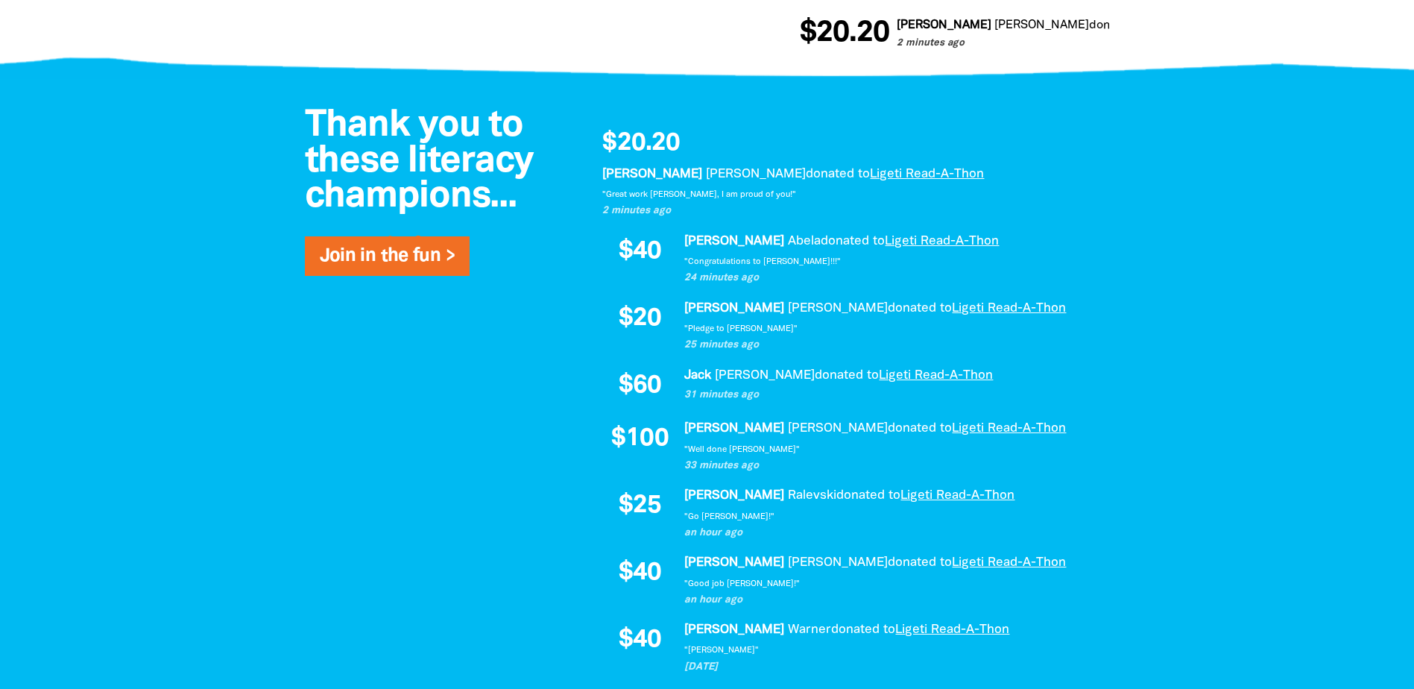
click at [174, 314] on div at bounding box center [707, 478] width 1414 height 798
click at [178, 352] on div at bounding box center [707, 478] width 1414 height 798
click at [236, 386] on div at bounding box center [707, 478] width 1414 height 798
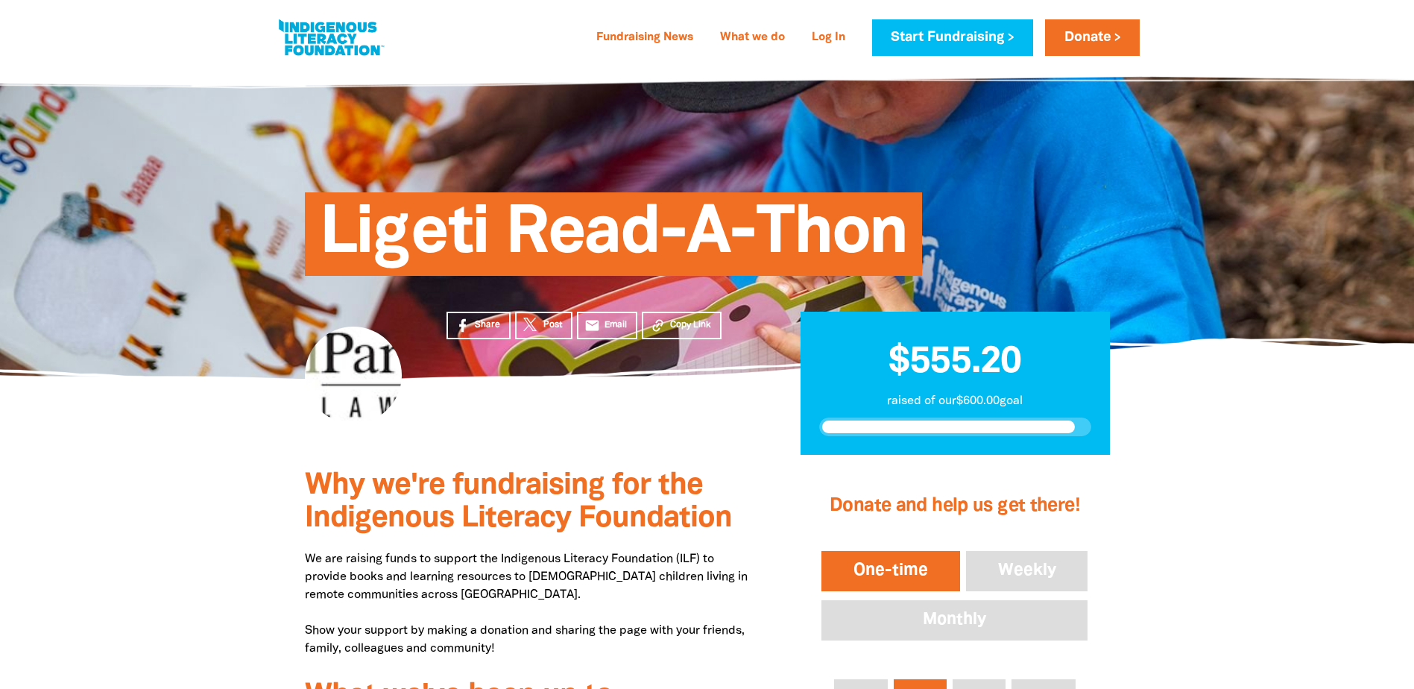
click at [151, 422] on section "Share Post email Email Copy Link $555.20 raised of our $600.00 goal" at bounding box center [707, 417] width 1414 height 77
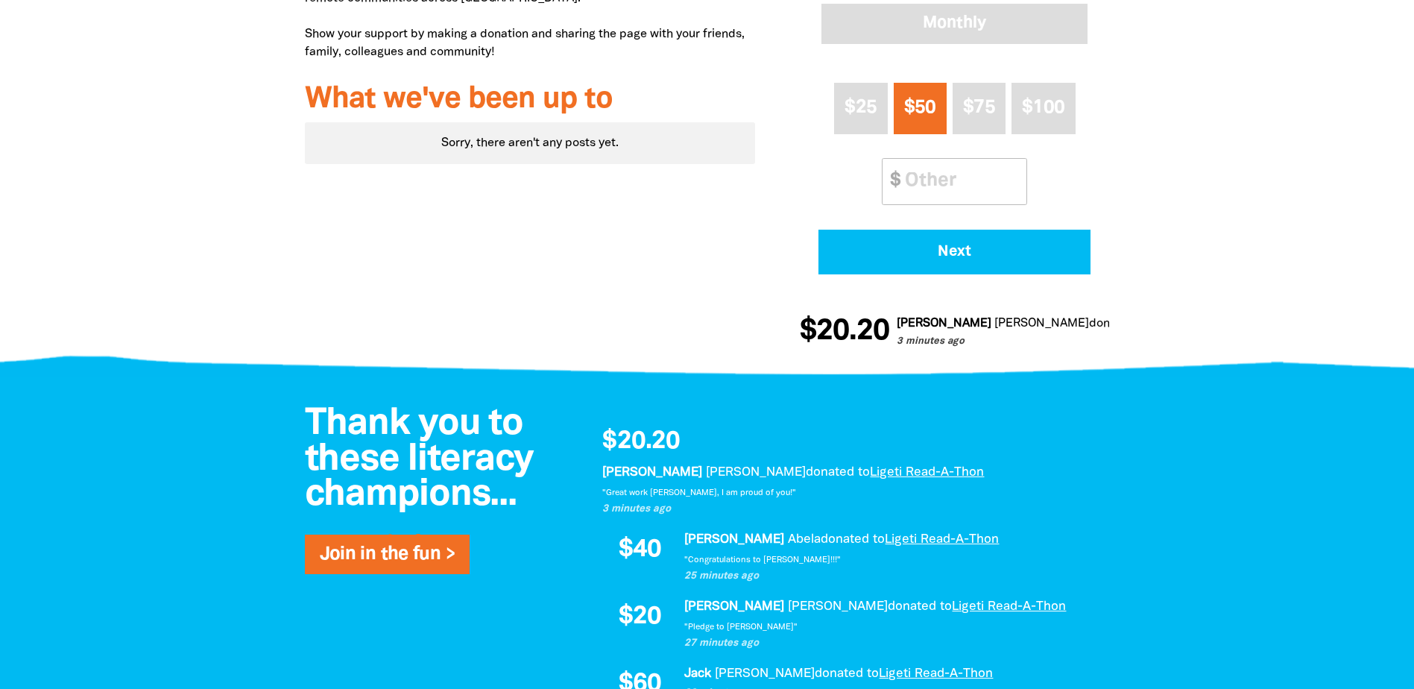
scroll to position [894, 0]
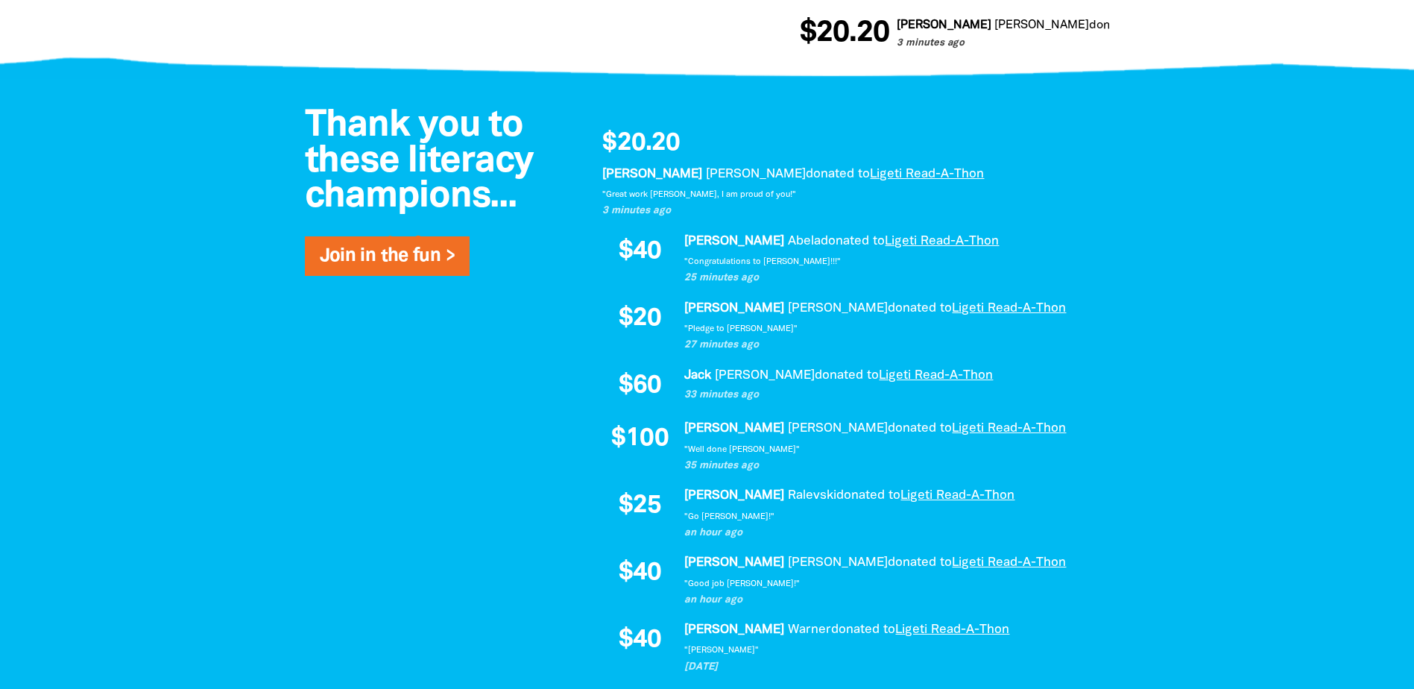
click at [141, 388] on div at bounding box center [707, 478] width 1414 height 798
click at [160, 404] on div at bounding box center [707, 478] width 1414 height 798
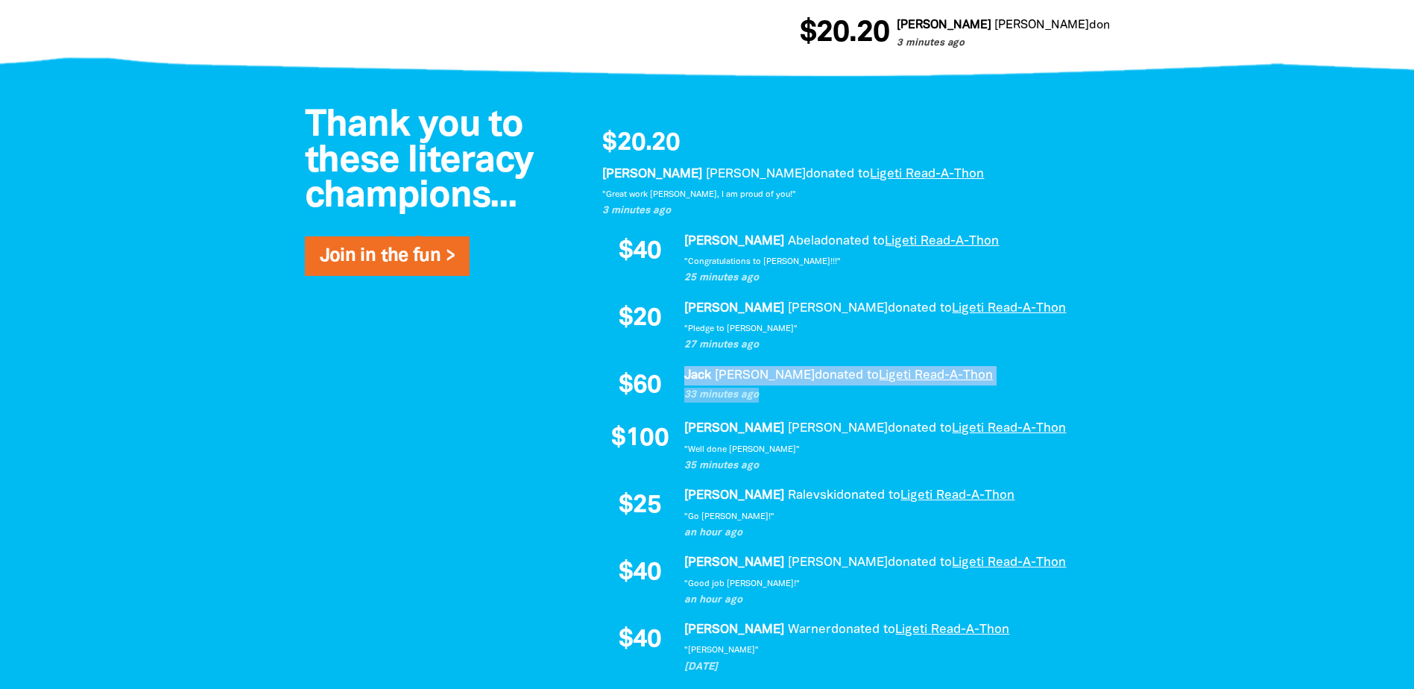
drag, startPoint x: 763, startPoint y: 393, endPoint x: 672, endPoint y: 378, distance: 92.9
click at [672, 378] on div "$60 [PERSON_NAME] donated to Ligeti Read-A-Thon 33 minutes ago" at bounding box center [848, 386] width 492 height 40
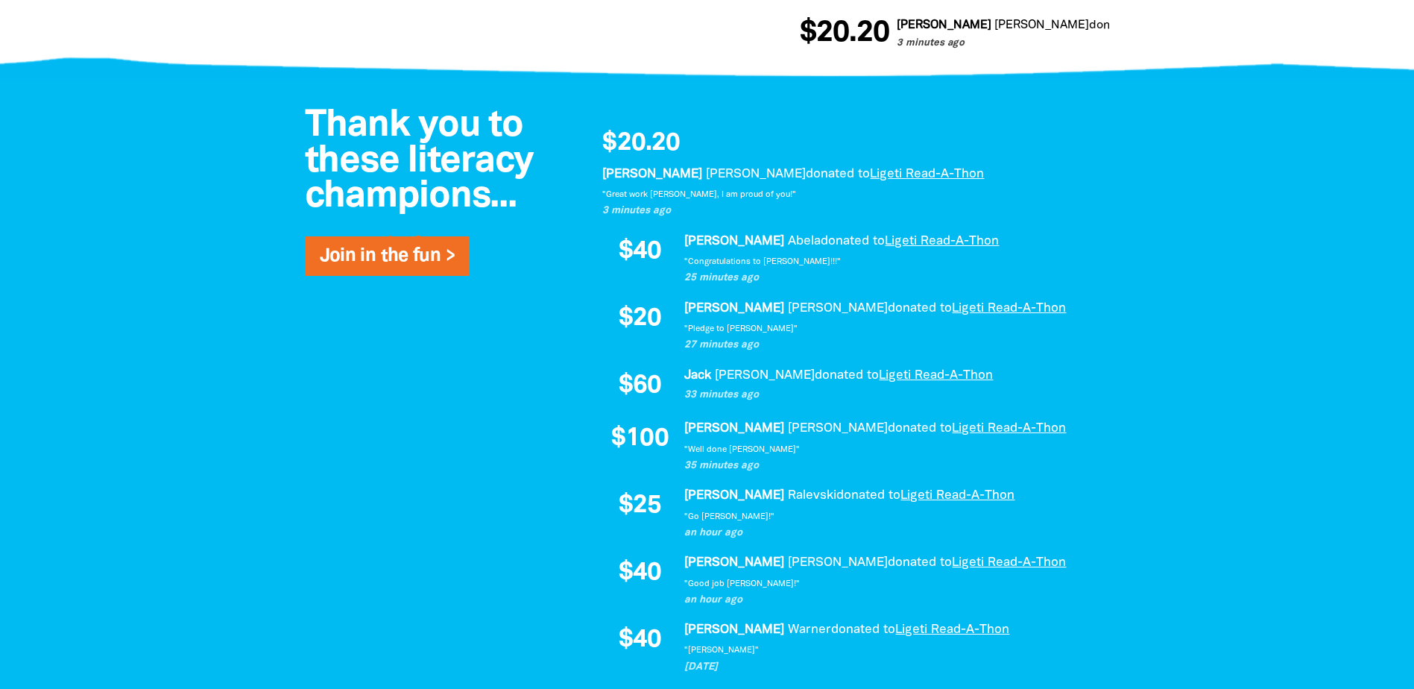
click at [467, 410] on div "Thank you to these literacy champions... Join in the fun > $20.20 [PERSON_NAME]…" at bounding box center [707, 478] width 894 height 798
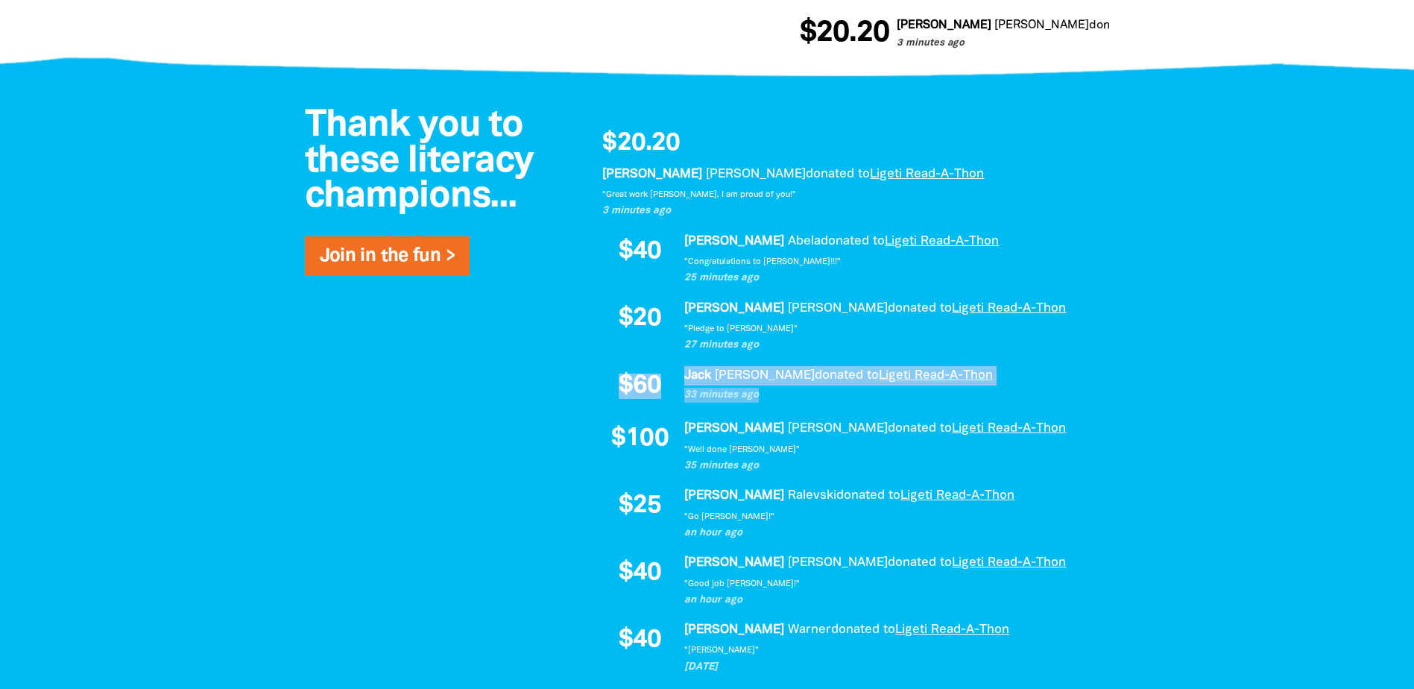
drag, startPoint x: 619, startPoint y: 383, endPoint x: 779, endPoint y: 398, distance: 160.2
click at [779, 398] on div "$60 [PERSON_NAME] donated to Ligeti Read-A-Thon 33 minutes ago" at bounding box center [848, 386] width 492 height 40
click at [779, 398] on p "33 minutes ago" at bounding box center [889, 395] width 410 height 15
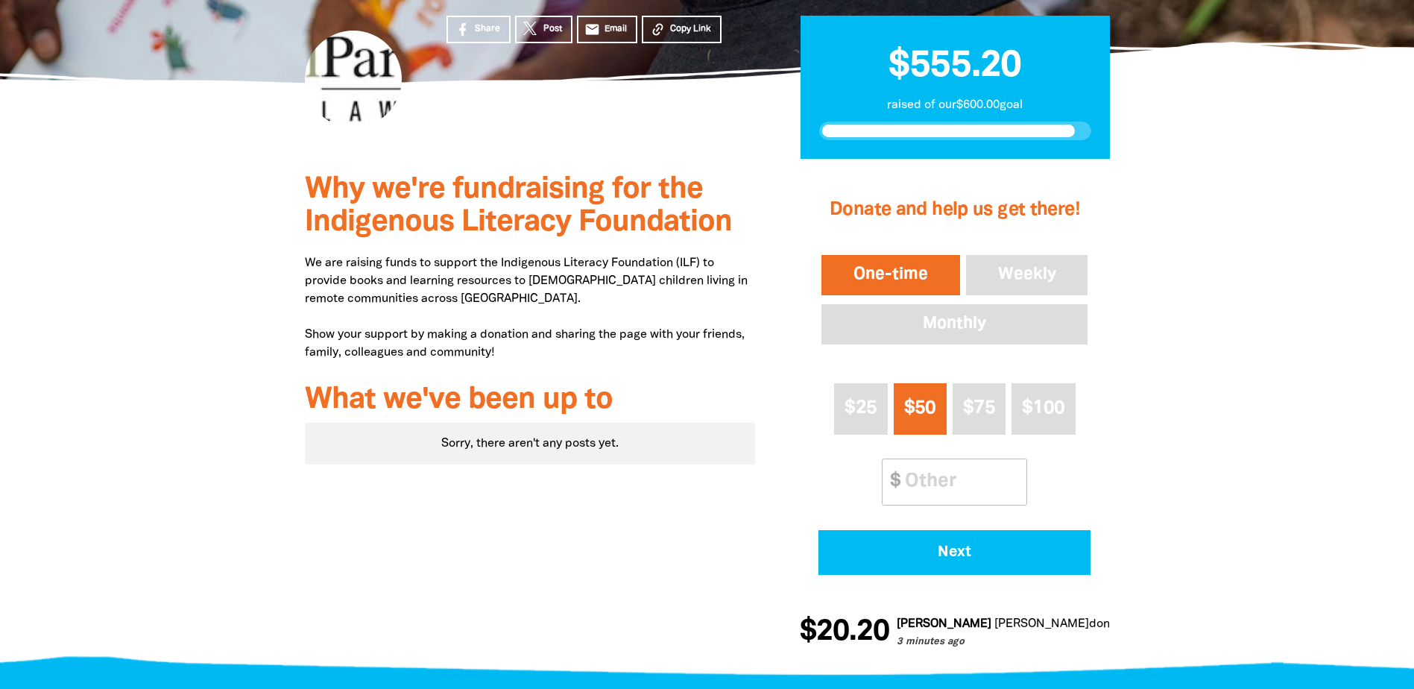
scroll to position [224, 0]
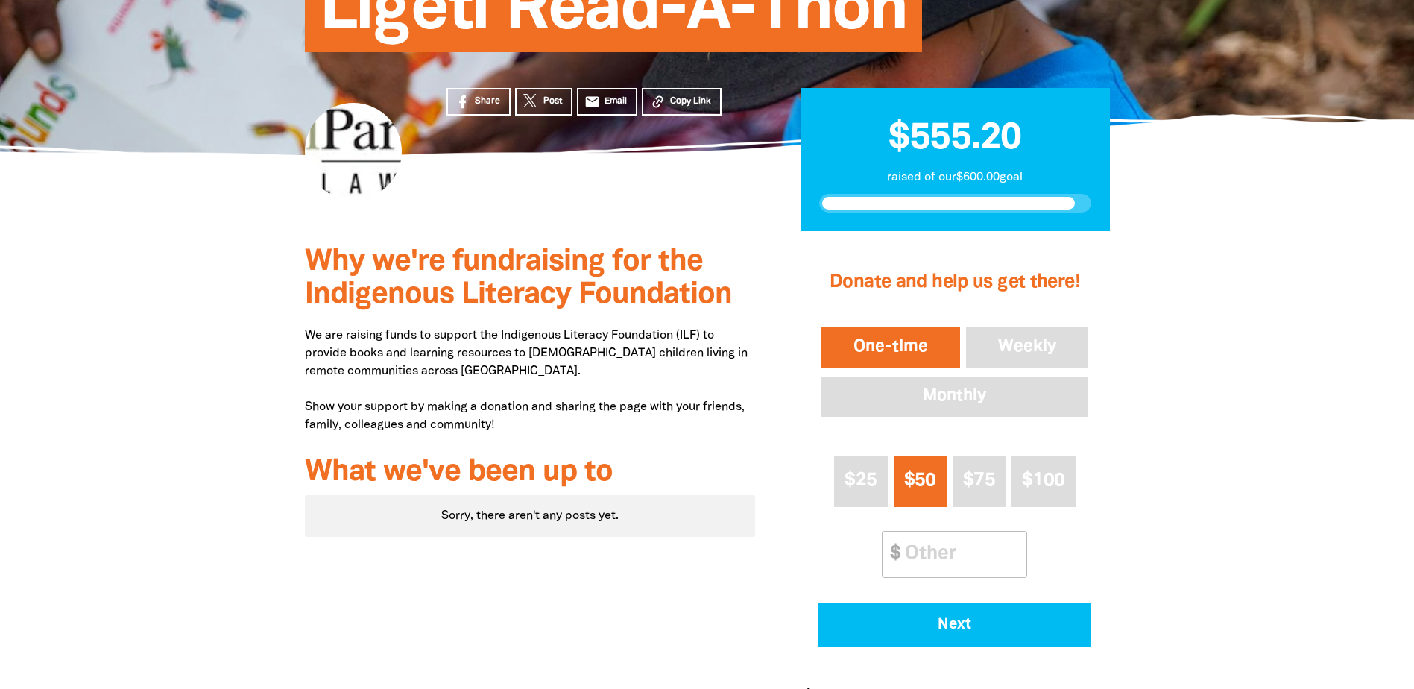
click at [127, 418] on div at bounding box center [707, 486] width 1414 height 511
click at [230, 393] on div at bounding box center [707, 486] width 1414 height 511
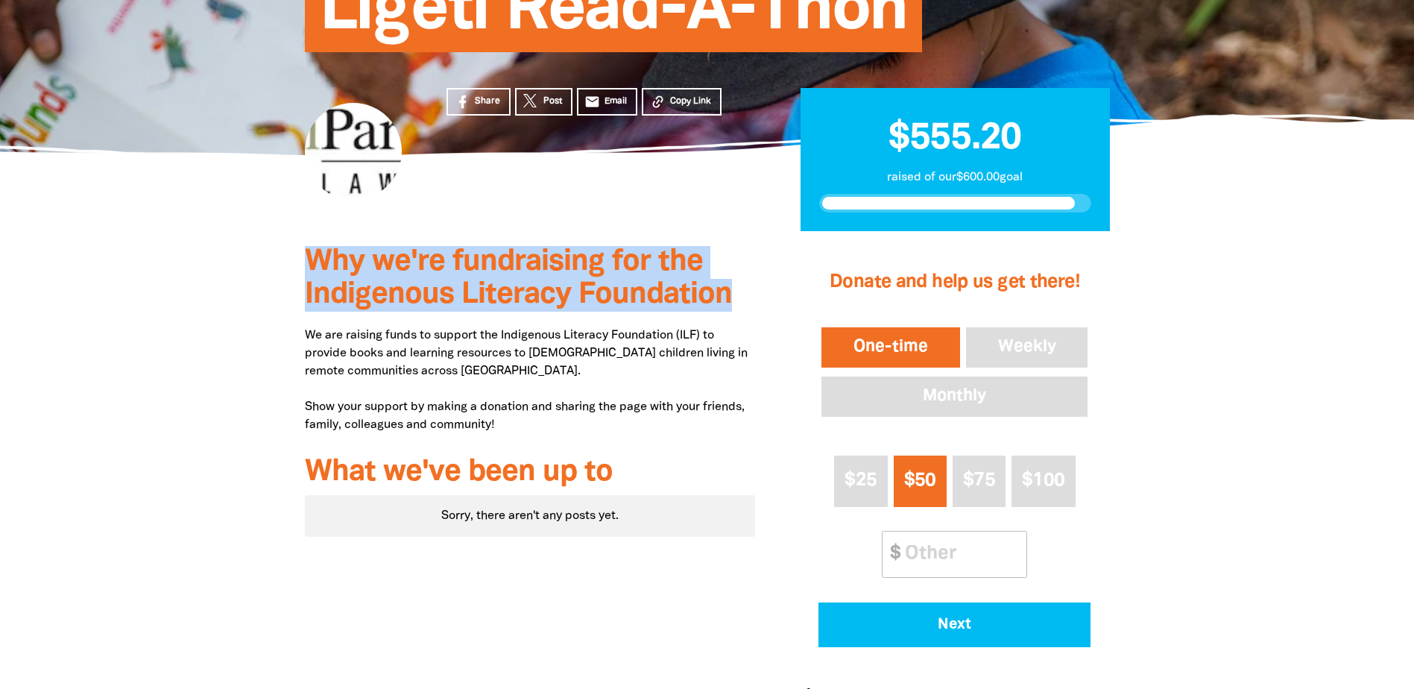
drag, startPoint x: 308, startPoint y: 259, endPoint x: 727, endPoint y: 304, distance: 421.3
click at [727, 304] on span "Why we're fundraising for the Indigenous Literacy Foundation" at bounding box center [518, 278] width 427 height 60
drag, startPoint x: 733, startPoint y: 303, endPoint x: 256, endPoint y: 267, distance: 478.4
click at [256, 267] on section "Why we're fundraising for the Indigenous Literacy Foundation We are raising fun…" at bounding box center [707, 486] width 1414 height 511
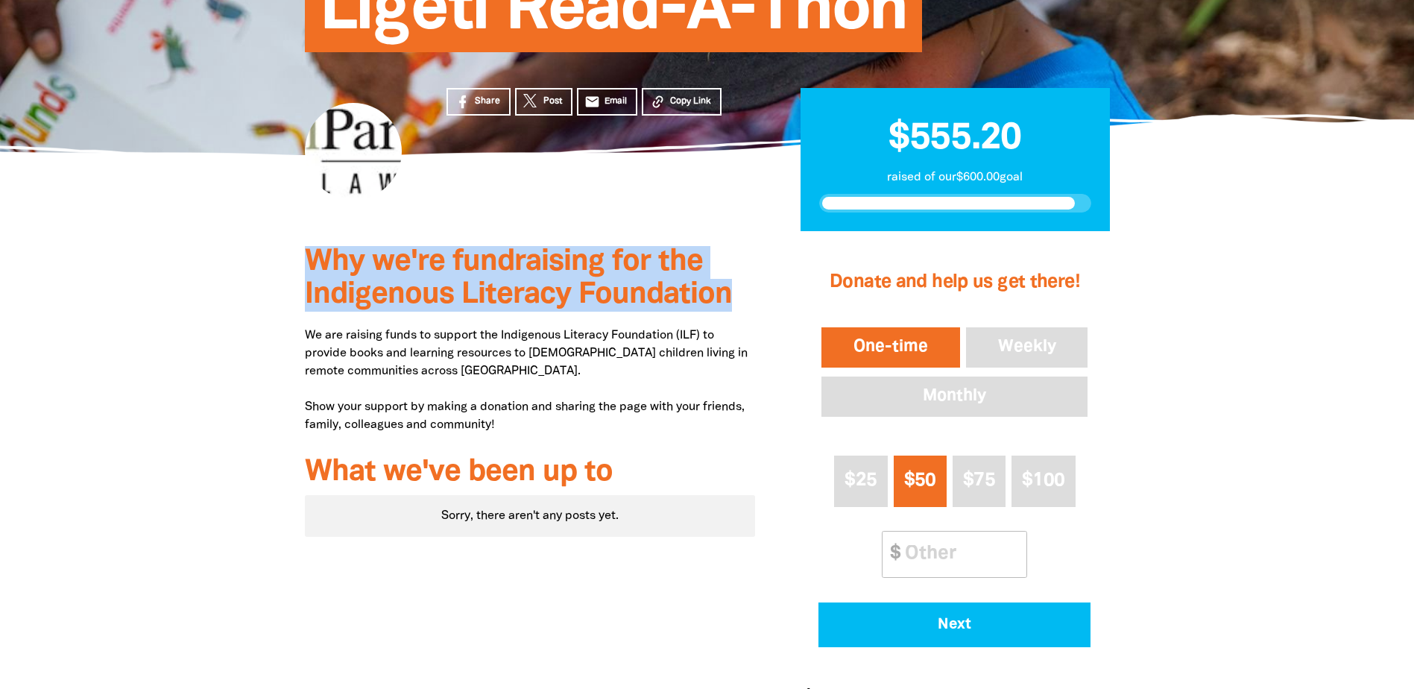
click at [305, 259] on span "Why we're fundraising for the Indigenous Literacy Foundation" at bounding box center [518, 278] width 427 height 60
drag, startPoint x: 306, startPoint y: 259, endPoint x: 726, endPoint y: 293, distance: 421.8
click at [726, 293] on span "Why we're fundraising for the Indigenous Literacy Foundation" at bounding box center [518, 278] width 427 height 60
drag, startPoint x: 736, startPoint y: 296, endPoint x: 303, endPoint y: 256, distance: 434.2
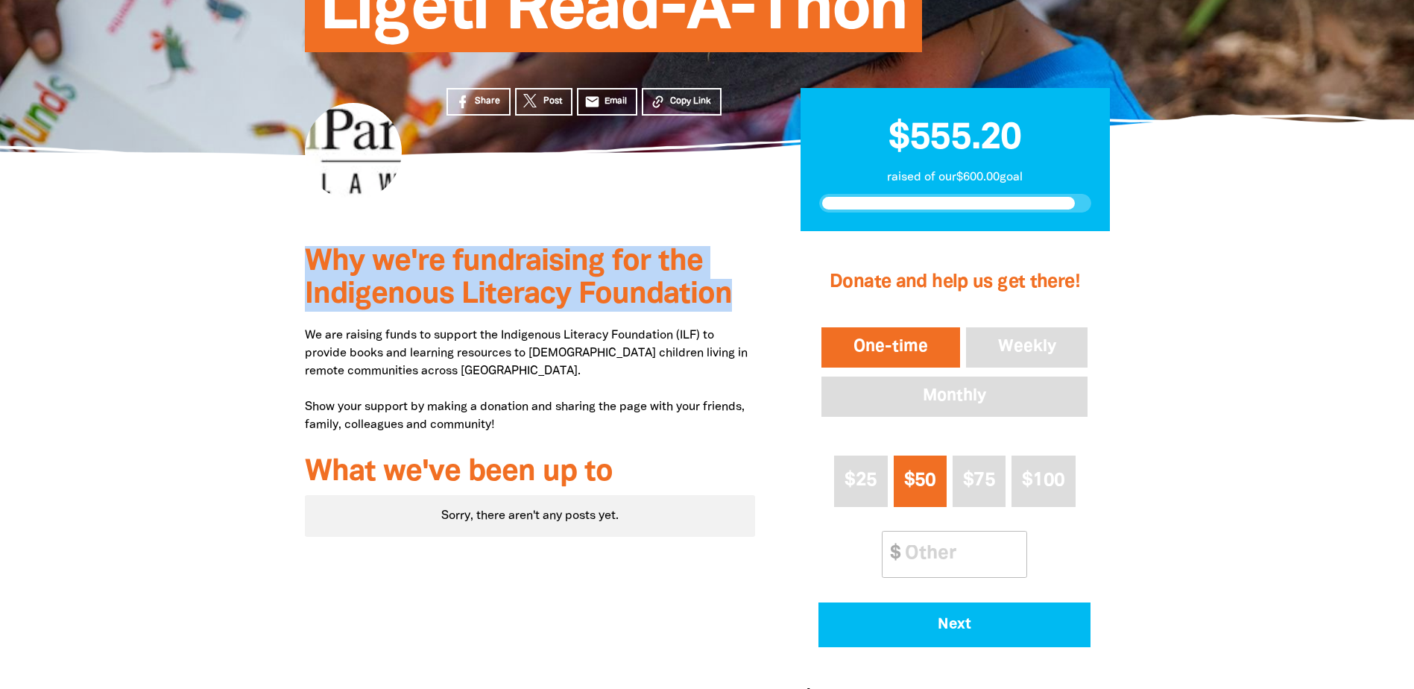
click at [303, 256] on div "Why we're fundraising for the Indigenous Literacy Foundation We are raising fun…" at bounding box center [530, 486] width 496 height 511
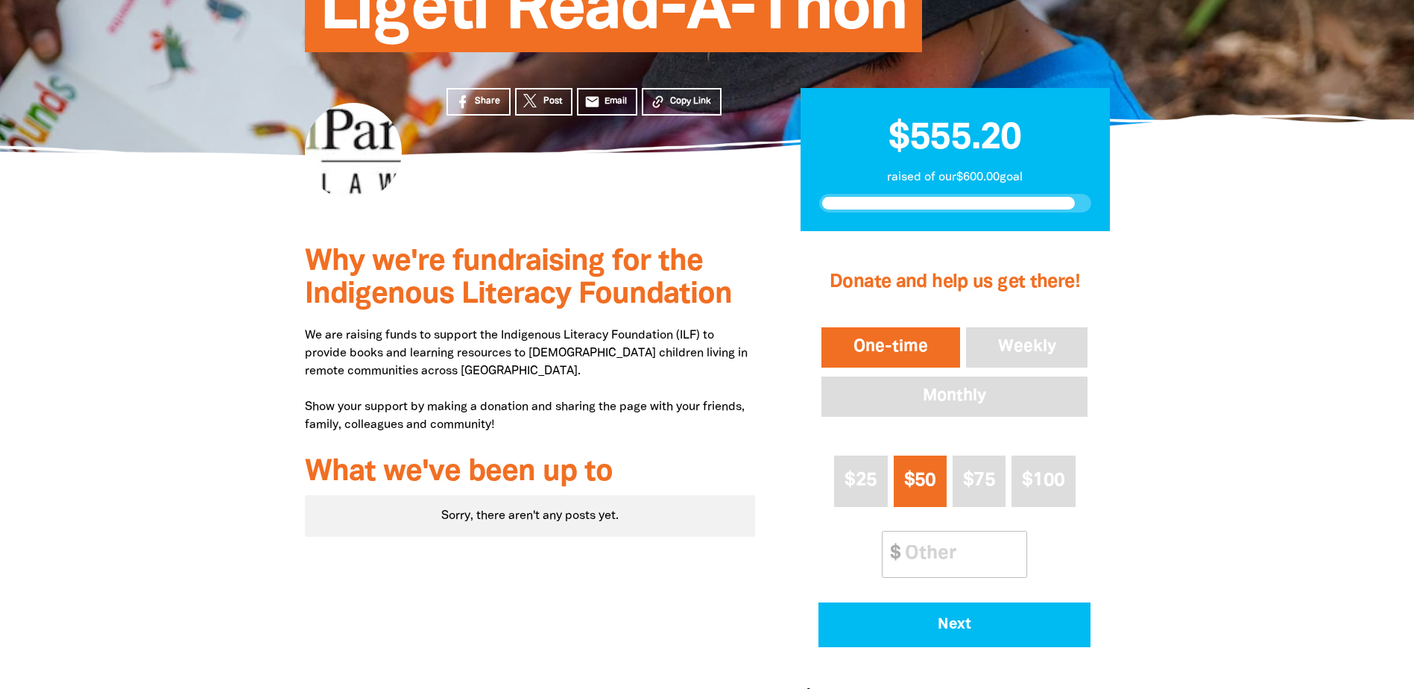
click at [123, 312] on div at bounding box center [707, 486] width 1414 height 511
click at [133, 411] on div at bounding box center [707, 486] width 1414 height 511
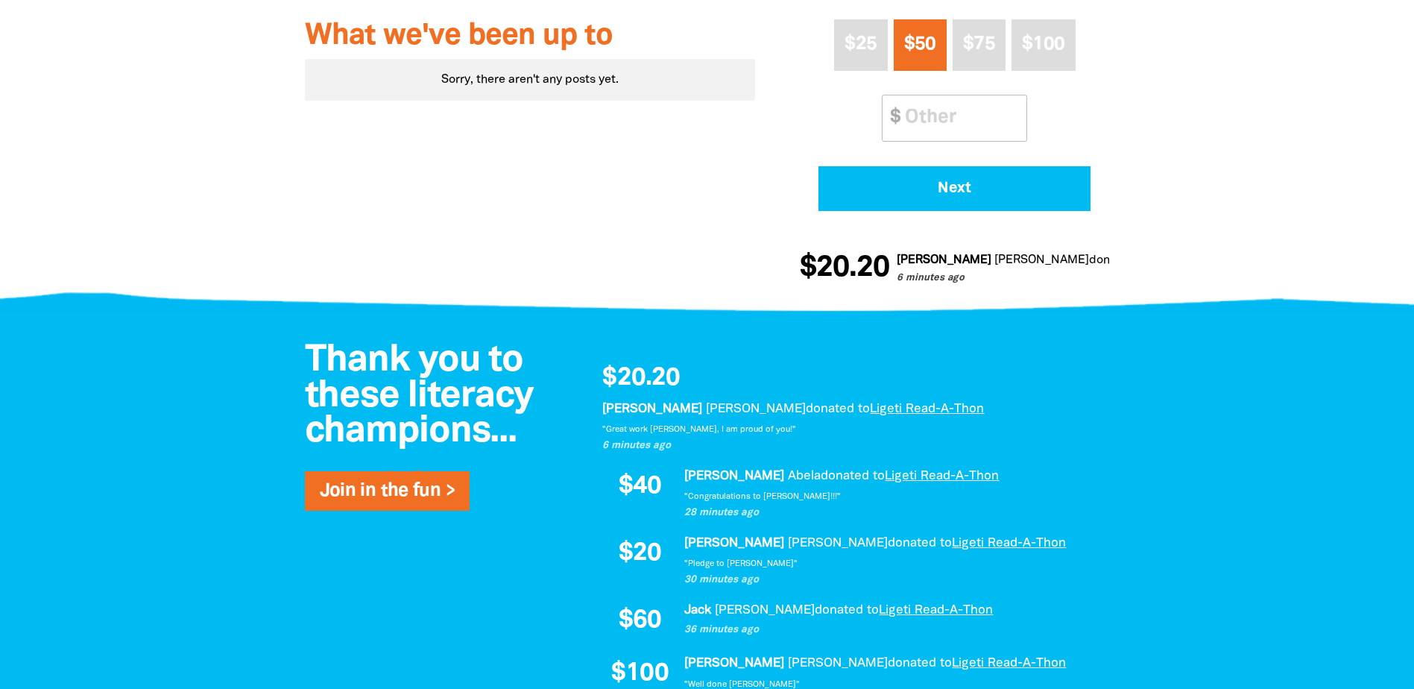
scroll to position [149, 0]
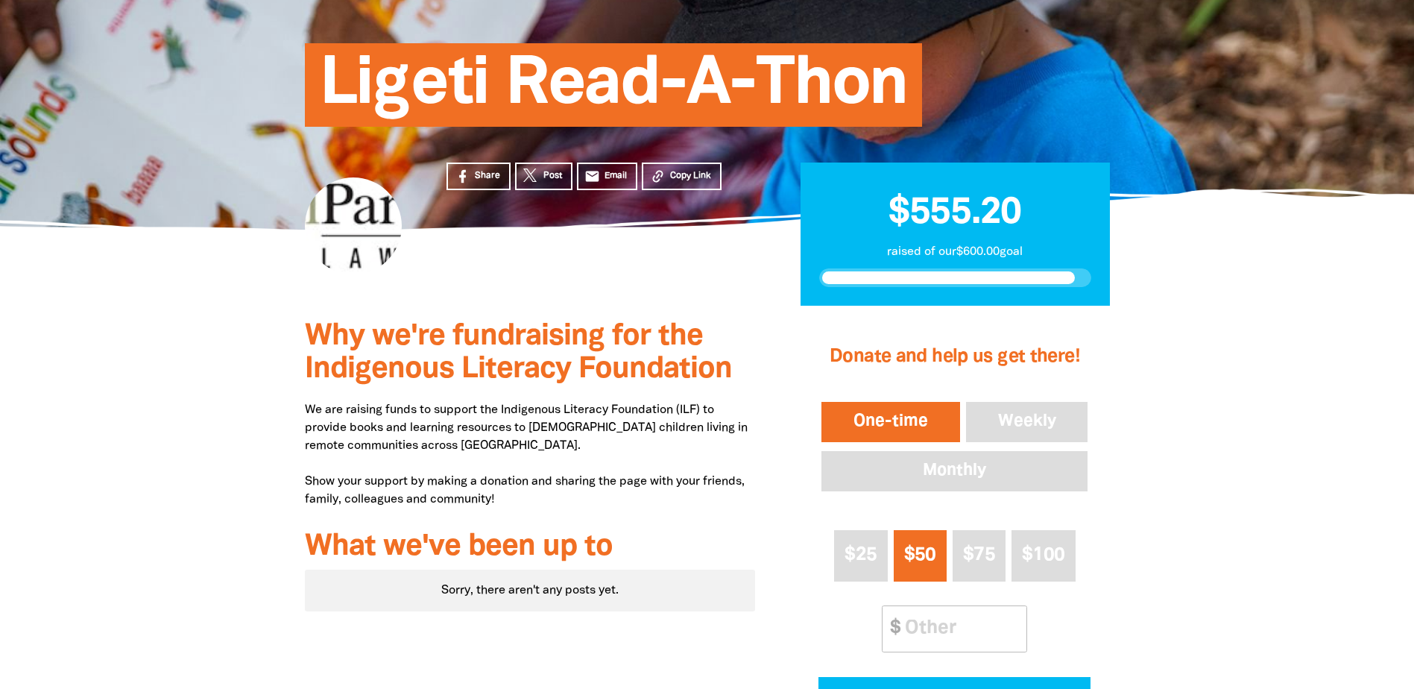
click at [146, 391] on div at bounding box center [707, 561] width 1414 height 511
click at [214, 387] on div at bounding box center [707, 561] width 1414 height 511
click at [213, 386] on div at bounding box center [707, 561] width 1414 height 511
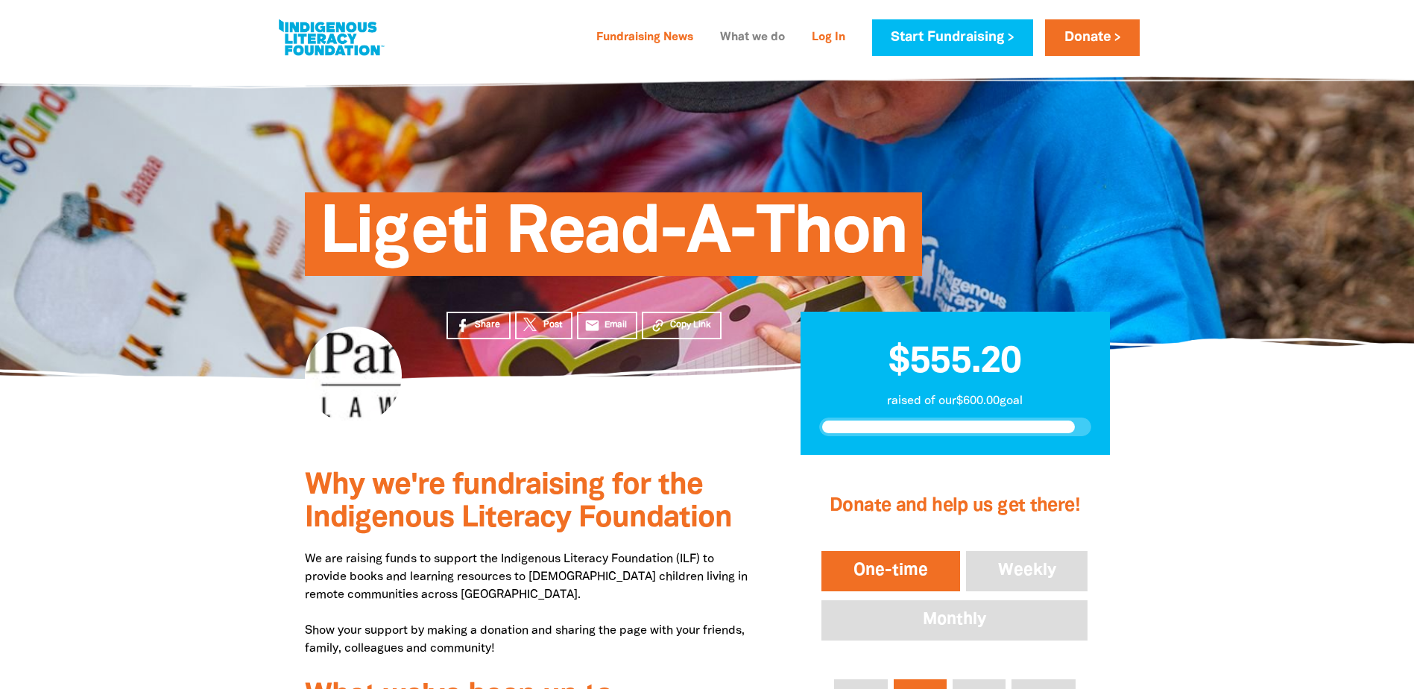
click at [731, 44] on link "What we do" at bounding box center [752, 38] width 83 height 24
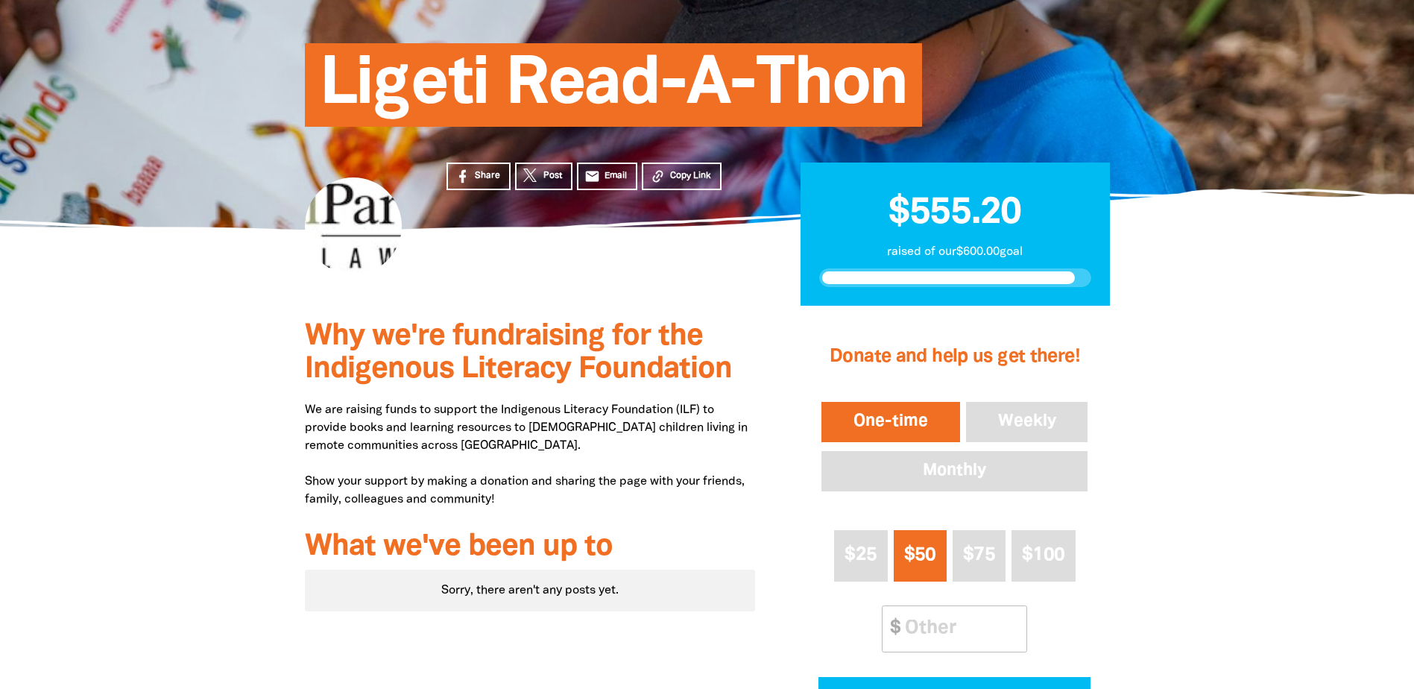
click at [193, 311] on div at bounding box center [707, 561] width 1414 height 511
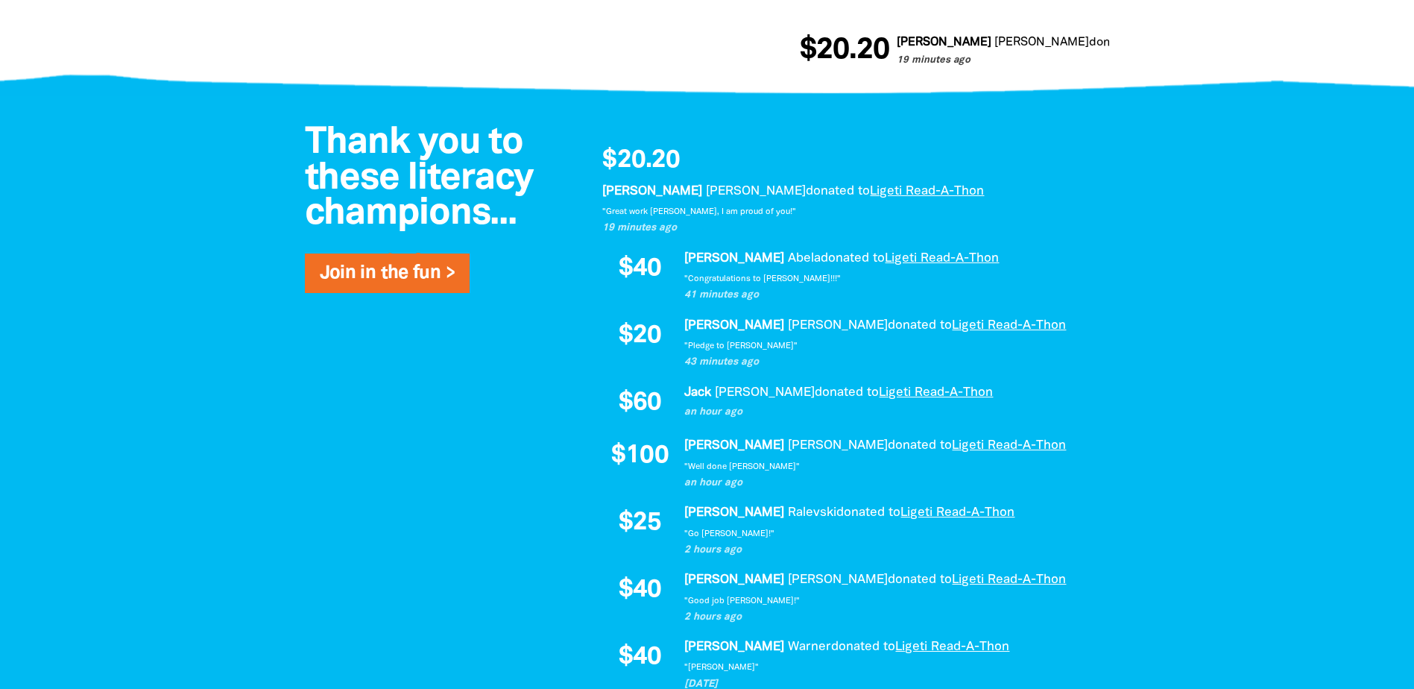
scroll to position [894, 0]
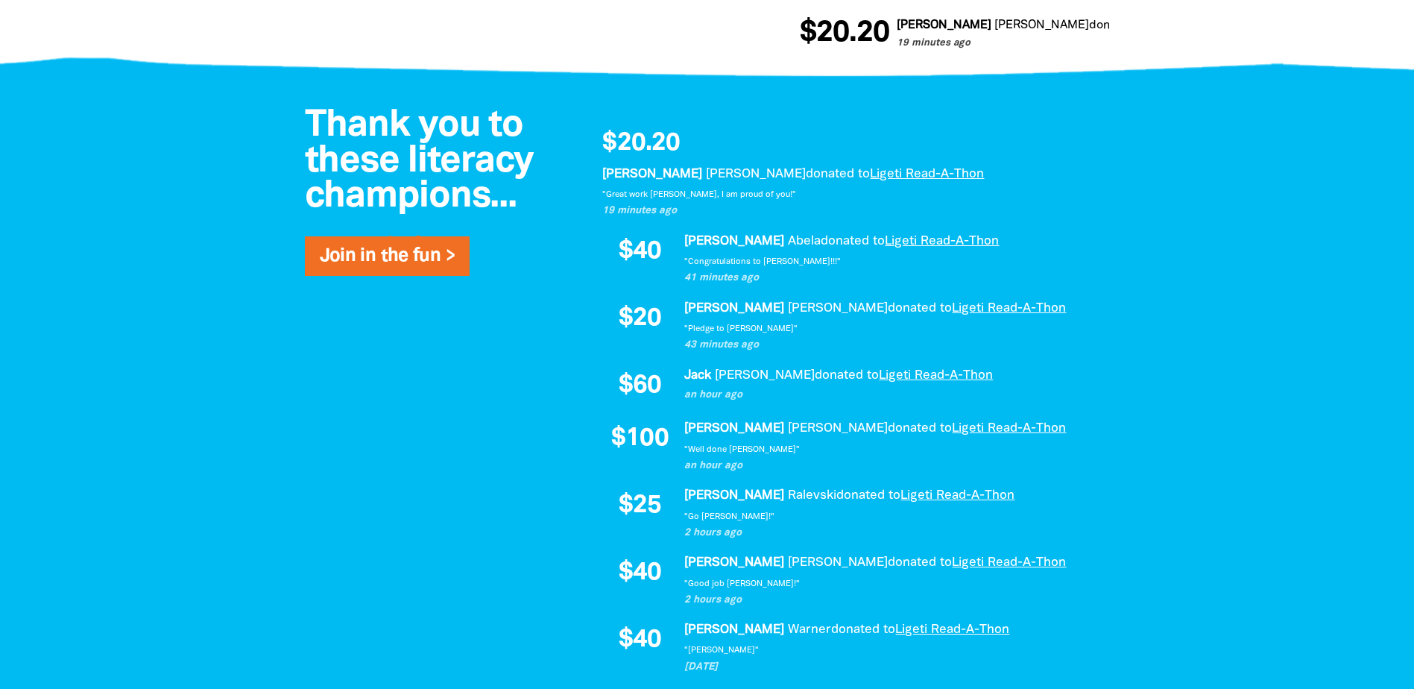
click at [161, 300] on div at bounding box center [707, 478] width 1414 height 798
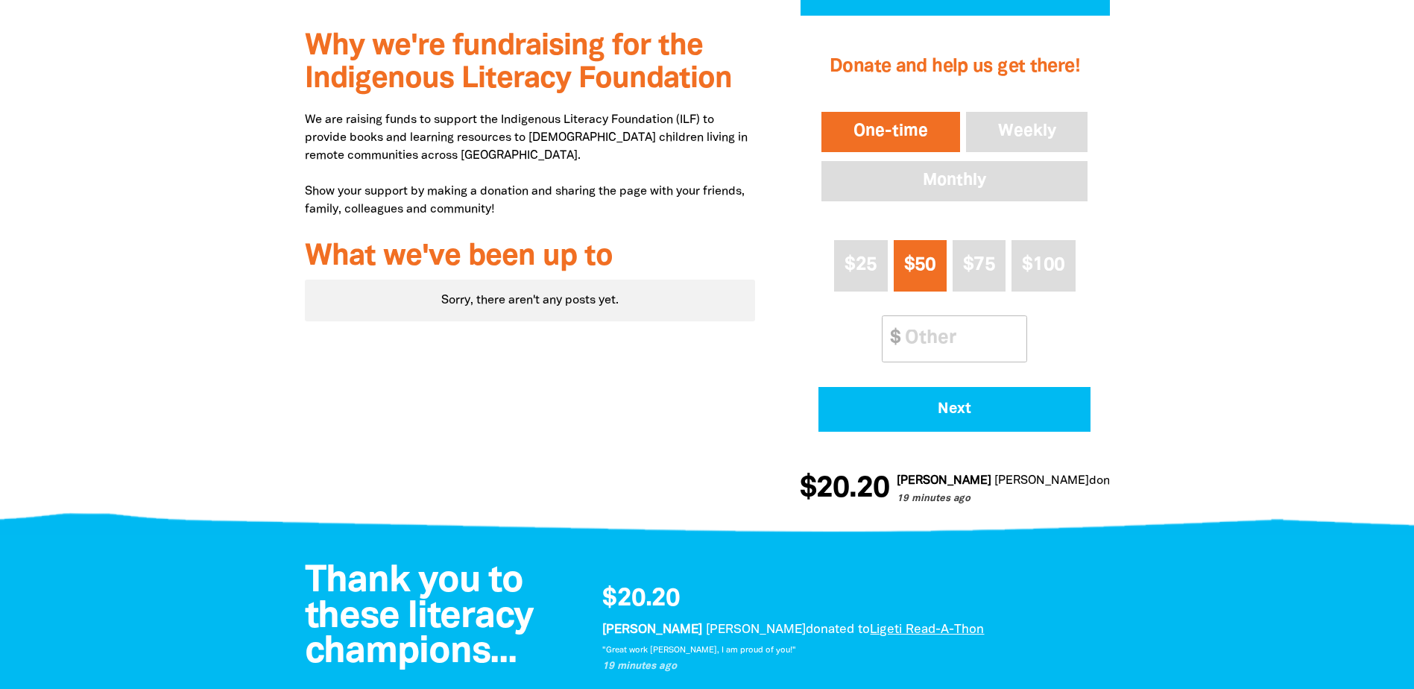
scroll to position [0, 0]
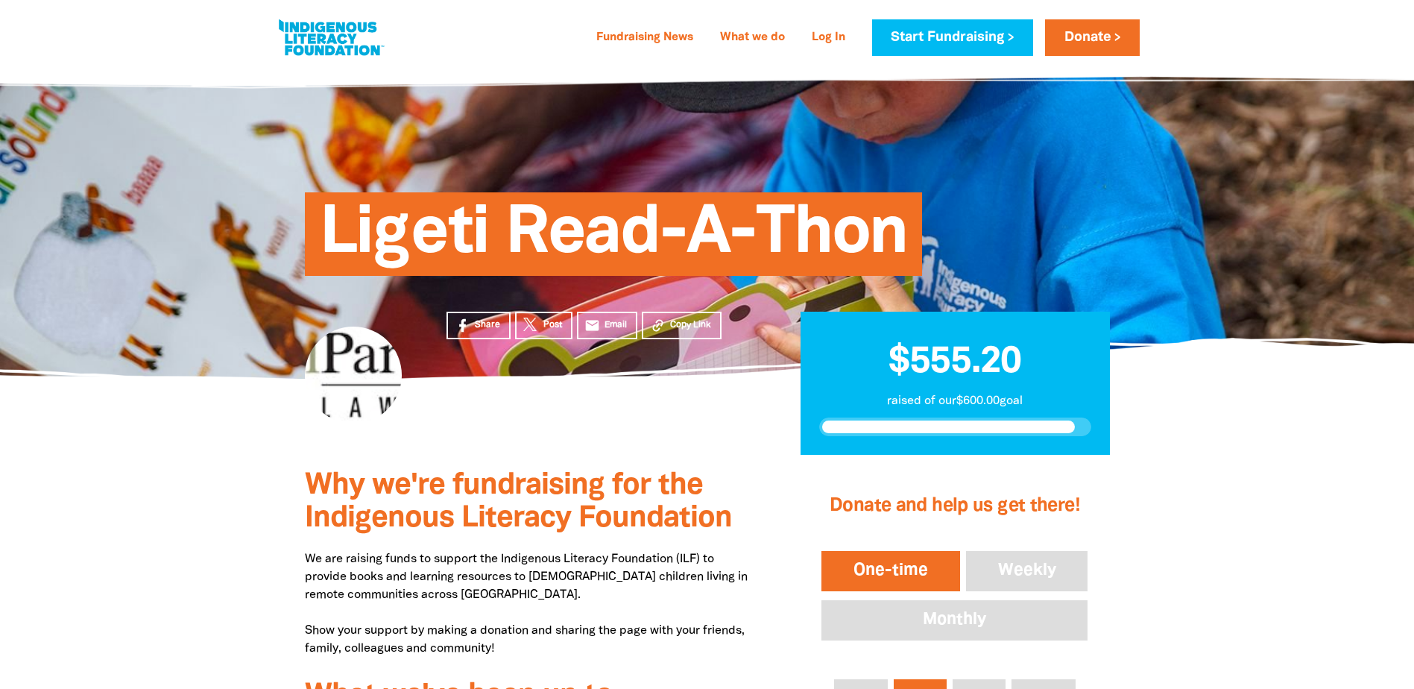
click at [137, 451] on section "Share Post email Email Copy Link $555.20 raised of our $600.00 goal" at bounding box center [707, 417] width 1414 height 77
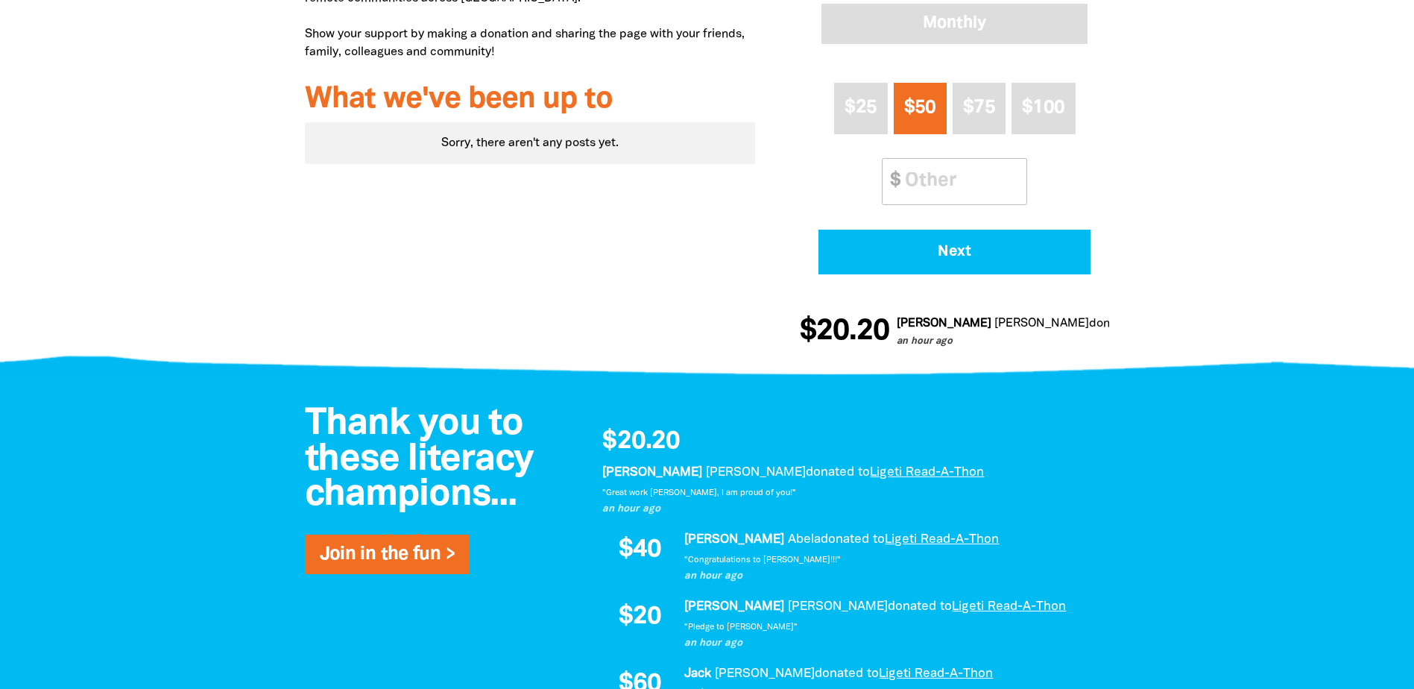
click at [207, 314] on div at bounding box center [707, 113] width 1414 height 511
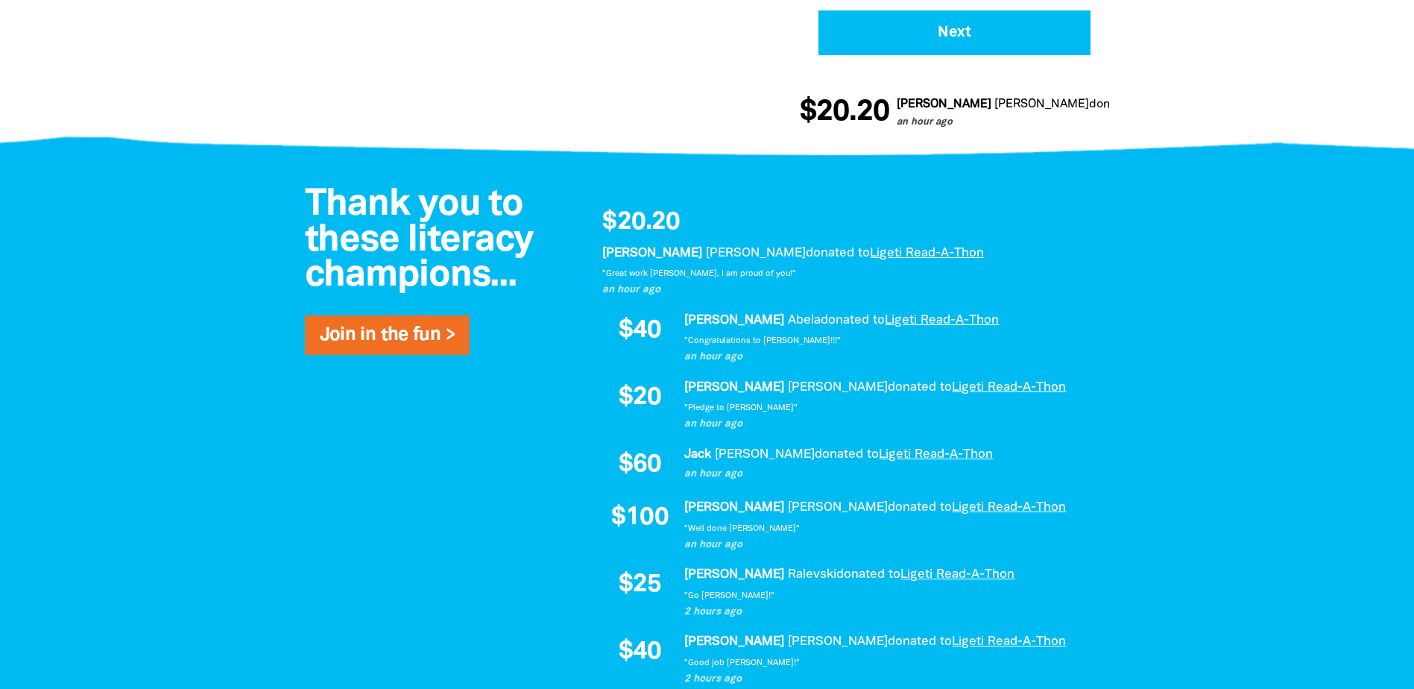
scroll to position [820, 0]
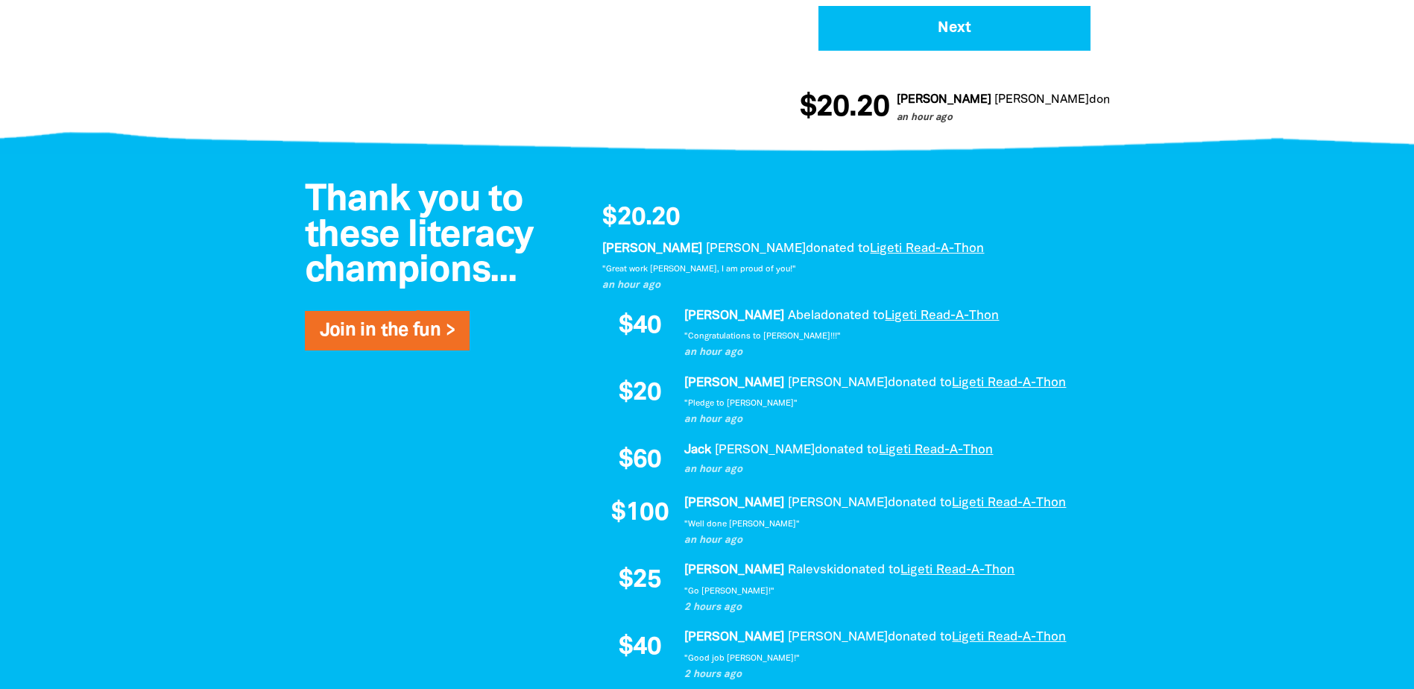
click at [207, 314] on div at bounding box center [707, 553] width 1414 height 798
click at [203, 313] on div at bounding box center [707, 553] width 1414 height 798
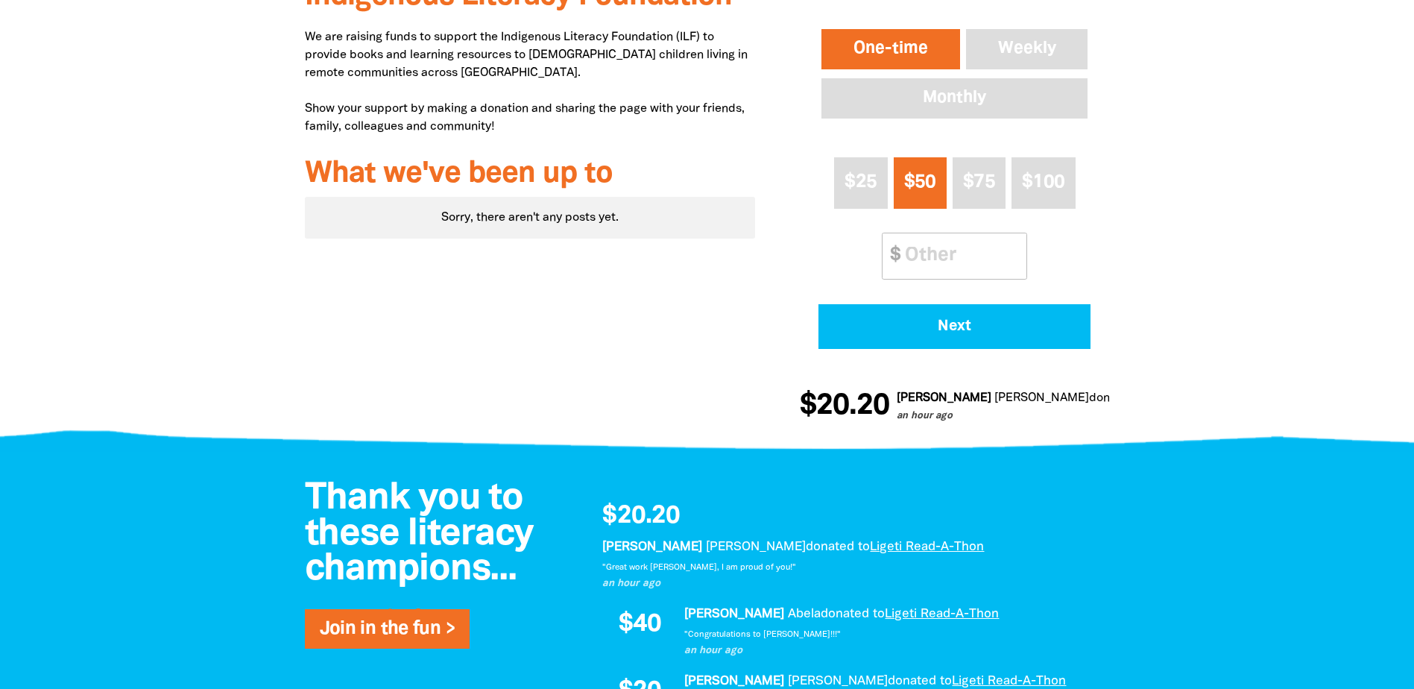
scroll to position [0, 0]
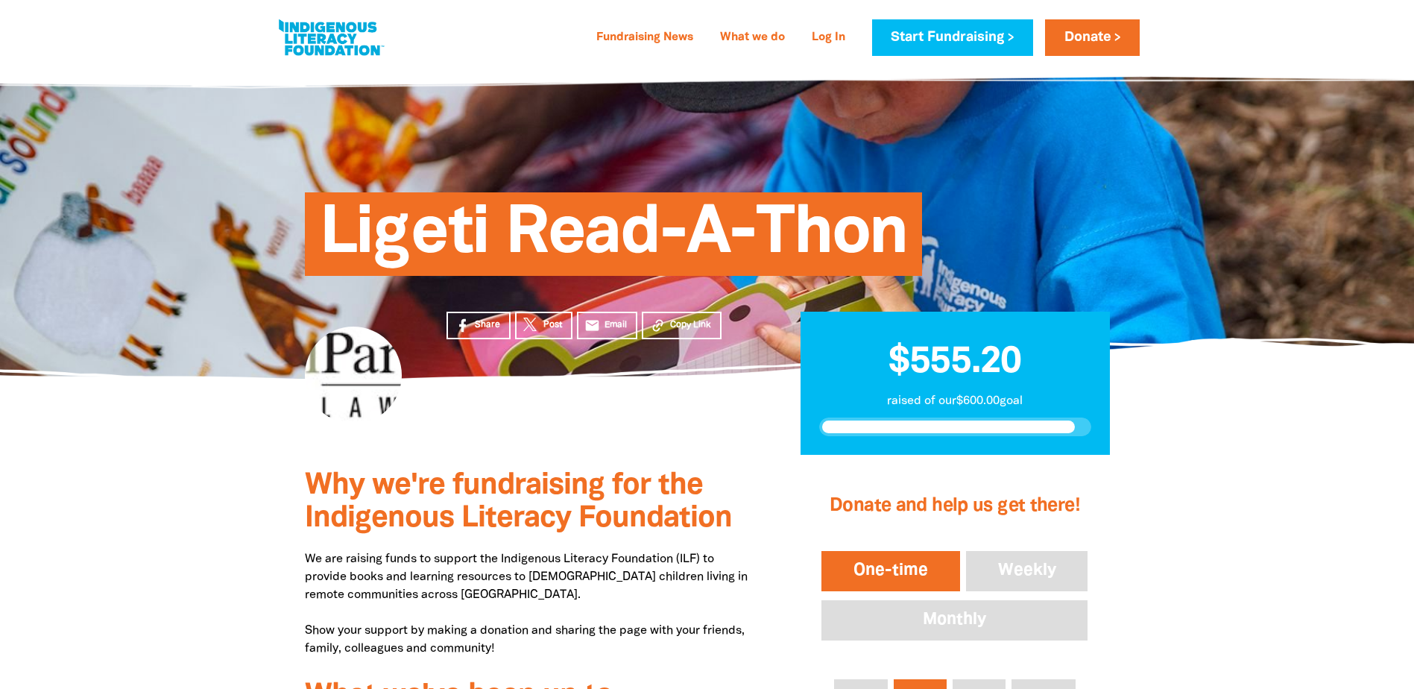
click at [184, 402] on section "Share Post email Email Copy Link $555.20 raised of our $600.00 goal" at bounding box center [707, 417] width 1414 height 77
